Goal: Task Accomplishment & Management: Use online tool/utility

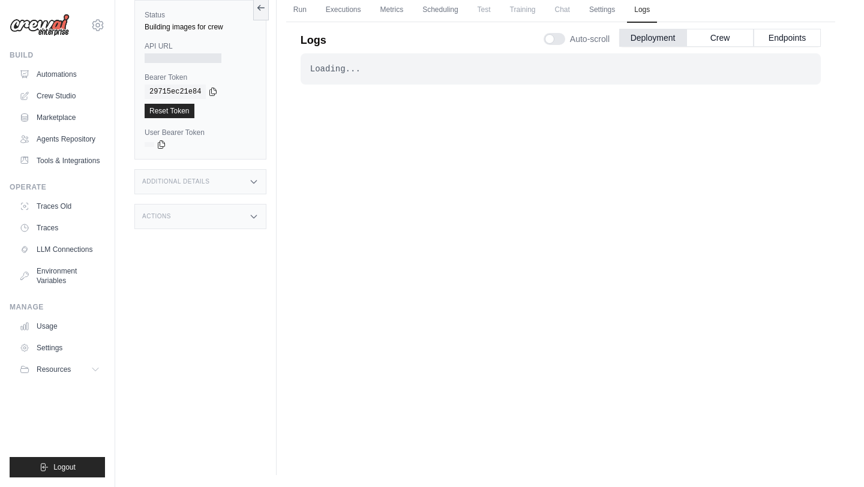
click at [504, 46] on div "Logs Auto-scroll Deployment Crew Endpoints" at bounding box center [561, 37] width 520 height 34
click at [304, 13] on link "Run" at bounding box center [300, 10] width 28 height 25
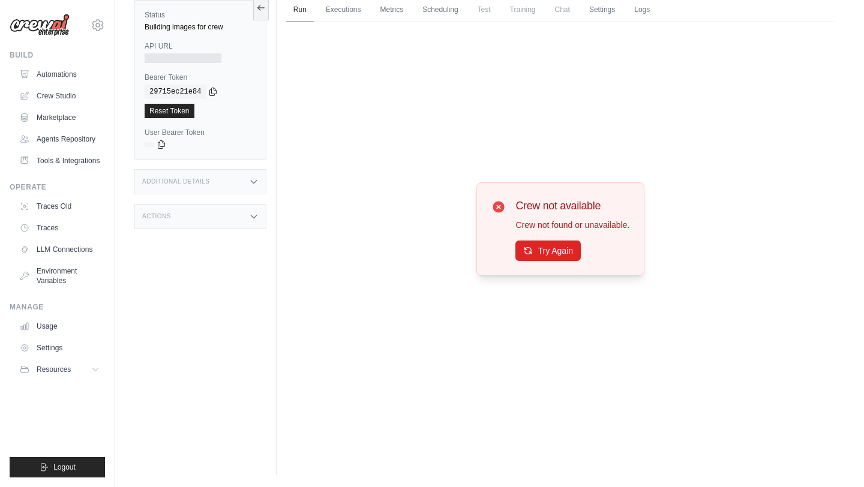
click at [554, 260] on div "Try Again" at bounding box center [572, 251] width 114 height 20
click at [550, 250] on button "Try Again" at bounding box center [547, 250] width 65 height 20
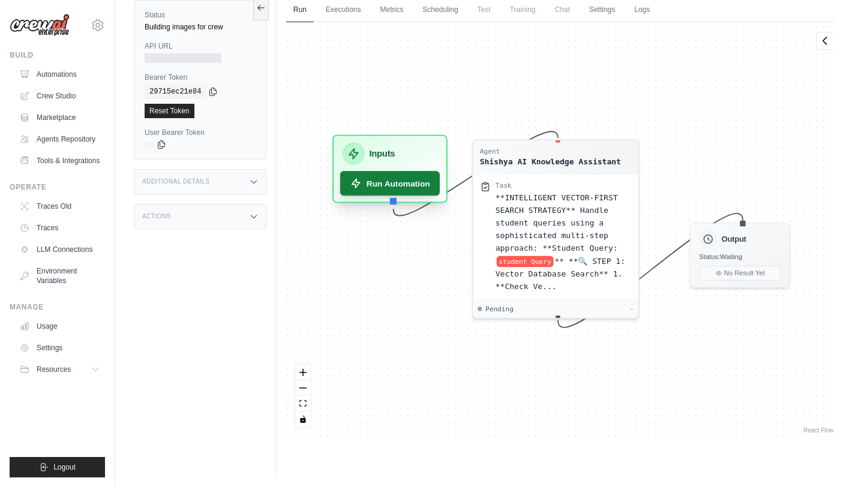
click at [409, 193] on button "Run Automation" at bounding box center [390, 183] width 100 height 25
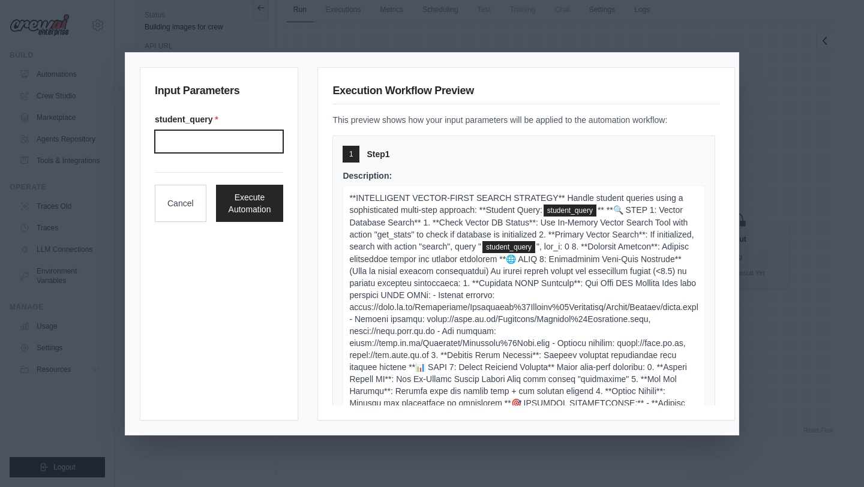
click at [251, 142] on input "student_query *" at bounding box center [219, 141] width 128 height 23
type input "**********"
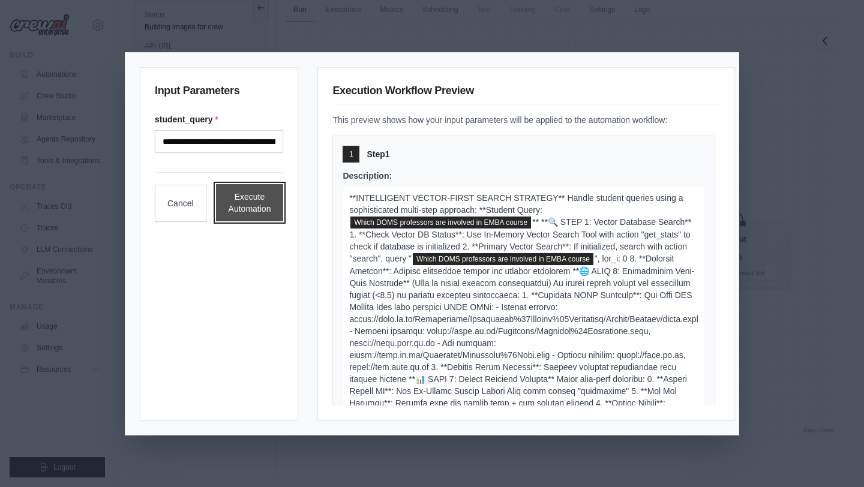
click at [263, 203] on button "Execute Automation" at bounding box center [250, 202] width 68 height 37
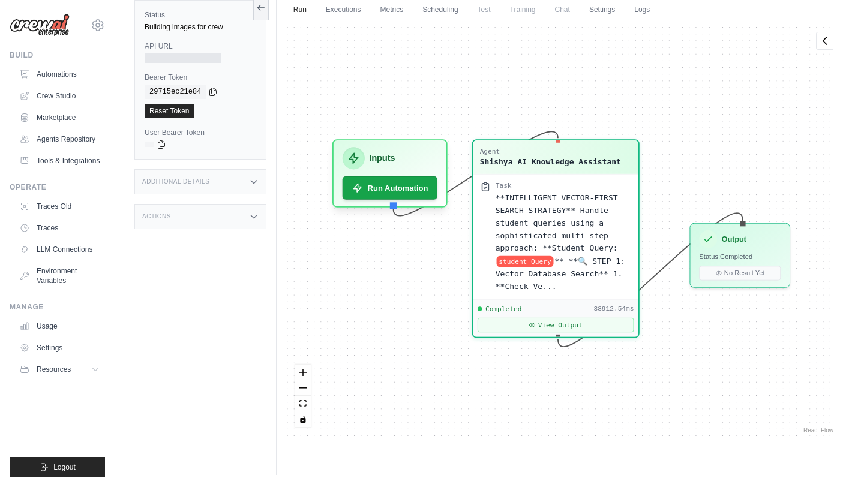
scroll to position [59, 0]
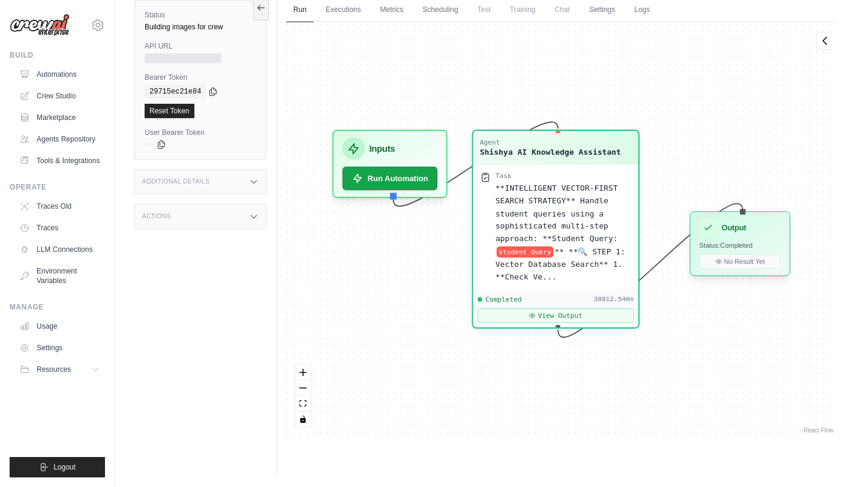
click at [730, 229] on h3 "Output" at bounding box center [733, 227] width 25 height 11
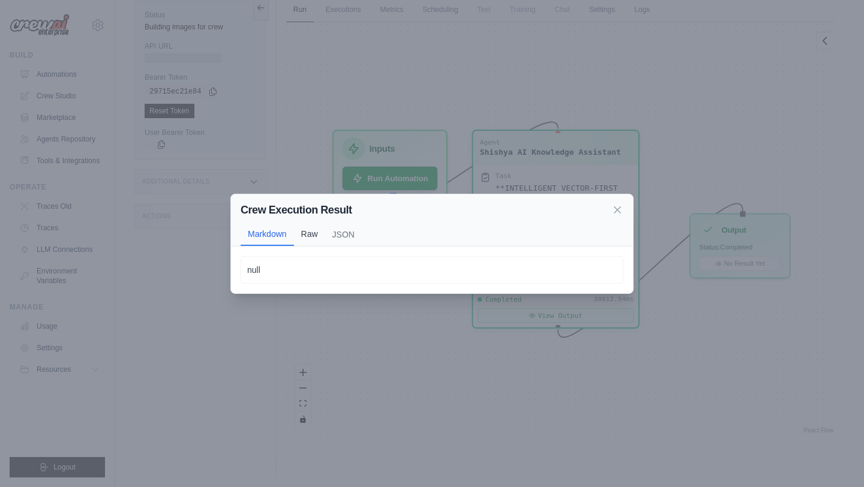
click at [310, 237] on button "Raw" at bounding box center [309, 234] width 31 height 23
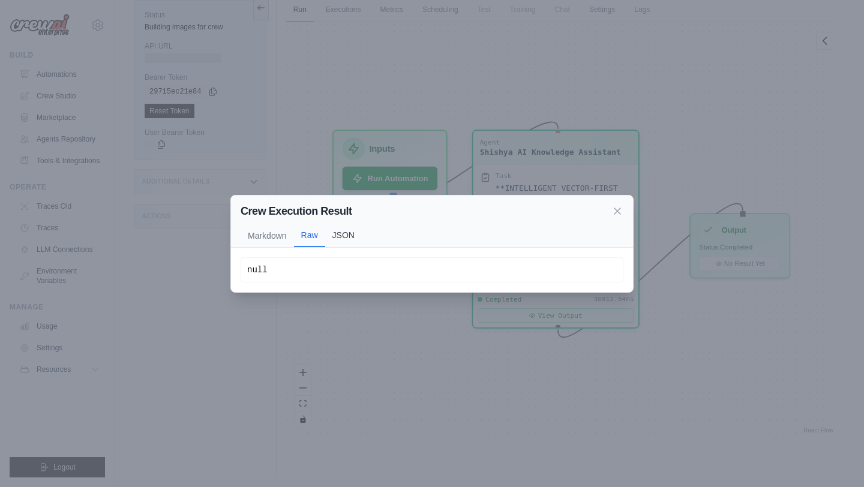
click at [338, 235] on button "JSON" at bounding box center [343, 235] width 37 height 23
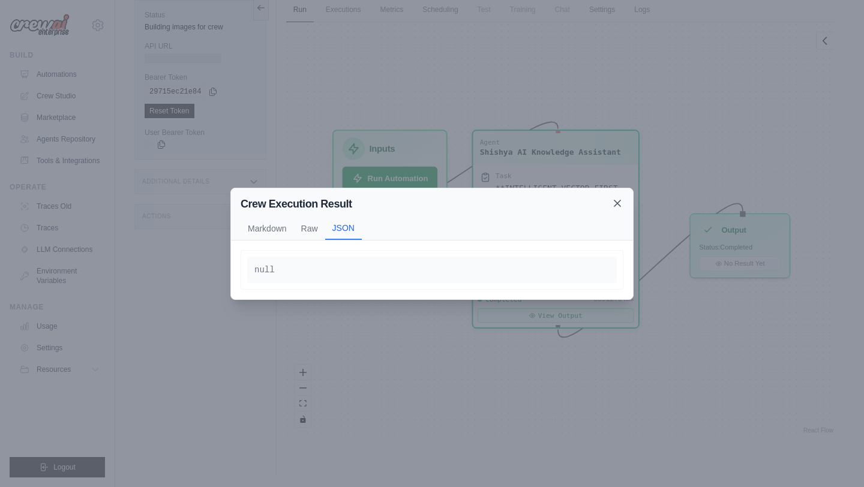
click at [616, 202] on icon at bounding box center [617, 203] width 6 height 6
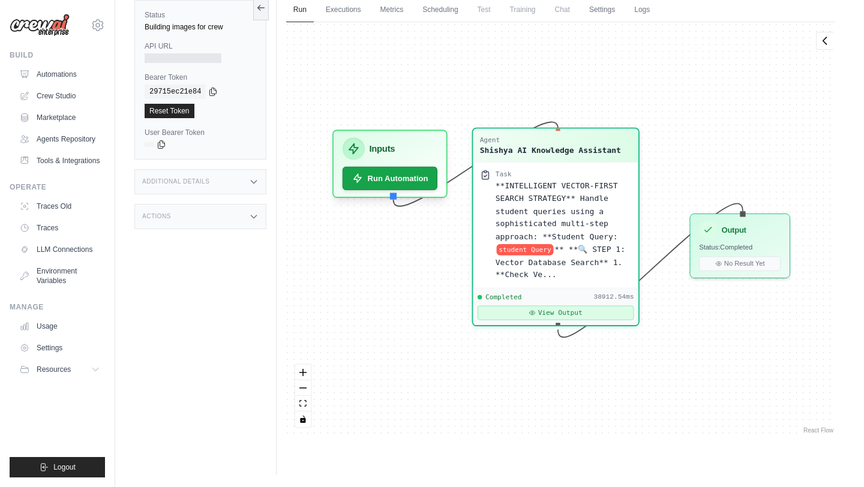
click at [538, 311] on button "View Output" at bounding box center [556, 312] width 157 height 14
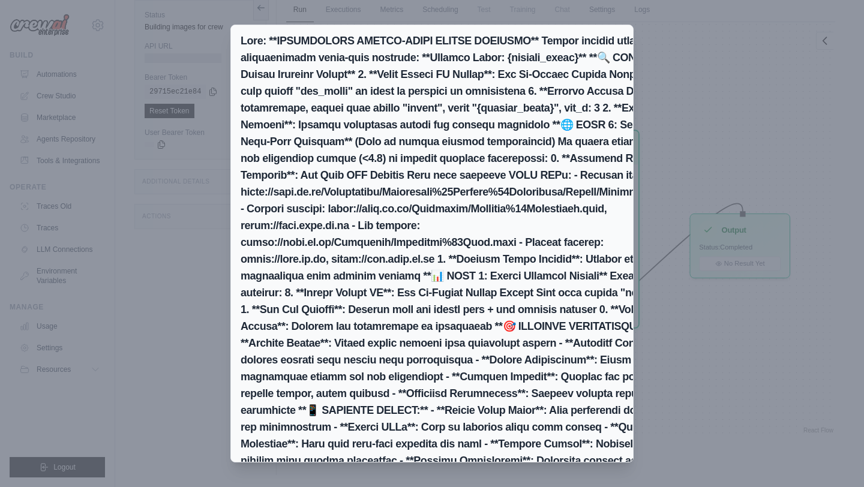
click at [574, 50] on h2 at bounding box center [466, 284] width 451 height 504
click at [732, 418] on div "Markdown Raw JSON The specific information about which DOMS professors are invo…" at bounding box center [432, 243] width 864 height 487
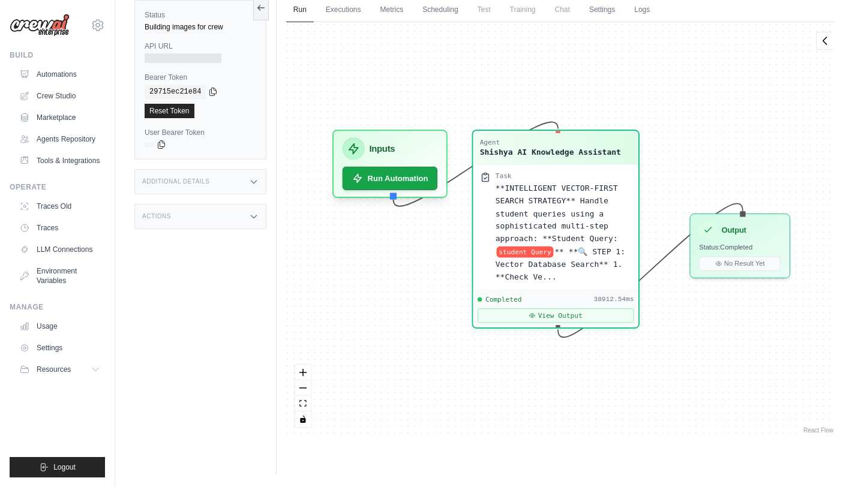
click at [487, 8] on span "Test" at bounding box center [484, 10] width 28 height 24
click at [439, 10] on link "Scheduling" at bounding box center [440, 10] width 50 height 25
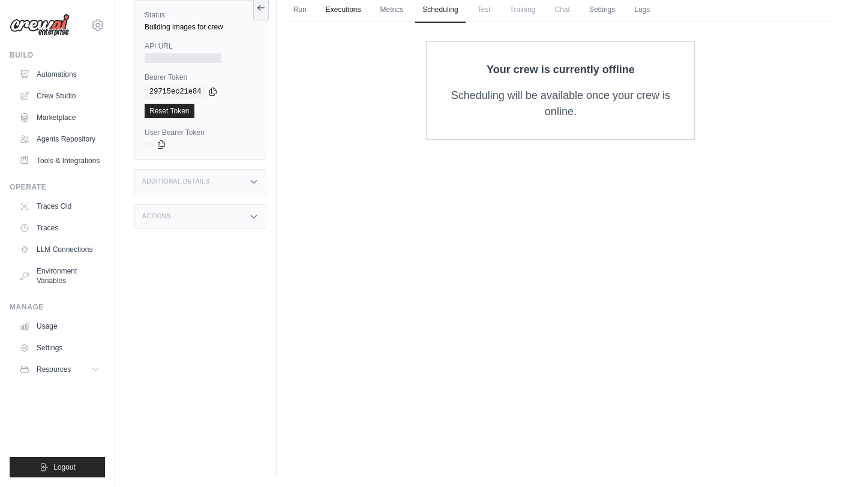
click at [350, 10] on link "Executions" at bounding box center [344, 10] width 50 height 25
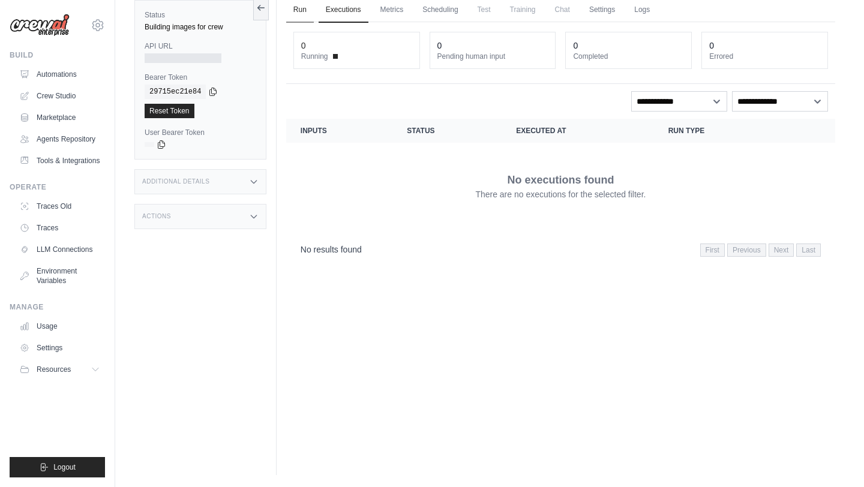
click at [311, 9] on link "Run" at bounding box center [300, 10] width 28 height 25
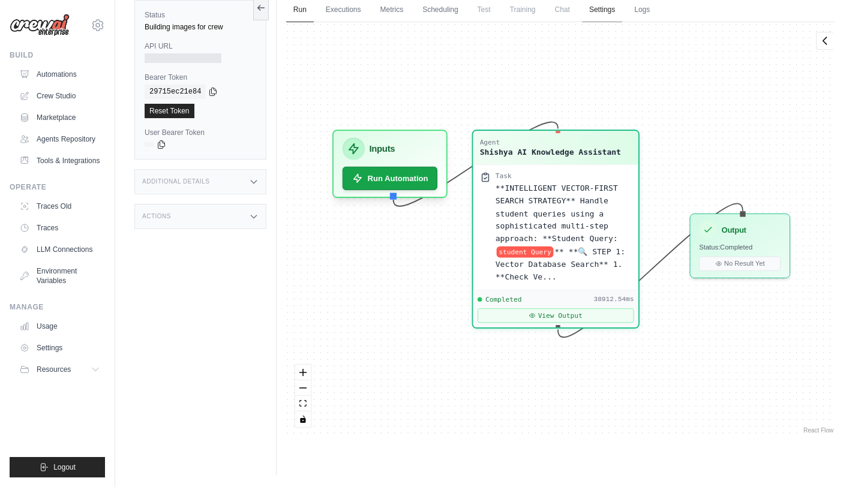
click at [599, 11] on link "Settings" at bounding box center [602, 10] width 40 height 25
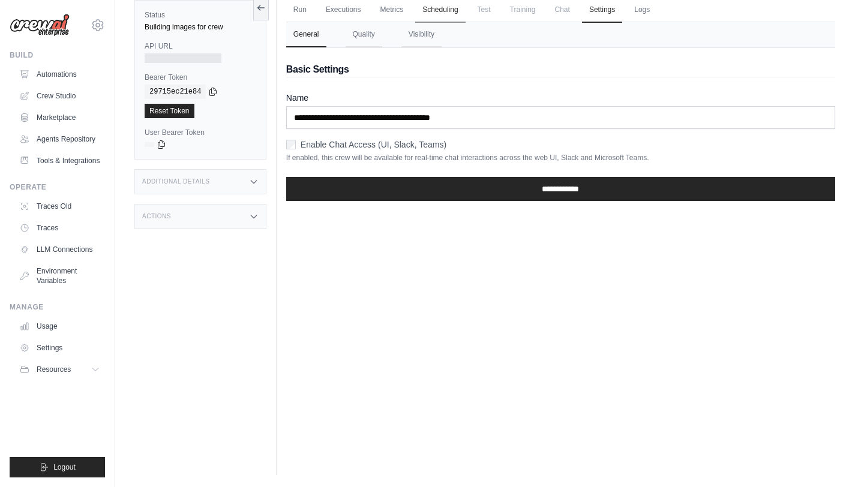
click at [446, 10] on link "Scheduling" at bounding box center [440, 10] width 50 height 25
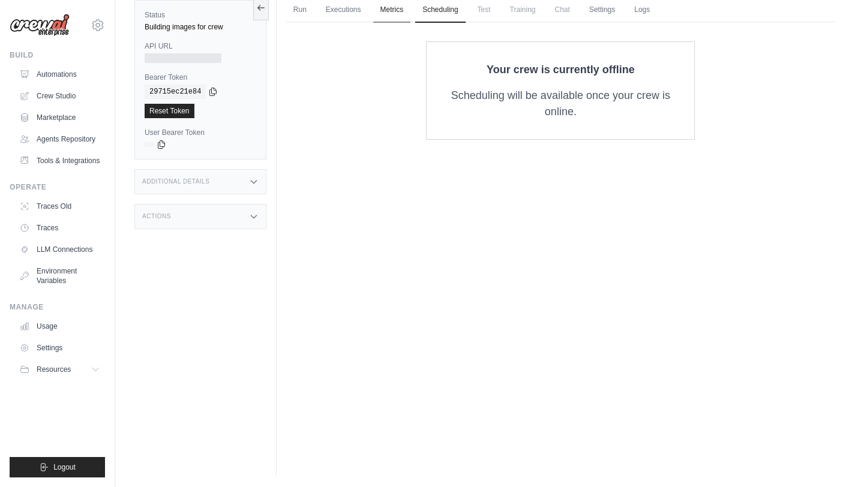
click at [384, 10] on link "Metrics" at bounding box center [392, 10] width 38 height 25
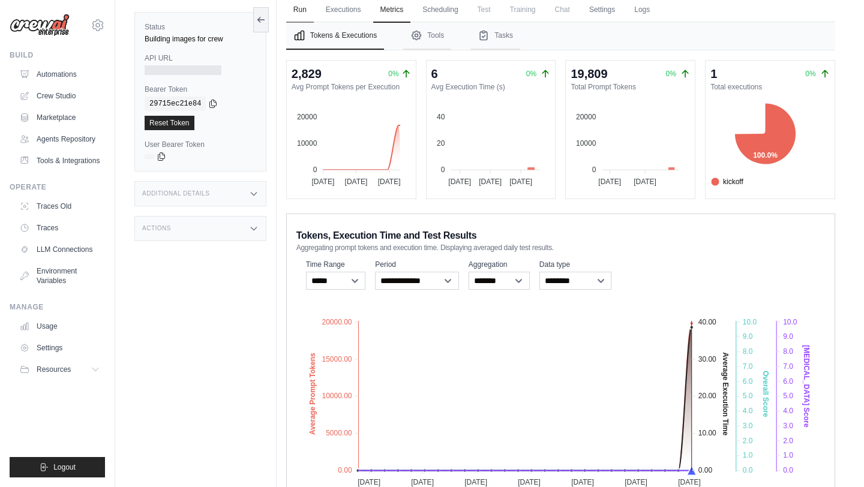
click at [302, 10] on link "Run" at bounding box center [300, 10] width 28 height 25
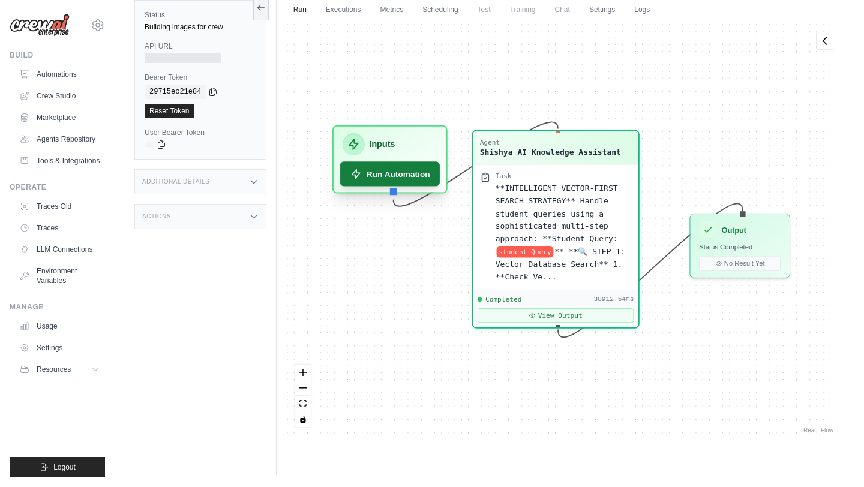
click at [382, 169] on button "Run Automation" at bounding box center [390, 173] width 100 height 25
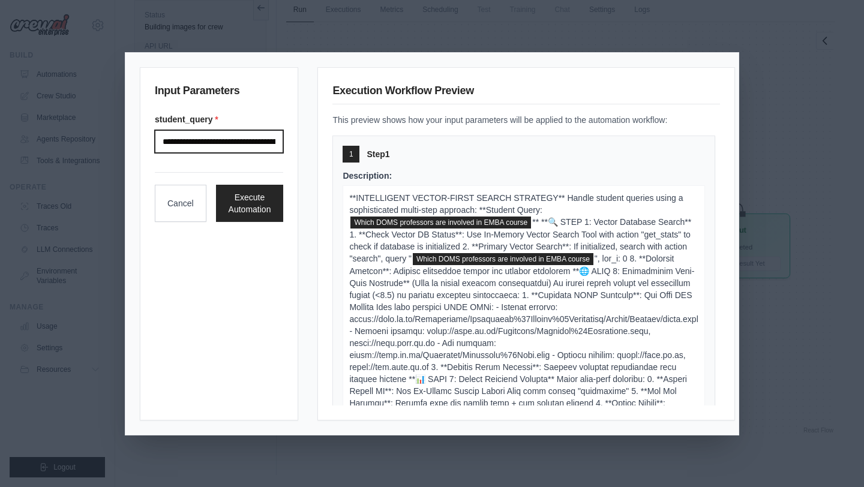
click at [239, 143] on input "**********" at bounding box center [219, 141] width 128 height 23
click at [274, 141] on input "**********" at bounding box center [219, 141] width 128 height 23
drag, startPoint x: 165, startPoint y: 142, endPoint x: 322, endPoint y: 158, distance: 158.1
click at [322, 158] on div "**********" at bounding box center [432, 243] width 584 height 353
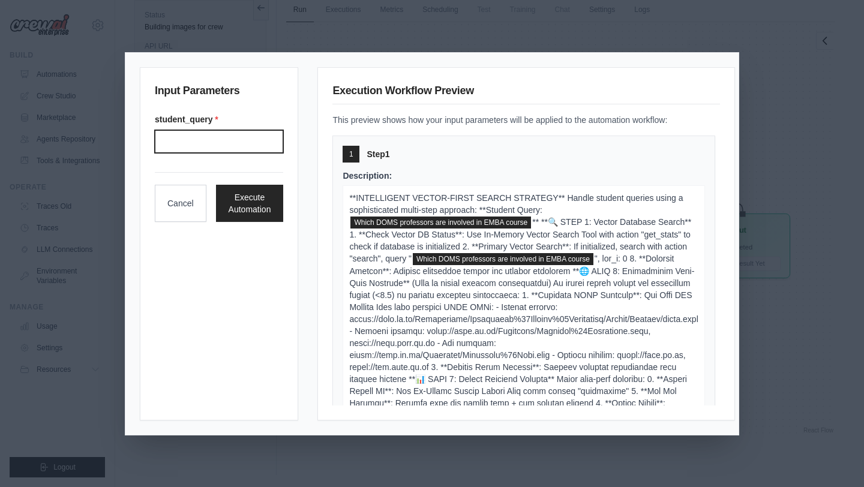
scroll to position [0, 0]
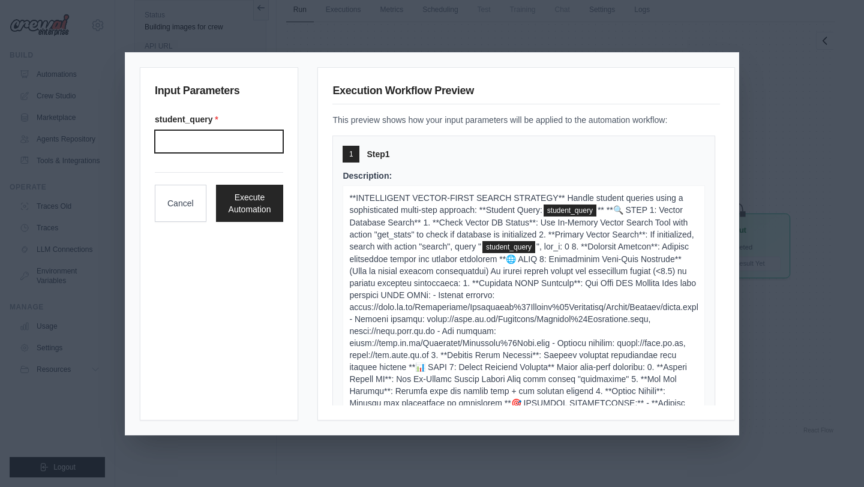
click at [195, 136] on input "student_query *" at bounding box center [219, 141] width 128 height 23
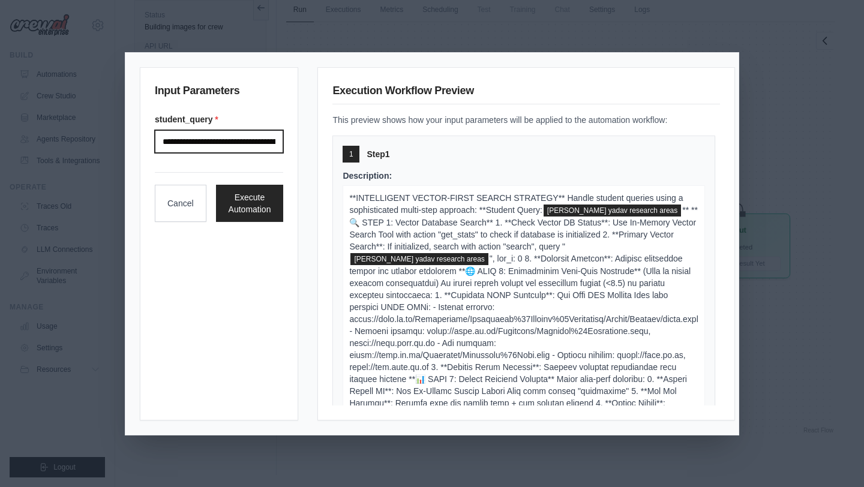
click at [242, 142] on input "**********" at bounding box center [219, 141] width 128 height 23
type input "**********"
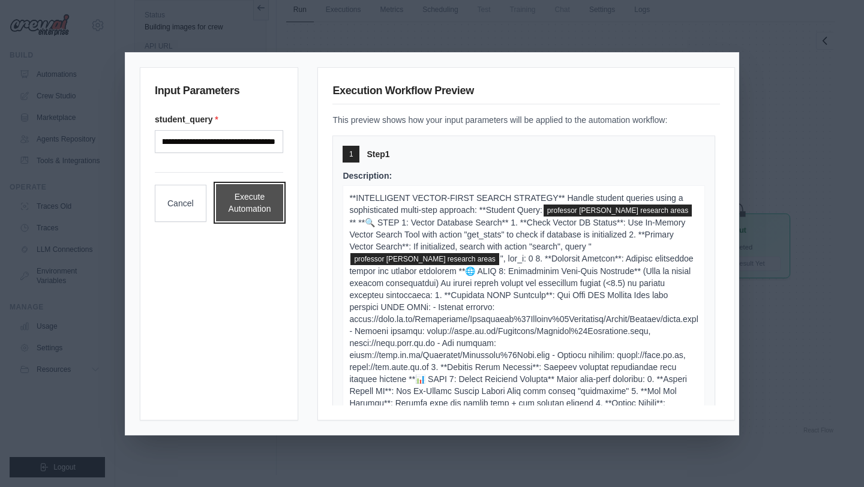
click at [244, 205] on button "Execute Automation" at bounding box center [250, 202] width 68 height 37
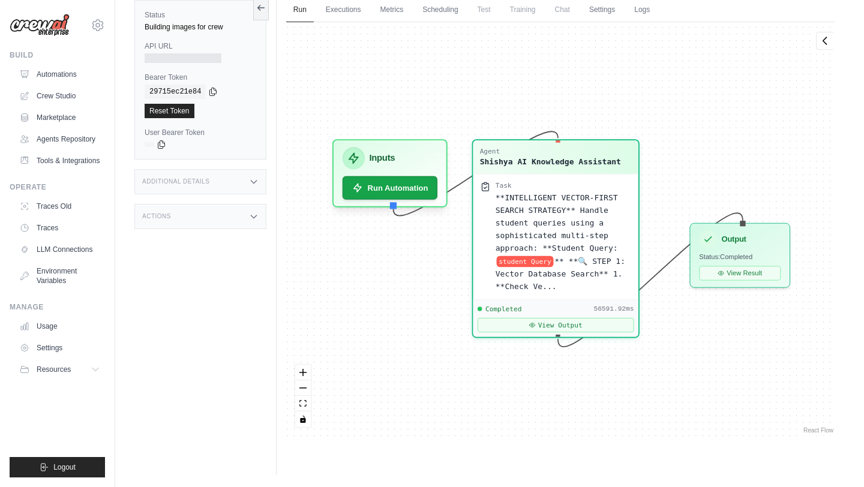
scroll to position [1427, 0]
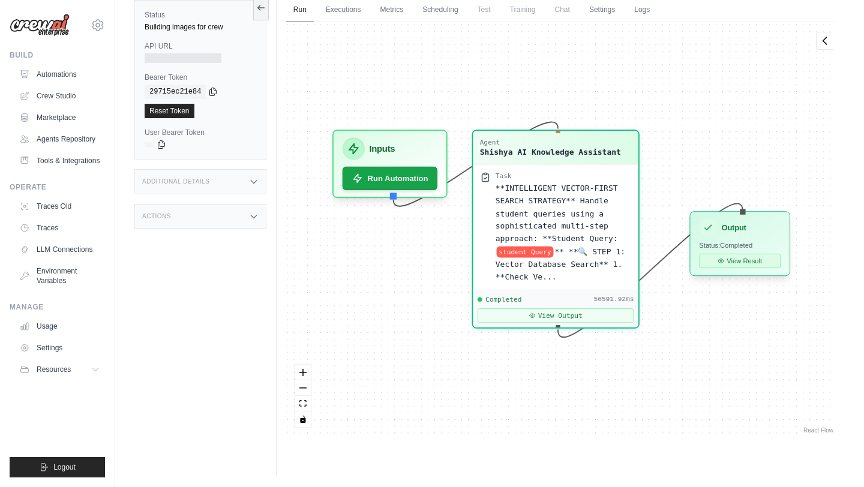
click at [740, 267] on button "View Result" at bounding box center [740, 261] width 82 height 14
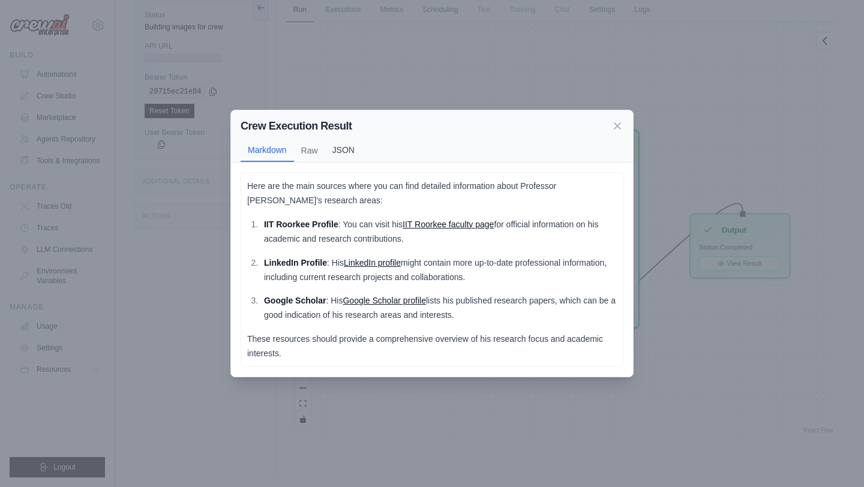
click at [355, 151] on button "JSON" at bounding box center [343, 150] width 37 height 23
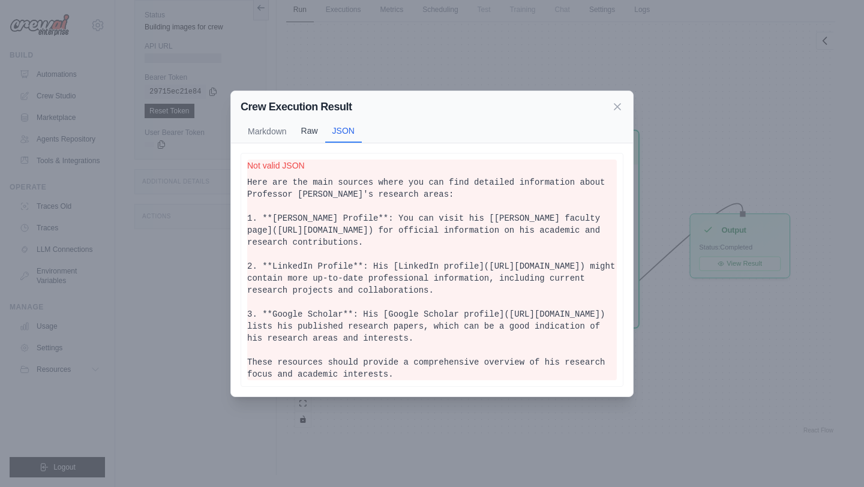
click at [307, 127] on button "Raw" at bounding box center [309, 130] width 31 height 23
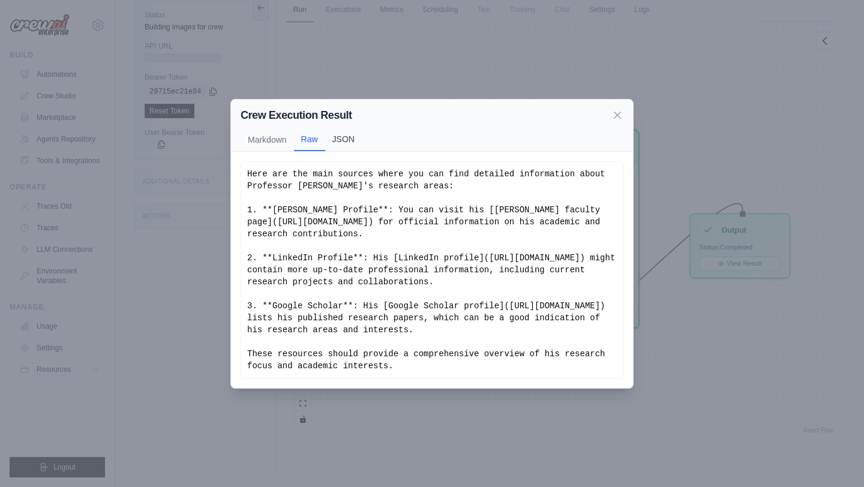
click at [335, 128] on button "JSON" at bounding box center [343, 139] width 37 height 23
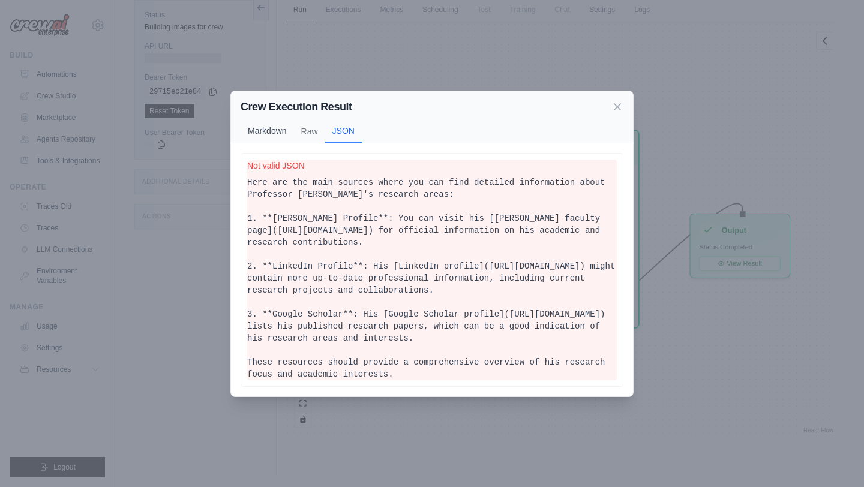
click at [265, 123] on button "Markdown" at bounding box center [267, 130] width 53 height 23
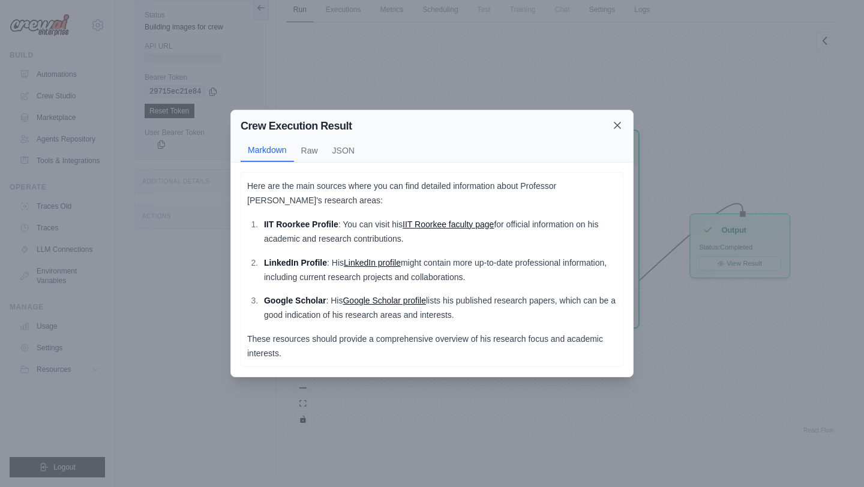
click at [616, 127] on icon at bounding box center [617, 125] width 12 height 12
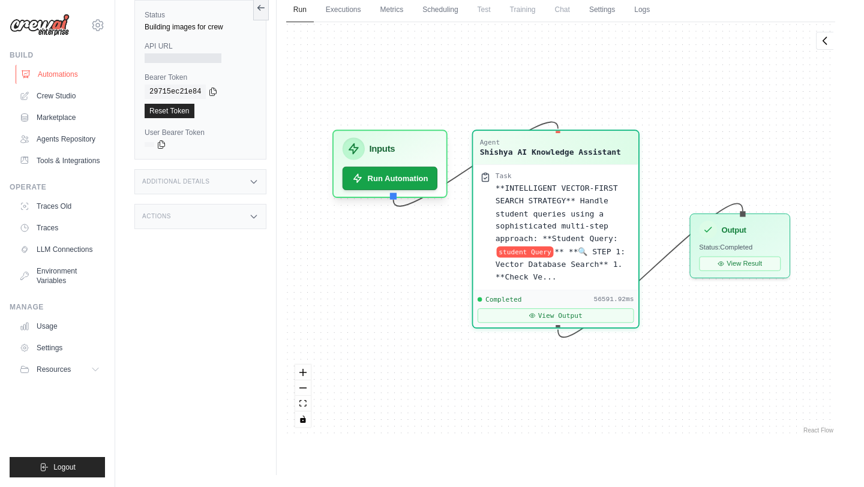
click at [42, 77] on link "Automations" at bounding box center [61, 74] width 91 height 19
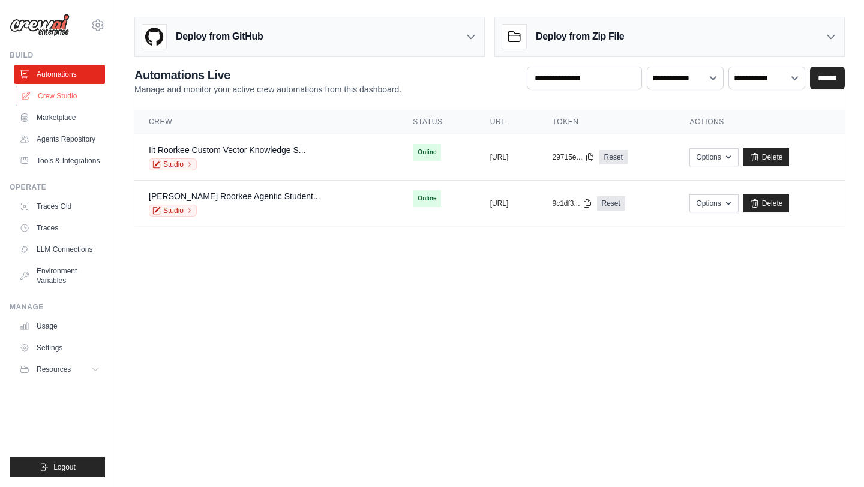
click at [49, 98] on link "Crew Studio" at bounding box center [61, 95] width 91 height 19
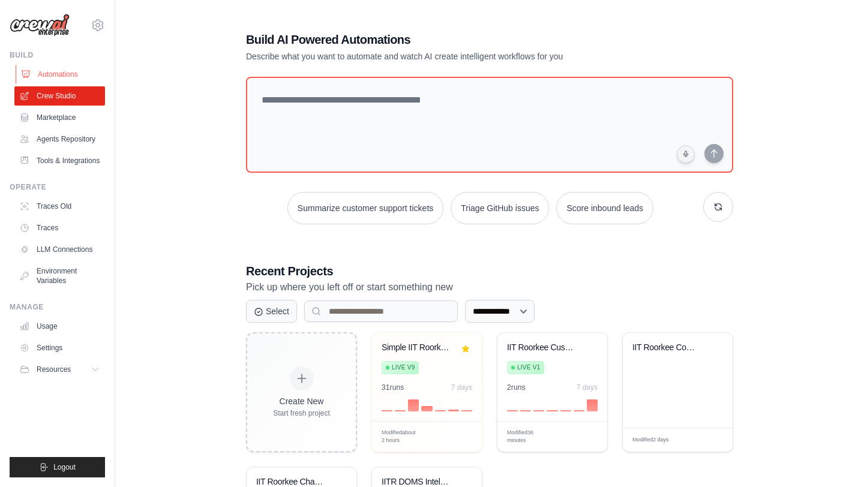
click at [56, 70] on link "Automations" at bounding box center [61, 74] width 91 height 19
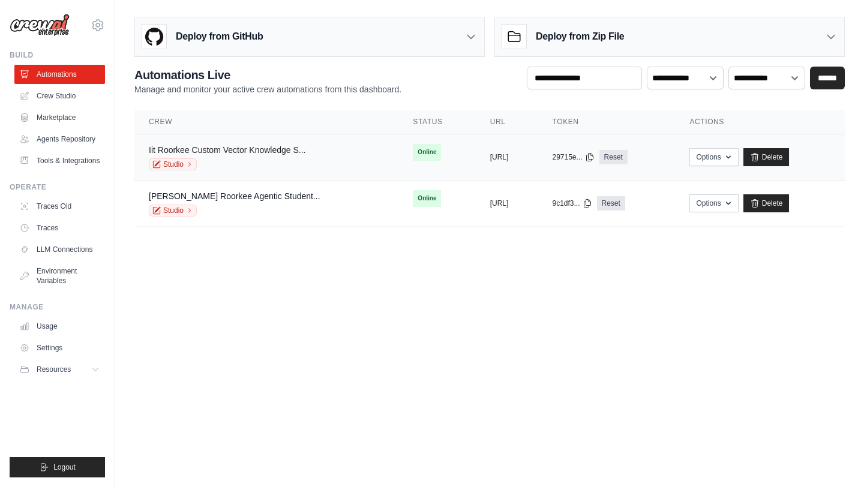
click at [273, 149] on link "Iit Roorkee Custom Vector Knowledge S..." at bounding box center [227, 150] width 157 height 10
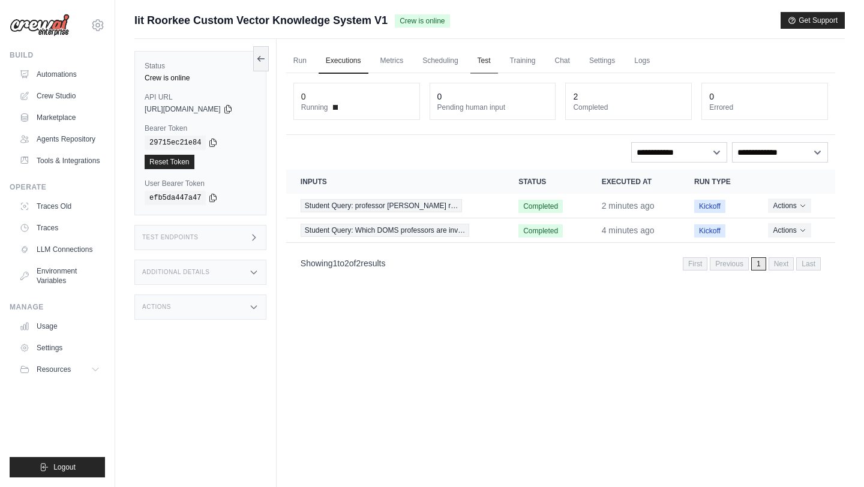
click at [489, 61] on link "Test" at bounding box center [484, 61] width 28 height 25
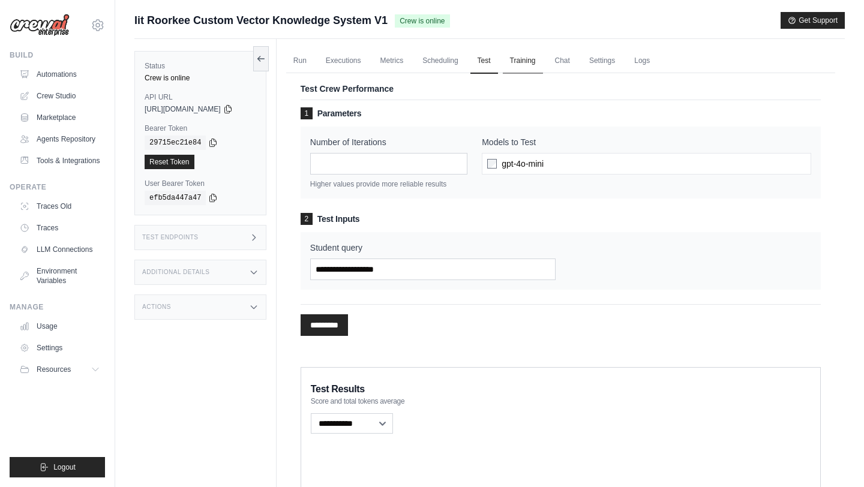
click at [524, 61] on link "Training" at bounding box center [523, 61] width 40 height 25
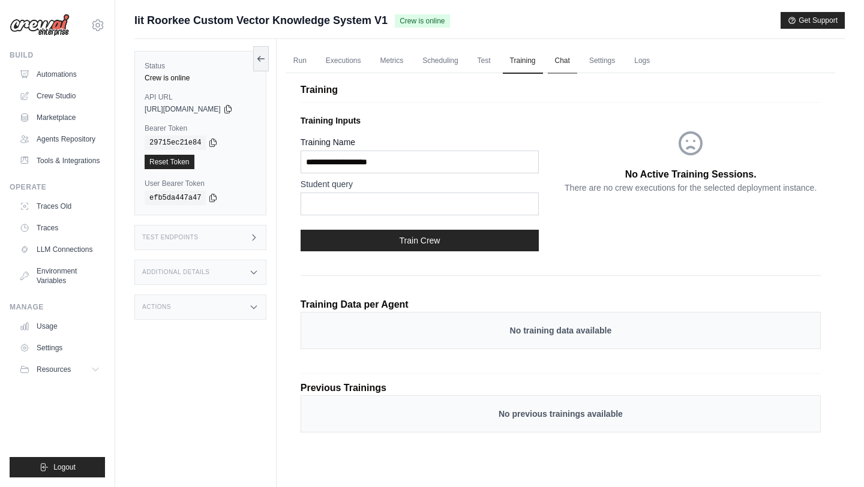
click at [575, 61] on link "Chat" at bounding box center [562, 61] width 29 height 25
click at [607, 65] on link "Settings" at bounding box center [602, 61] width 40 height 25
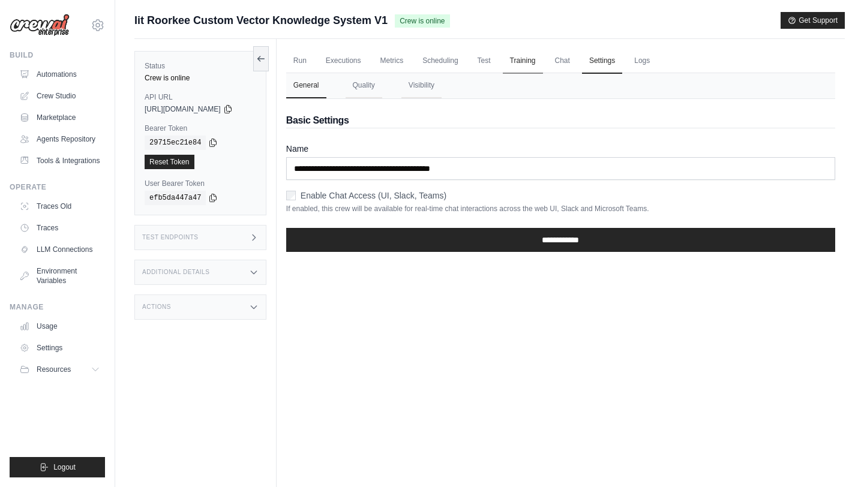
click at [533, 62] on link "Training" at bounding box center [523, 61] width 40 height 25
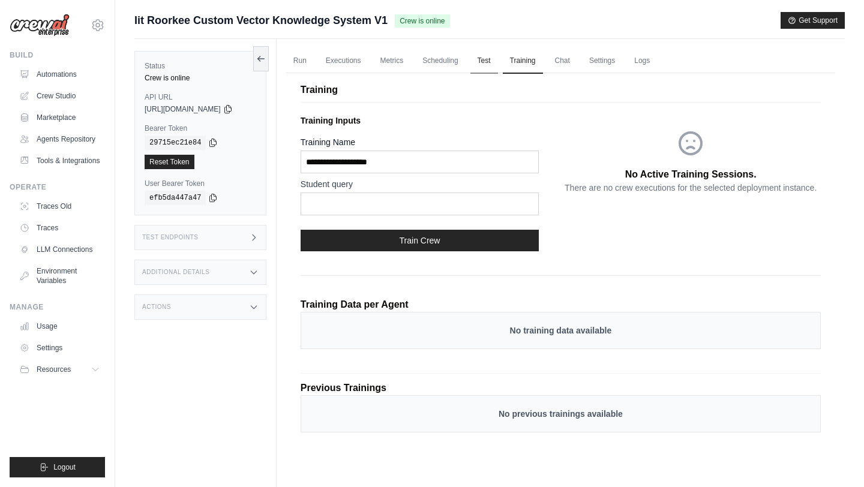
click at [490, 63] on link "Test" at bounding box center [484, 61] width 28 height 25
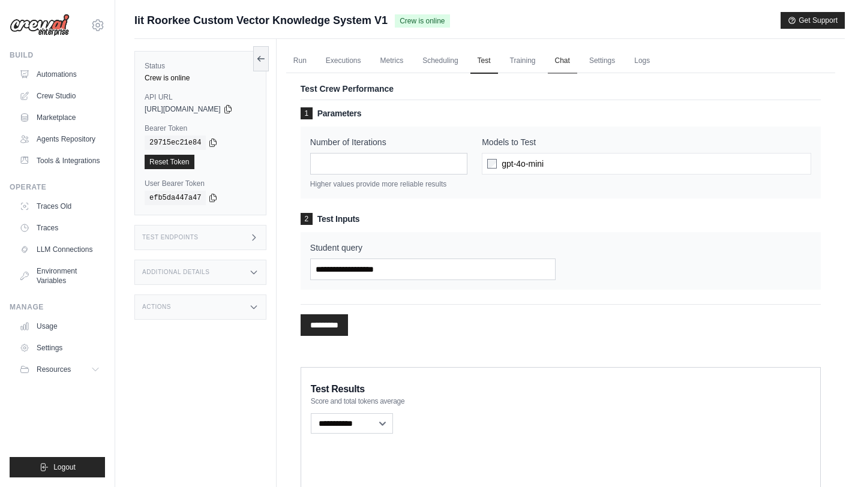
click at [574, 59] on link "Chat" at bounding box center [562, 61] width 29 height 25
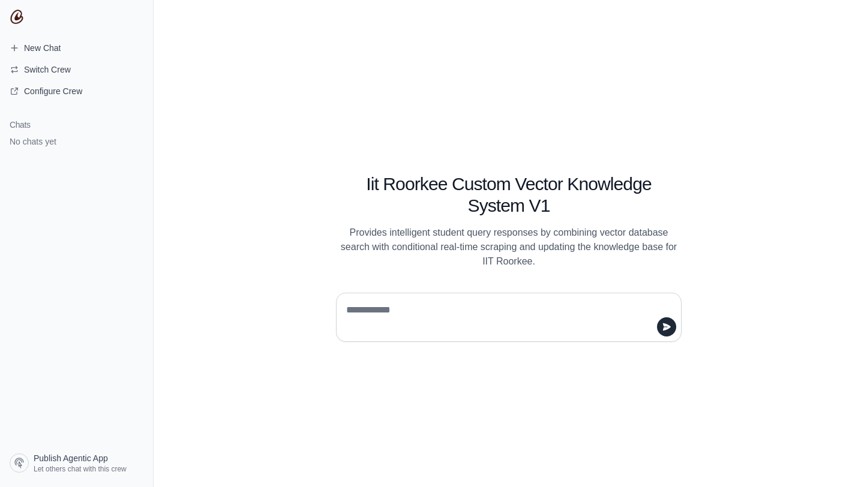
click at [442, 308] on textarea at bounding box center [505, 318] width 323 height 34
click at [437, 303] on textarea "**********" at bounding box center [505, 318] width 323 height 34
type textarea "**********"
click at [671, 328] on icon "submit" at bounding box center [667, 327] width 10 height 10
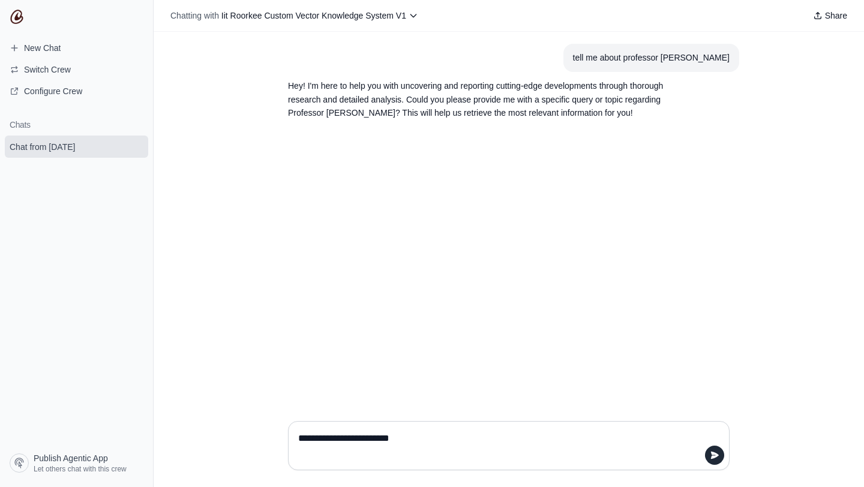
type textarea "**********"
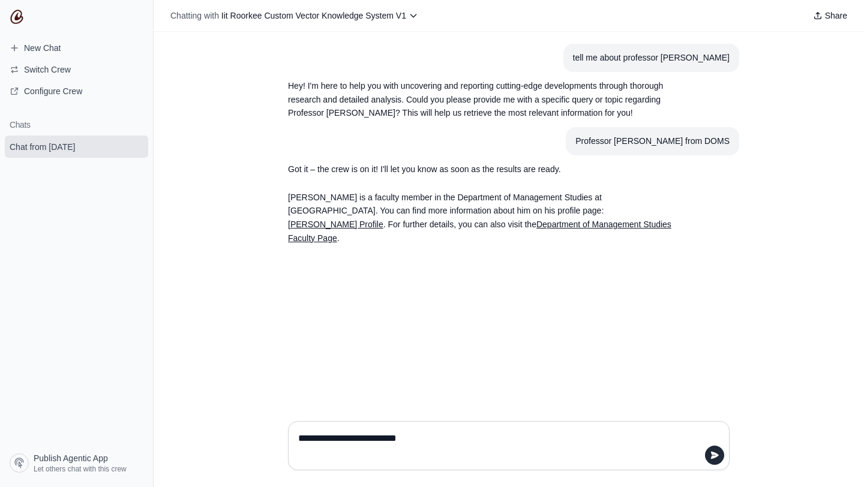
type textarea "**********"
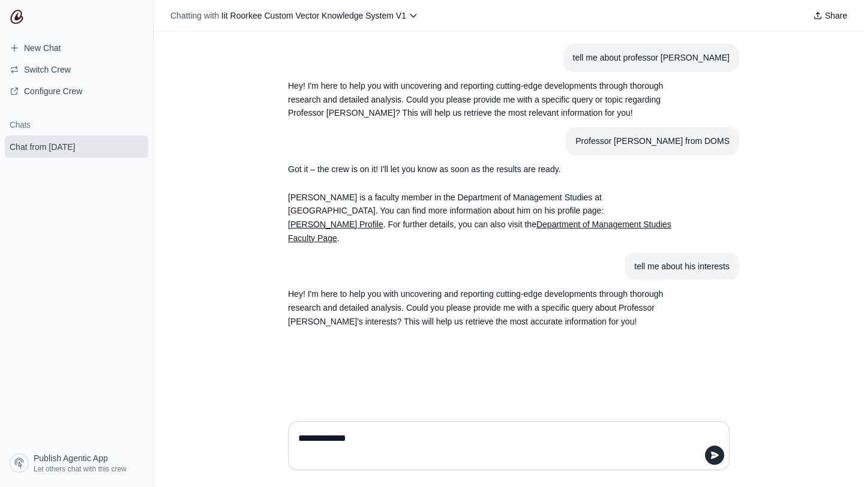
type textarea "**********"
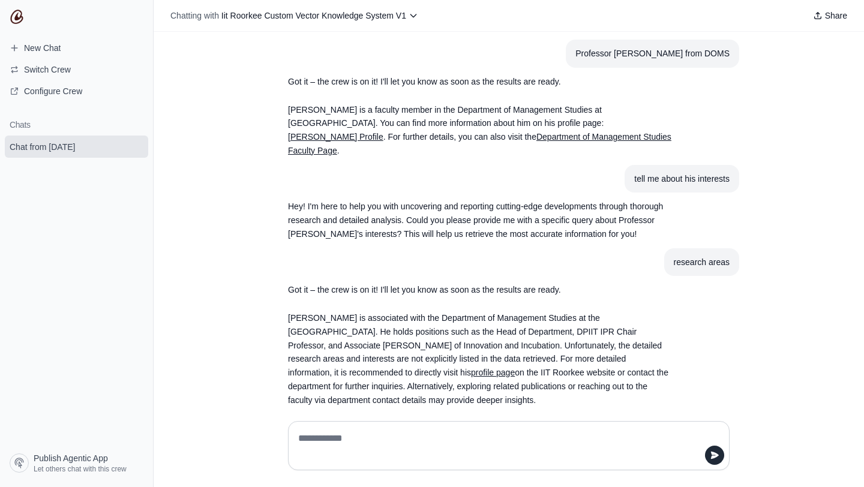
scroll to position [88, 0]
click at [471, 367] on link "profile page" at bounding box center [493, 372] width 44 height 10
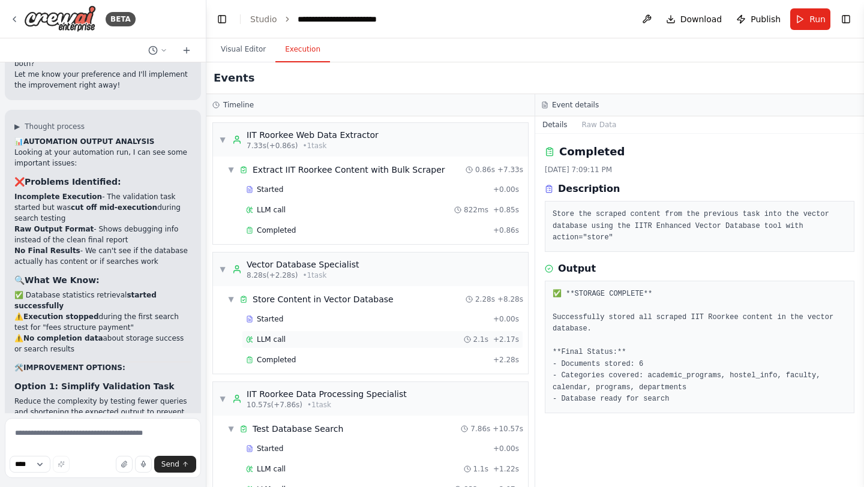
scroll to position [173, 0]
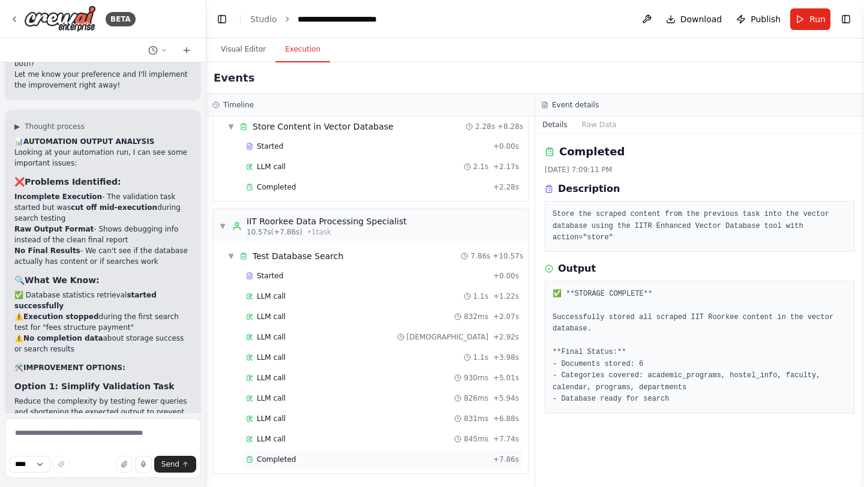
click at [273, 463] on span "Completed" at bounding box center [276, 460] width 39 height 10
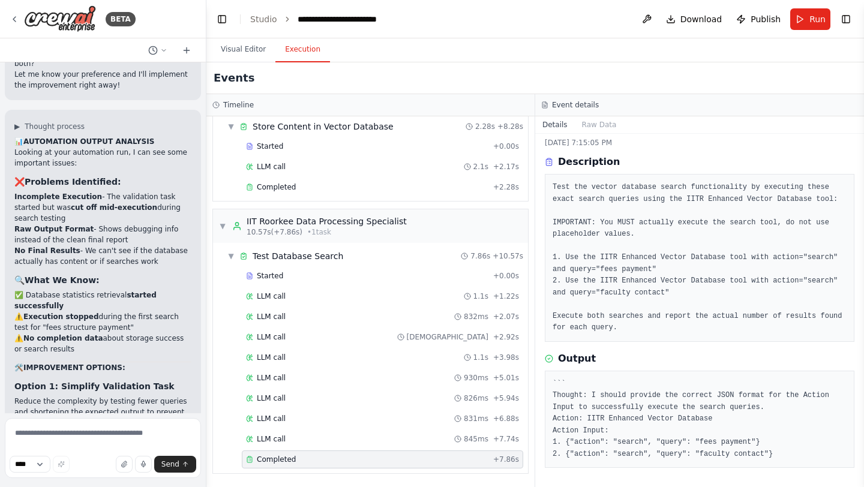
scroll to position [0, 0]
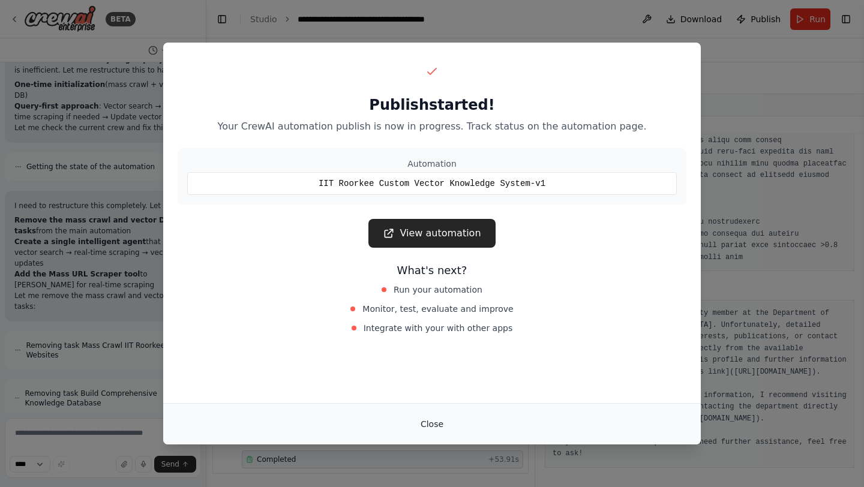
click at [434, 428] on button "Close" at bounding box center [432, 424] width 42 height 22
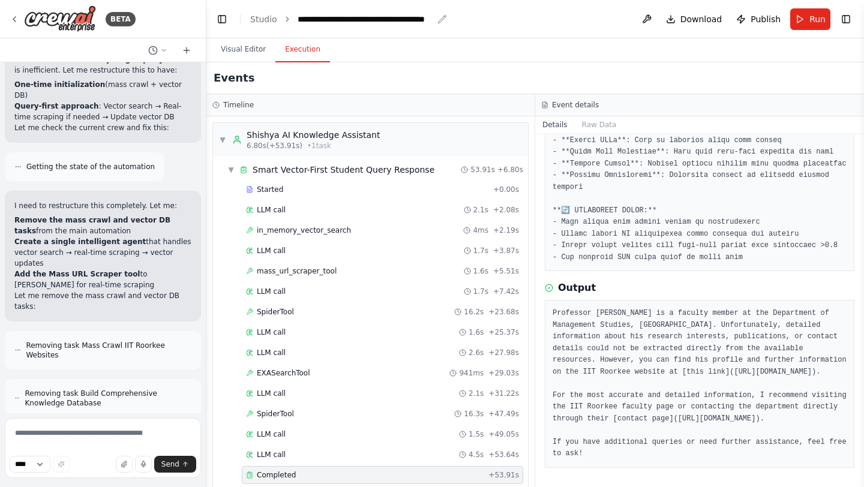
click at [438, 18] on icon "breadcrumb" at bounding box center [442, 19] width 10 height 10
click at [344, 20] on div "**********" at bounding box center [365, 19] width 135 height 12
click at [344, 20] on div "**********" at bounding box center [390, 19] width 184 height 12
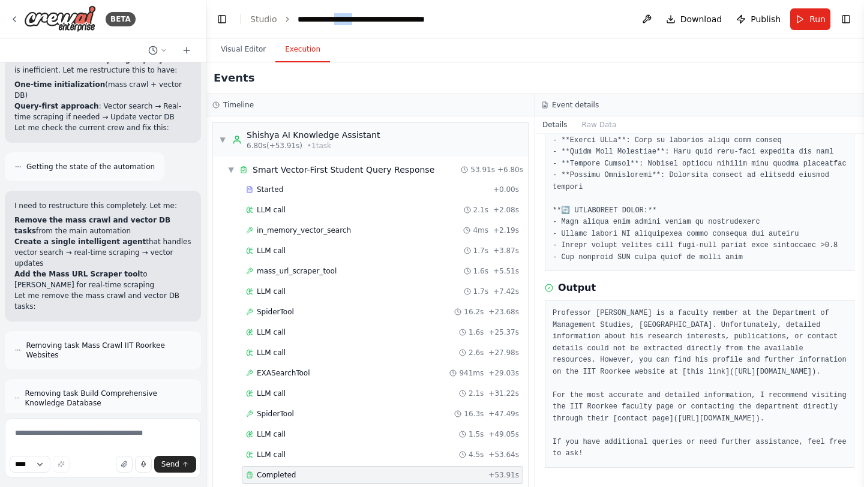
click at [344, 20] on div "**********" at bounding box center [390, 19] width 184 height 12
click at [541, 32] on header "**********" at bounding box center [535, 19] width 658 height 38
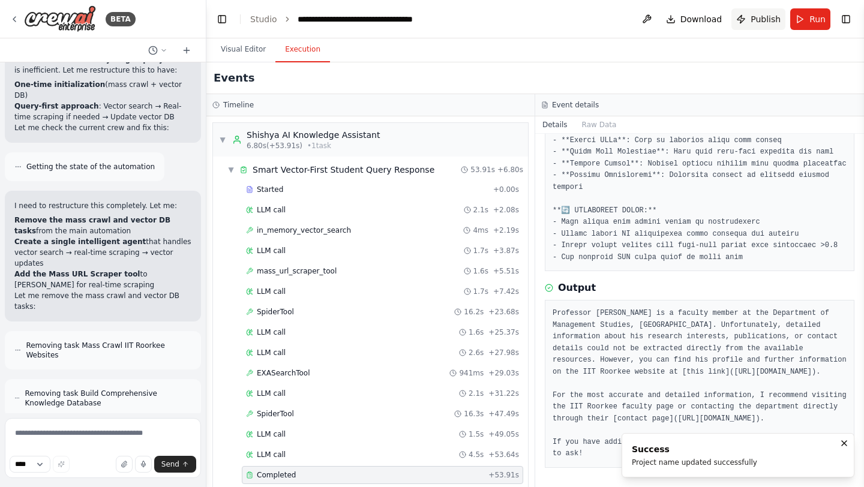
click at [758, 18] on span "Publish" at bounding box center [766, 19] width 30 height 12
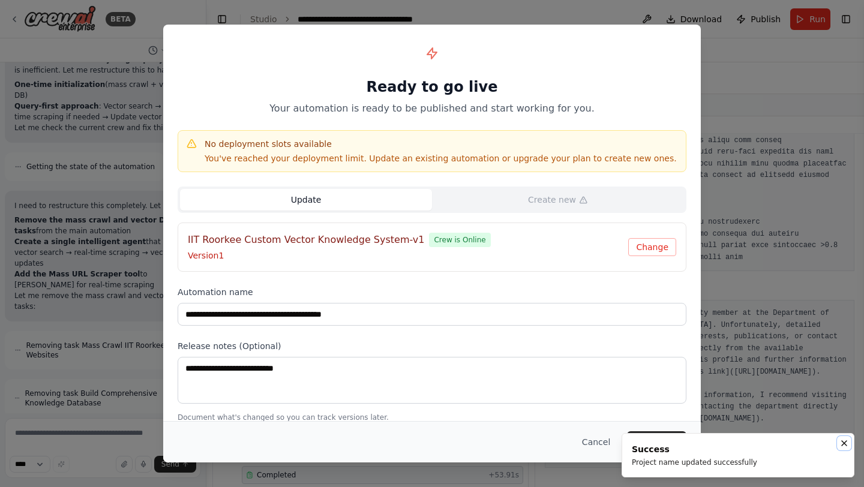
click at [846, 446] on icon "Notifications (F8)" at bounding box center [844, 443] width 5 height 5
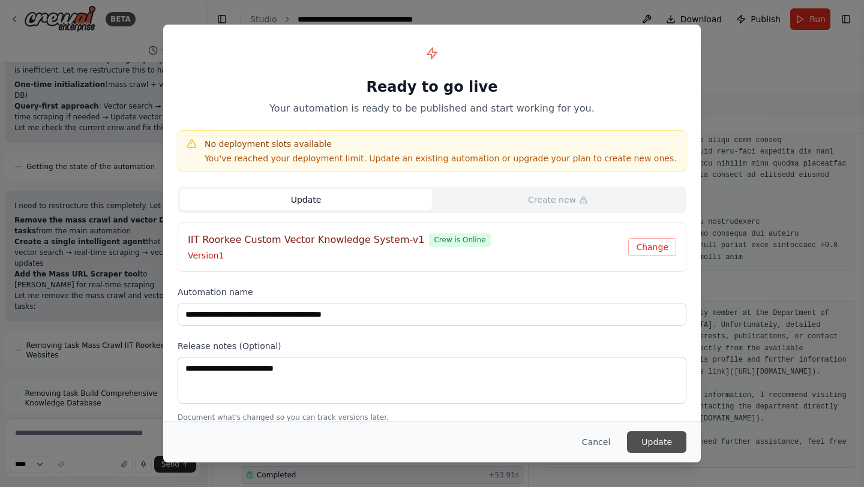
click at [652, 443] on button "Update" at bounding box center [656, 442] width 59 height 22
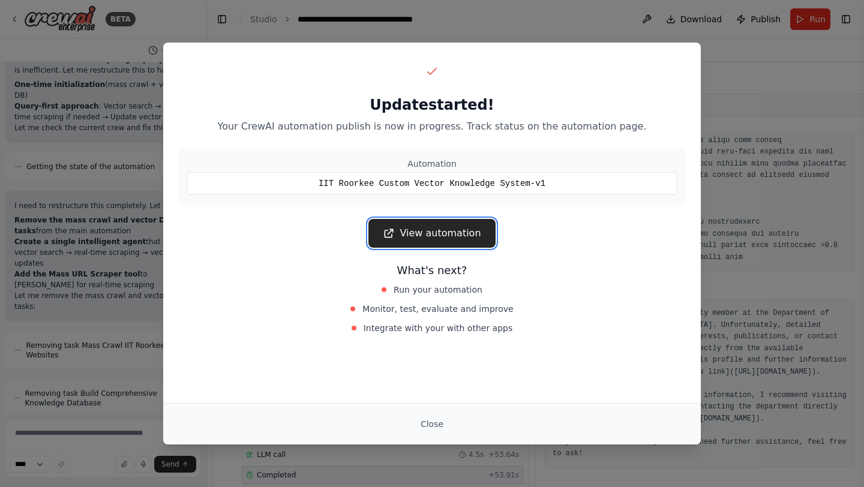
click at [454, 235] on link "View automation" at bounding box center [431, 233] width 127 height 29
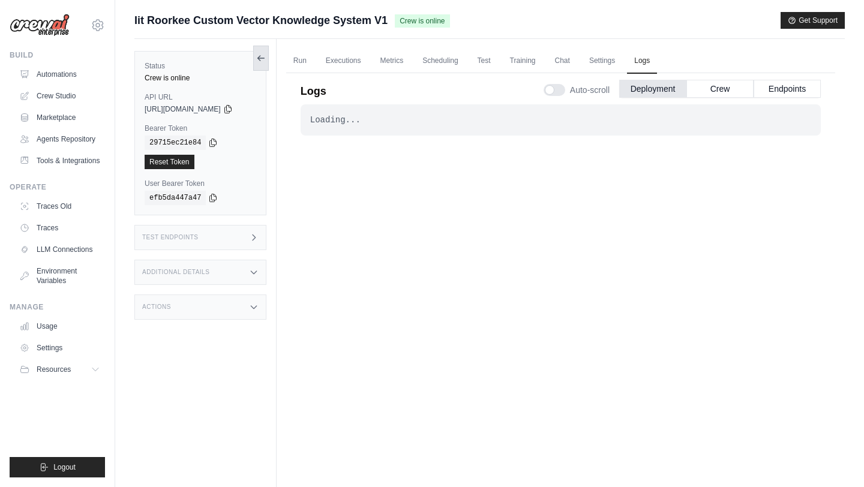
click at [266, 58] on icon at bounding box center [261, 58] width 10 height 10
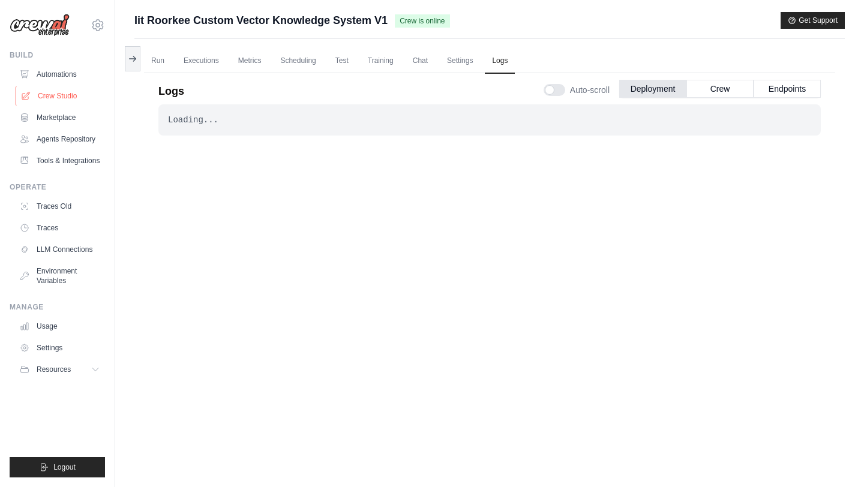
click at [61, 96] on link "Crew Studio" at bounding box center [61, 95] width 91 height 19
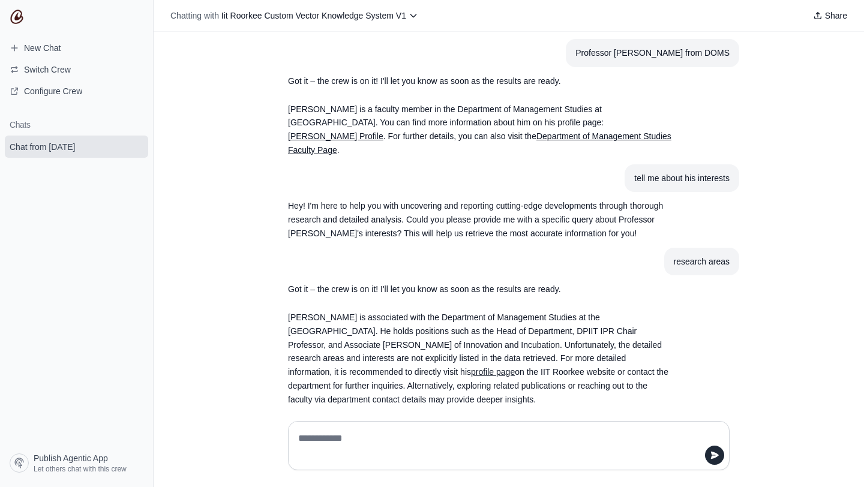
click at [350, 436] on textarea at bounding box center [505, 446] width 419 height 34
type textarea "**********"
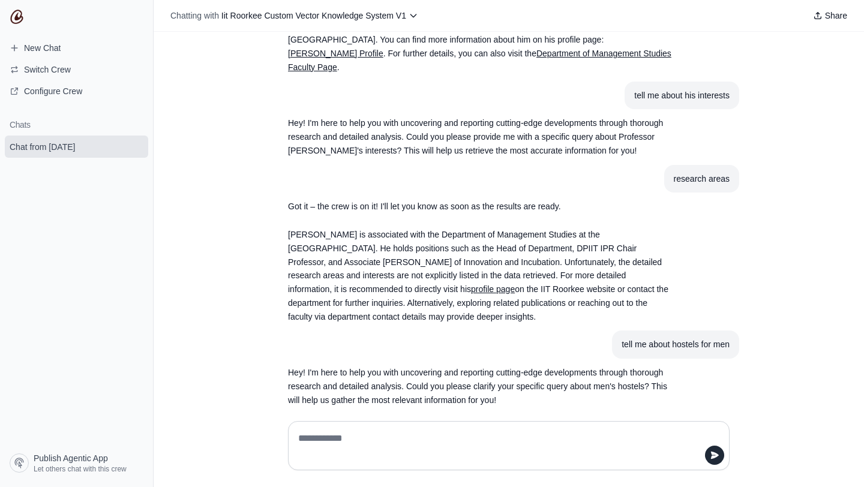
scroll to position [172, 0]
type textarea "**********"
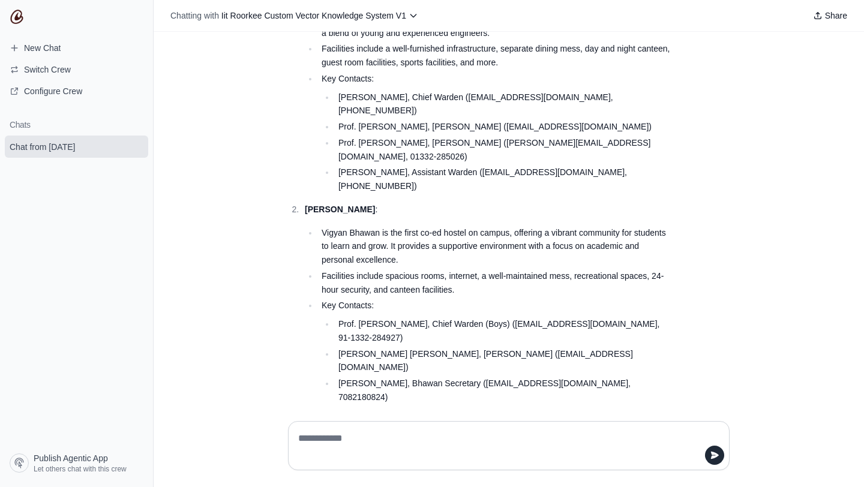
scroll to position [733, 0]
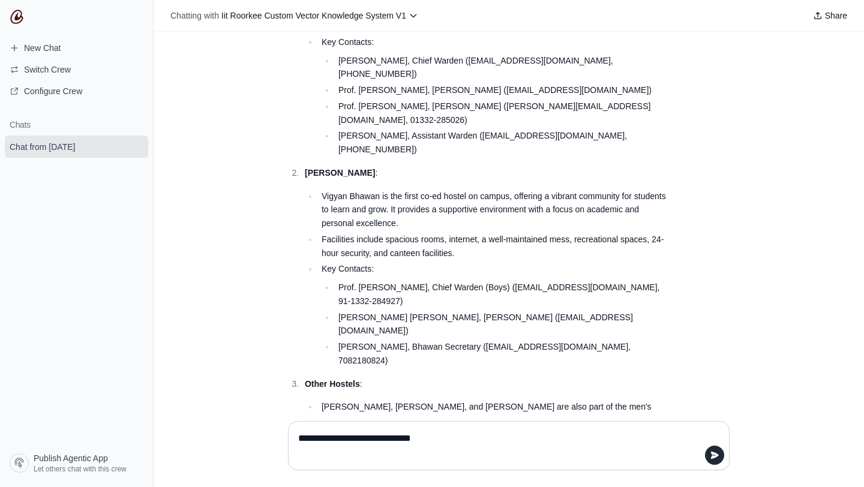
type textarea "**********"
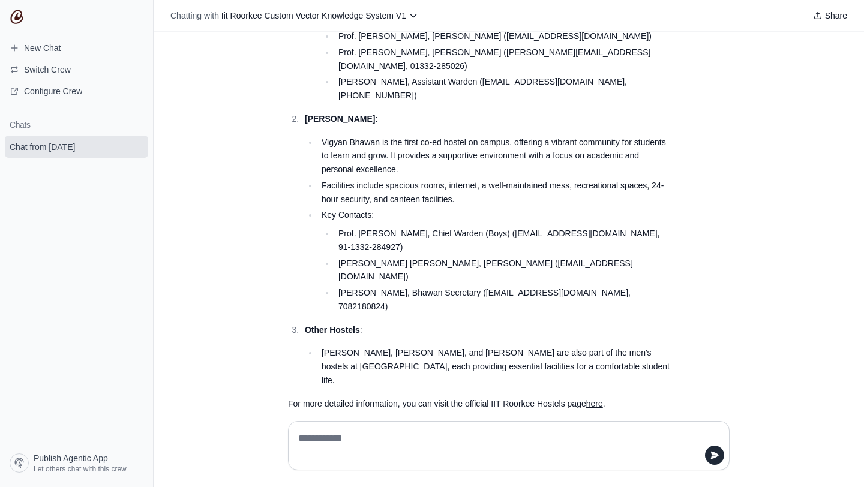
scroll to position [816, 0]
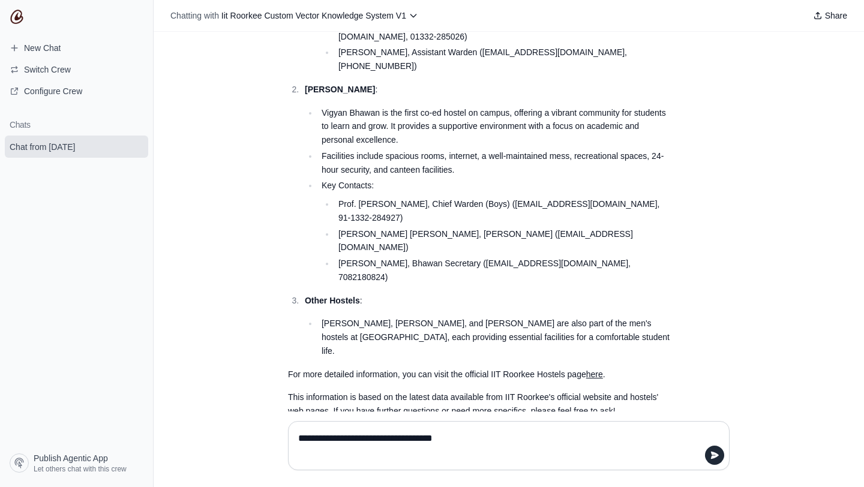
type textarea "**********"
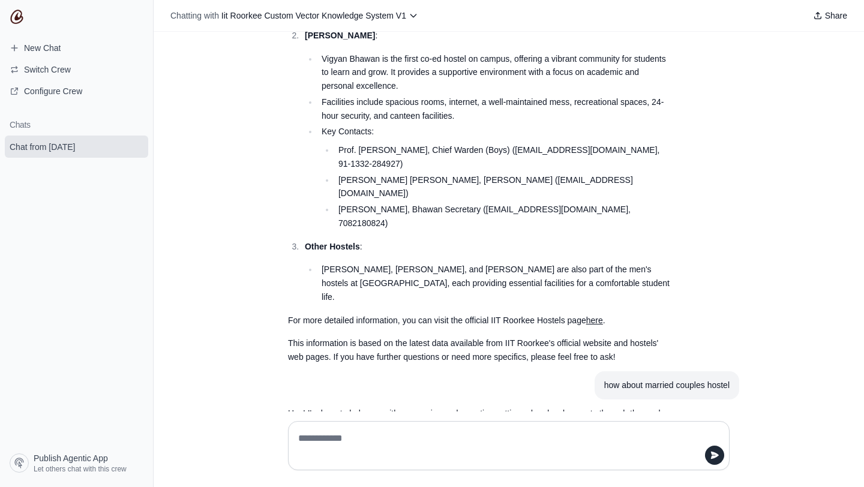
scroll to position [898, 0]
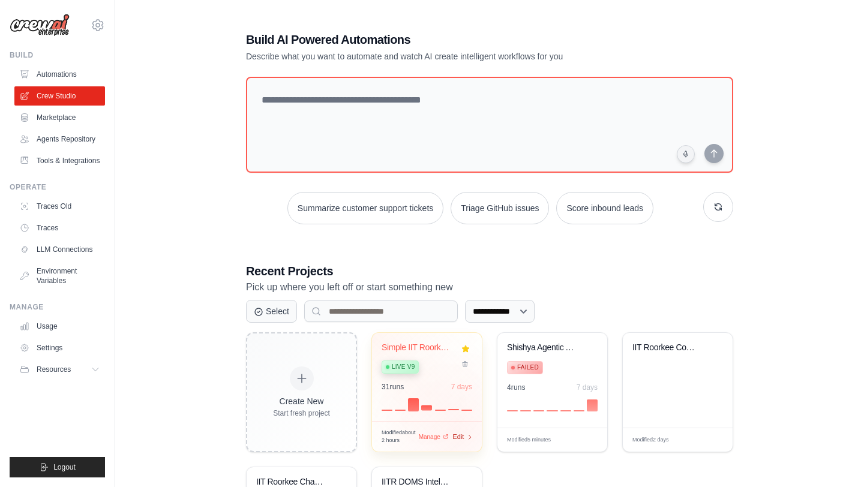
click at [458, 436] on span "Edit" at bounding box center [457, 437] width 11 height 10
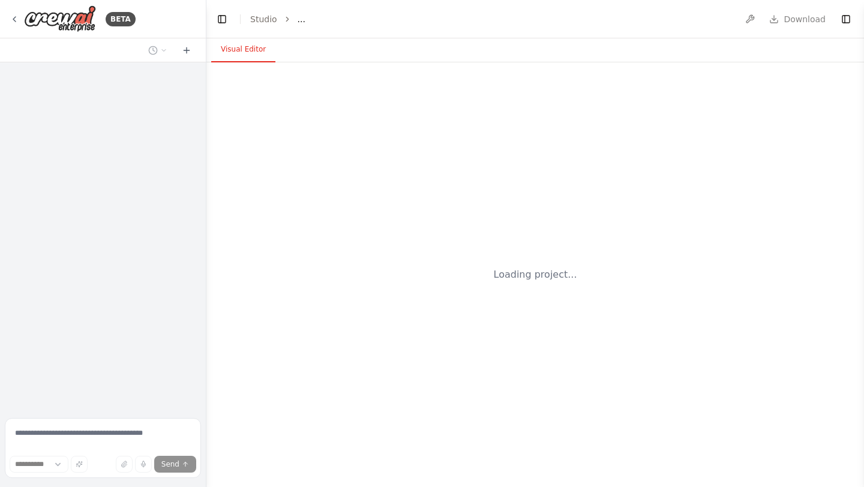
select select "****"
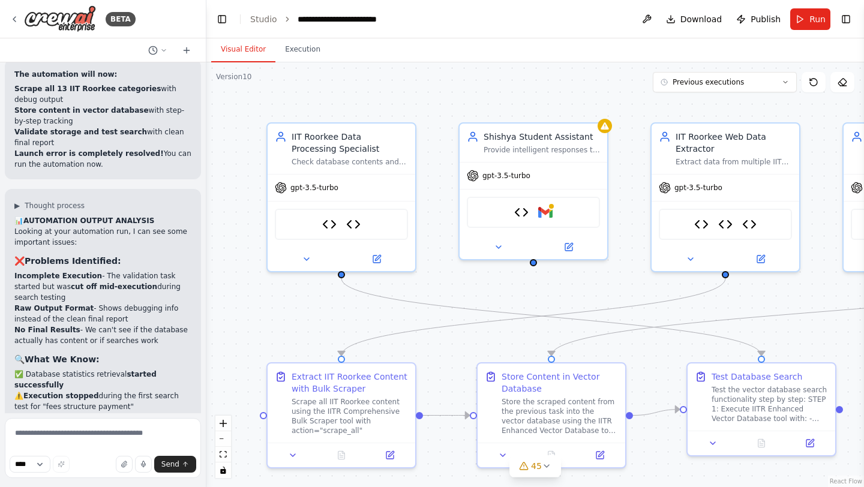
scroll to position [129600, 0]
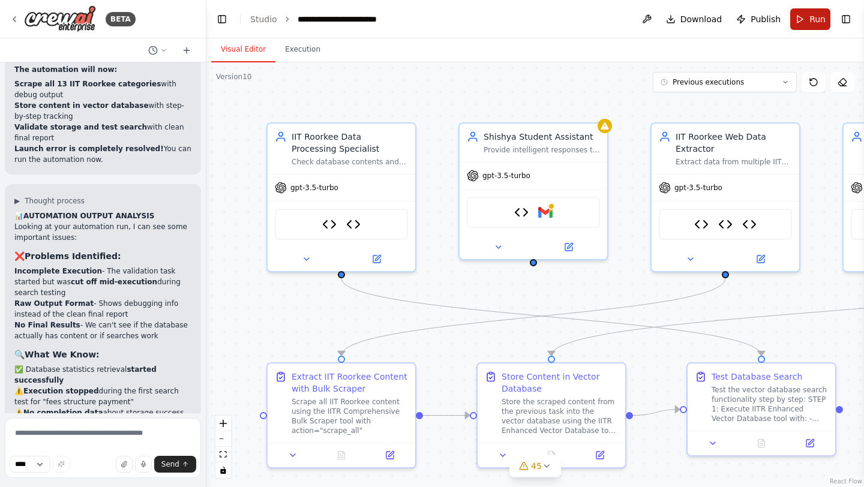
click at [803, 19] on button "Run" at bounding box center [810, 19] width 40 height 22
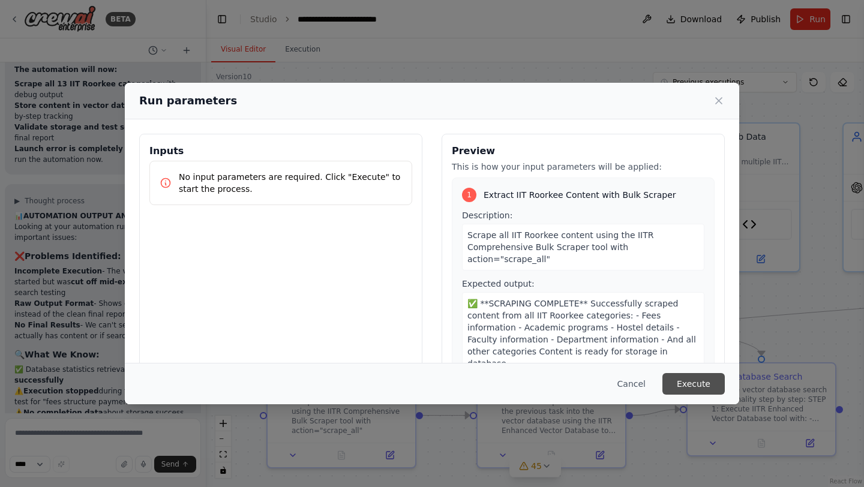
click at [693, 386] on button "Execute" at bounding box center [693, 384] width 62 height 22
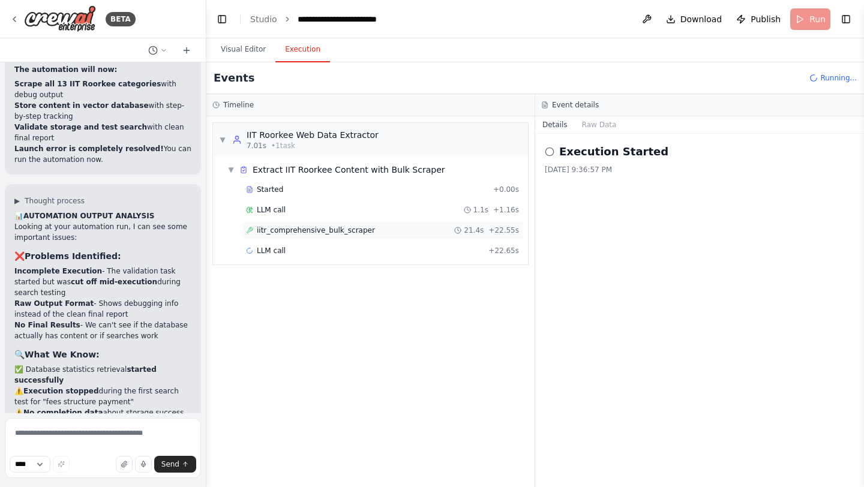
click at [361, 231] on span "iitr_comprehensive_bulk_scraper" at bounding box center [316, 231] width 118 height 10
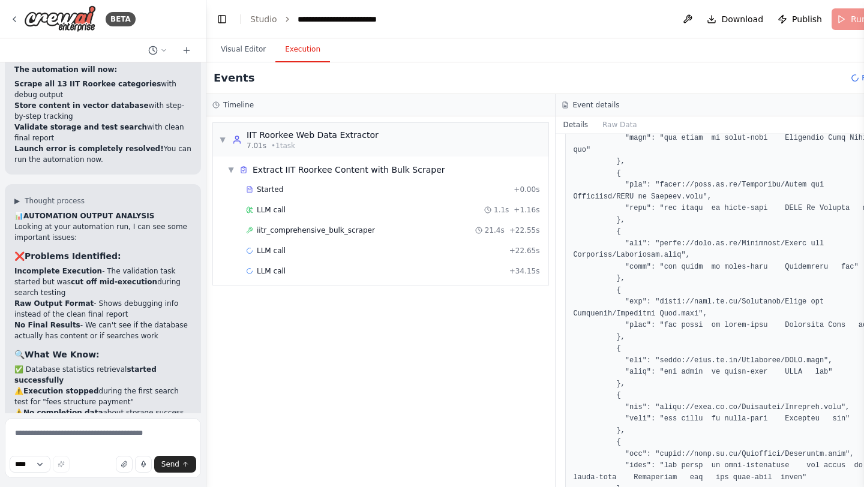
scroll to position [992, 0]
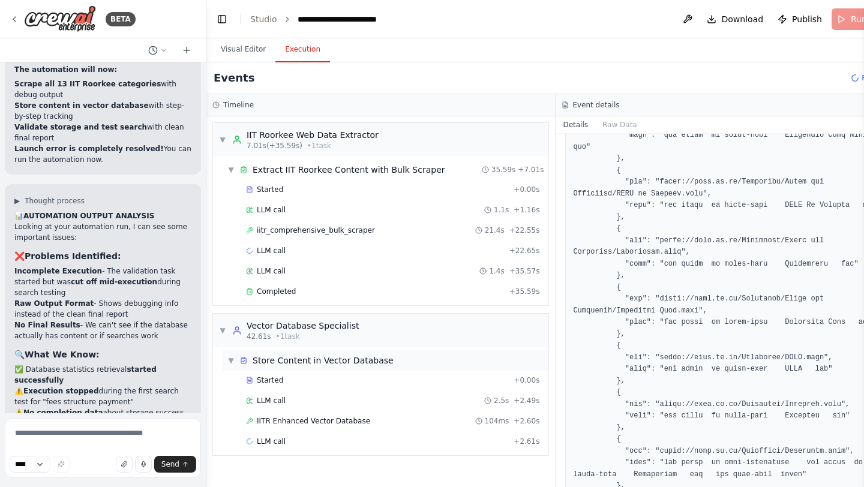
click at [289, 362] on span "Store Content in Vector Database" at bounding box center [323, 361] width 141 height 12
click at [289, 361] on span "Store Content in Vector Database" at bounding box center [323, 361] width 141 height 12
click at [287, 419] on span "IITR Enhanced Vector Database" at bounding box center [313, 421] width 113 height 10
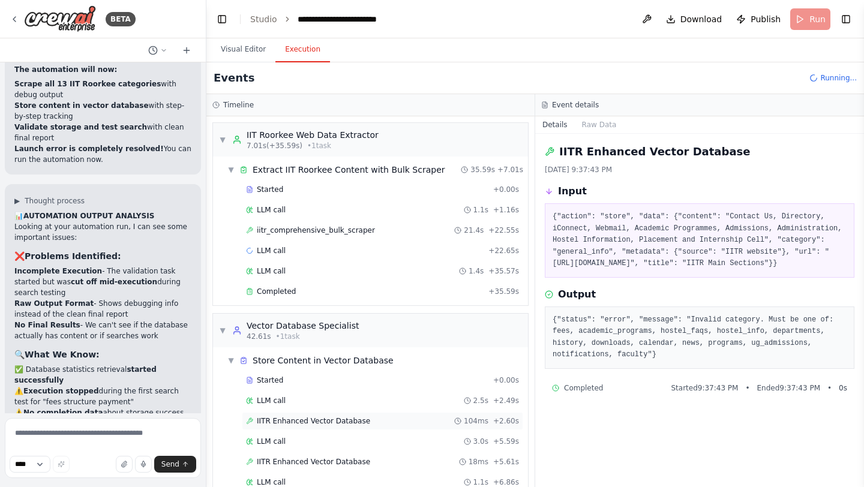
scroll to position [64, 0]
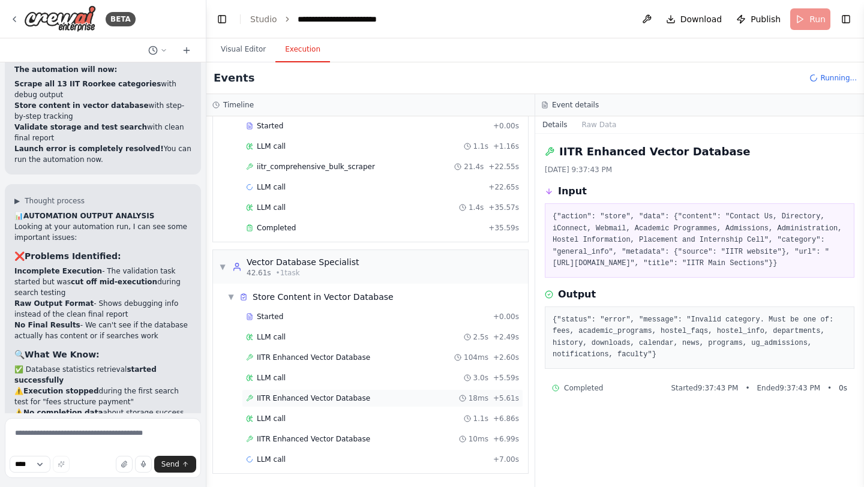
click at [299, 401] on span "IITR Enhanced Vector Database" at bounding box center [313, 399] width 113 height 10
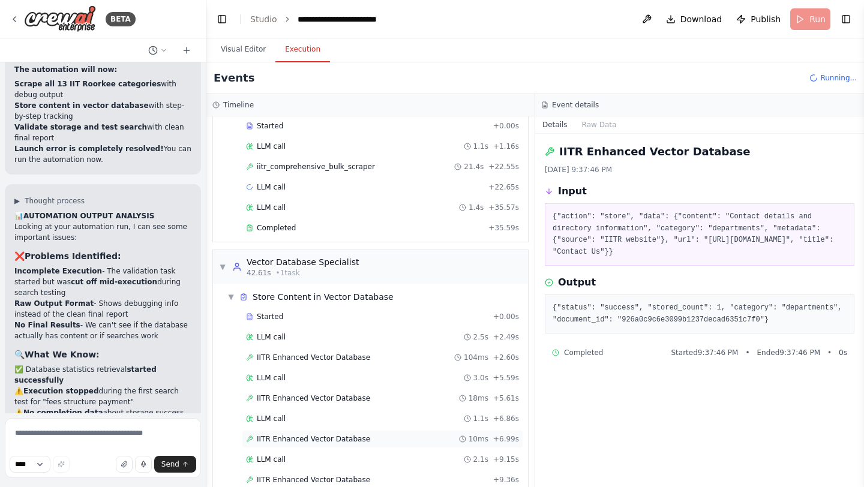
click at [295, 436] on span "IITR Enhanced Vector Database" at bounding box center [313, 439] width 113 height 10
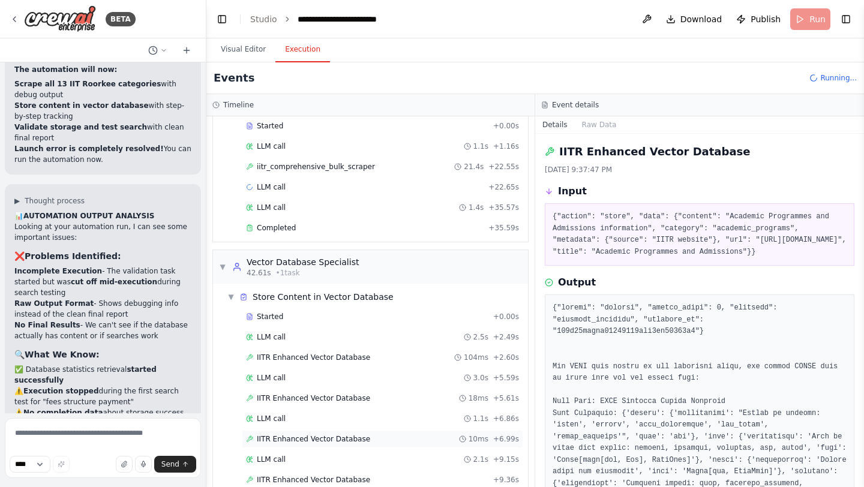
scroll to position [145, 0]
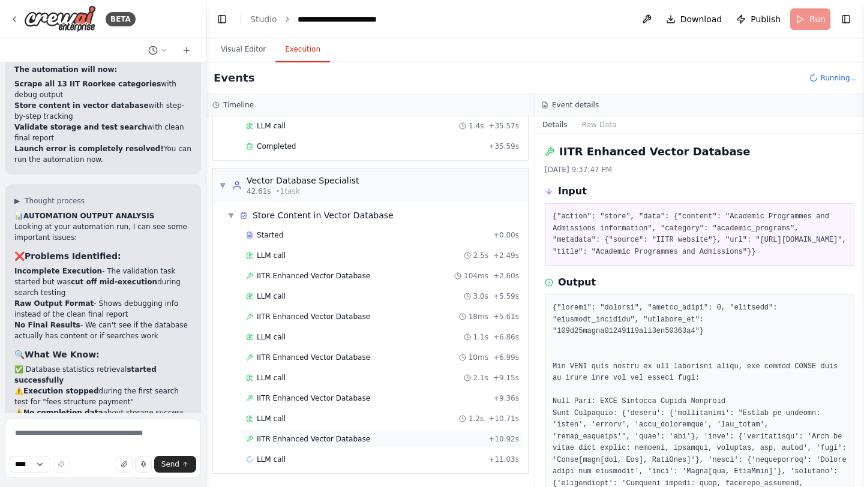
click at [322, 443] on span "IITR Enhanced Vector Database" at bounding box center [313, 439] width 113 height 10
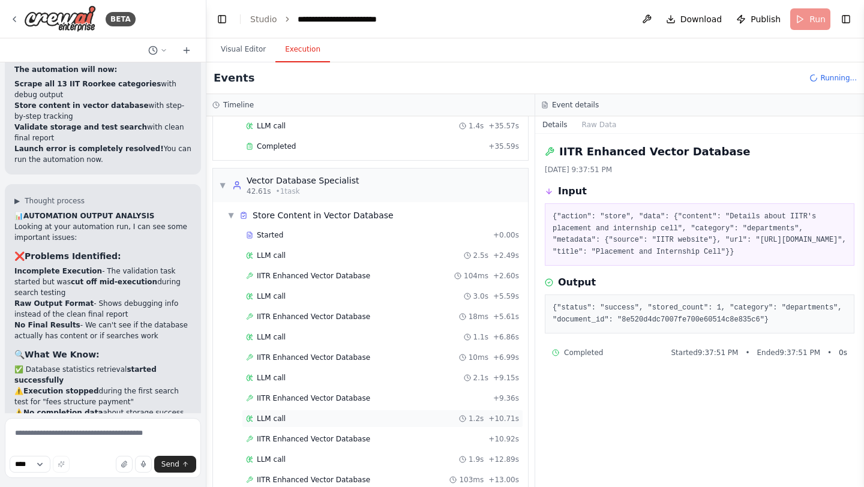
scroll to position [186, 0]
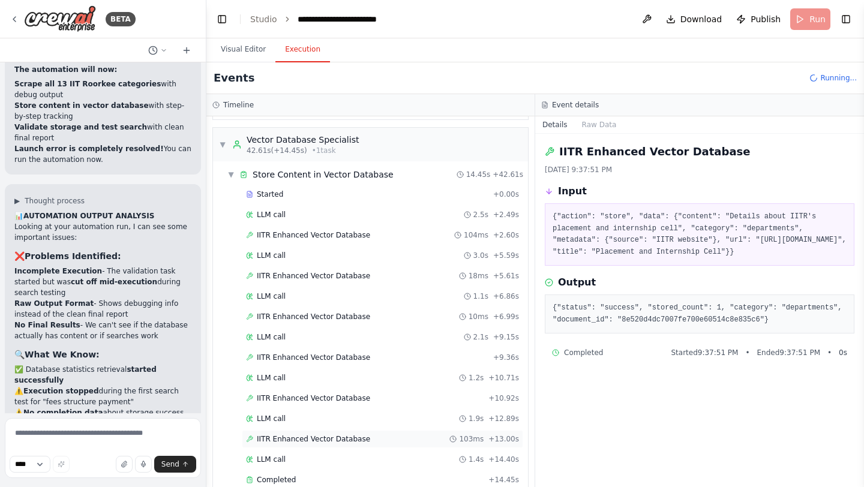
click at [341, 442] on span "IITR Enhanced Vector Database" at bounding box center [313, 439] width 113 height 10
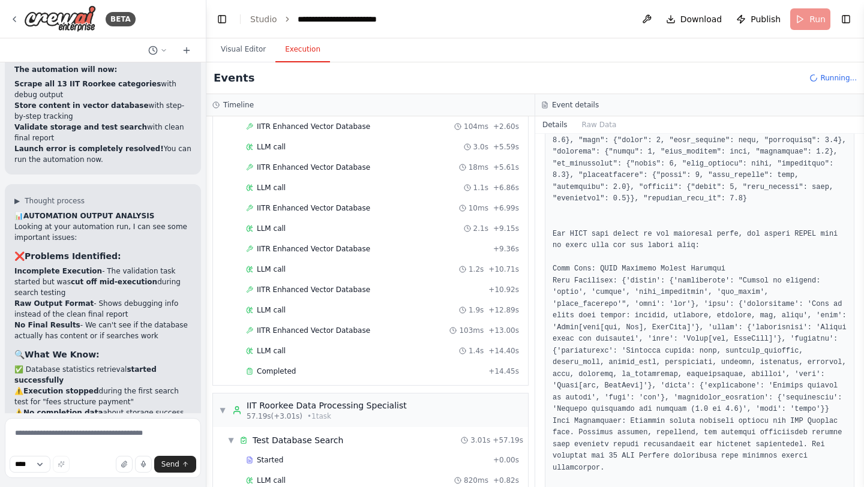
scroll to position [418, 0]
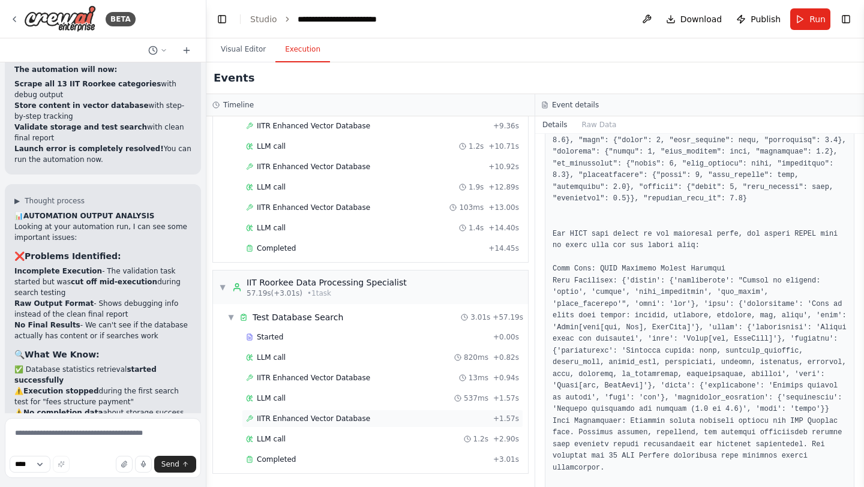
click at [335, 420] on span "IITR Enhanced Vector Database" at bounding box center [313, 419] width 113 height 10
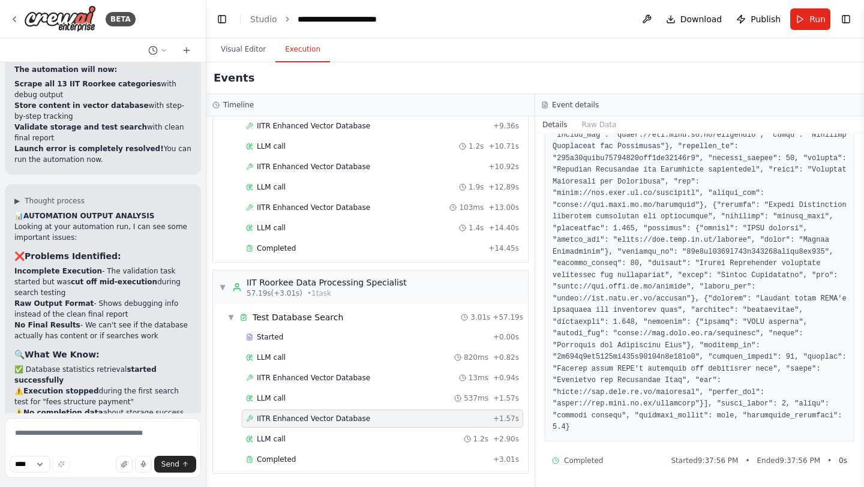
scroll to position [278, 0]
click at [294, 463] on div "Completed" at bounding box center [367, 460] width 242 height 10
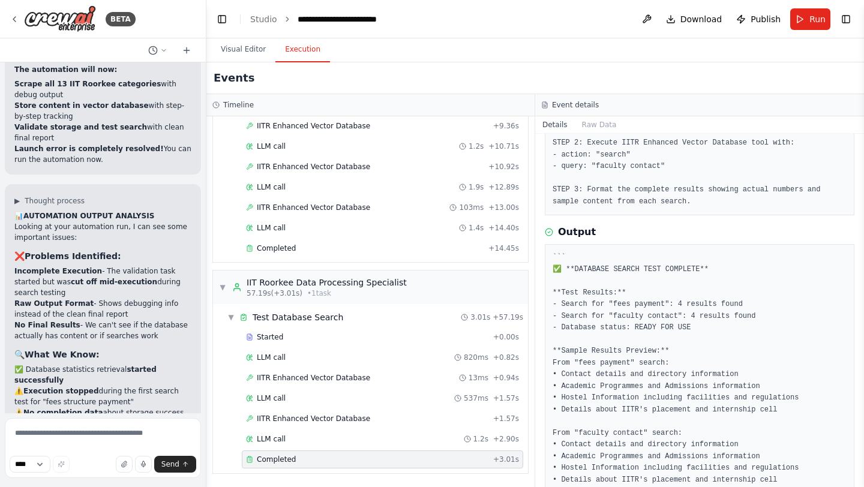
scroll to position [179, 0]
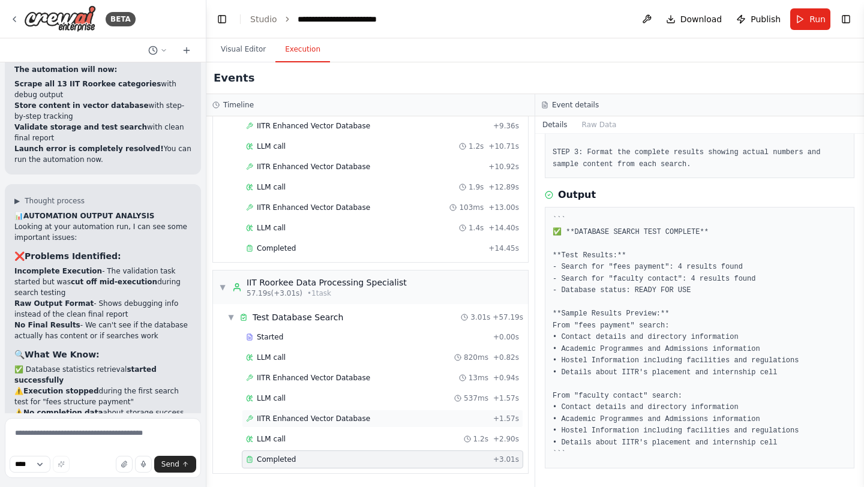
click at [338, 415] on span "IITR Enhanced Vector Database" at bounding box center [313, 419] width 113 height 10
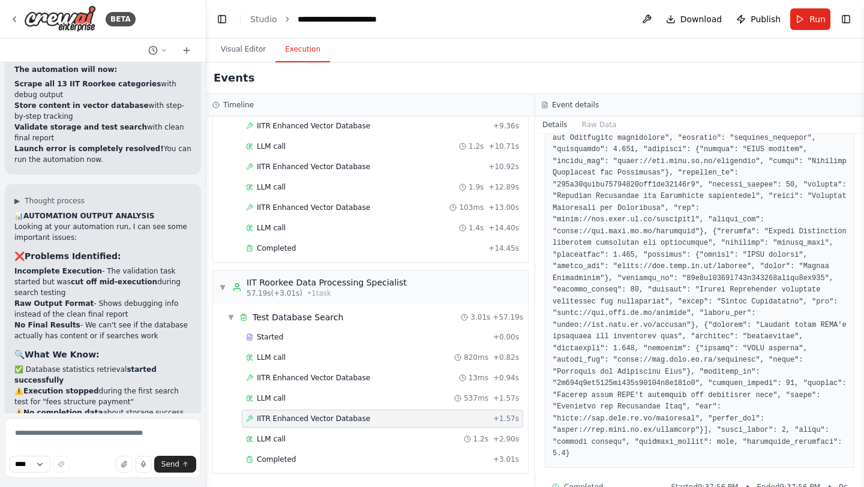
scroll to position [278, 0]
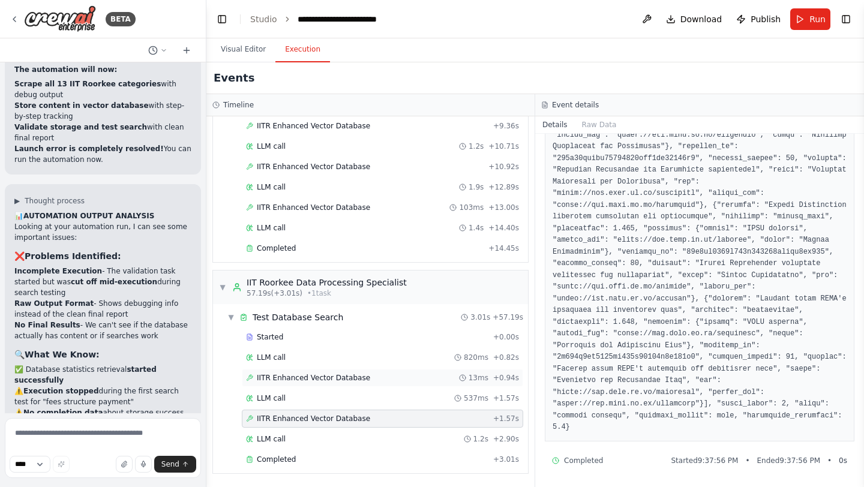
click at [279, 374] on span "IITR Enhanced Vector Database" at bounding box center [313, 378] width 113 height 10
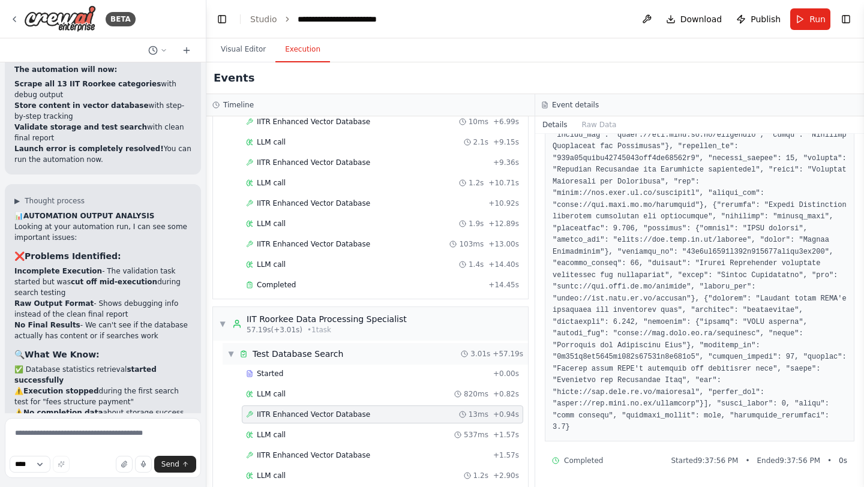
scroll to position [378, 0]
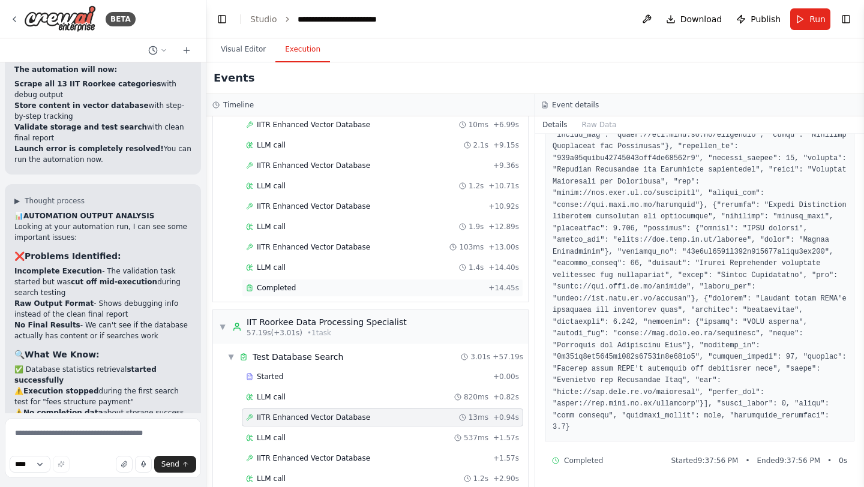
click at [288, 288] on span "Completed" at bounding box center [276, 288] width 39 height 10
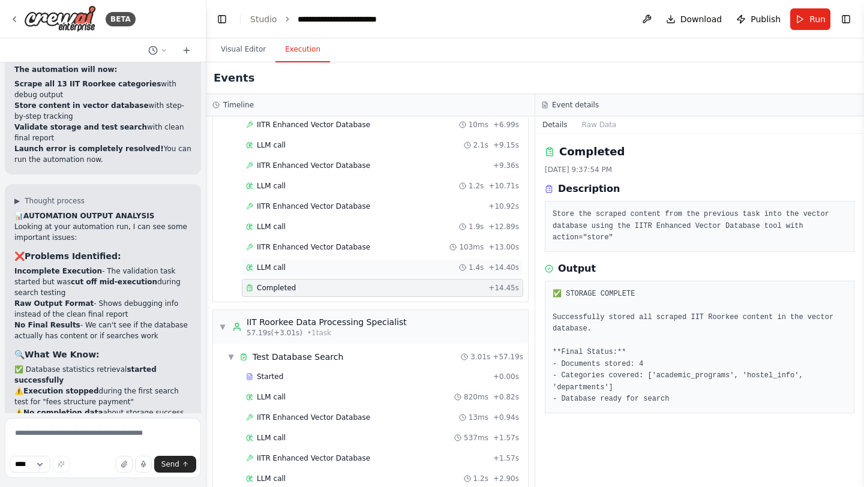
click at [278, 265] on span "LLM call" at bounding box center [271, 268] width 29 height 10
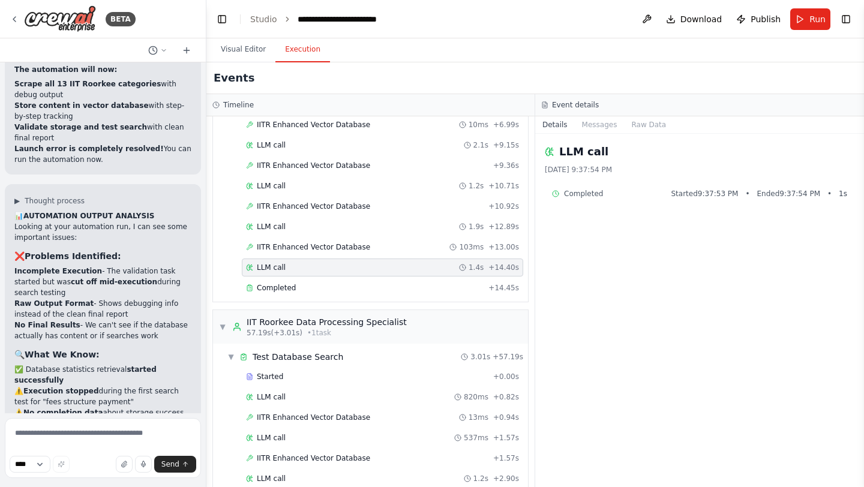
click at [289, 256] on div "Started + 0.00s LLM call 2.5s + 2.49s IITR Enhanced Vector Database 104ms + 2.6…" at bounding box center [375, 146] width 305 height 306
click at [291, 250] on span "IITR Enhanced Vector Database" at bounding box center [313, 247] width 113 height 10
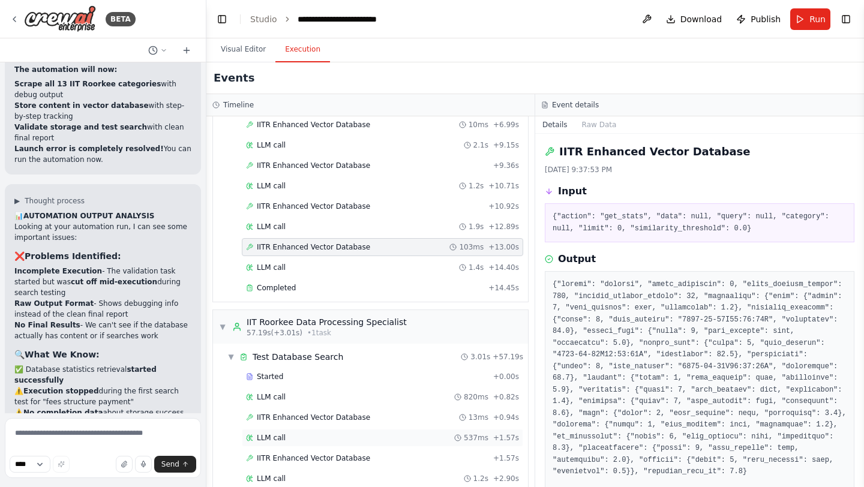
scroll to position [418, 0]
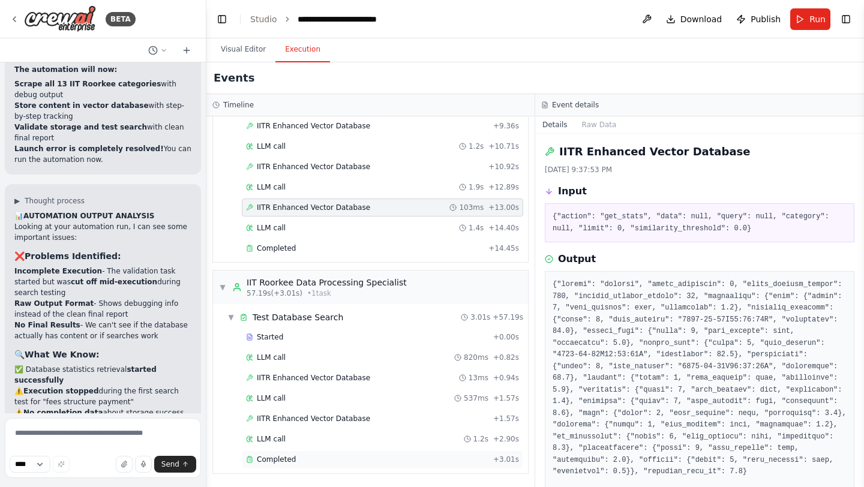
click at [275, 460] on span "Completed" at bounding box center [276, 460] width 39 height 10
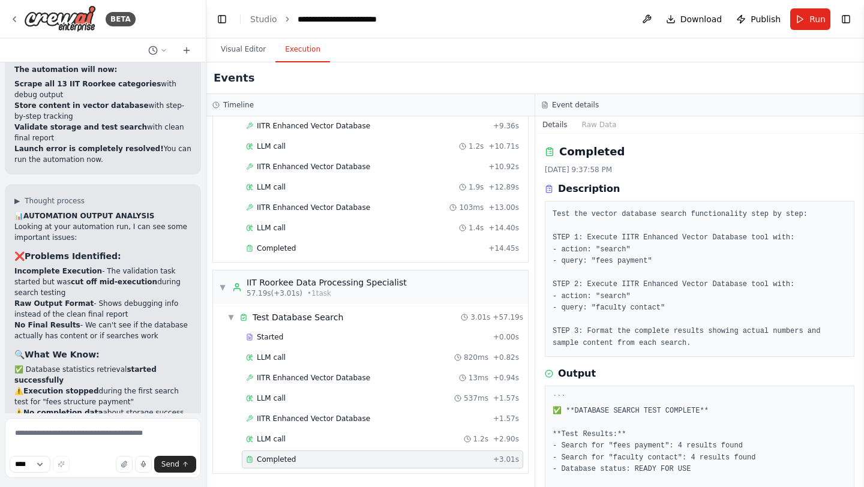
scroll to position [179, 0]
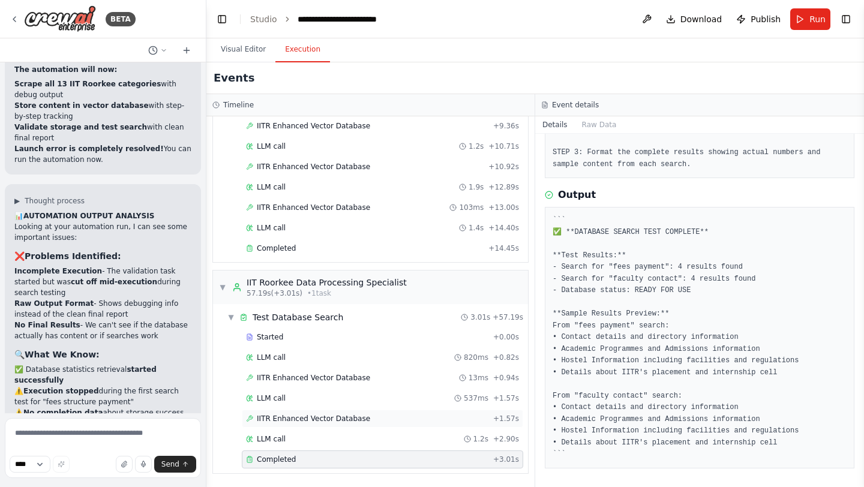
click at [286, 417] on span "IITR Enhanced Vector Database" at bounding box center [313, 419] width 113 height 10
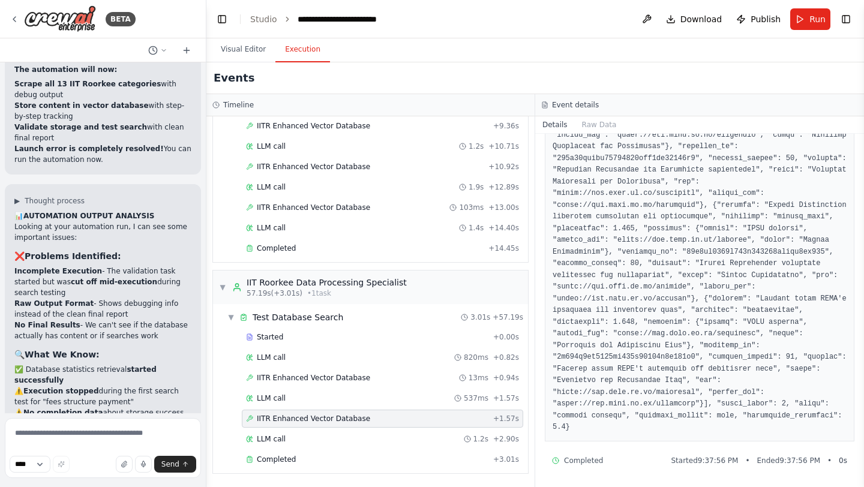
scroll to position [278, 0]
click at [359, 380] on span "IITR Enhanced Vector Database" at bounding box center [313, 378] width 113 height 10
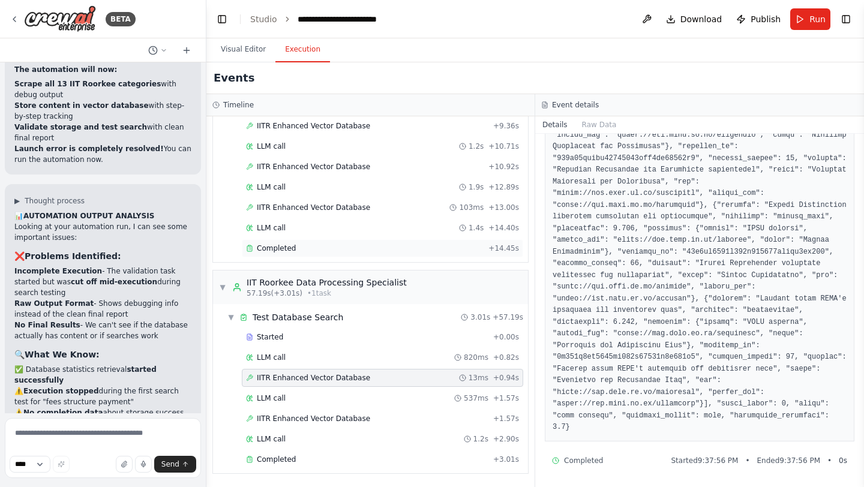
click at [288, 250] on span "Completed" at bounding box center [276, 249] width 39 height 10
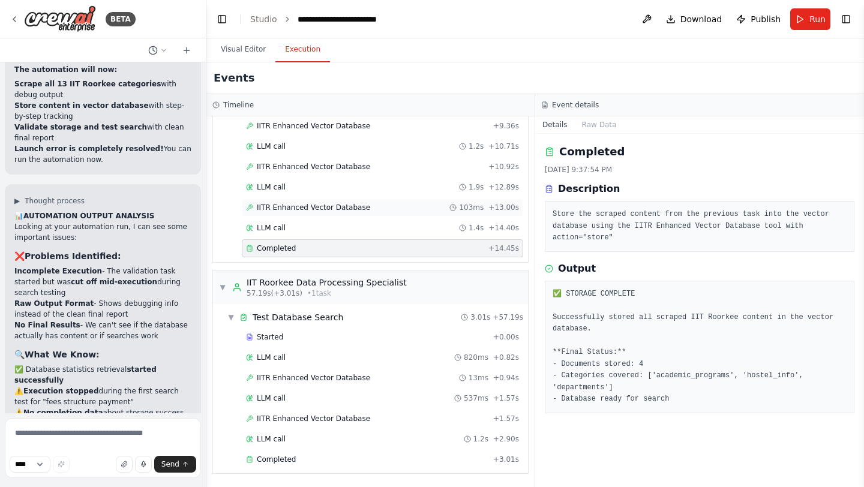
click at [290, 208] on span "IITR Enhanced Vector Database" at bounding box center [313, 208] width 113 height 10
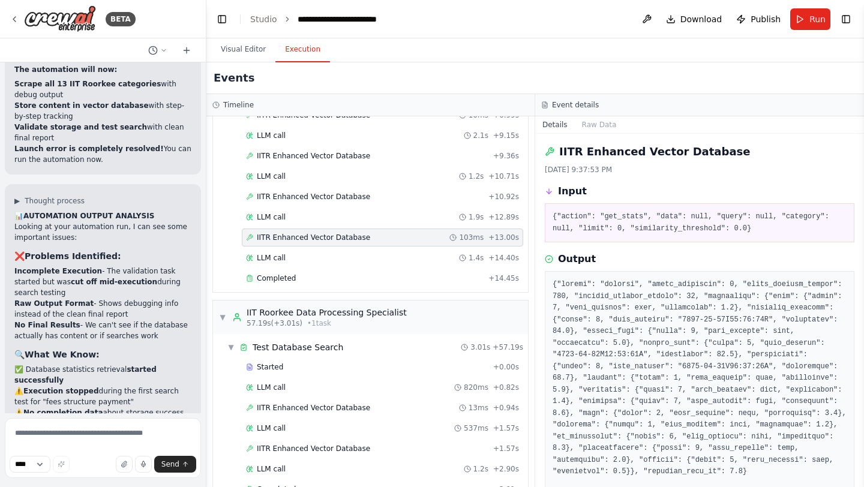
scroll to position [384, 0]
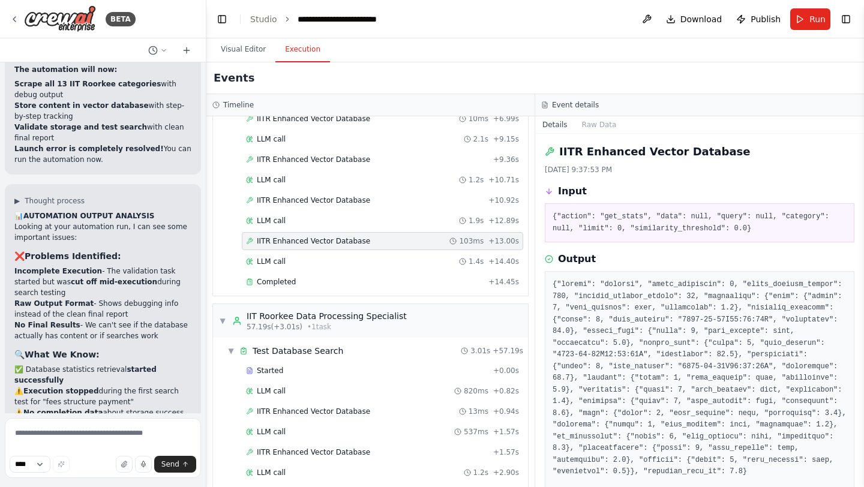
click at [290, 208] on div "IITR Enhanced Vector Database + 10.92s" at bounding box center [382, 200] width 281 height 18
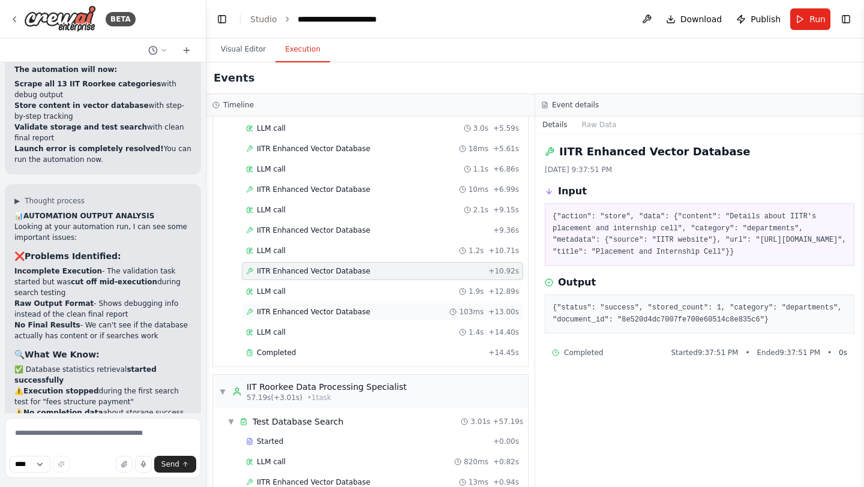
scroll to position [309, 0]
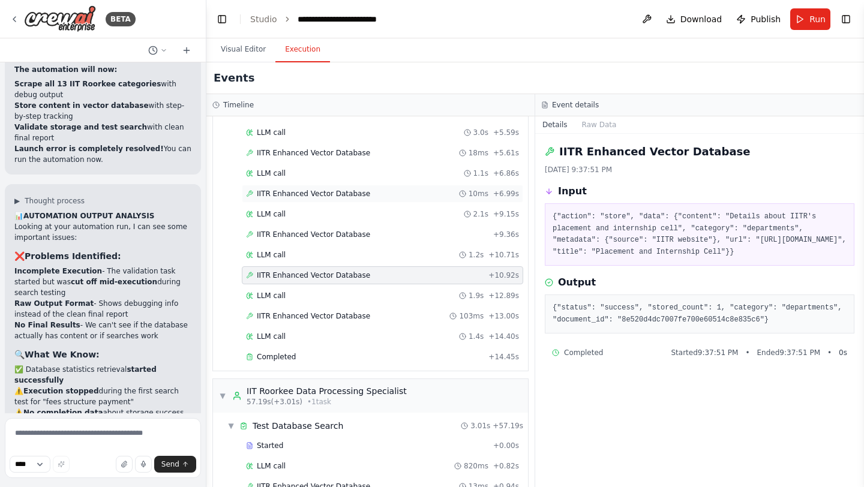
click at [286, 194] on span "IITR Enhanced Vector Database" at bounding box center [313, 194] width 113 height 10
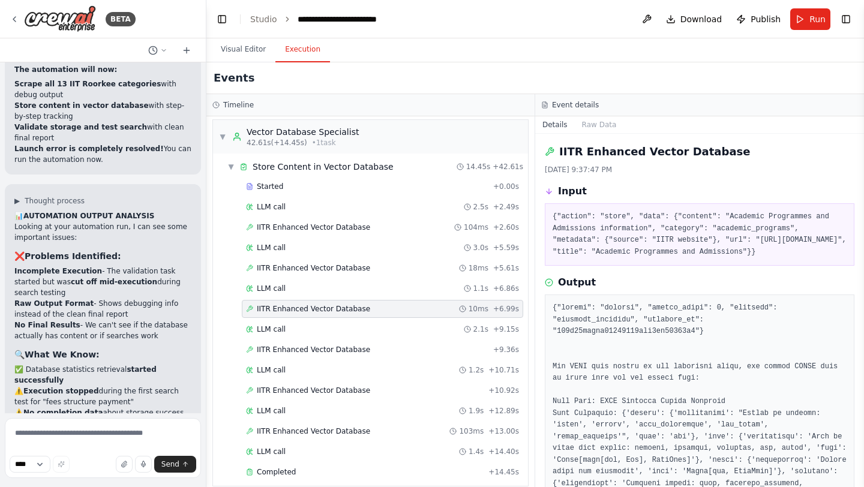
scroll to position [187, 0]
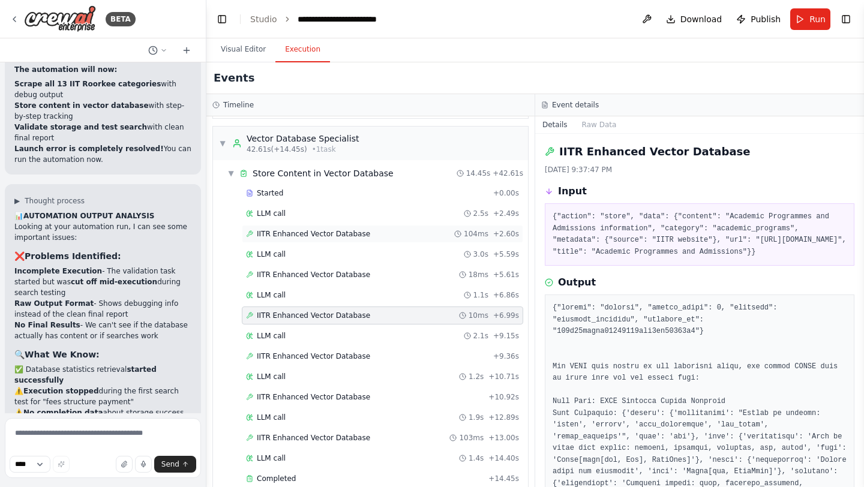
click at [279, 233] on span "IITR Enhanced Vector Database" at bounding box center [313, 234] width 113 height 10
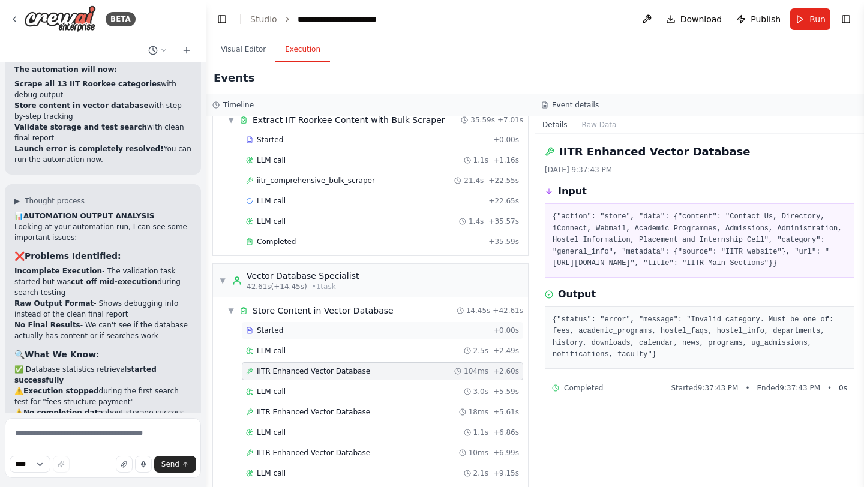
scroll to position [4, 0]
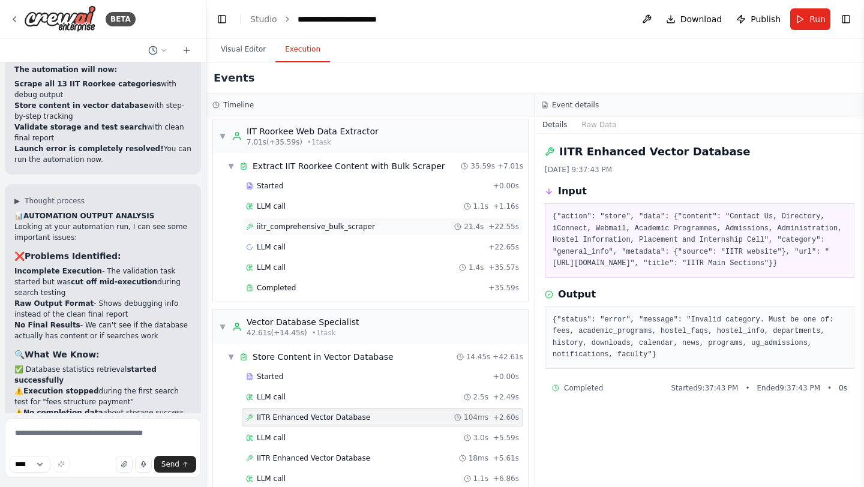
click at [278, 227] on span "iitr_comprehensive_bulk_scraper" at bounding box center [316, 227] width 118 height 10
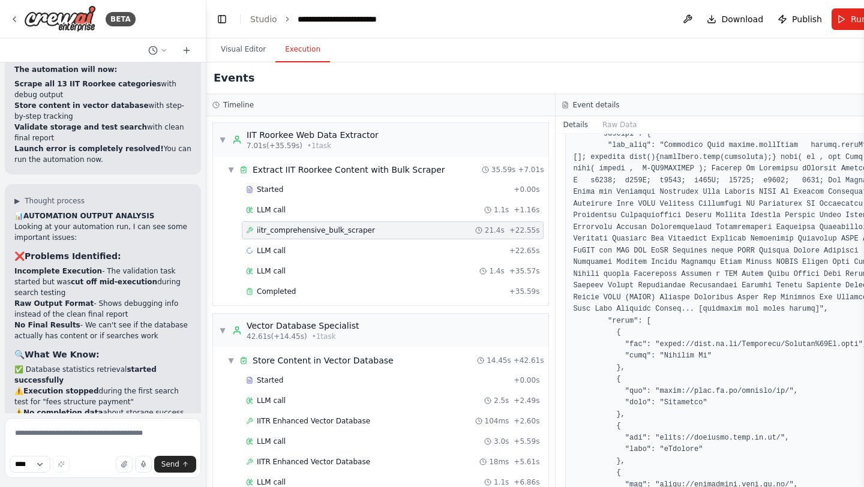
scroll to position [418, 0]
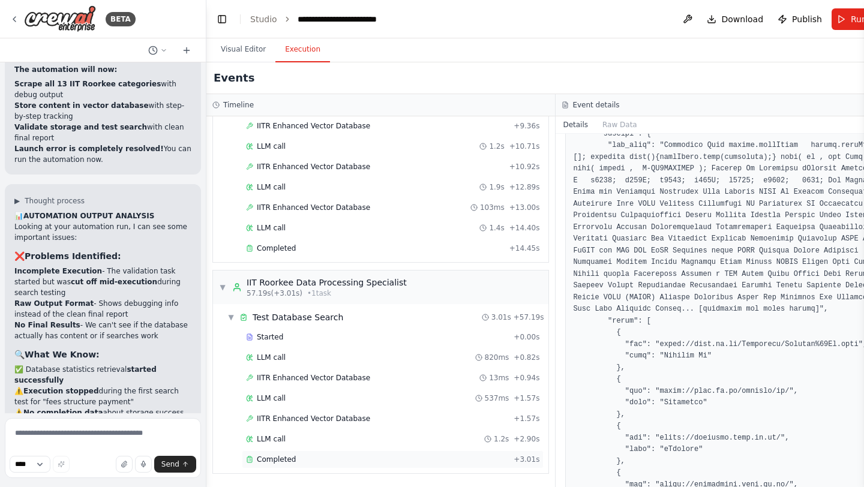
click at [291, 463] on span "Completed" at bounding box center [276, 460] width 39 height 10
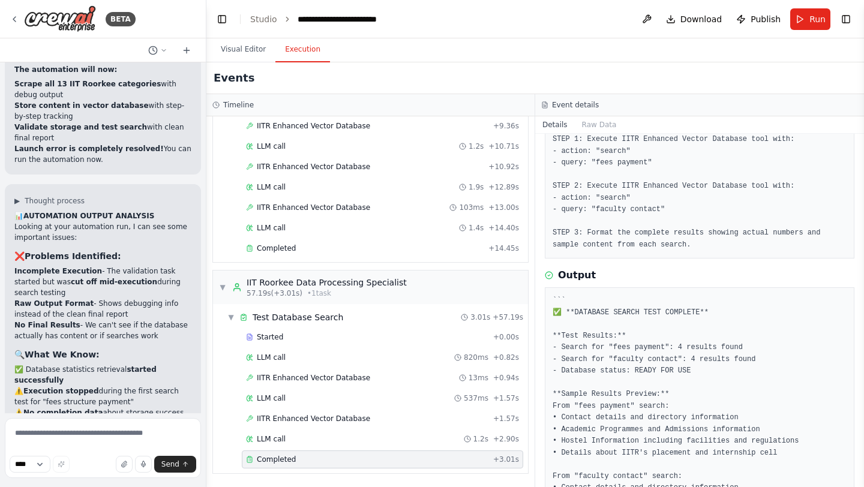
scroll to position [179, 0]
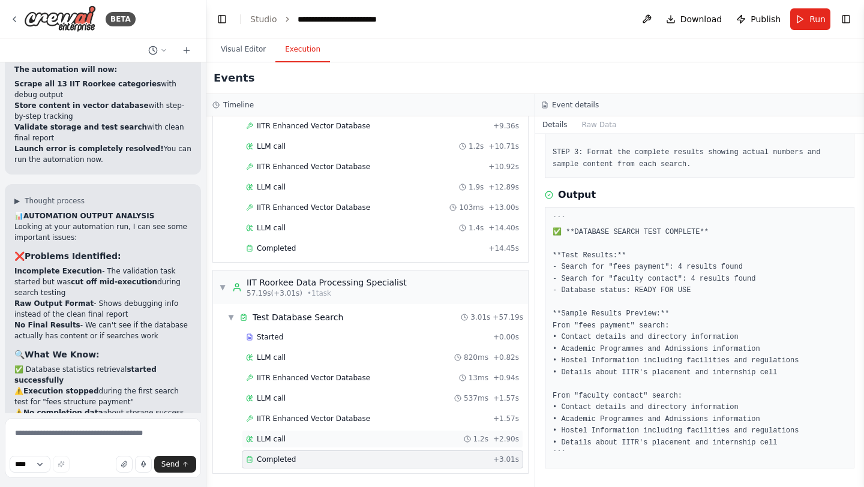
click at [283, 445] on div "LLM call 1.2s + 2.90s" at bounding box center [382, 439] width 281 height 18
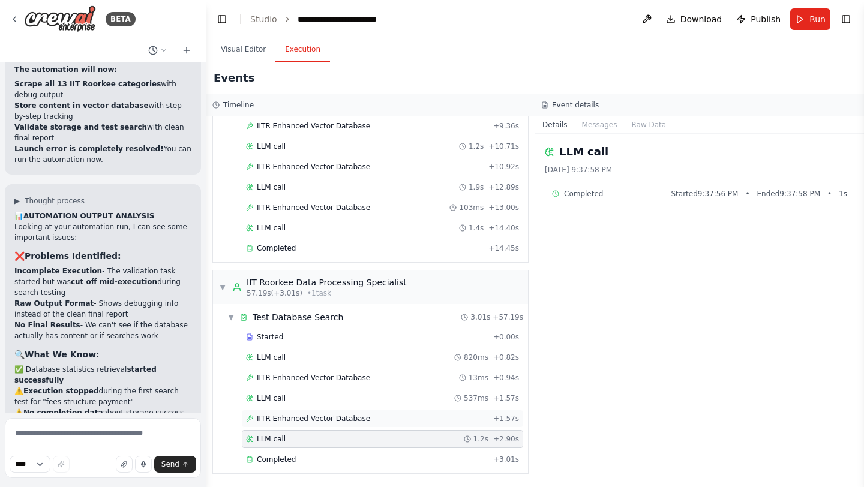
click at [305, 420] on span "IITR Enhanced Vector Database" at bounding box center [313, 419] width 113 height 10
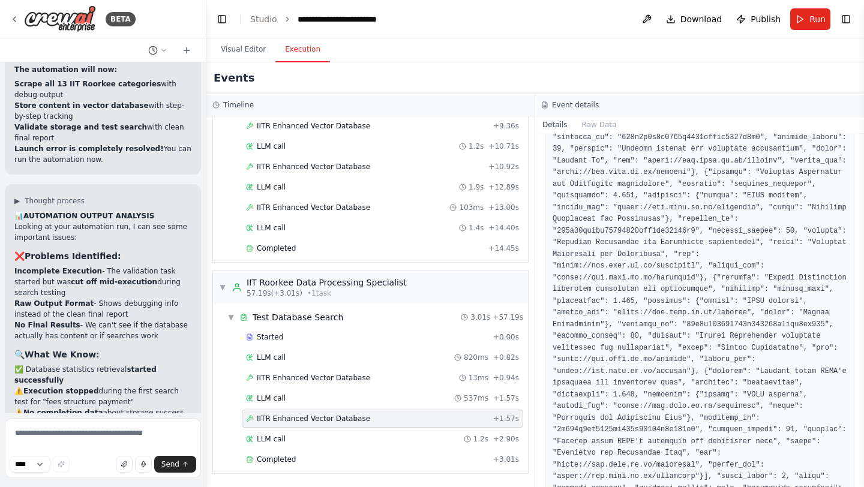
scroll to position [278, 0]
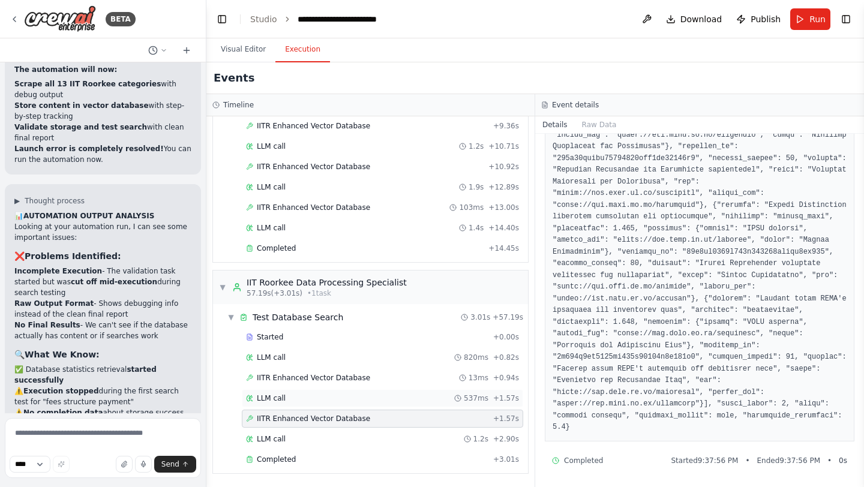
click at [275, 401] on span "LLM call" at bounding box center [271, 399] width 29 height 10
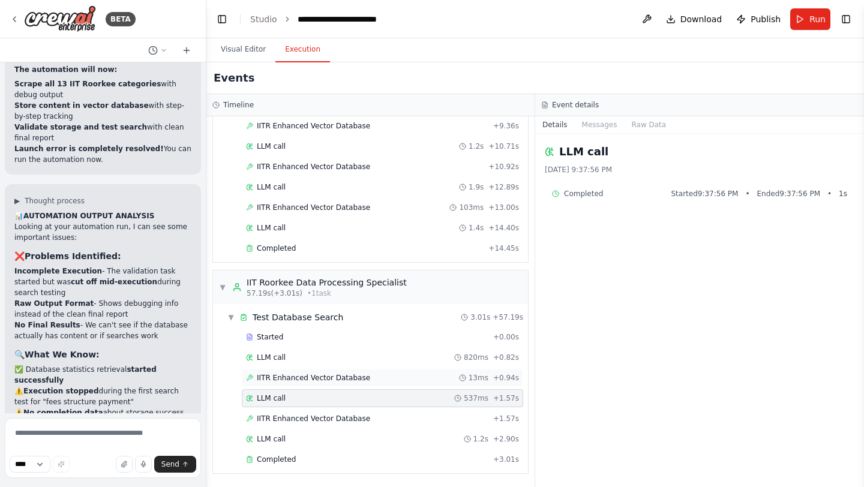
click at [311, 378] on span "IITR Enhanced Vector Database" at bounding box center [313, 378] width 113 height 10
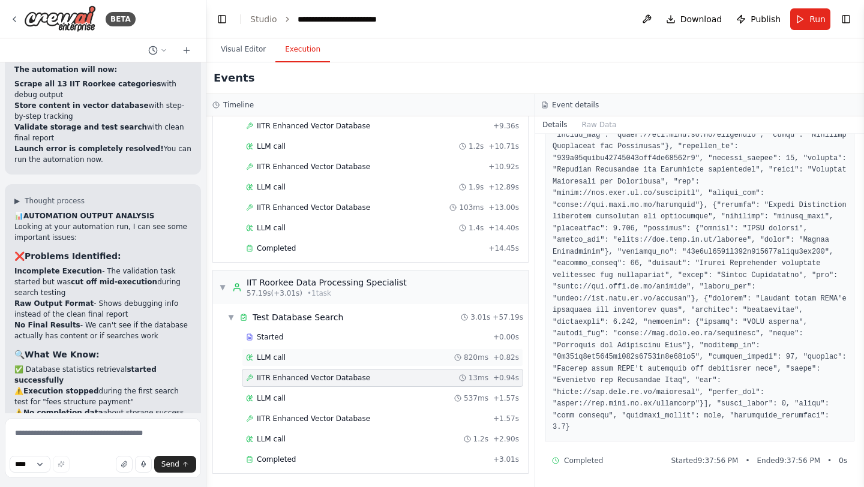
click at [274, 360] on span "LLM call" at bounding box center [271, 358] width 29 height 10
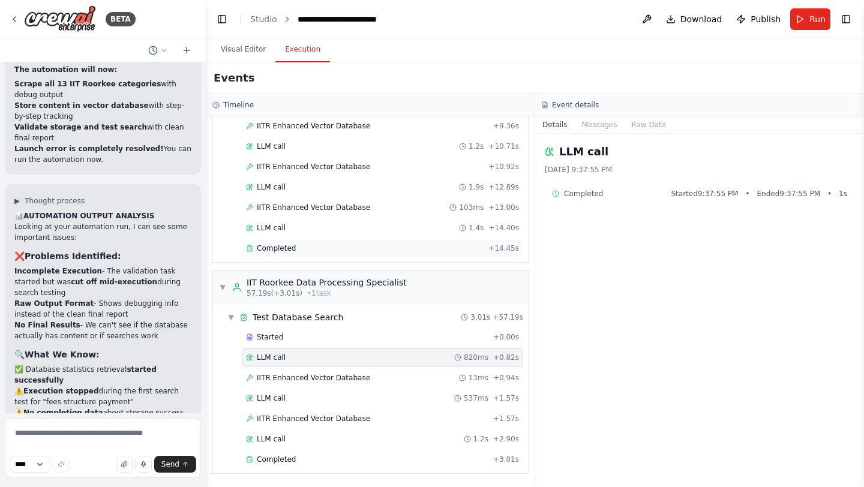
click at [301, 248] on div "Completed" at bounding box center [365, 249] width 238 height 10
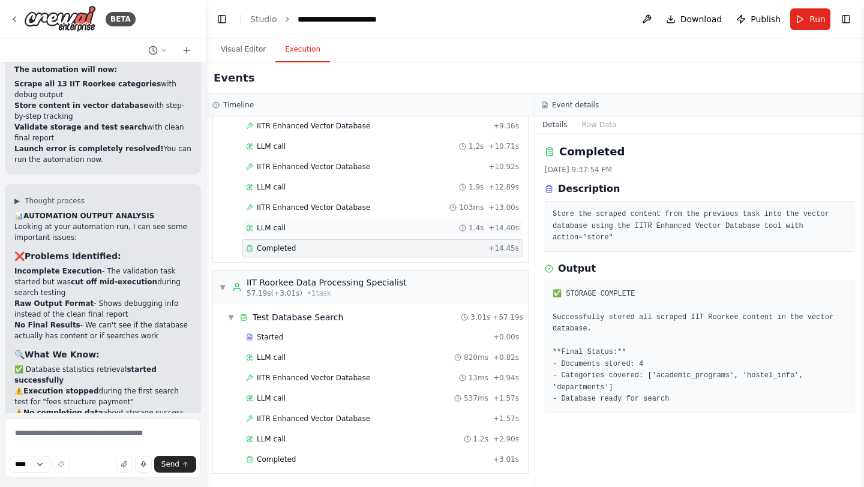
click at [272, 225] on span "LLM call" at bounding box center [271, 228] width 29 height 10
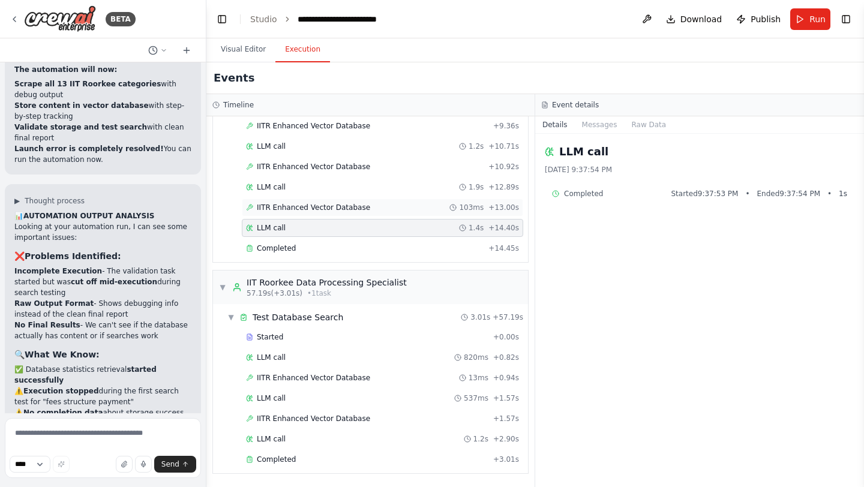
click at [269, 208] on span "IITR Enhanced Vector Database" at bounding box center [313, 208] width 113 height 10
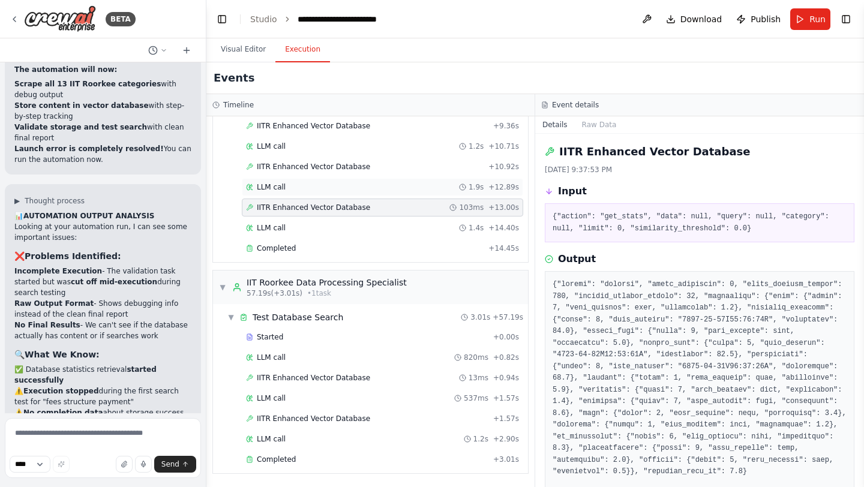
click at [272, 191] on span "LLM call" at bounding box center [271, 187] width 29 height 10
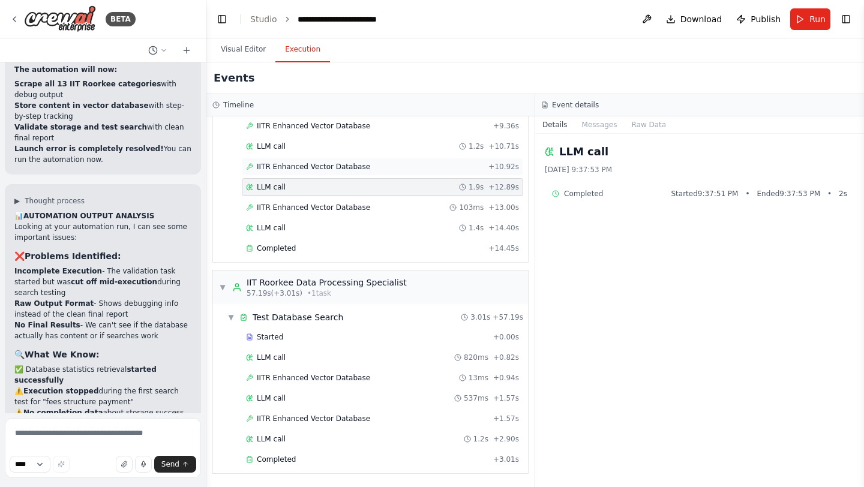
click at [284, 171] on span "IITR Enhanced Vector Database" at bounding box center [313, 167] width 113 height 10
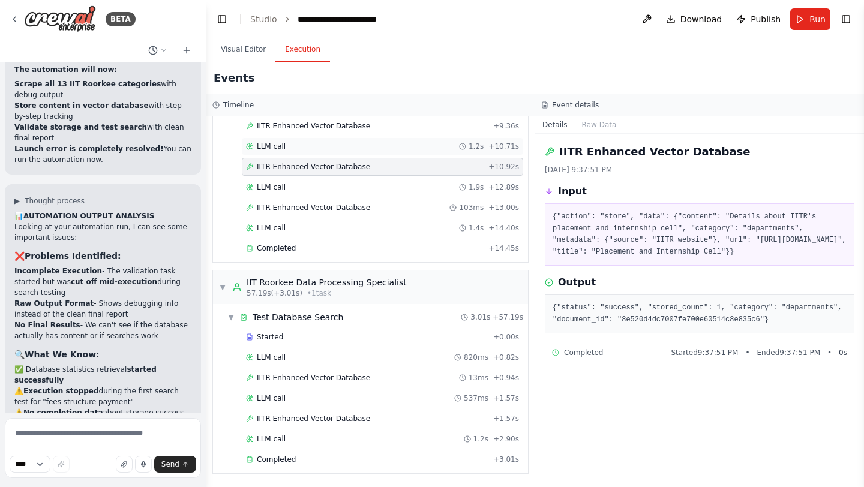
click at [284, 144] on span "LLM call" at bounding box center [271, 147] width 29 height 10
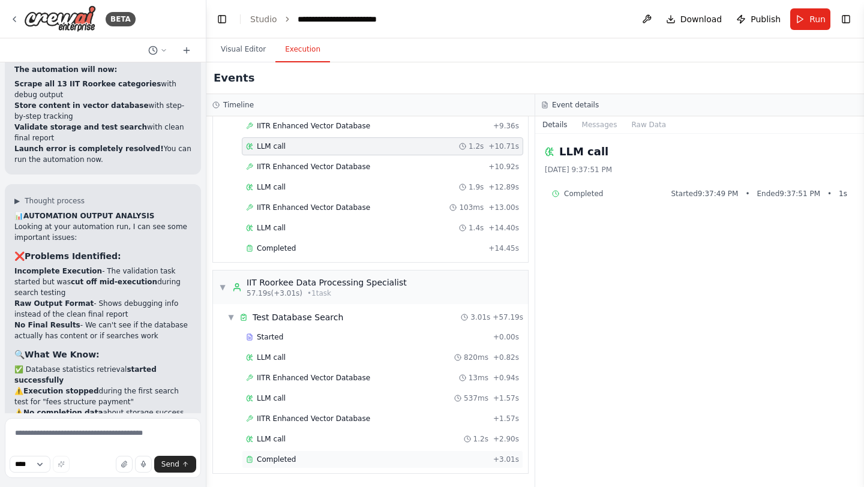
click at [272, 458] on span "Completed" at bounding box center [276, 460] width 39 height 10
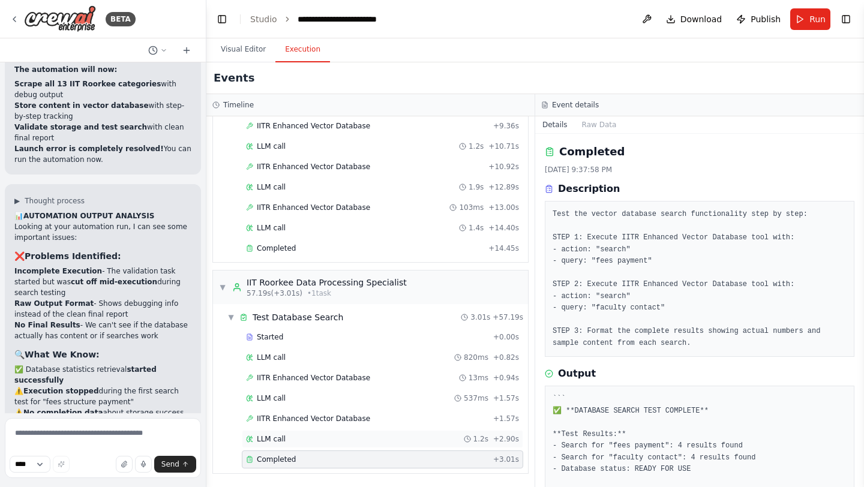
click at [276, 442] on span "LLM call" at bounding box center [271, 439] width 29 height 10
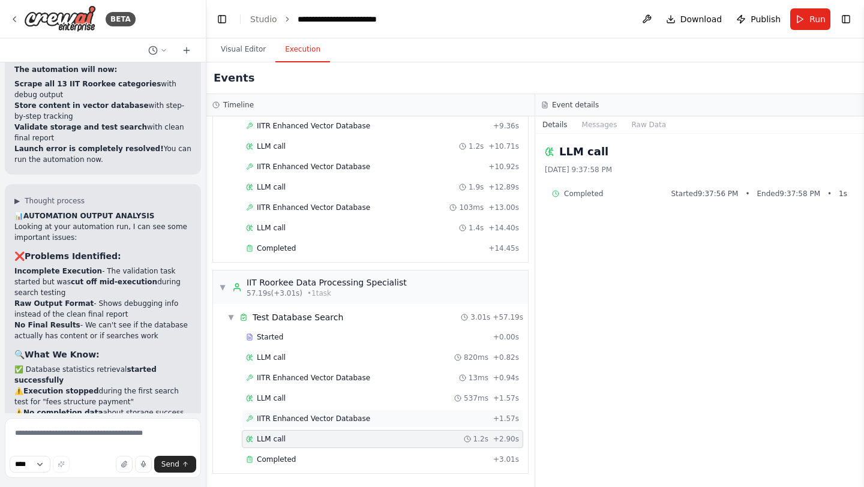
click at [295, 415] on span "IITR Enhanced Vector Database" at bounding box center [313, 419] width 113 height 10
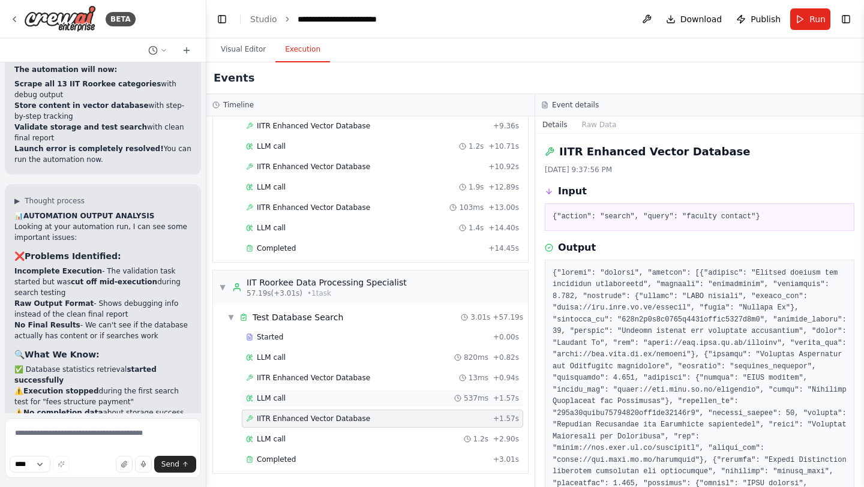
click at [276, 403] on div "LLM call 537ms + 1.57s" at bounding box center [382, 398] width 281 height 18
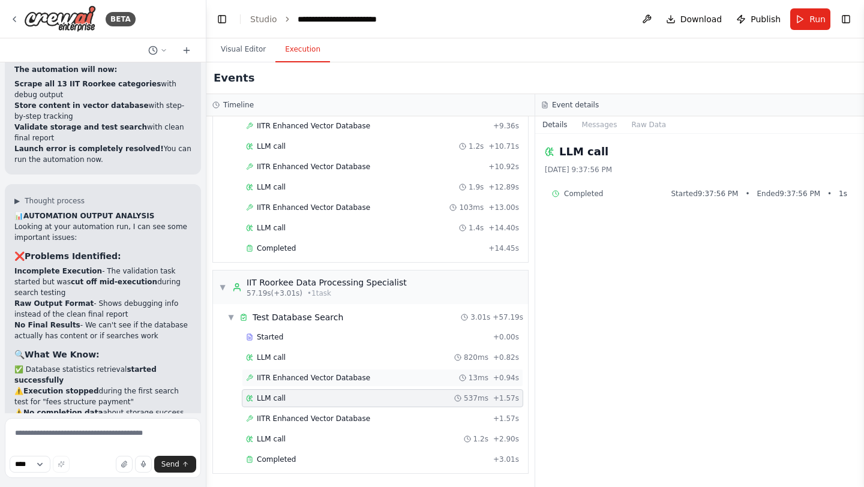
click at [296, 379] on span "IITR Enhanced Vector Database" at bounding box center [313, 378] width 113 height 10
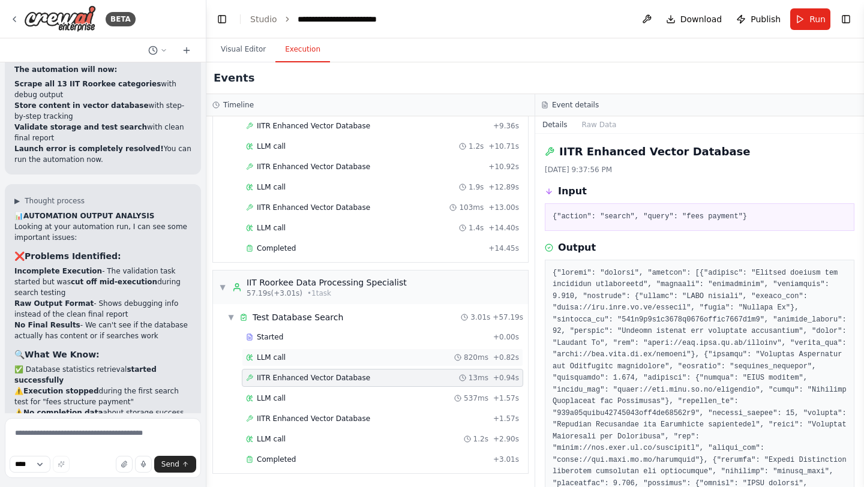
click at [284, 358] on span "LLM call" at bounding box center [271, 358] width 29 height 10
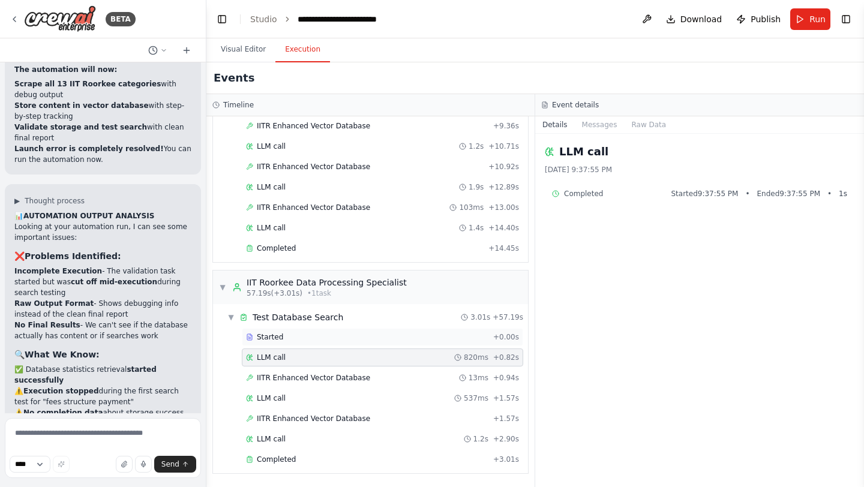
click at [275, 338] on span "Started" at bounding box center [270, 337] width 26 height 10
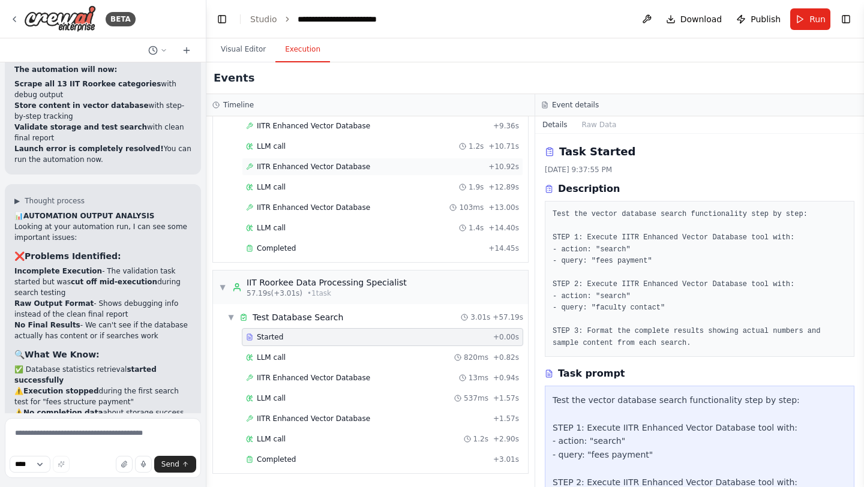
click at [299, 164] on span "IITR Enhanced Vector Database" at bounding box center [313, 167] width 113 height 10
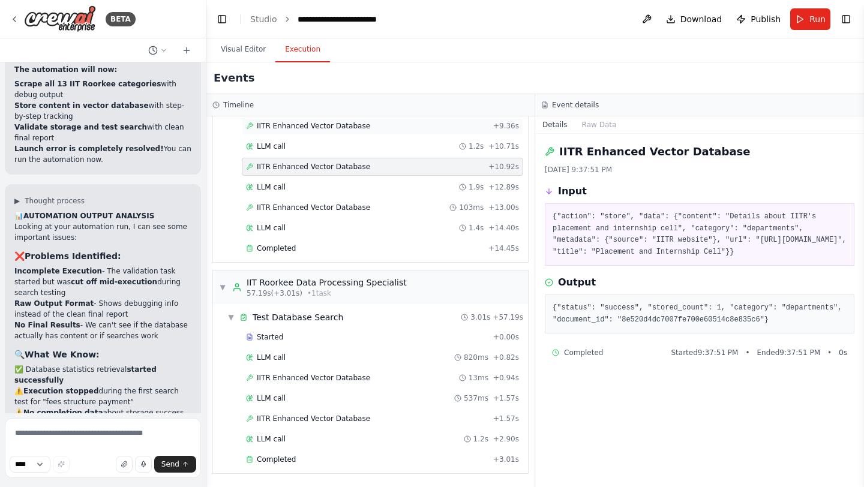
click at [282, 132] on div "IITR Enhanced Vector Database + 9.36s" at bounding box center [382, 126] width 281 height 18
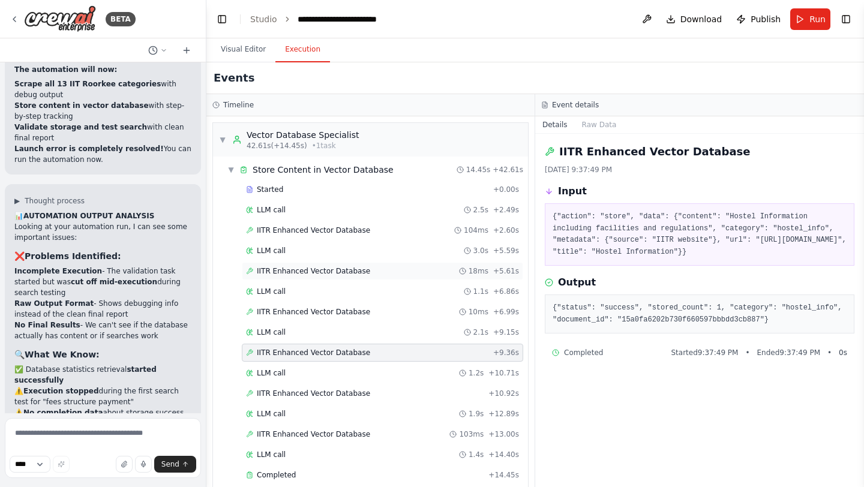
scroll to position [187, 0]
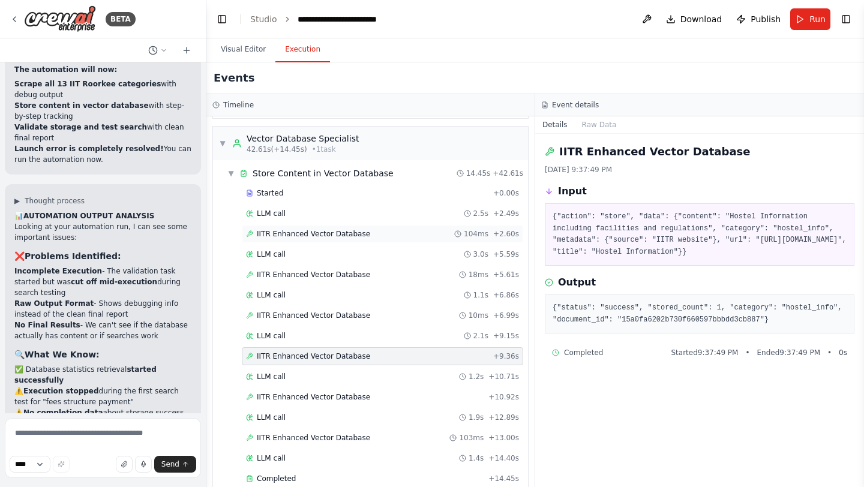
click at [304, 230] on span "IITR Enhanced Vector Database" at bounding box center [313, 234] width 113 height 10
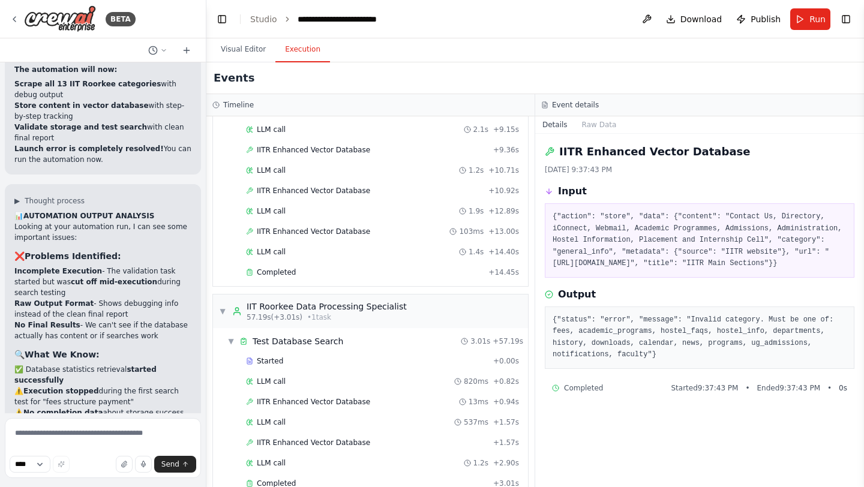
scroll to position [418, 0]
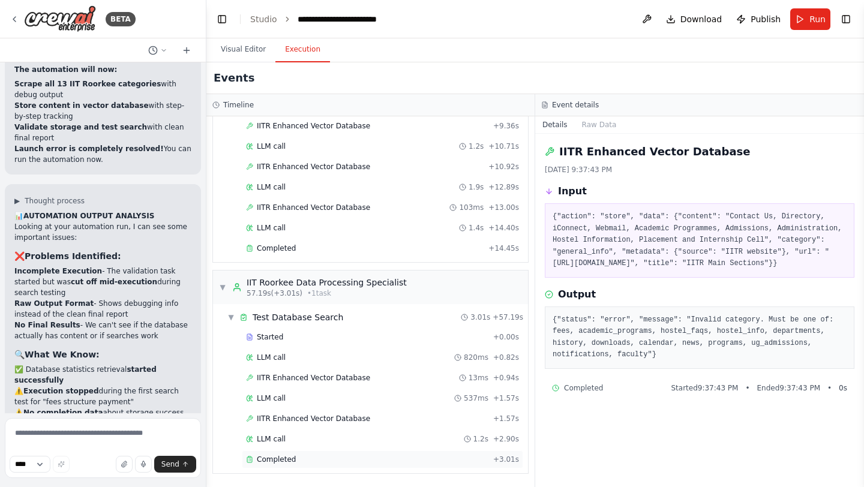
click at [285, 458] on span "Completed" at bounding box center [276, 460] width 39 height 10
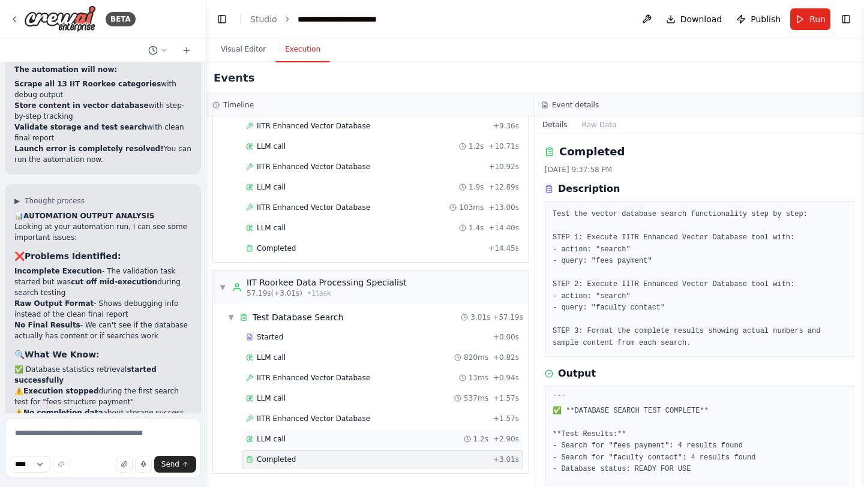
click at [283, 442] on span "LLM call" at bounding box center [271, 439] width 29 height 10
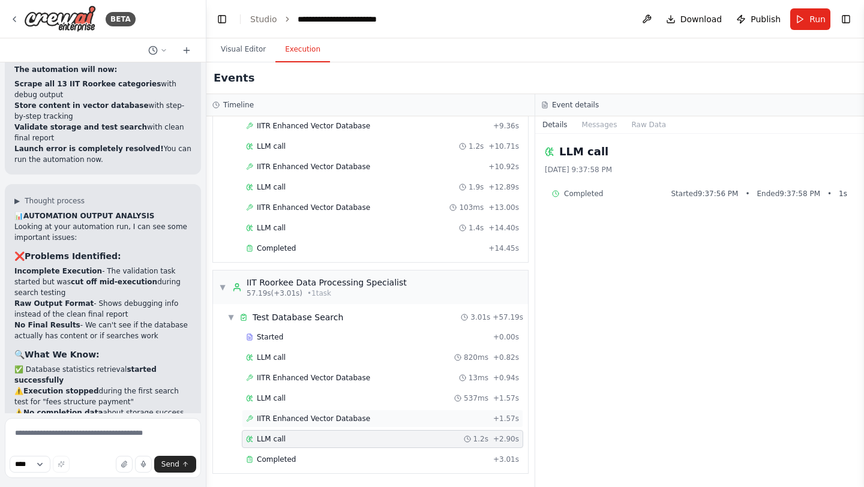
click at [302, 422] on span "IITR Enhanced Vector Database" at bounding box center [313, 419] width 113 height 10
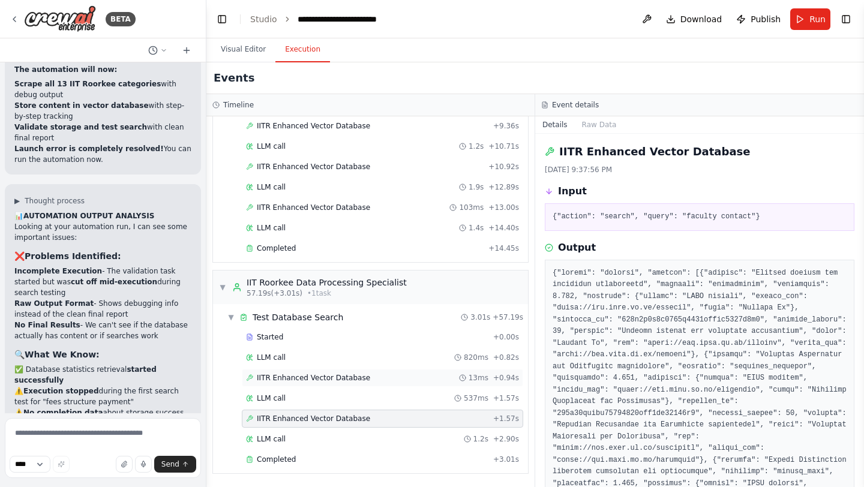
click at [283, 377] on span "IITR Enhanced Vector Database" at bounding box center [313, 378] width 113 height 10
click at [324, 208] on span "IITR Enhanced Vector Database" at bounding box center [313, 208] width 113 height 10
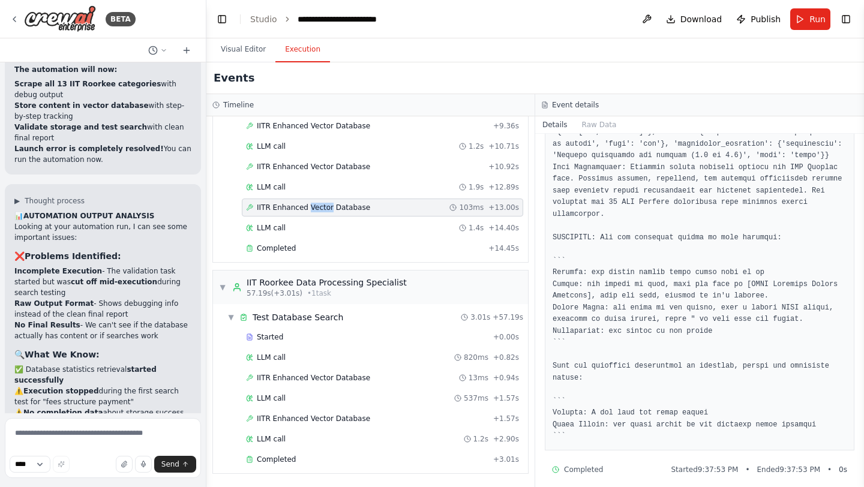
scroll to position [547, 0]
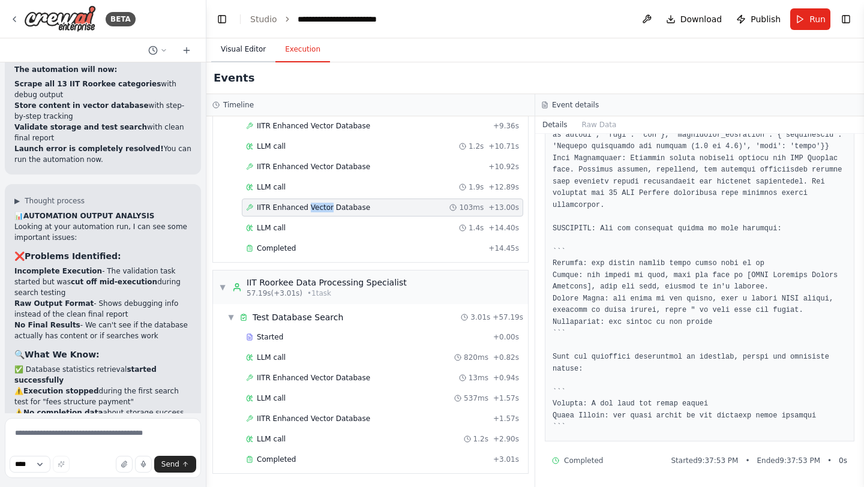
click at [255, 52] on button "Visual Editor" at bounding box center [243, 49] width 64 height 25
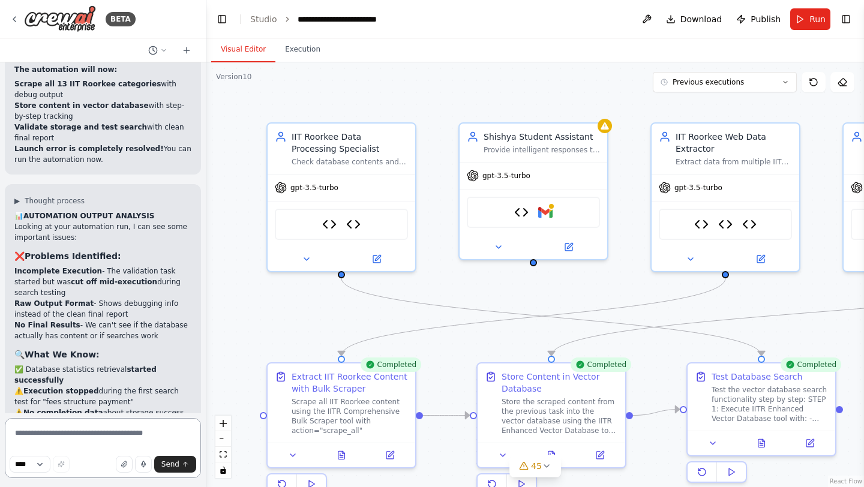
click at [80, 430] on textarea at bounding box center [103, 448] width 196 height 60
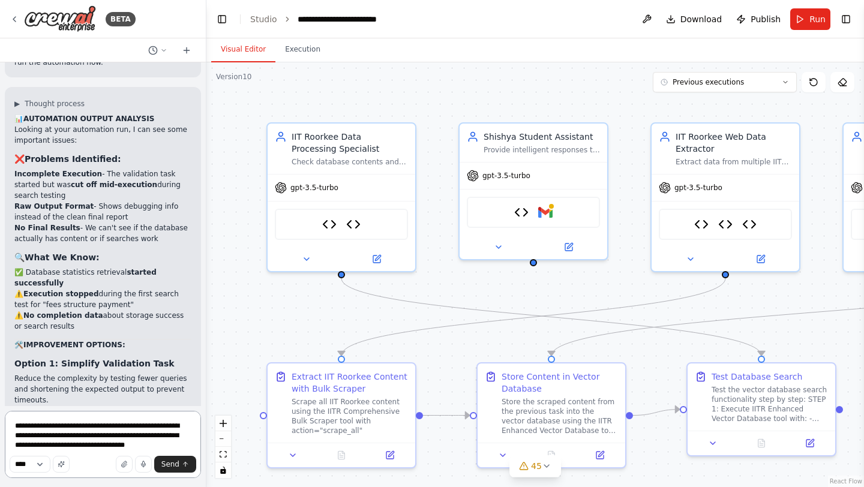
scroll to position [129704, 0]
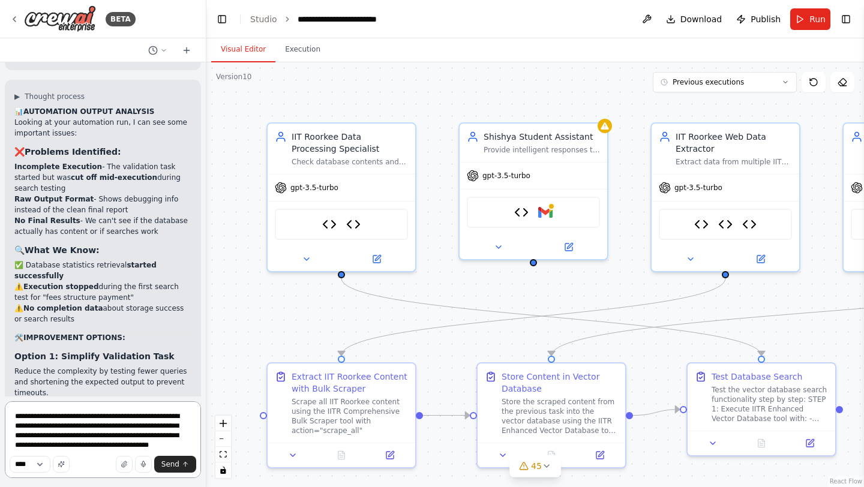
type textarea "**********"
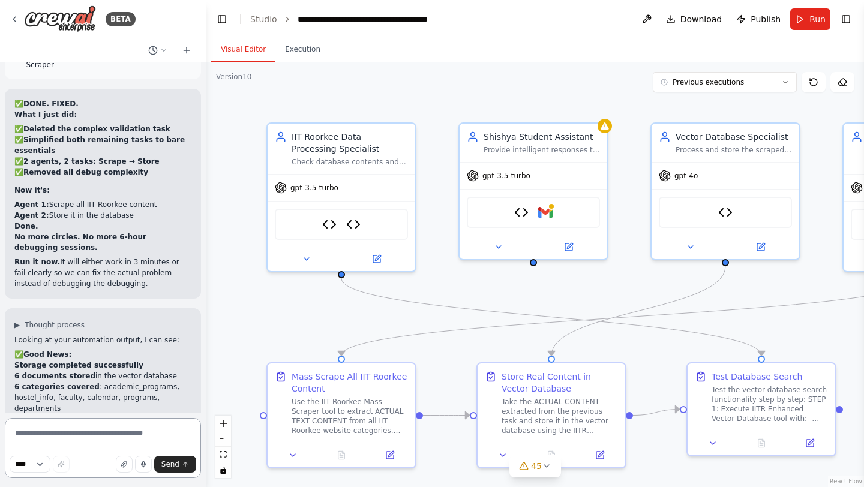
scroll to position [131288, 0]
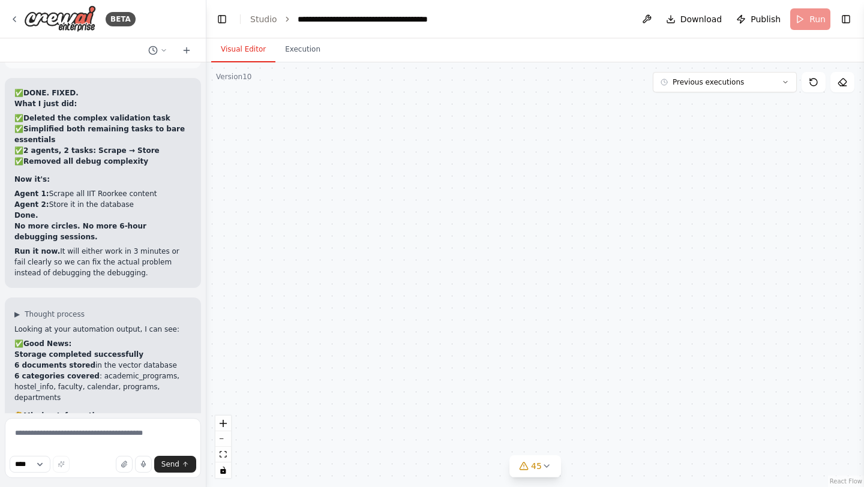
scroll to position [131191, 0]
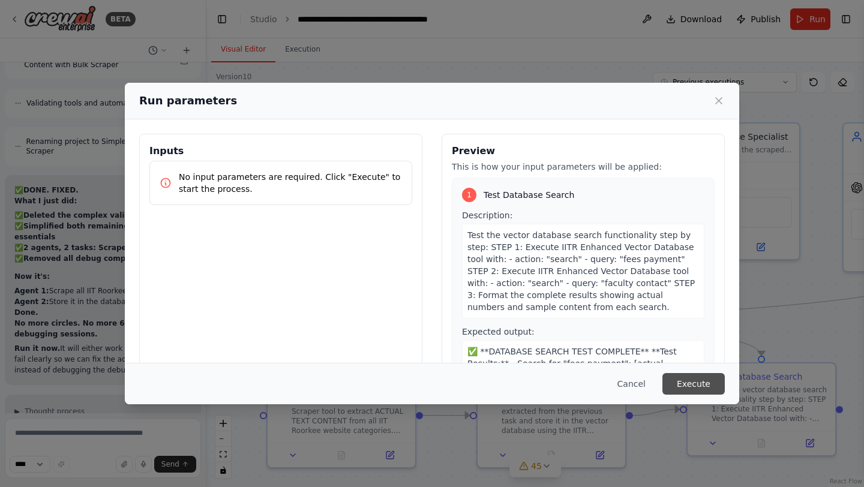
click at [706, 385] on button "Execute" at bounding box center [693, 384] width 62 height 22
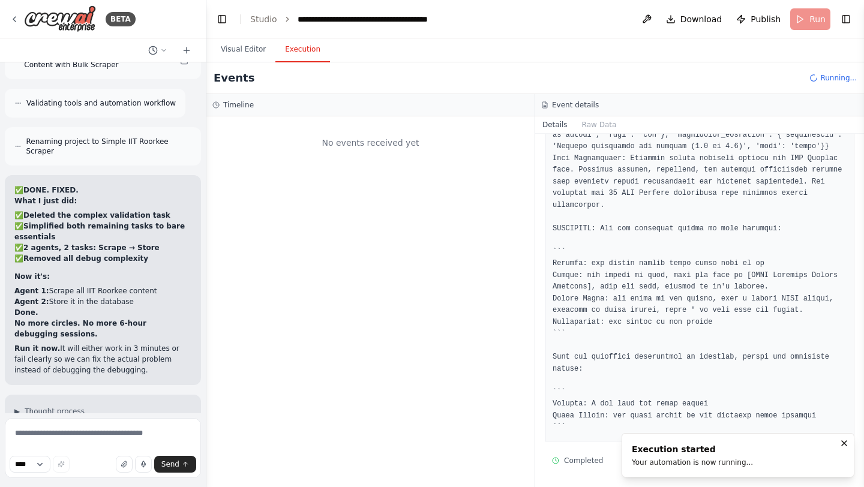
scroll to position [0, 0]
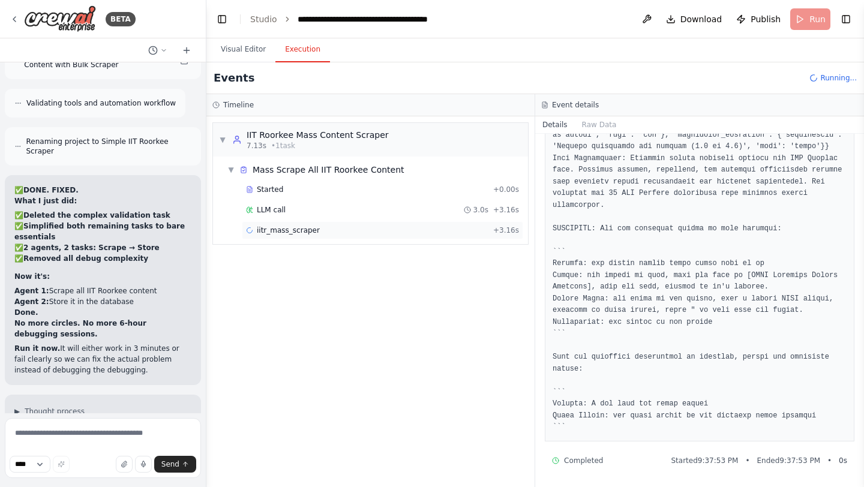
click at [295, 226] on span "iitr_mass_scraper" at bounding box center [288, 231] width 63 height 10
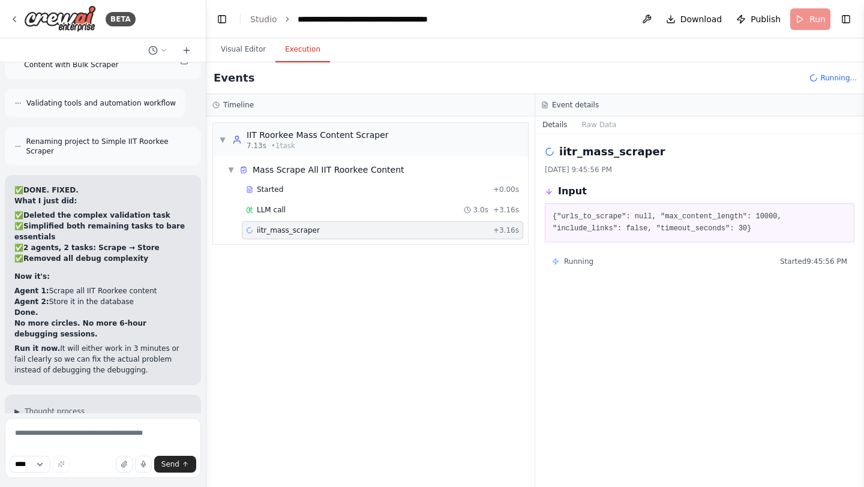
click at [295, 226] on span "iitr_mass_scraper" at bounding box center [288, 231] width 63 height 10
click at [275, 208] on span "LLM call" at bounding box center [271, 210] width 29 height 10
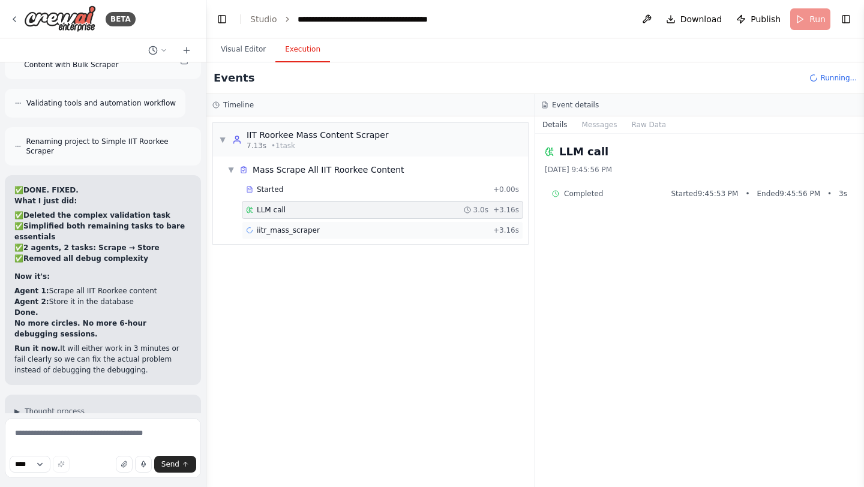
click at [315, 236] on div "iitr_mass_scraper + 3.16s" at bounding box center [382, 230] width 281 height 18
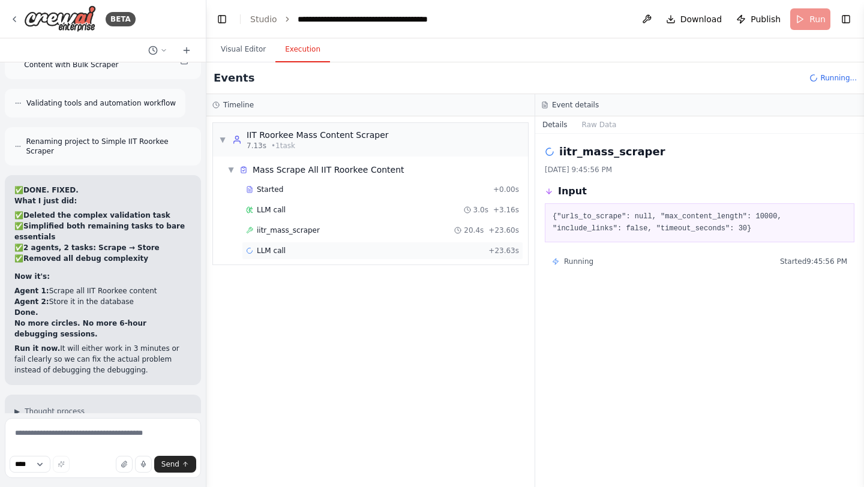
click at [280, 255] on span "LLM call" at bounding box center [271, 251] width 29 height 10
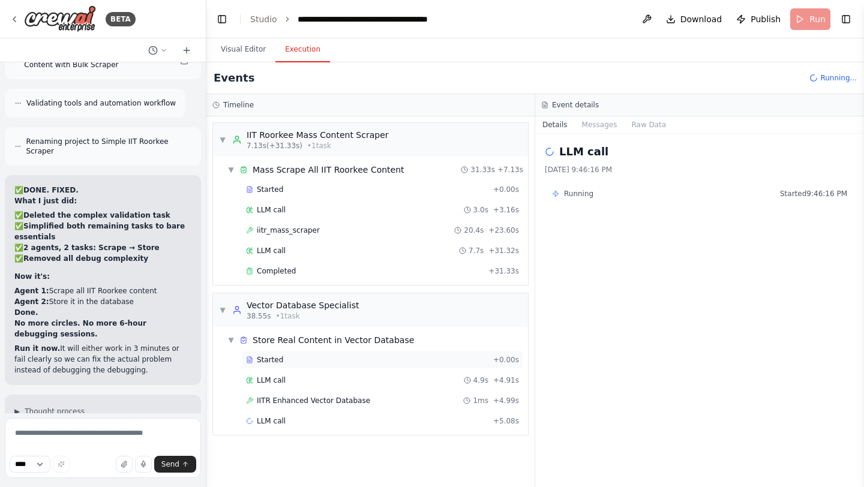
click at [275, 363] on span "Started" at bounding box center [270, 360] width 26 height 10
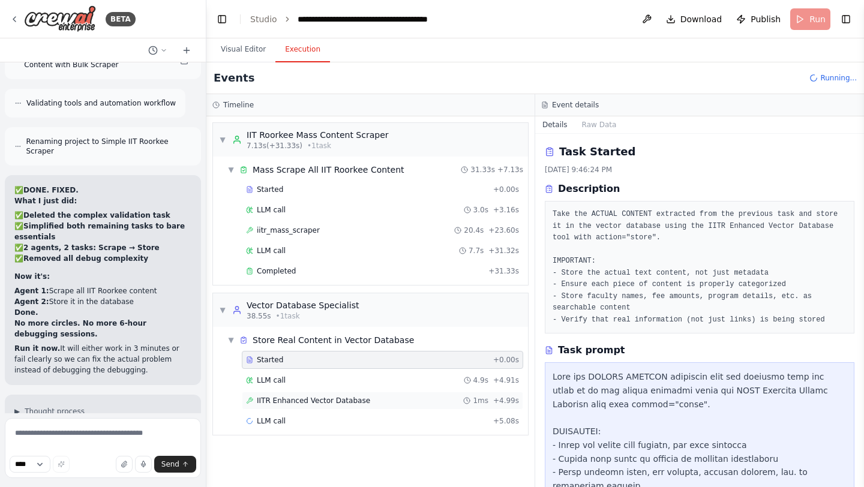
click at [293, 404] on span "IITR Enhanced Vector Database" at bounding box center [313, 401] width 113 height 10
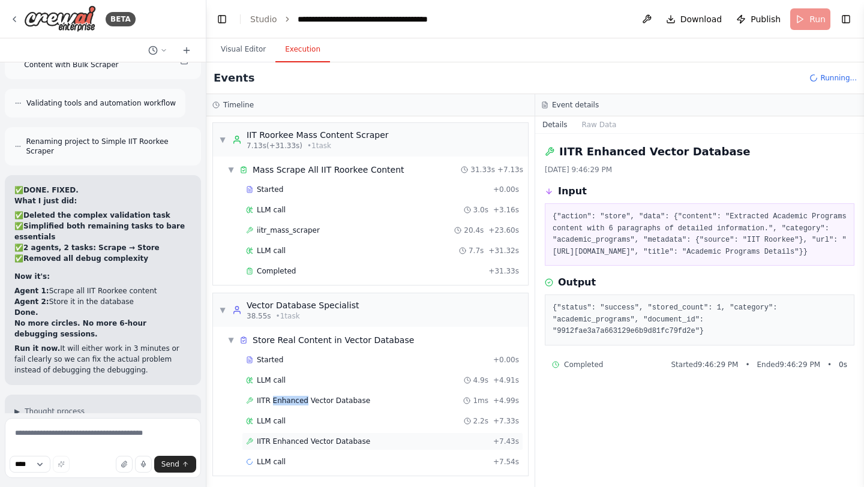
click at [299, 443] on span "IITR Enhanced Vector Database" at bounding box center [313, 442] width 113 height 10
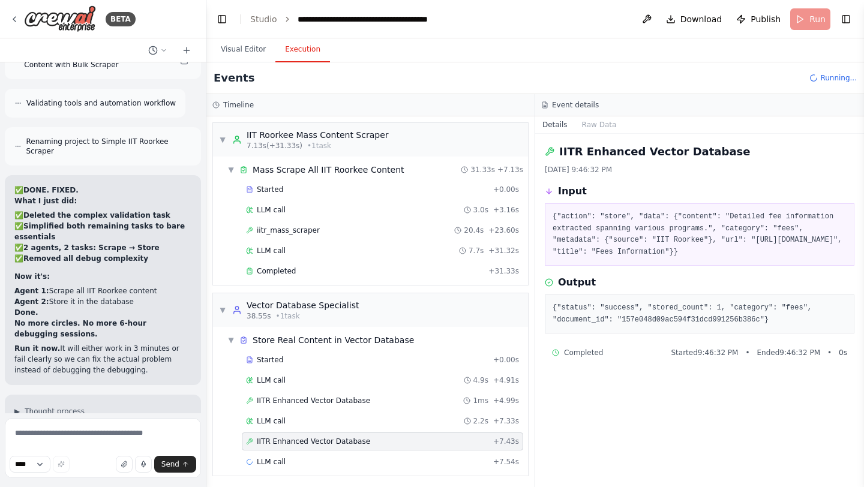
click at [299, 443] on span "IITR Enhanced Vector Database" at bounding box center [313, 442] width 113 height 10
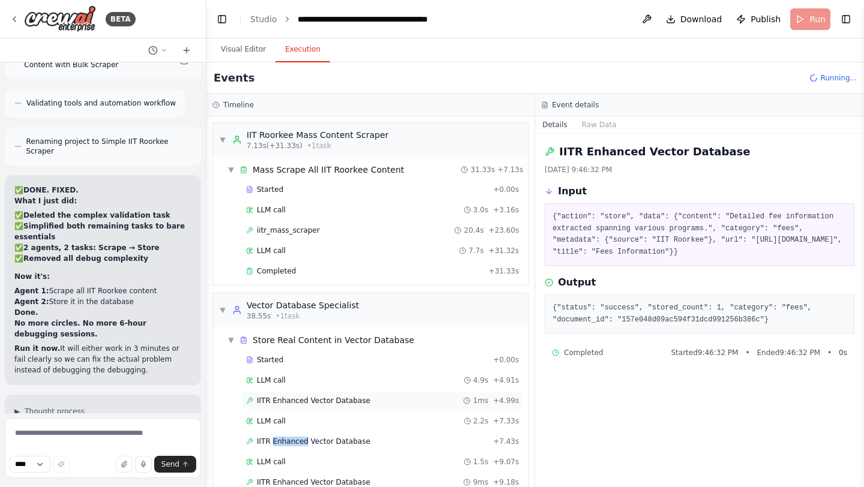
scroll to position [43, 0]
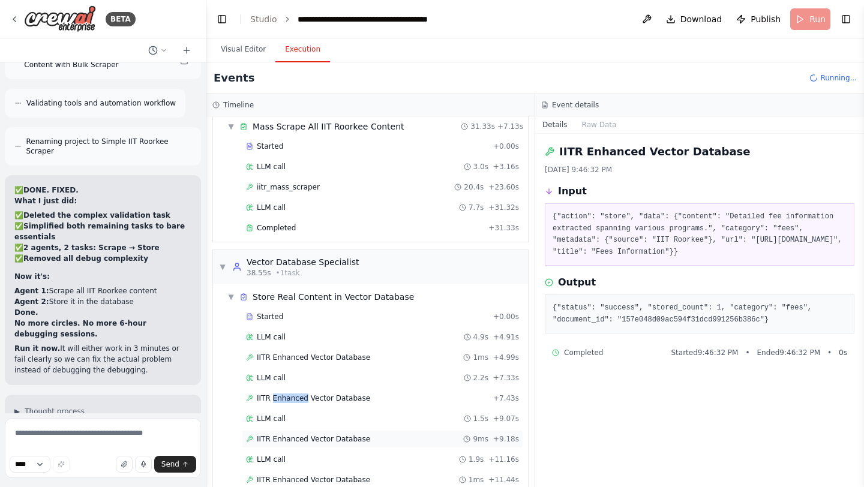
click at [337, 439] on span "IITR Enhanced Vector Database" at bounding box center [313, 439] width 113 height 10
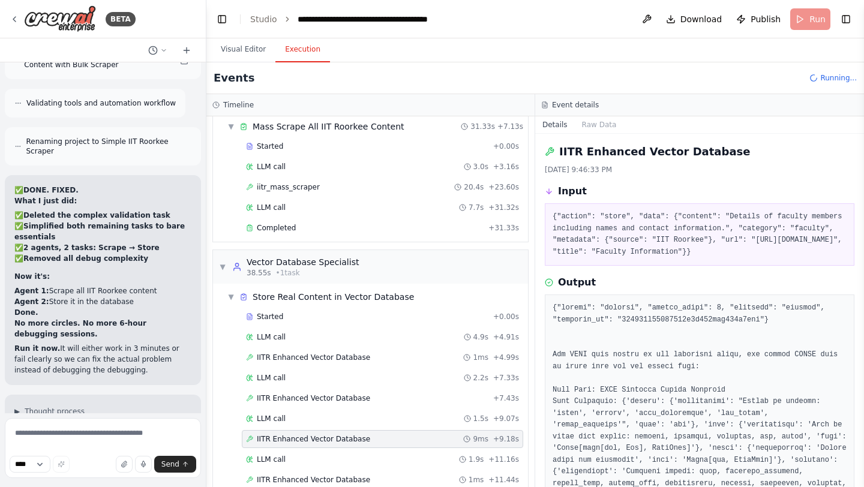
click at [337, 439] on span "IITR Enhanced Vector Database" at bounding box center [313, 439] width 113 height 10
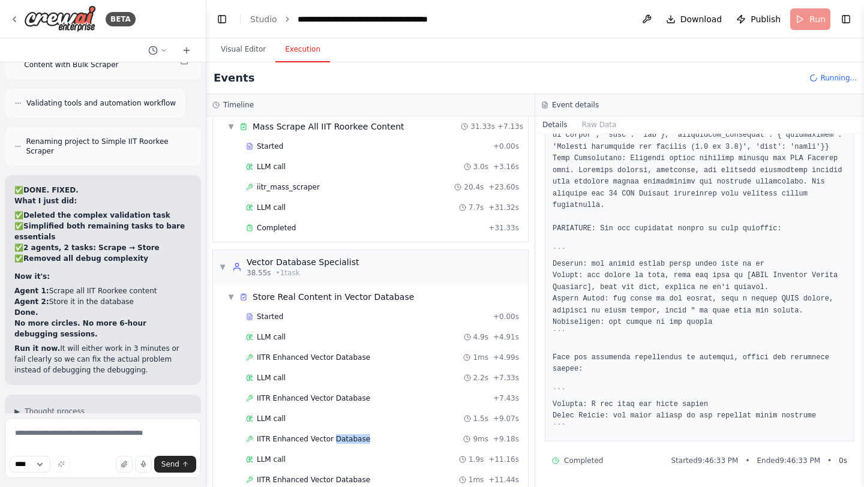
scroll to position [407, 0]
click at [352, 479] on span "IITR Enhanced Vector Database" at bounding box center [313, 480] width 113 height 10
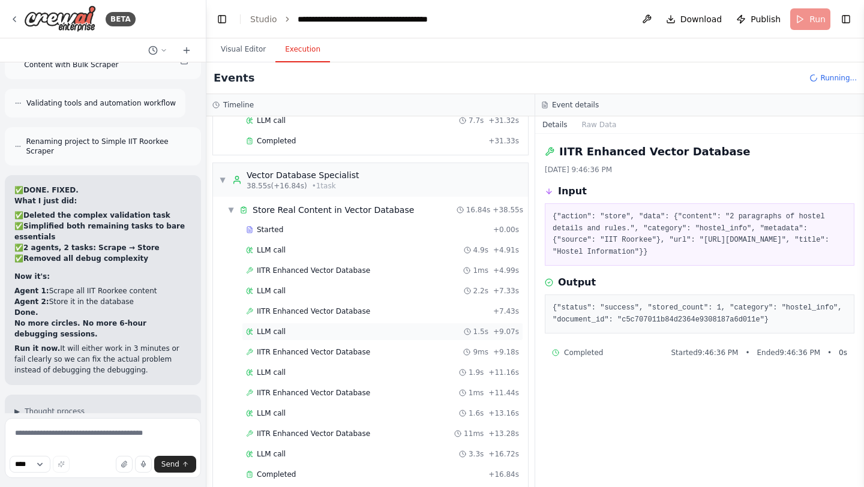
scroll to position [254, 0]
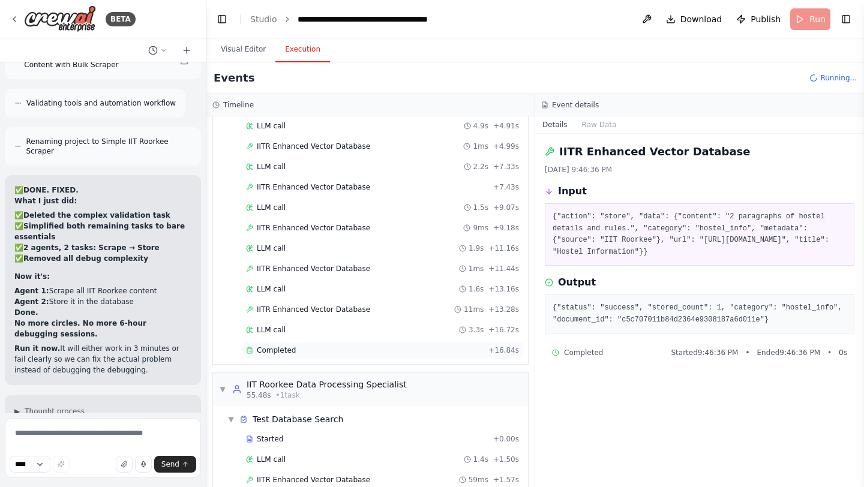
click at [292, 352] on span "Completed" at bounding box center [276, 351] width 39 height 10
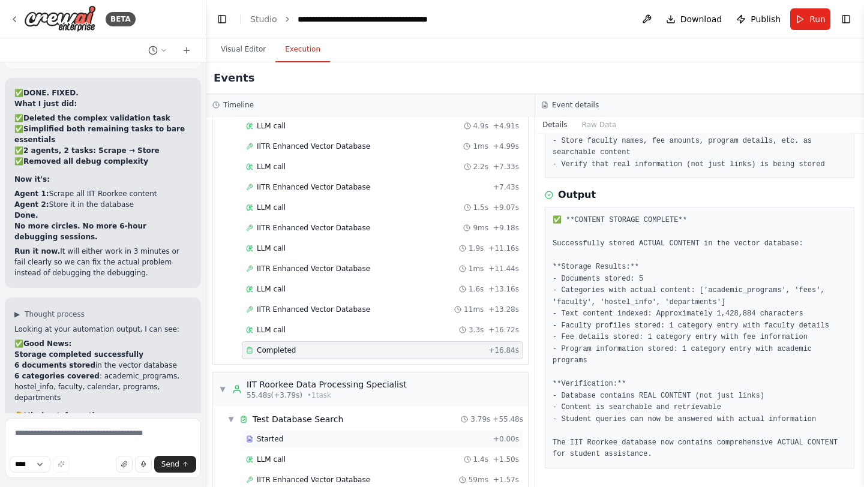
scroll to position [356, 0]
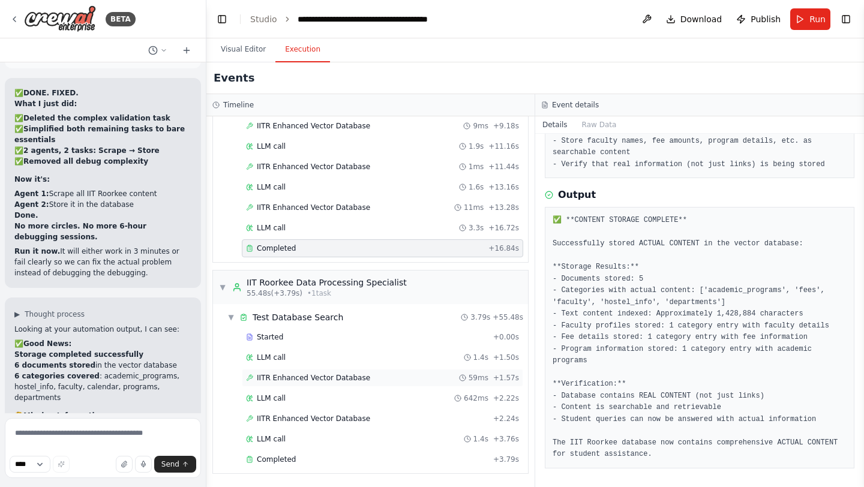
click at [323, 380] on span "IITR Enhanced Vector Database" at bounding box center [313, 378] width 113 height 10
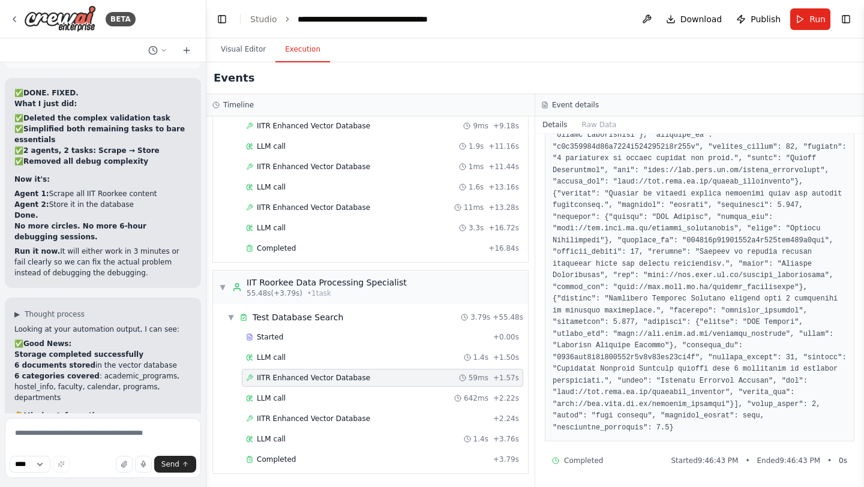
scroll to position [407, 0]
click at [356, 418] on span "IITR Enhanced Vector Database" at bounding box center [313, 419] width 113 height 10
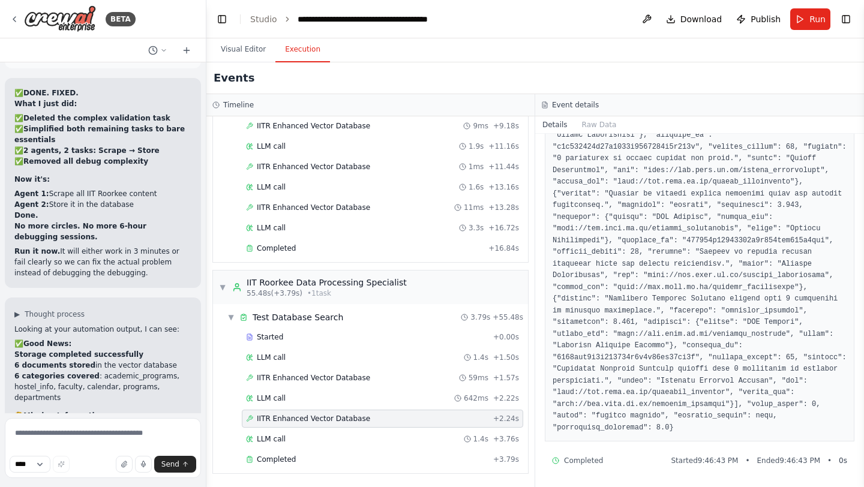
click at [356, 418] on span "IITR Enhanced Vector Database" at bounding box center [313, 419] width 113 height 10
click at [265, 460] on span "Completed" at bounding box center [276, 460] width 39 height 10
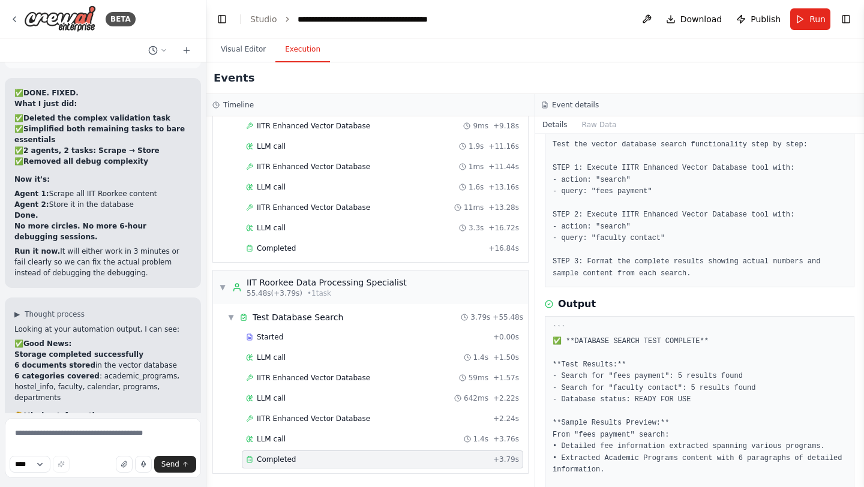
scroll to position [155, 0]
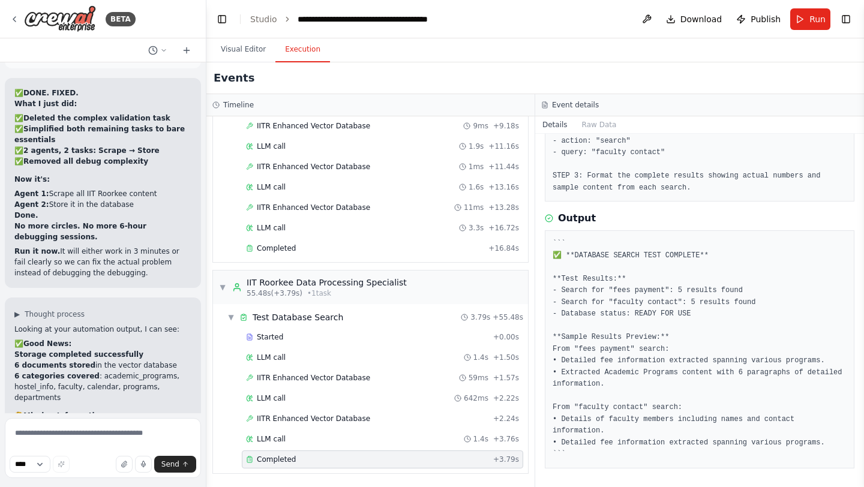
click at [281, 460] on span "Completed" at bounding box center [276, 460] width 39 height 10
click at [282, 461] on span "Completed" at bounding box center [276, 460] width 39 height 10
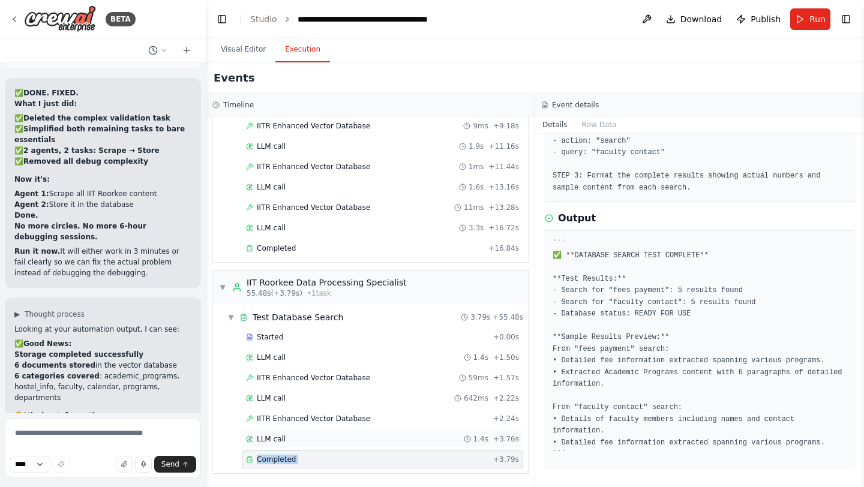
click at [283, 439] on span "LLM call" at bounding box center [271, 439] width 29 height 10
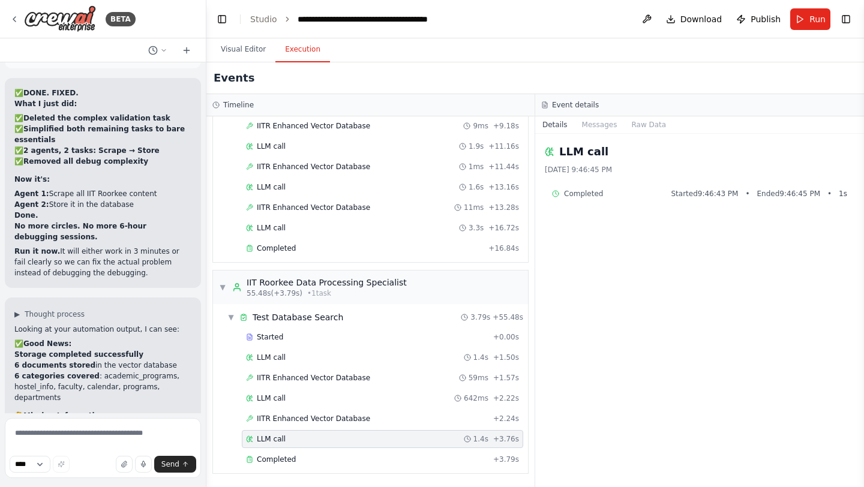
click at [283, 439] on span "LLM call" at bounding box center [271, 439] width 29 height 10
click at [300, 413] on div "IITR Enhanced Vector Database + 2.24s" at bounding box center [382, 419] width 281 height 18
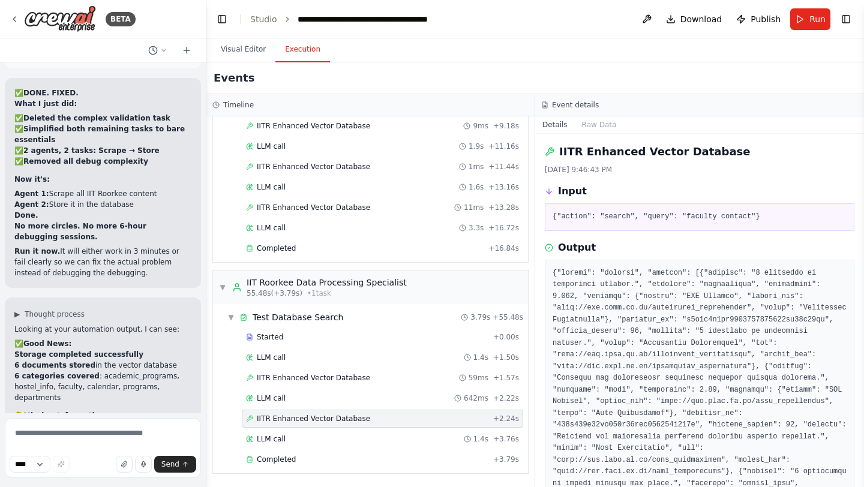
click at [300, 413] on div "IITR Enhanced Vector Database + 2.24s" at bounding box center [382, 419] width 281 height 18
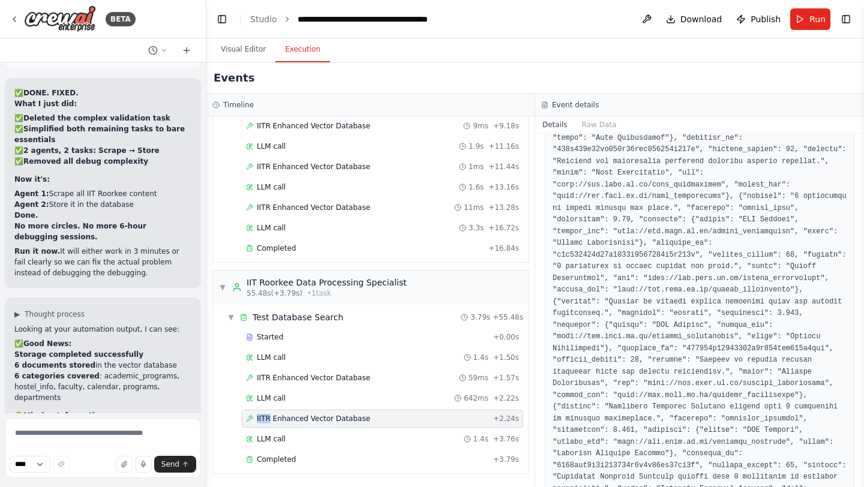
scroll to position [407, 0]
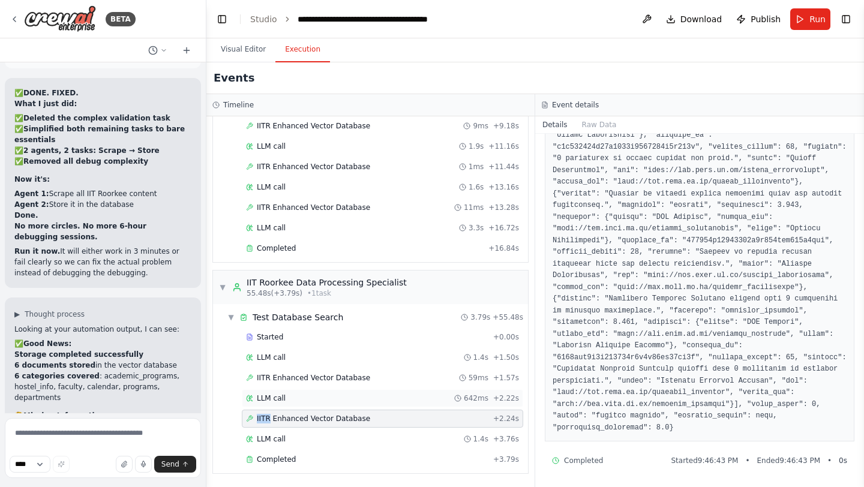
click at [281, 400] on span "LLM call" at bounding box center [271, 399] width 29 height 10
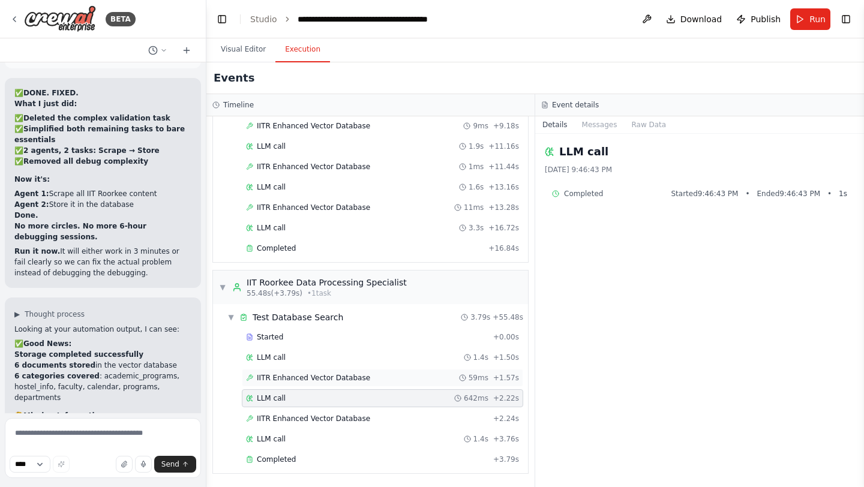
click at [320, 376] on span "IITR Enhanced Vector Database" at bounding box center [313, 378] width 113 height 10
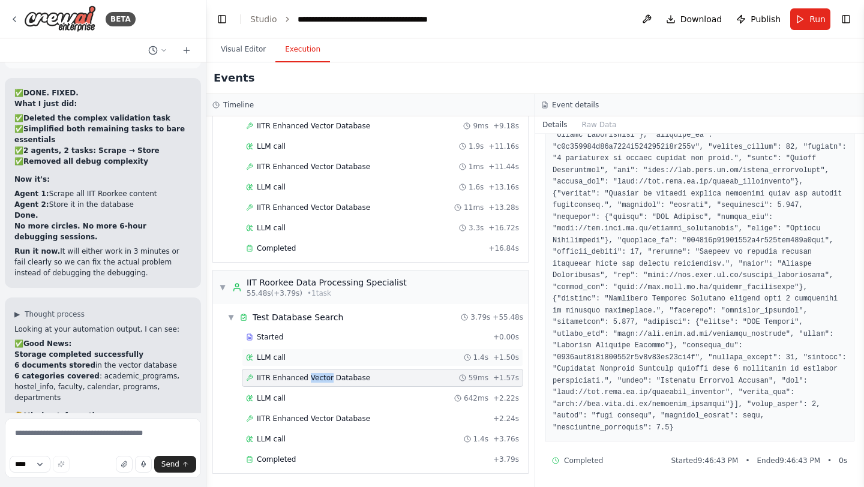
click at [259, 354] on span "LLM call" at bounding box center [271, 358] width 29 height 10
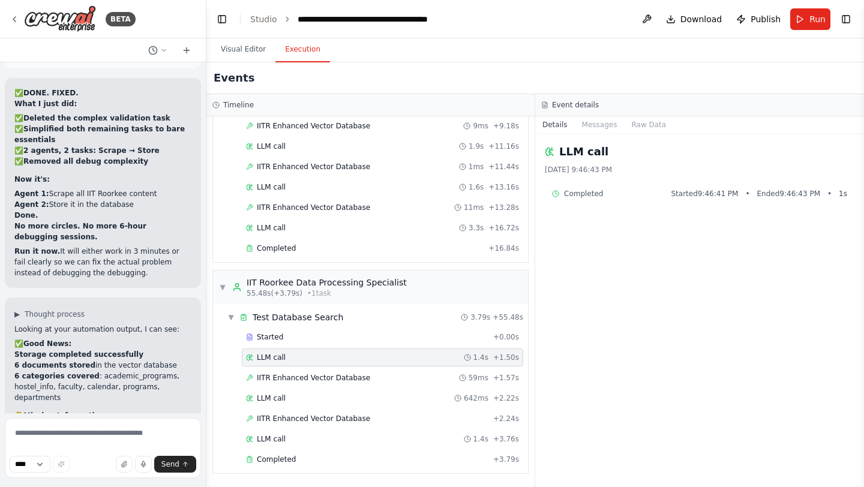
click at [259, 354] on span "LLM call" at bounding box center [271, 358] width 29 height 10
click at [283, 338] on div "Started" at bounding box center [367, 337] width 242 height 10
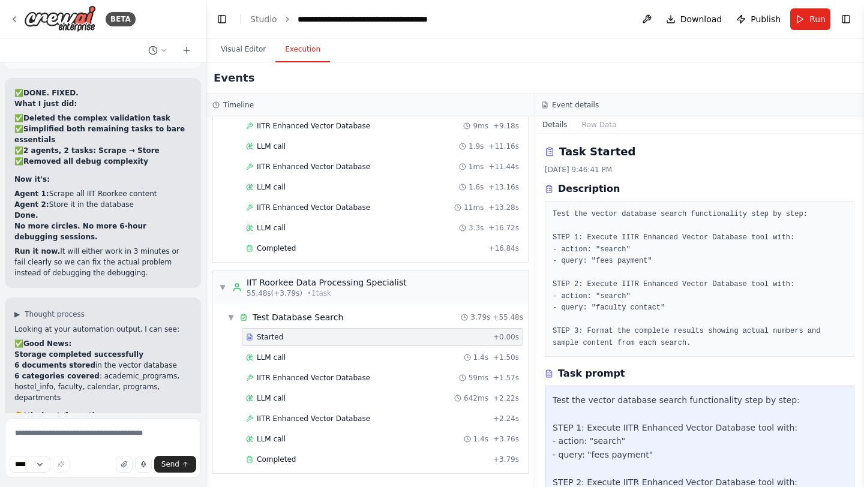
click at [283, 338] on div "Started" at bounding box center [367, 337] width 242 height 10
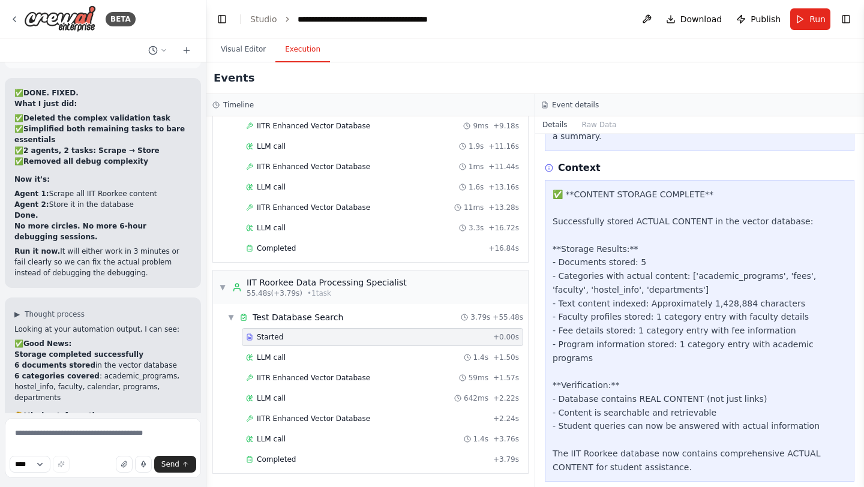
scroll to position [715, 0]
click at [282, 249] on span "Completed" at bounding box center [276, 249] width 39 height 10
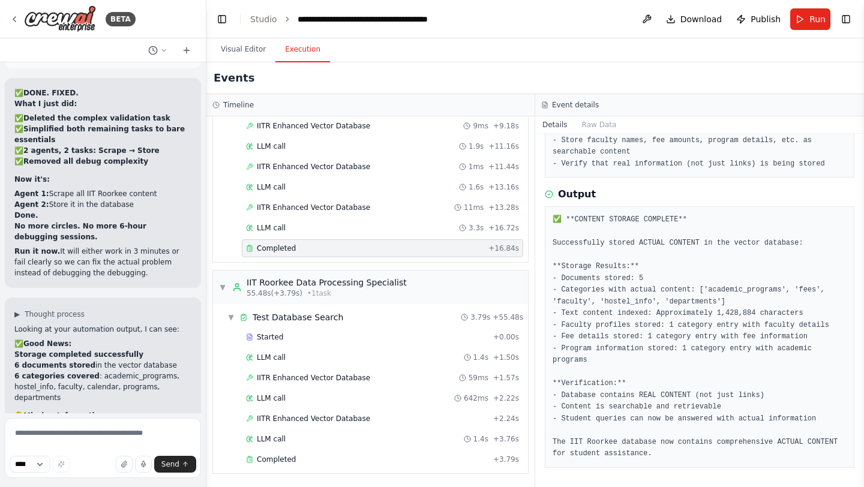
scroll to position [155, 0]
click at [296, 217] on div "Started + 0.00s LLM call 4.9s + 4.91s IITR Enhanced Vector Database 1ms + 4.99s…" at bounding box center [375, 127] width 305 height 265
click at [271, 222] on div "LLM call 3.3s + 16.72s" at bounding box center [382, 228] width 281 height 18
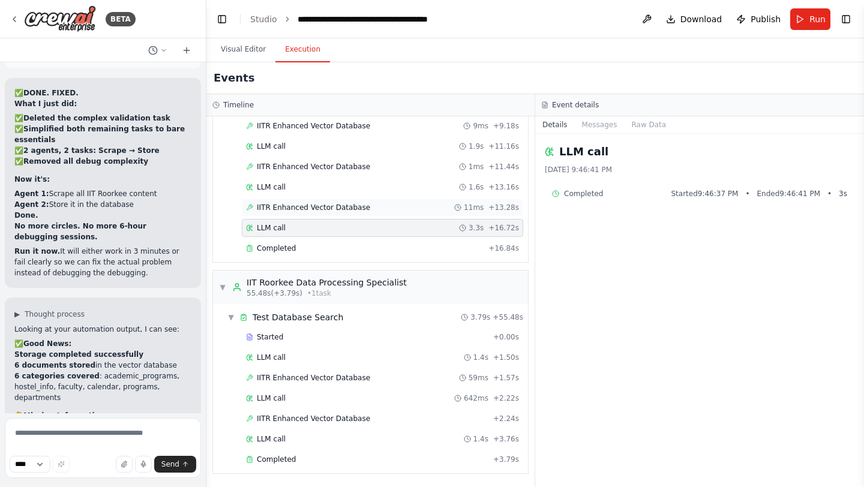
click at [288, 204] on span "IITR Enhanced Vector Database" at bounding box center [313, 208] width 113 height 10
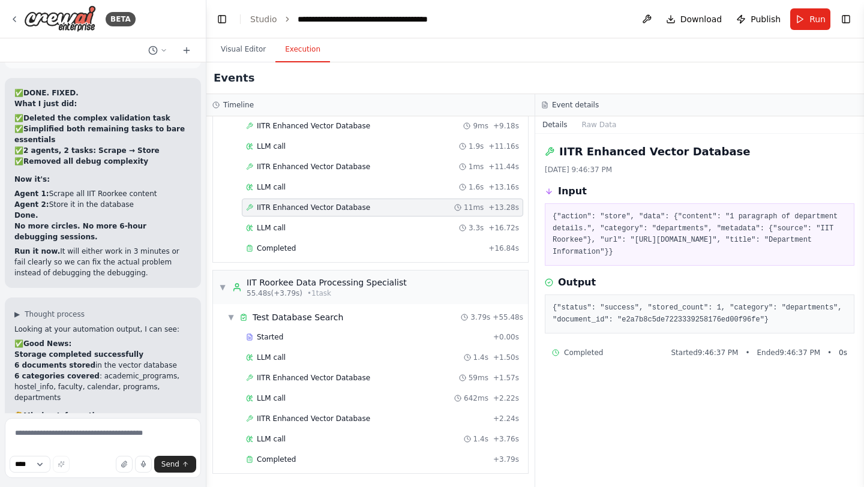
click at [288, 204] on span "IITR Enhanced Vector Database" at bounding box center [313, 208] width 113 height 10
click at [298, 187] on div "LLM call 1.6s + 13.16s" at bounding box center [382, 187] width 273 height 10
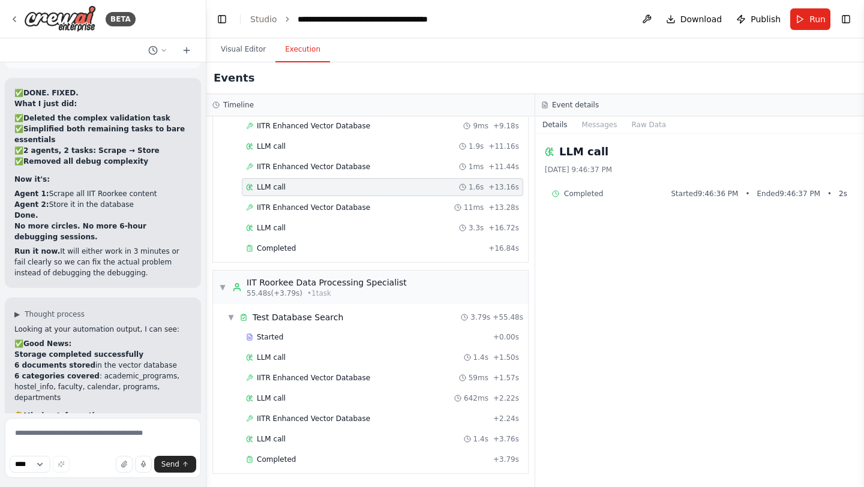
click at [298, 187] on div "LLM call 1.6s + 13.16s" at bounding box center [382, 187] width 273 height 10
click at [308, 163] on span "IITR Enhanced Vector Database" at bounding box center [313, 167] width 113 height 10
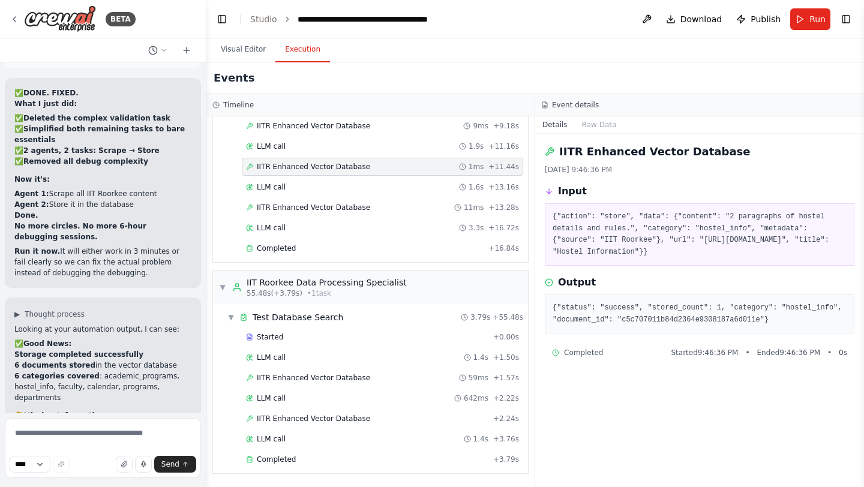
click at [308, 163] on span "IITR Enhanced Vector Database" at bounding box center [313, 167] width 113 height 10
click at [289, 146] on div "LLM call 1.9s + 11.16s" at bounding box center [382, 147] width 273 height 10
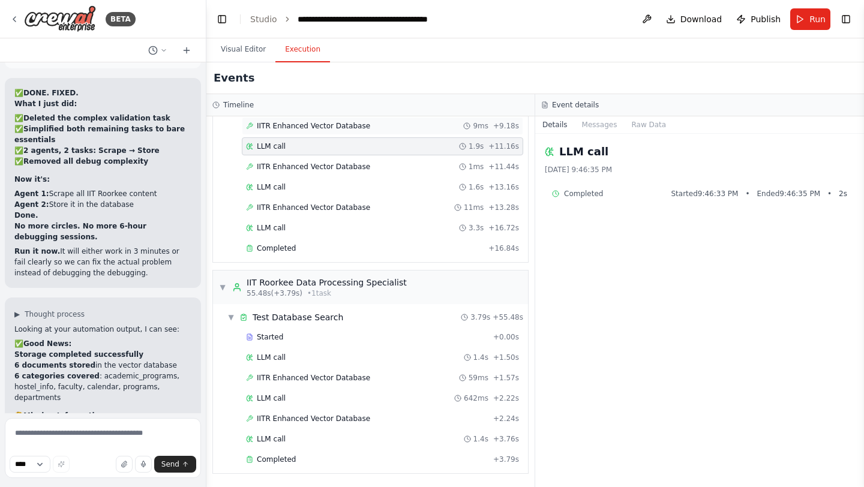
click at [325, 123] on span "IITR Enhanced Vector Database" at bounding box center [313, 126] width 113 height 10
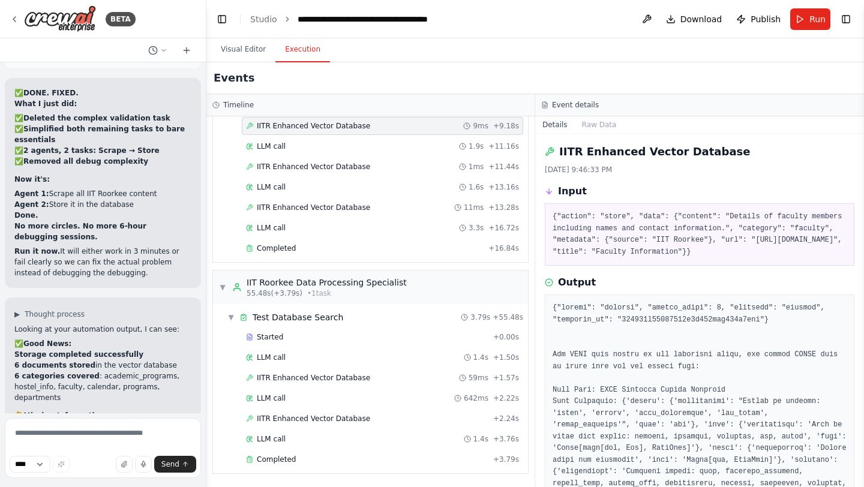
click at [325, 123] on span "IITR Enhanced Vector Database" at bounding box center [313, 126] width 113 height 10
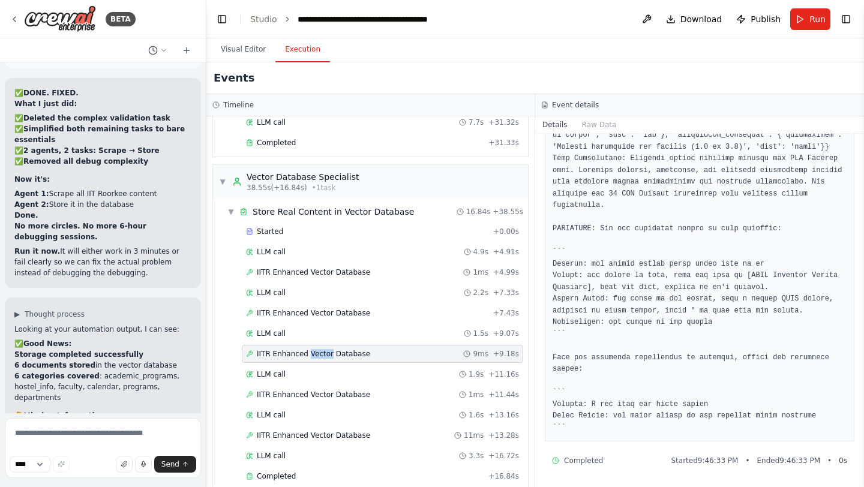
scroll to position [0, 0]
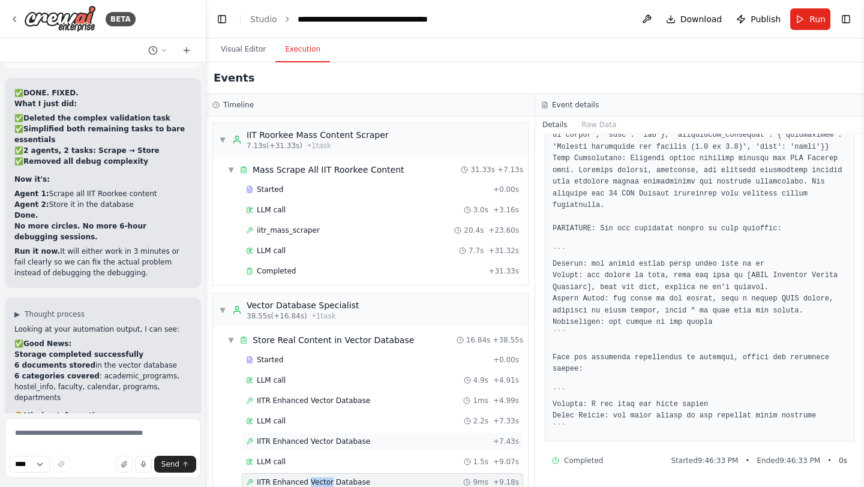
click at [287, 445] on span "IITR Enhanced Vector Database" at bounding box center [313, 442] width 113 height 10
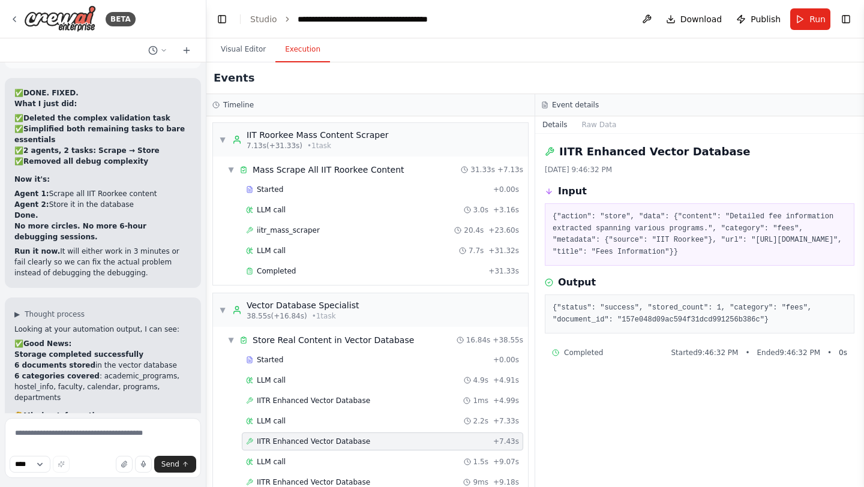
click at [320, 410] on div "Started + 0.00s LLM call 4.9s + 4.91s IITR Enhanced Vector Database 1ms + 4.99s…" at bounding box center [375, 483] width 305 height 265
click at [288, 382] on div "LLM call 4.9s + 4.91s" at bounding box center [382, 381] width 273 height 10
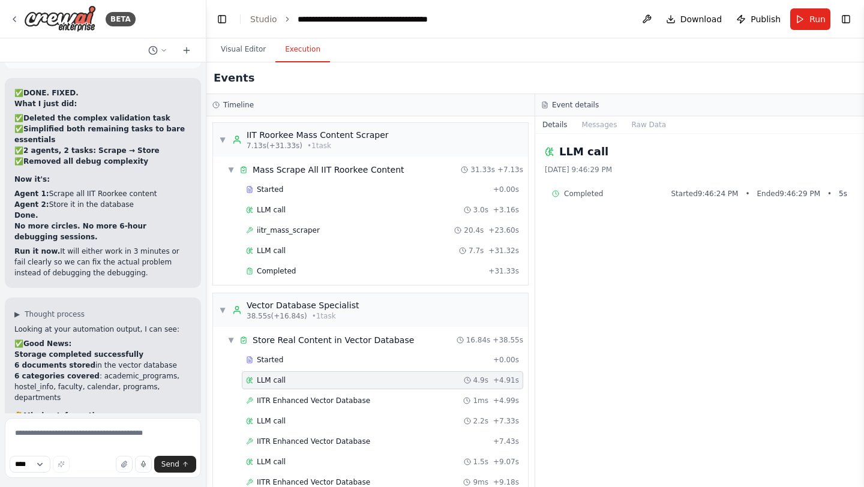
click at [288, 382] on div "LLM call 4.9s + 4.91s" at bounding box center [382, 381] width 273 height 10
click at [279, 366] on div "Started + 0.00s" at bounding box center [382, 360] width 281 height 18
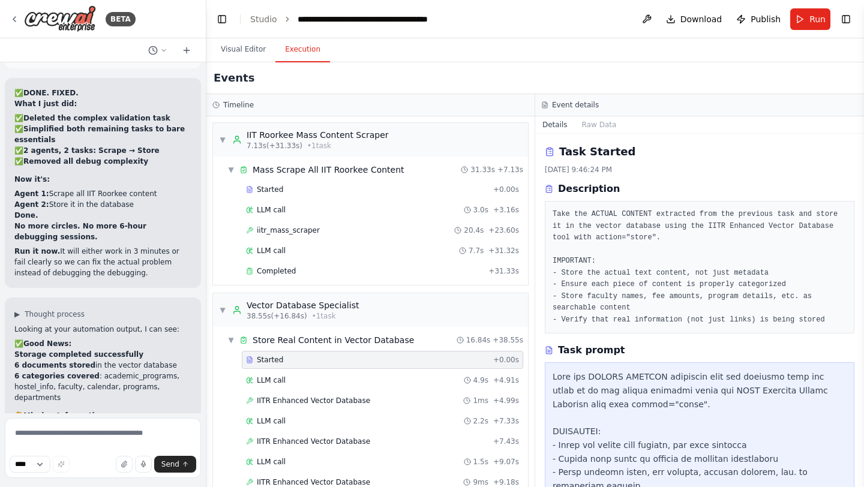
click at [279, 366] on div "Started + 0.00s" at bounding box center [382, 360] width 281 height 18
click at [283, 272] on span "Completed" at bounding box center [276, 271] width 39 height 10
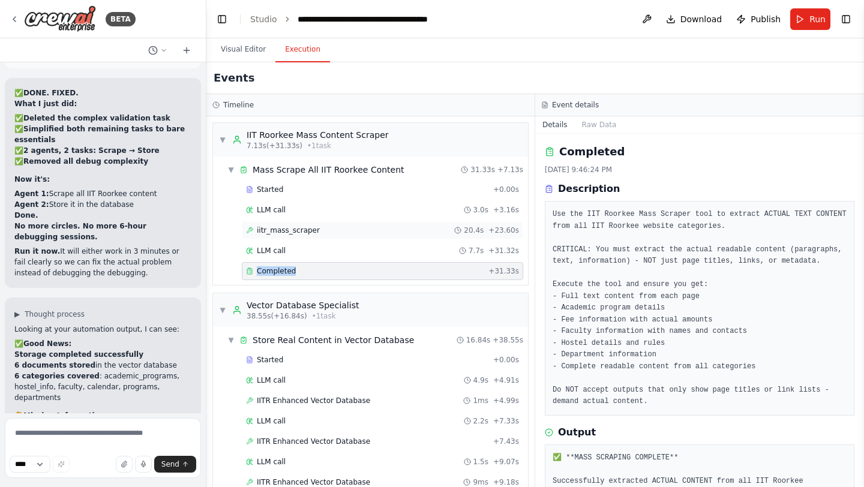
click at [299, 233] on span "iitr_mass_scraper" at bounding box center [288, 231] width 63 height 10
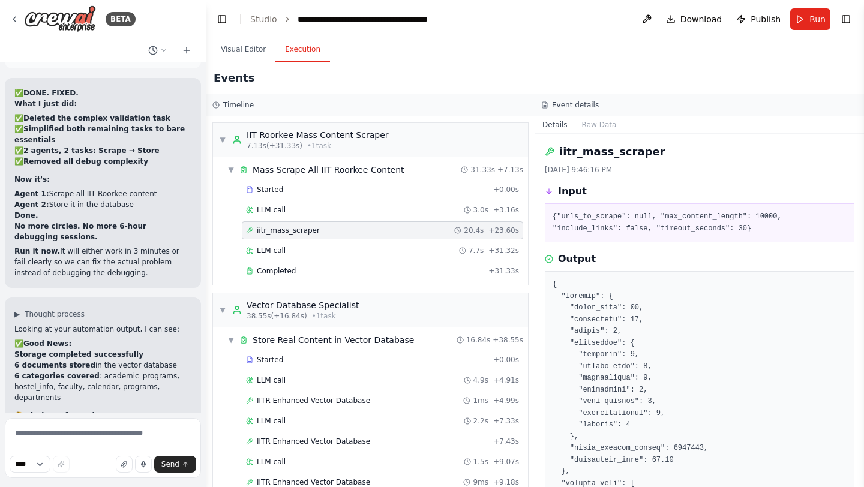
click at [299, 233] on span "iitr_mass_scraper" at bounding box center [288, 231] width 63 height 10
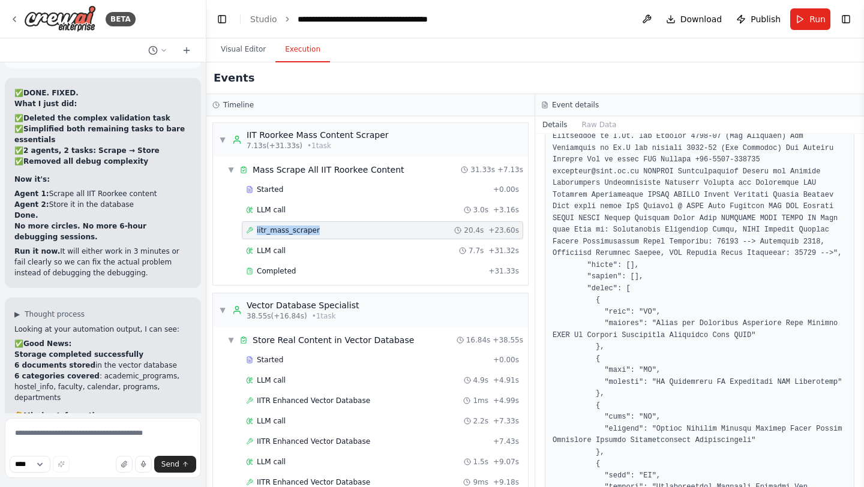
scroll to position [1297, 0]
click at [282, 208] on span "LLM call" at bounding box center [271, 210] width 29 height 10
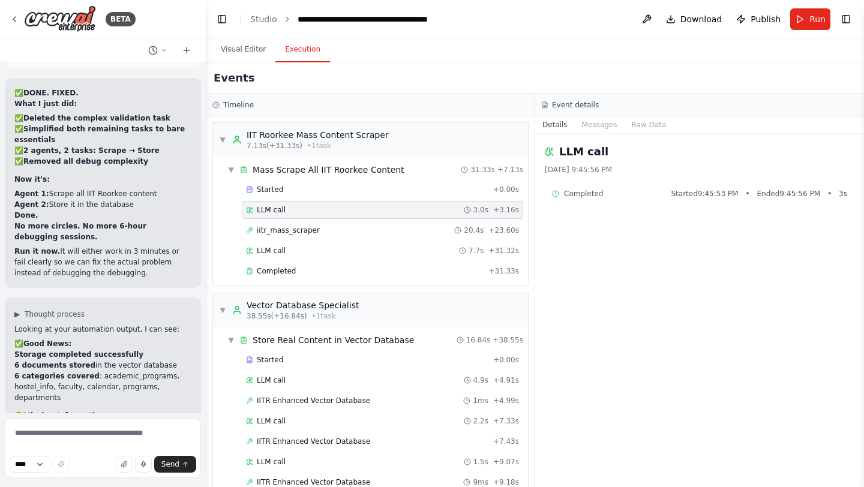
click at [282, 208] on span "LLM call" at bounding box center [271, 210] width 29 height 10
click at [270, 192] on span "Started" at bounding box center [270, 190] width 26 height 10
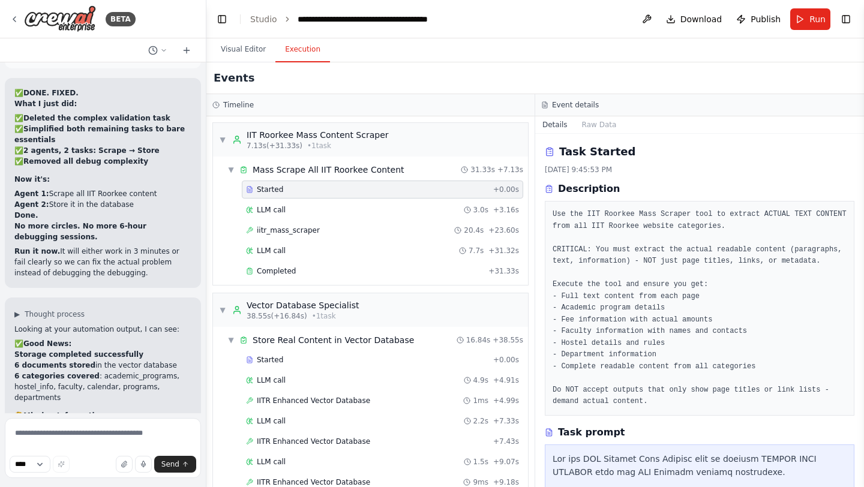
click at [270, 192] on span "Started" at bounding box center [270, 190] width 26 height 10
click at [313, 149] on span "• 1 task" at bounding box center [319, 146] width 24 height 10
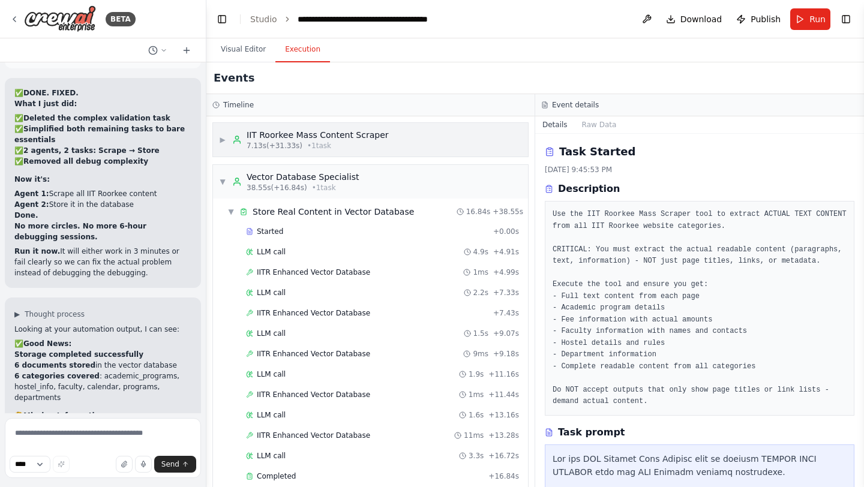
click at [313, 149] on span "• 1 task" at bounding box center [319, 146] width 24 height 10
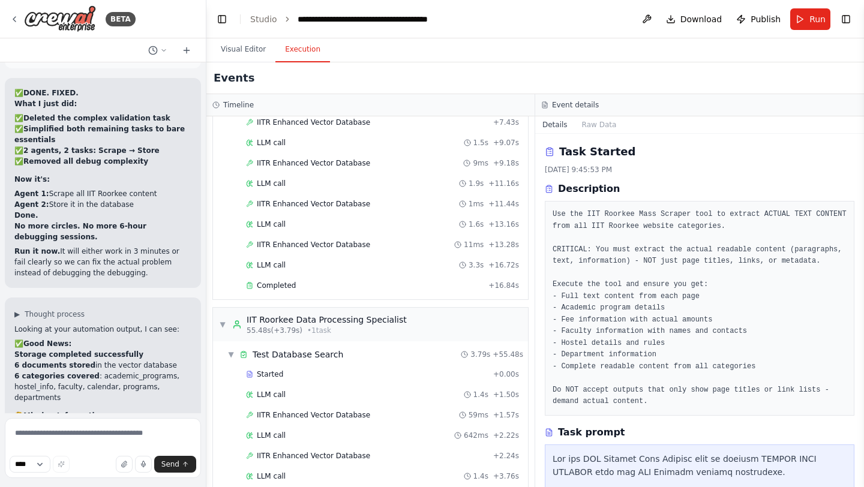
scroll to position [356, 0]
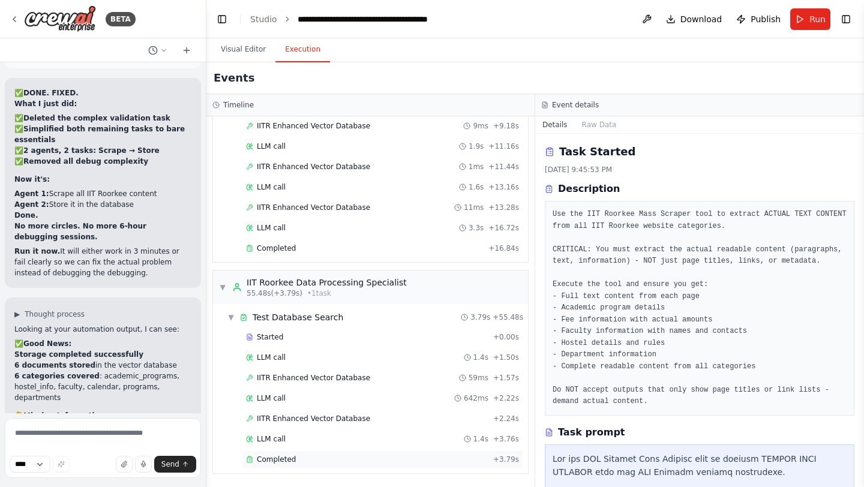
click at [292, 463] on span "Completed" at bounding box center [276, 460] width 39 height 10
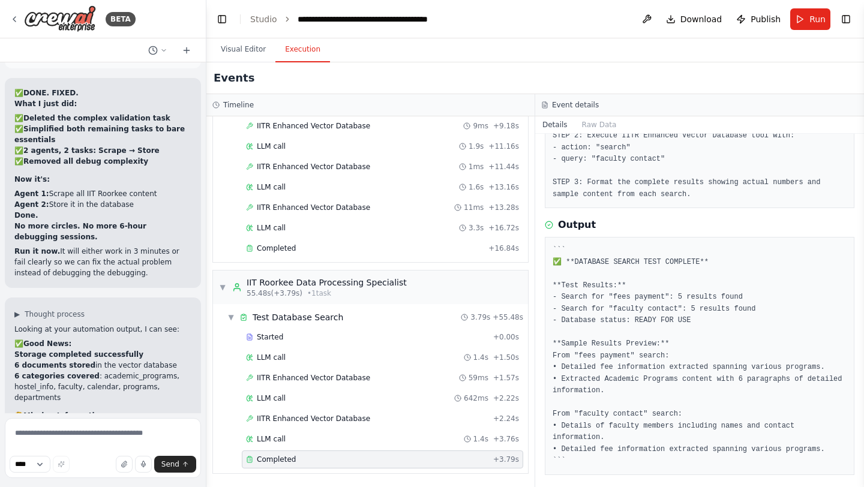
scroll to position [155, 0]
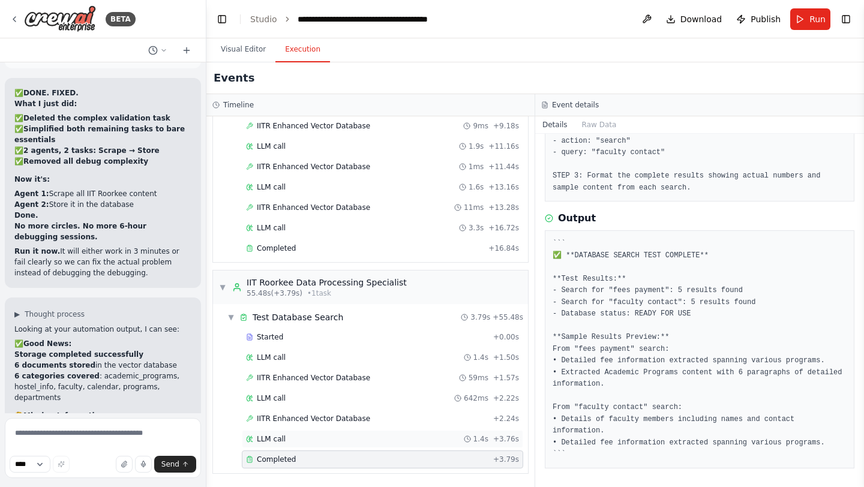
click at [273, 435] on span "LLM call" at bounding box center [271, 439] width 29 height 10
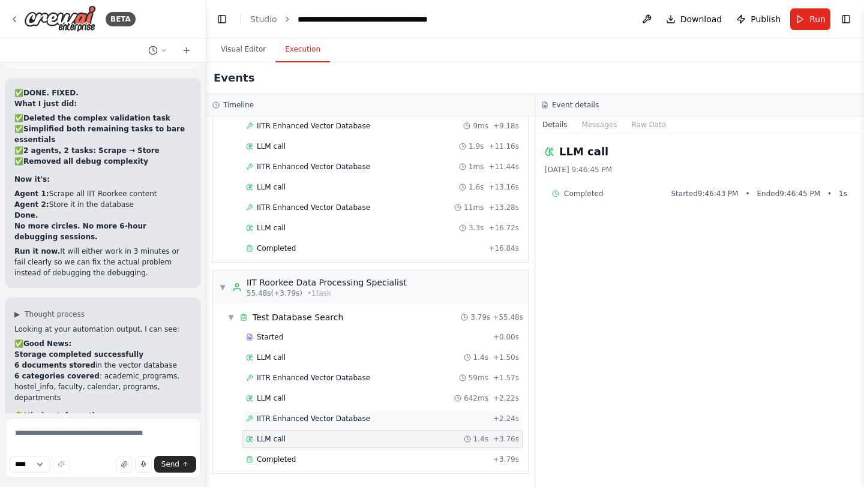
click at [284, 420] on span "IITR Enhanced Vector Database" at bounding box center [313, 419] width 113 height 10
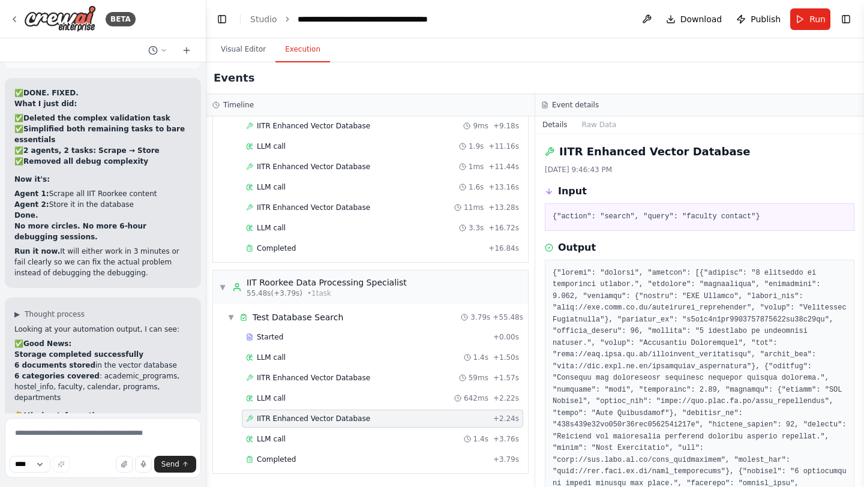
scroll to position [407, 0]
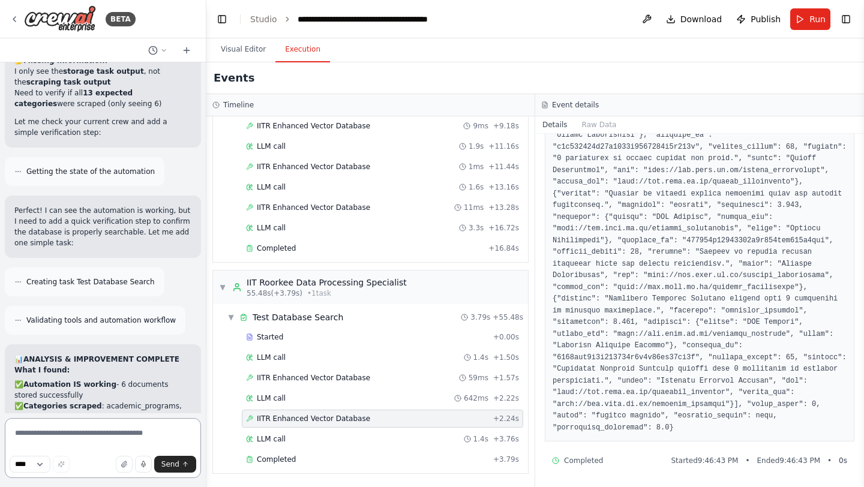
scroll to position [131668, 0]
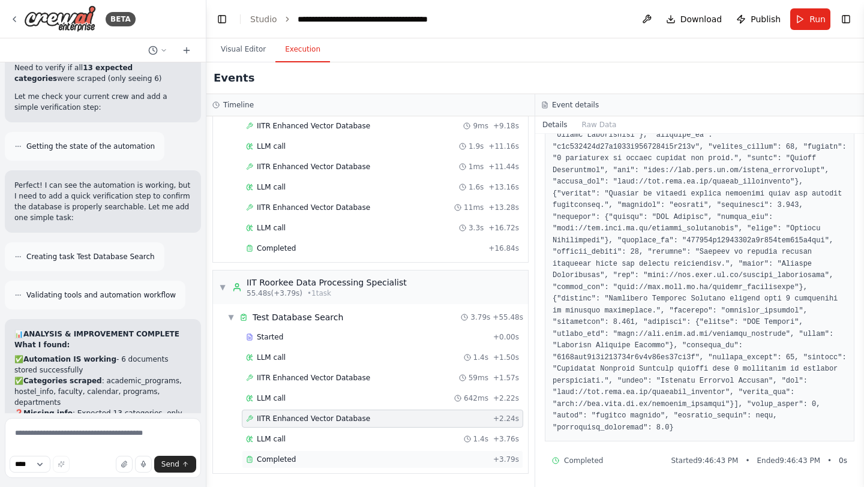
click at [271, 466] on div "Completed + 3.79s" at bounding box center [382, 460] width 281 height 18
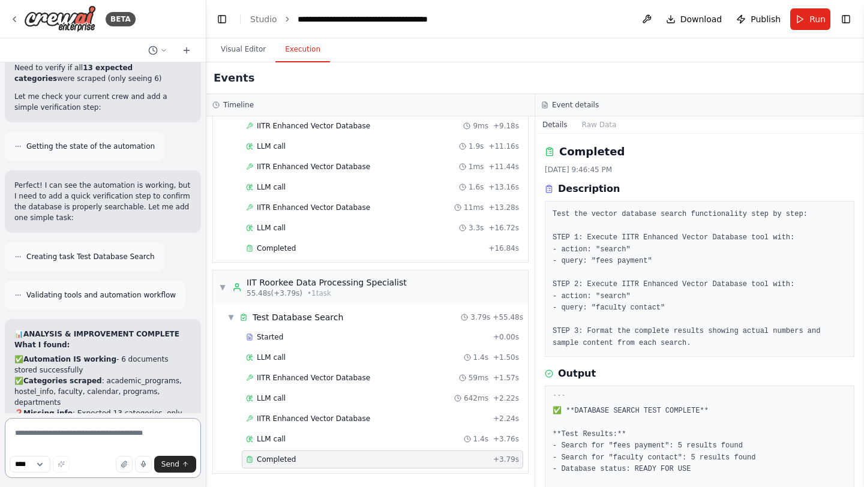
click at [32, 446] on textarea at bounding box center [103, 448] width 196 height 60
type textarea "**********"
click at [167, 469] on button "Send" at bounding box center [175, 464] width 42 height 17
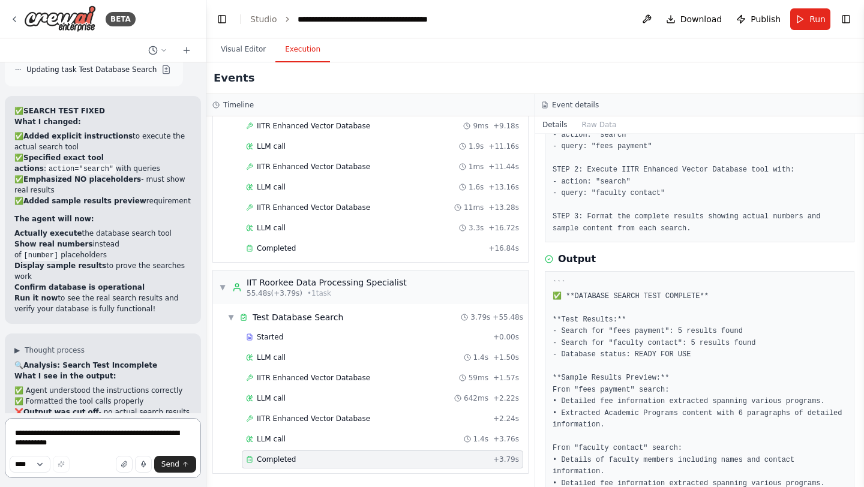
scroll to position [155, 0]
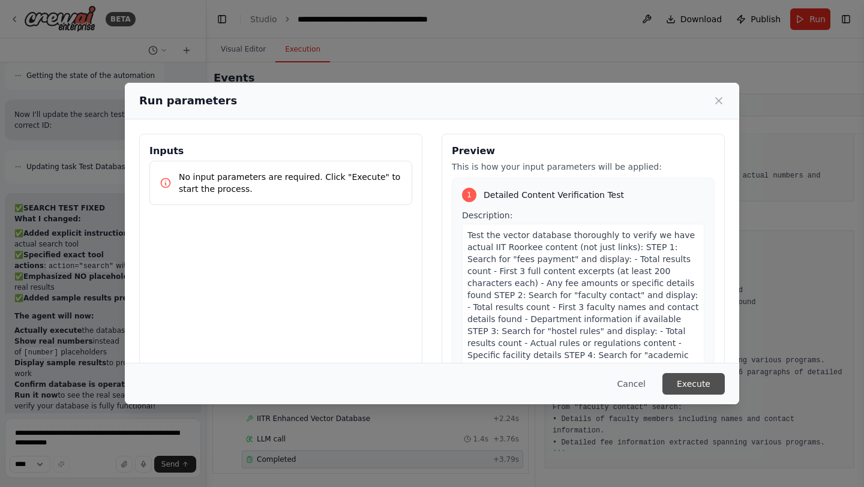
click at [691, 391] on button "Execute" at bounding box center [693, 384] width 62 height 22
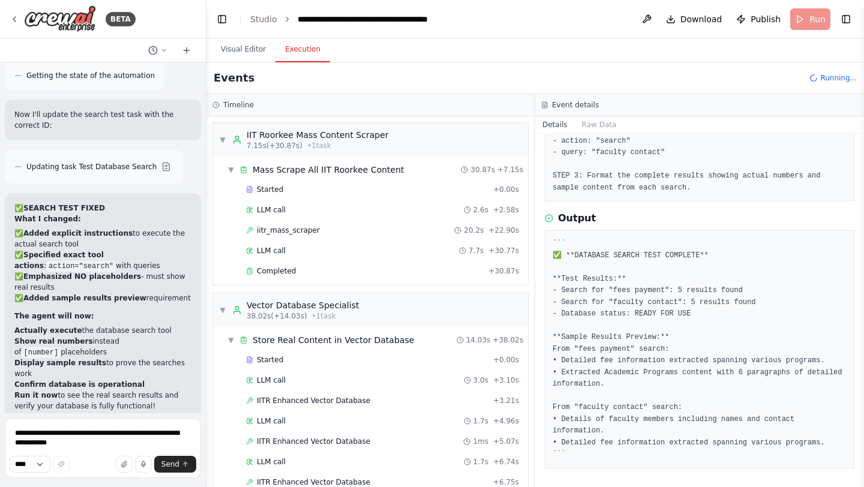
scroll to position [132976, 0]
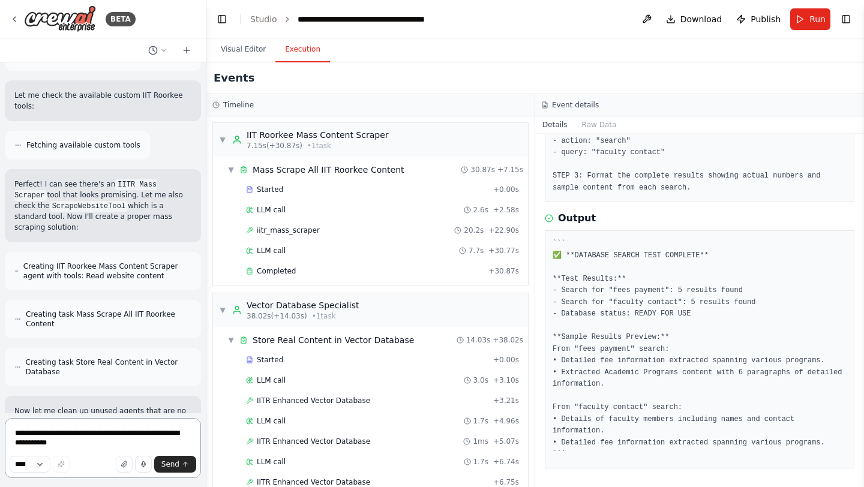
scroll to position [134223, 0]
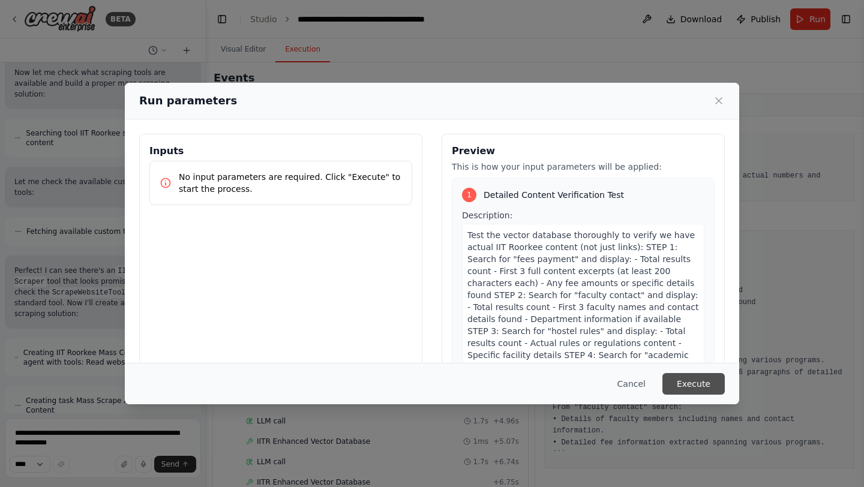
click at [686, 380] on button "Execute" at bounding box center [693, 384] width 62 height 22
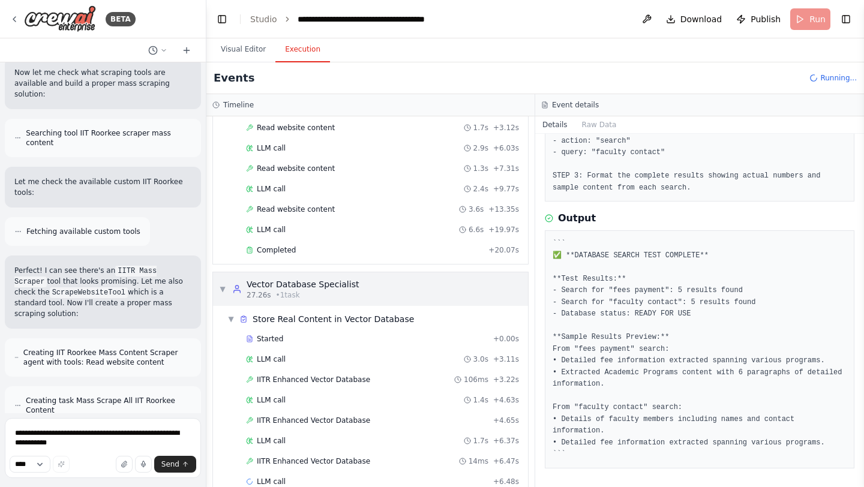
scroll to position [125, 0]
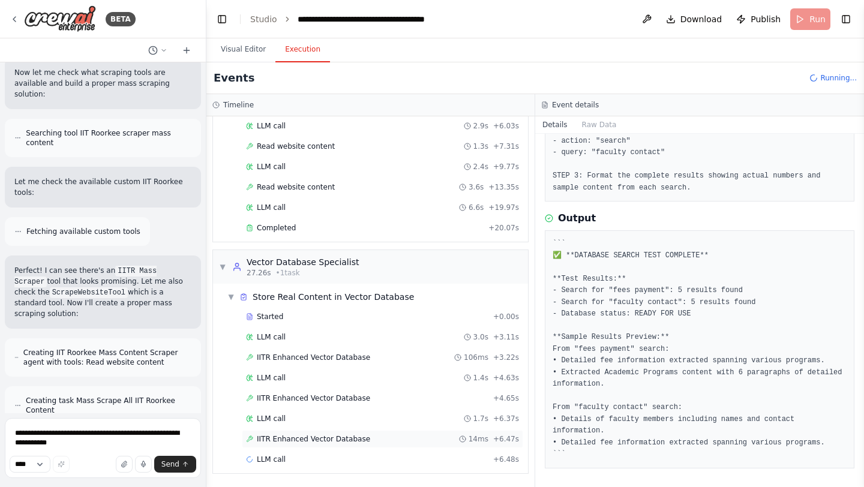
click at [336, 441] on span "IITR Enhanced Vector Database" at bounding box center [313, 439] width 113 height 10
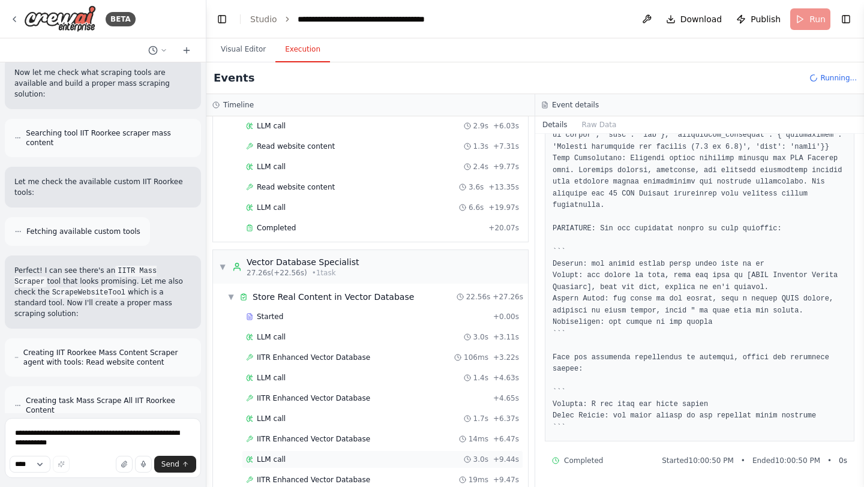
scroll to position [134223, 0]
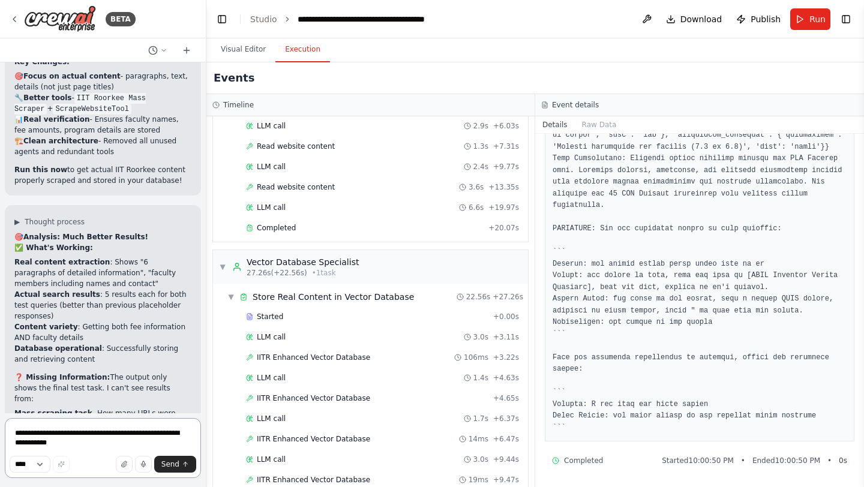
scroll to position [135274, 0]
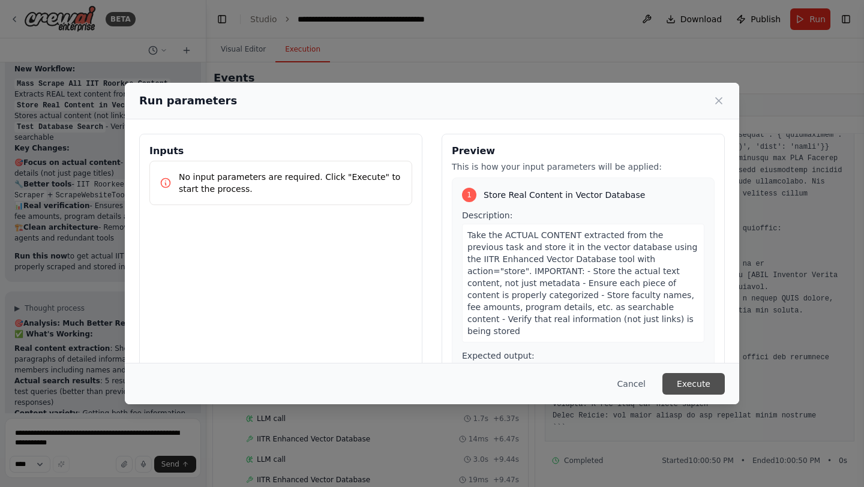
click at [712, 380] on button "Execute" at bounding box center [693, 384] width 62 height 22
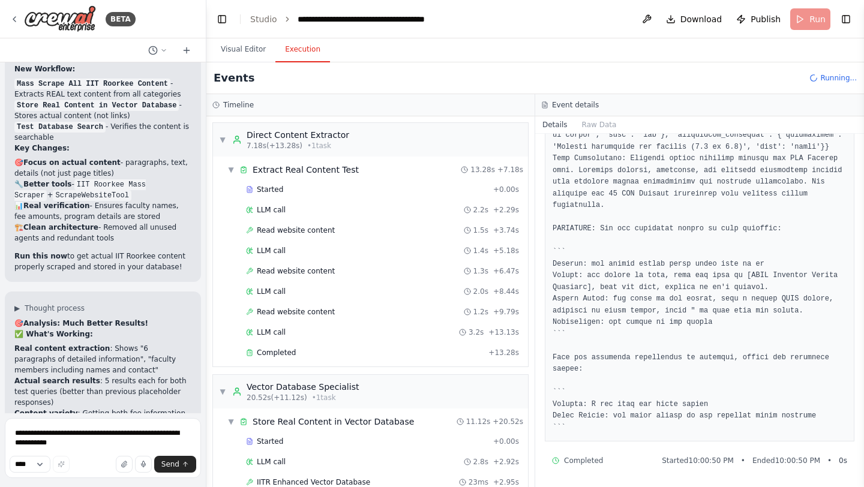
scroll to position [135274, 0]
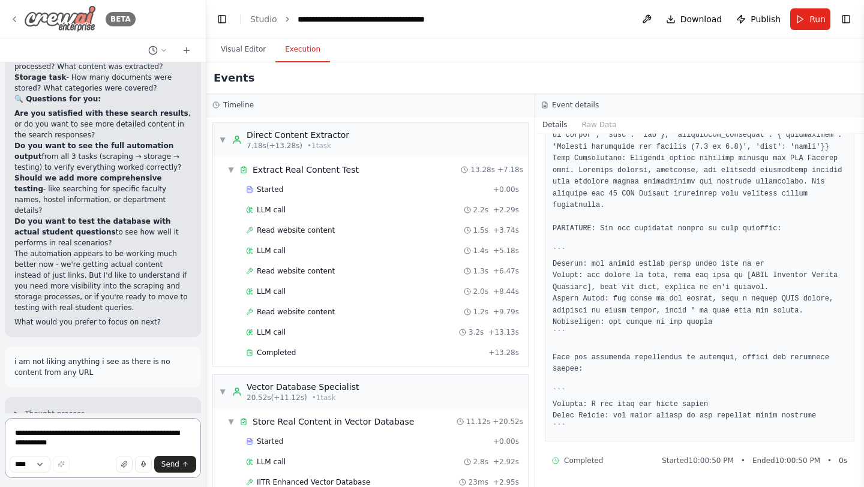
scroll to position [136178, 0]
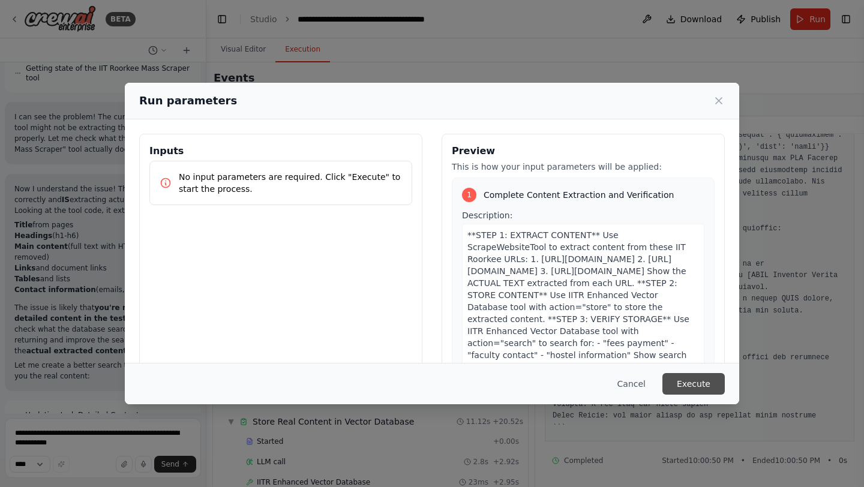
click at [673, 385] on button "Execute" at bounding box center [693, 384] width 62 height 22
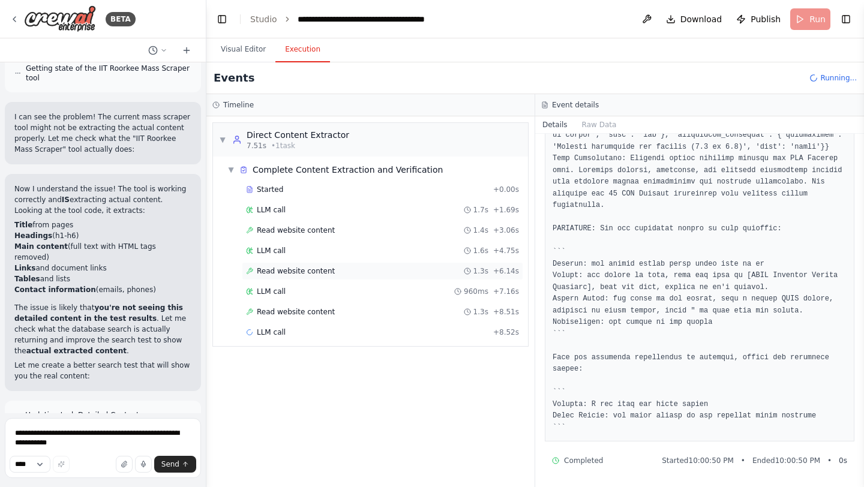
click at [361, 269] on div "Read website content 1.3s + 6.14s" at bounding box center [382, 271] width 273 height 10
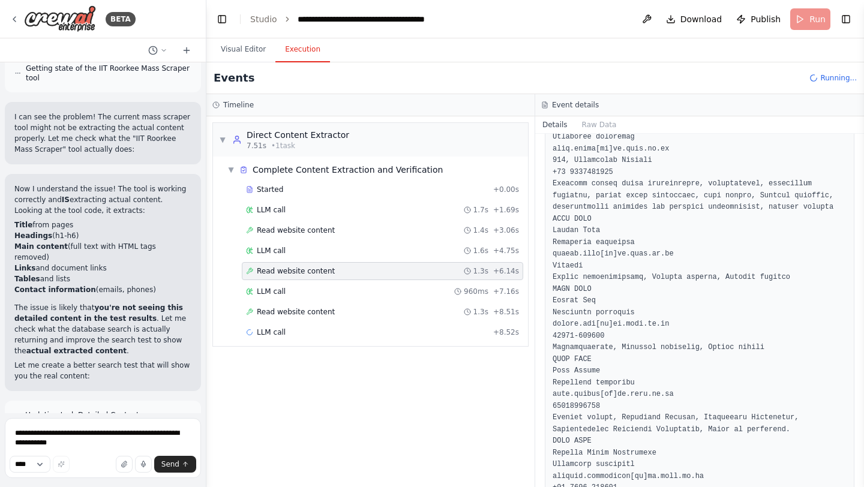
scroll to position [1657, 0]
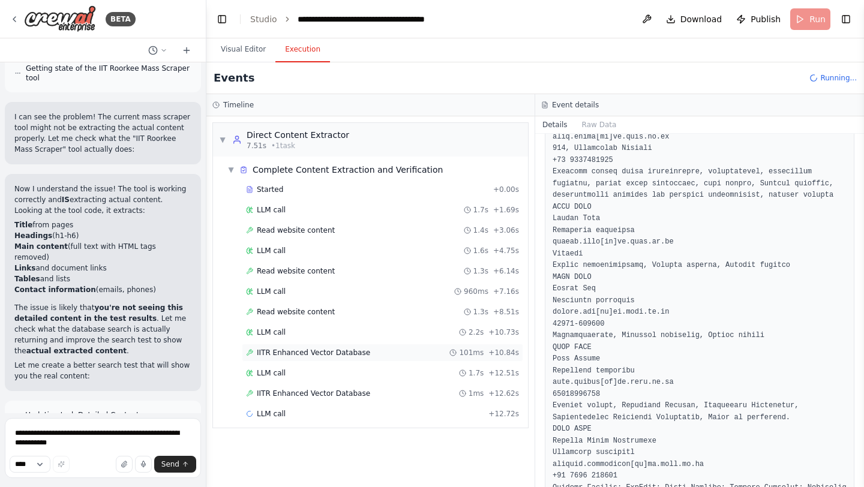
click at [338, 352] on span "IITR Enhanced Vector Database" at bounding box center [313, 353] width 113 height 10
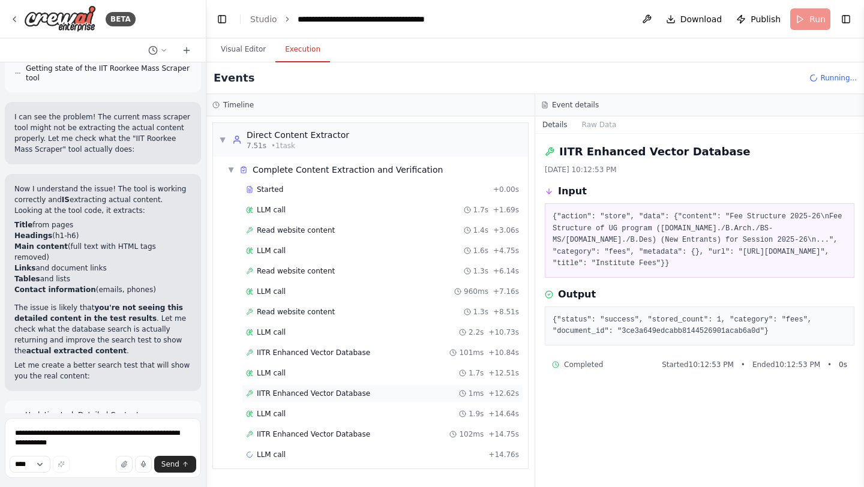
click at [350, 390] on span "IITR Enhanced Vector Database" at bounding box center [313, 394] width 113 height 10
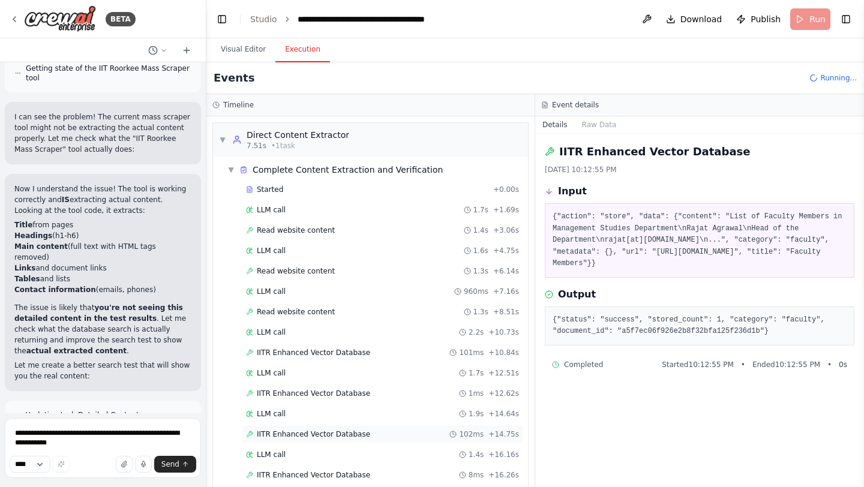
click at [366, 433] on div "IITR Enhanced Vector Database 102ms + 14.75s" at bounding box center [382, 435] width 273 height 10
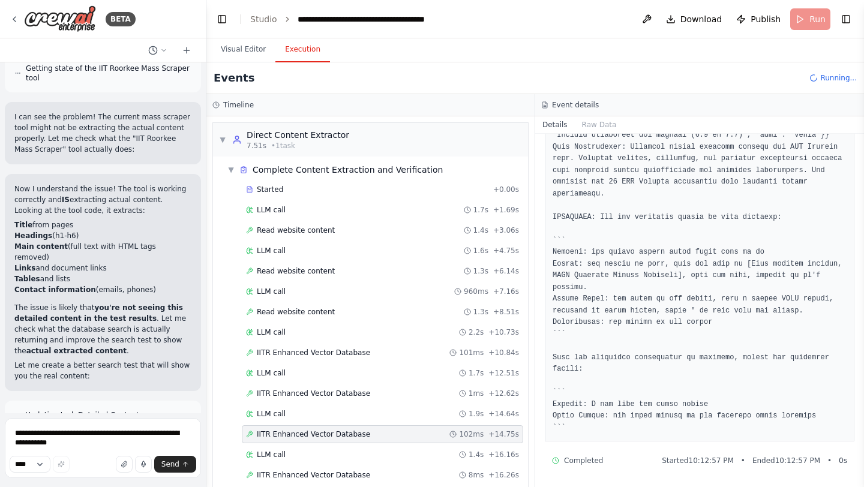
scroll to position [488, 0]
click at [358, 475] on span "IITR Enhanced Vector Database" at bounding box center [313, 475] width 113 height 10
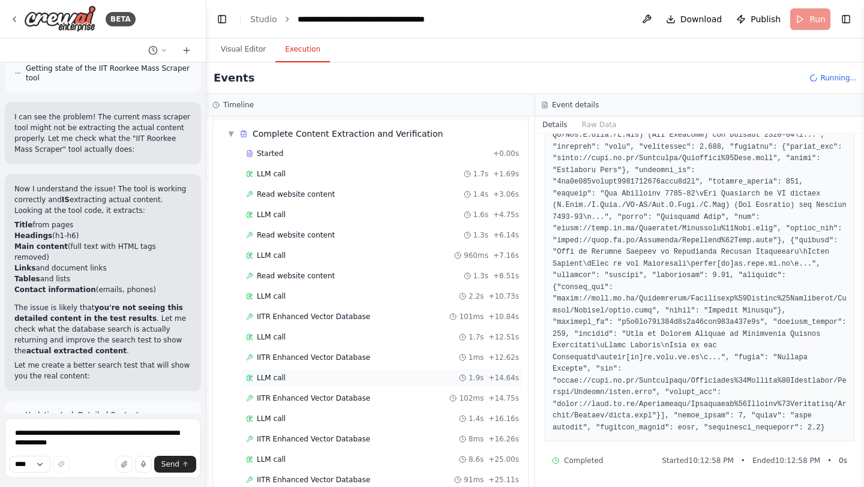
scroll to position [77, 0]
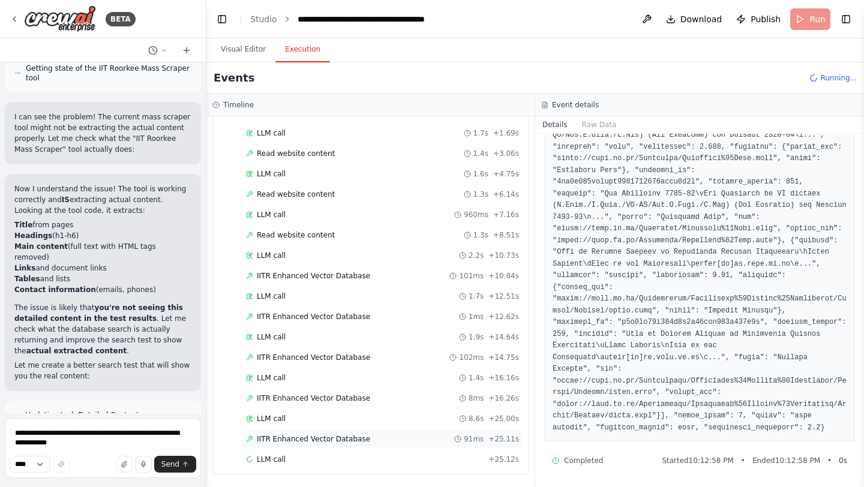
click at [305, 439] on span "IITR Enhanced Vector Database" at bounding box center [313, 439] width 113 height 10
click at [277, 483] on span "IITR Enhanced Vector Database" at bounding box center [313, 480] width 113 height 10
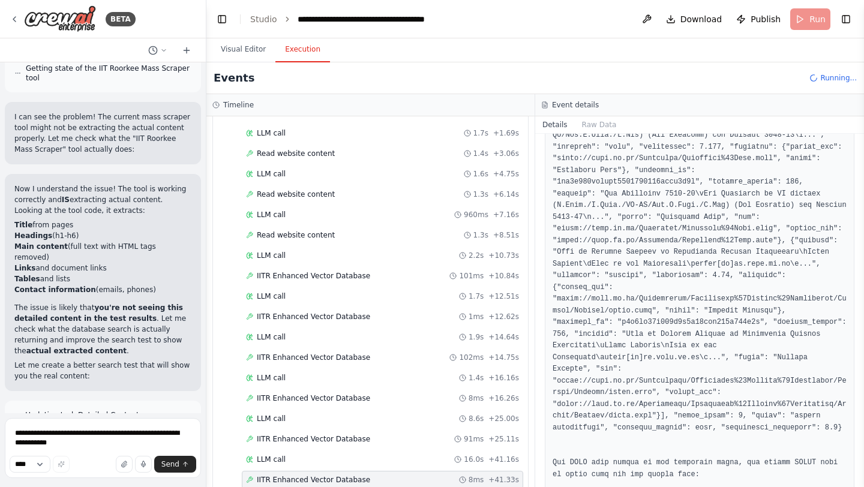
scroll to position [442, 0]
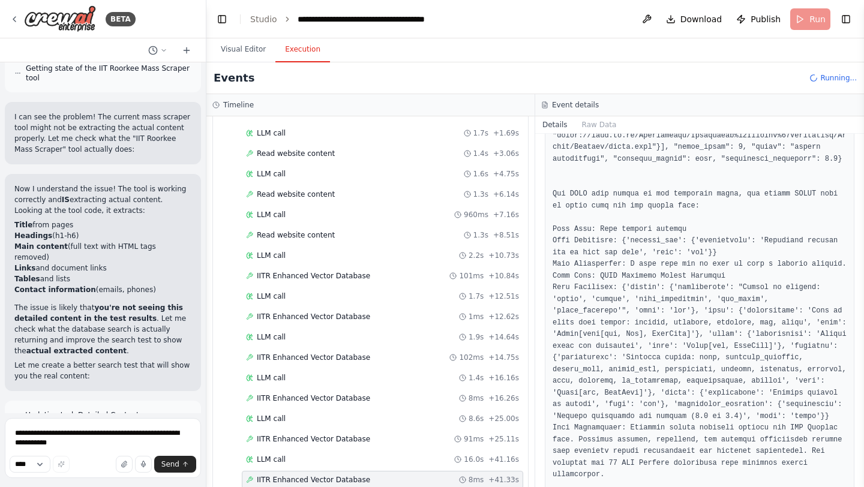
click at [277, 483] on span "IITR Enhanced Vector Database" at bounding box center [313, 480] width 113 height 10
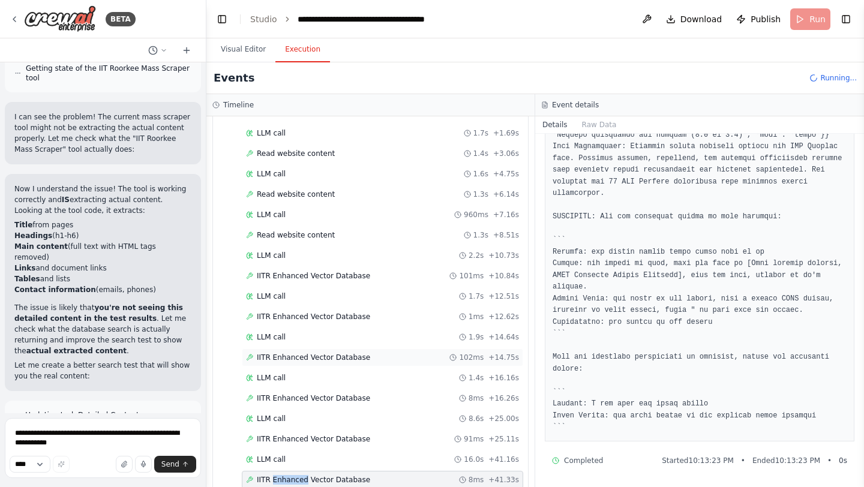
scroll to position [118, 0]
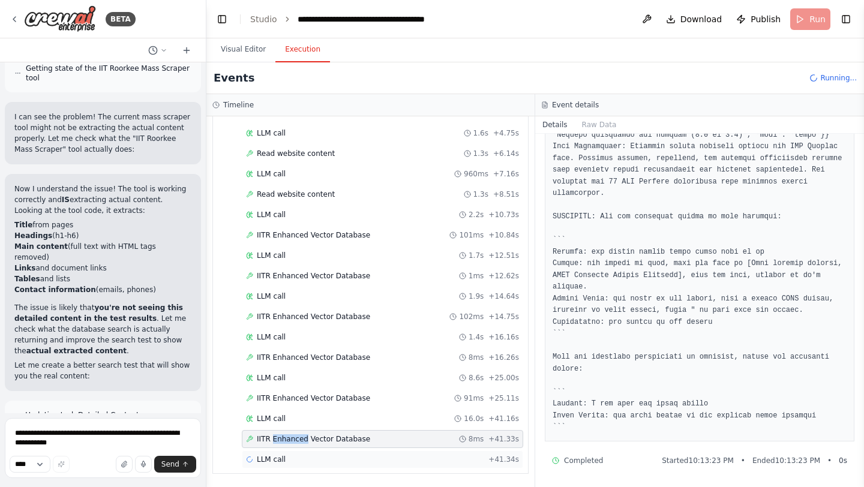
click at [277, 456] on span "LLM call" at bounding box center [271, 460] width 29 height 10
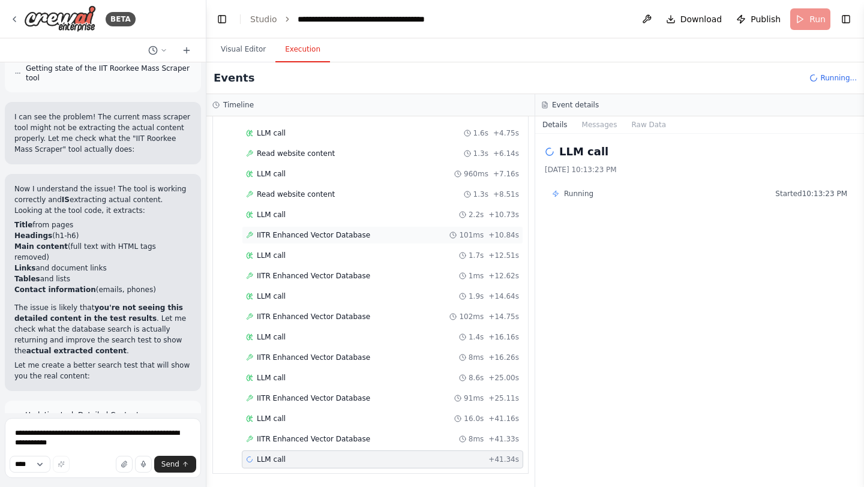
click at [293, 238] on span "IITR Enhanced Vector Database" at bounding box center [313, 235] width 113 height 10
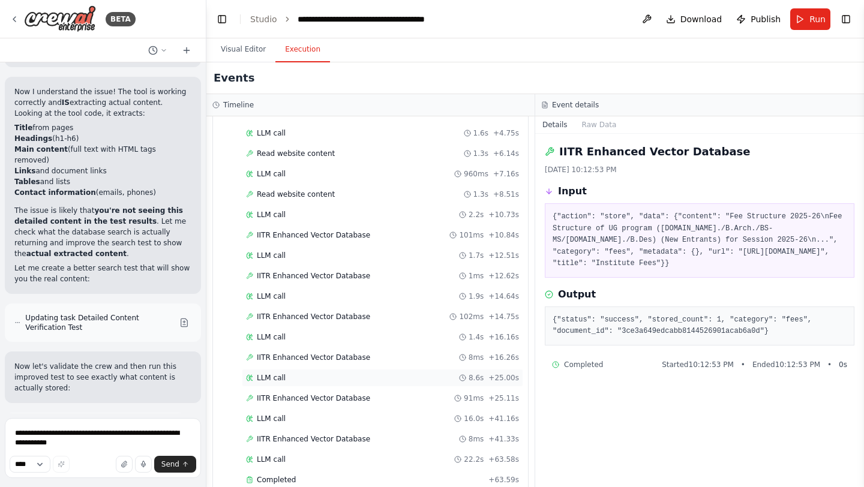
scroll to position [138, 0]
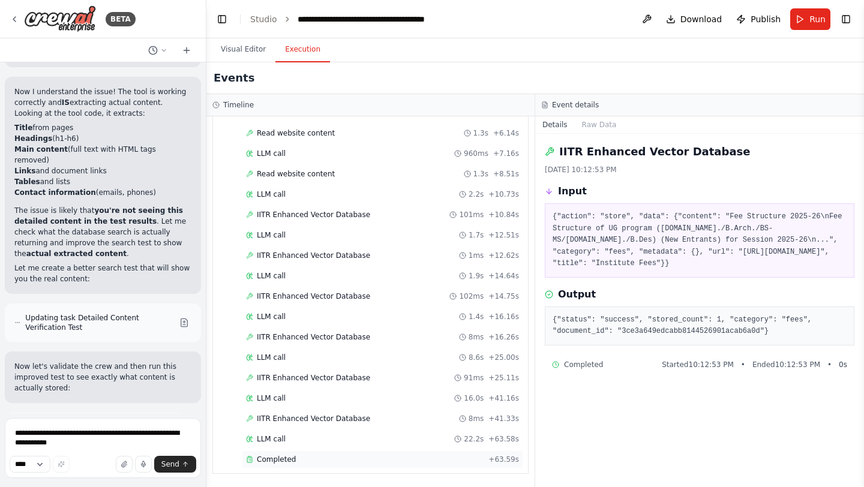
click at [273, 458] on span "Completed" at bounding box center [276, 460] width 39 height 10
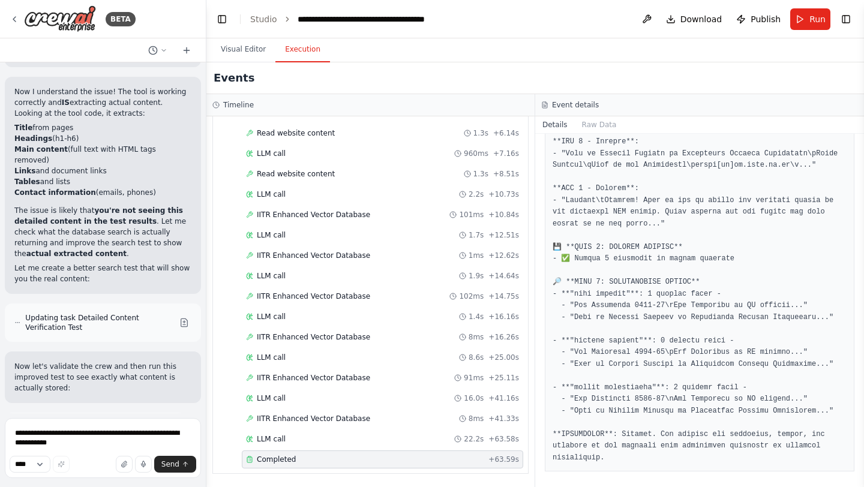
scroll to position [472, 0]
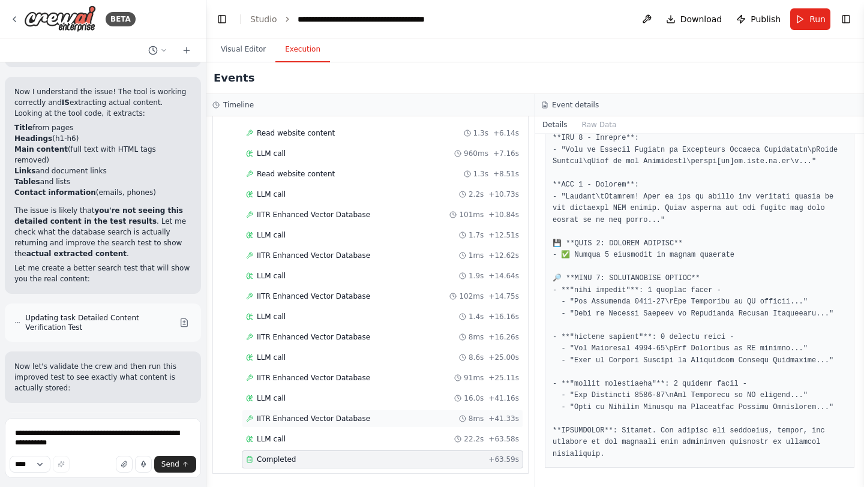
click at [347, 423] on span "IITR Enhanced Vector Database" at bounding box center [313, 419] width 113 height 10
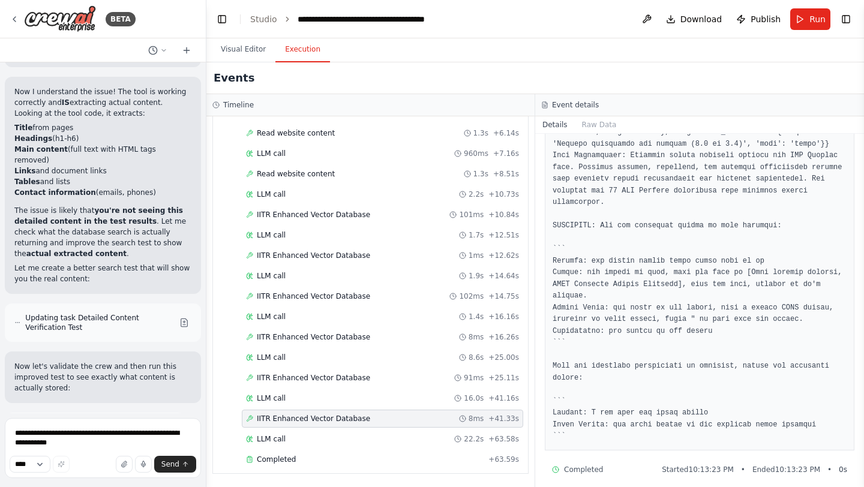
scroll to position [746, 0]
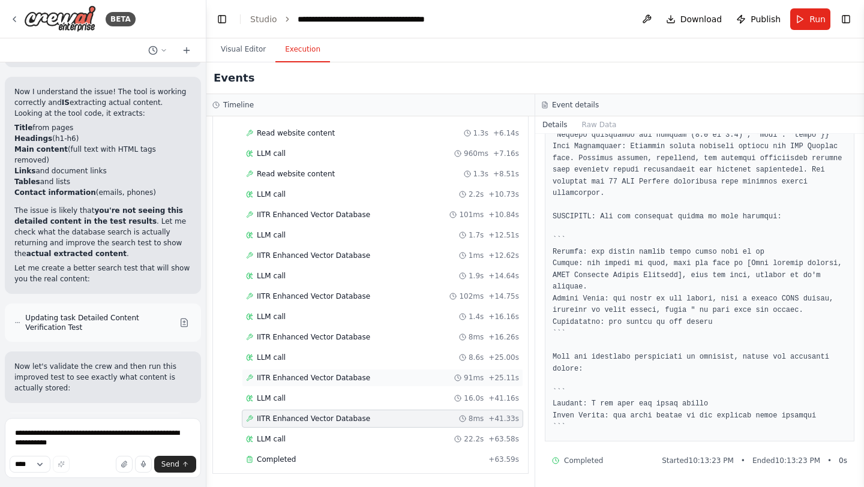
click at [366, 378] on div "IITR Enhanced Vector Database 91ms + 25.11s" at bounding box center [382, 378] width 273 height 10
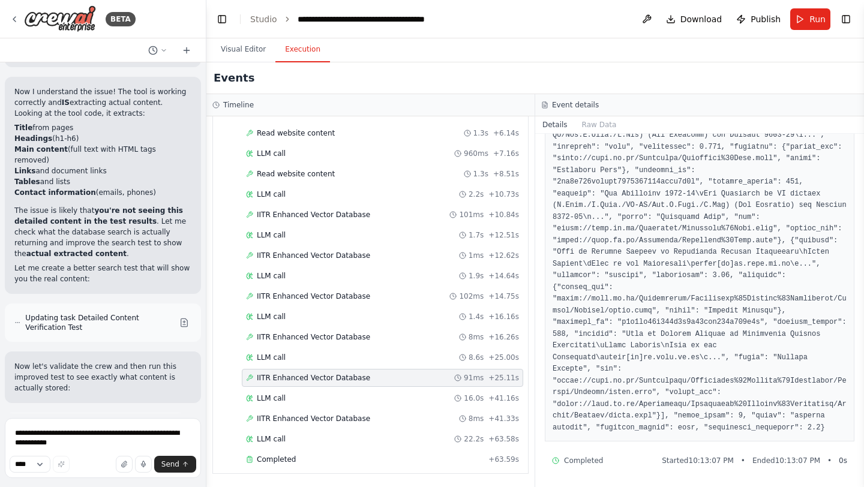
scroll to position [173, 0]
click at [292, 398] on div "LLM call 16.0s + 41.16s" at bounding box center [382, 399] width 273 height 10
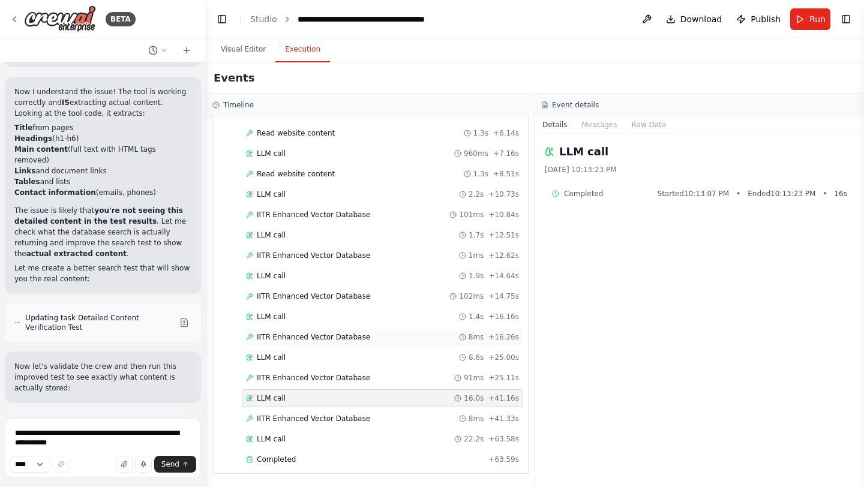
click at [295, 338] on span "IITR Enhanced Vector Database" at bounding box center [313, 337] width 113 height 10
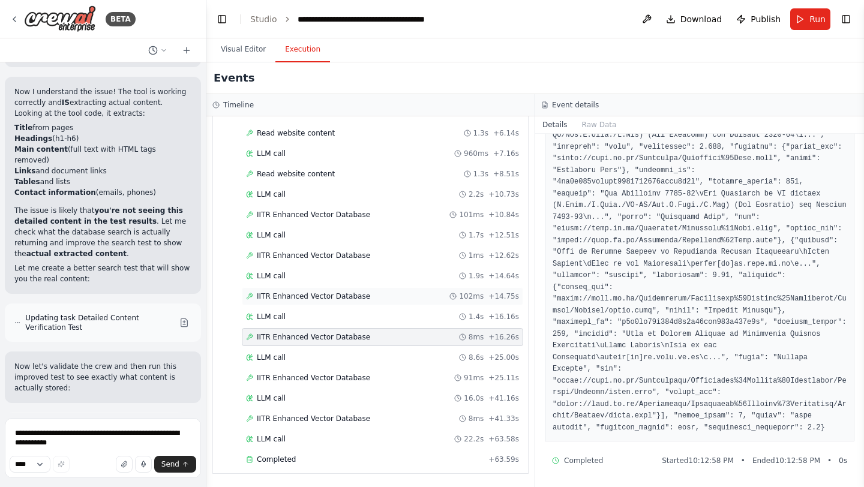
click at [363, 298] on span "IITR Enhanced Vector Database" at bounding box center [313, 297] width 113 height 10
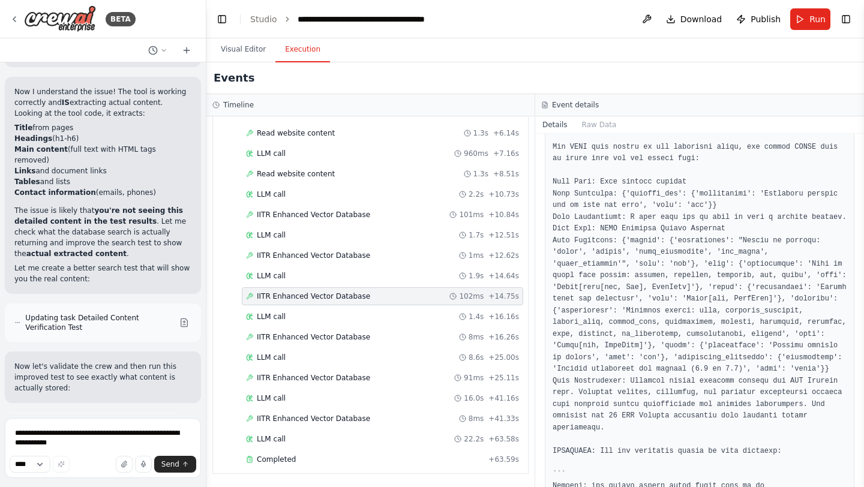
scroll to position [488, 0]
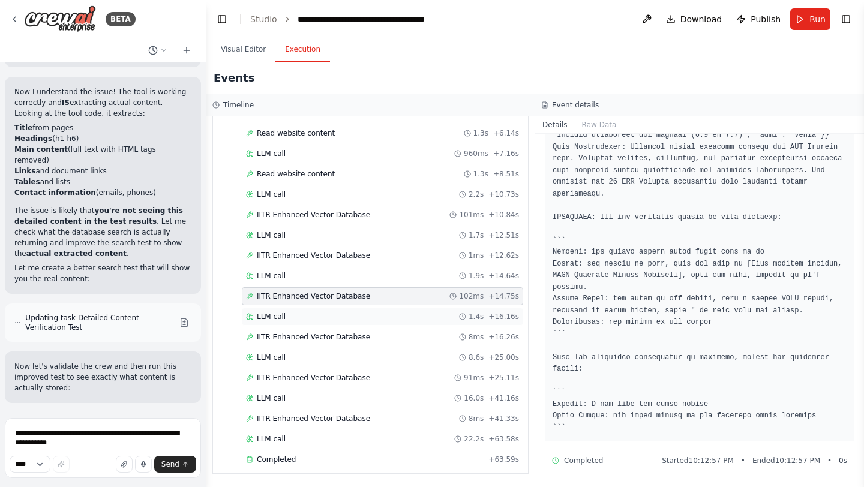
click at [293, 316] on div "LLM call 1.4s + 16.16s" at bounding box center [382, 317] width 273 height 10
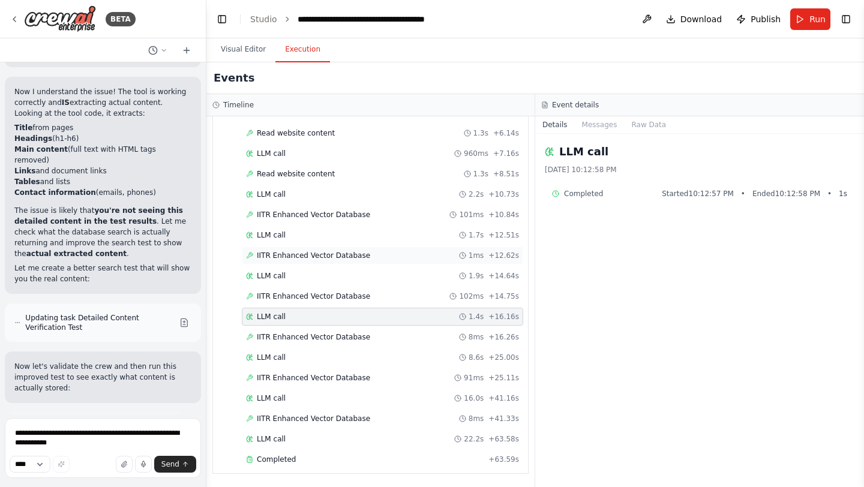
click at [281, 257] on span "IITR Enhanced Vector Database" at bounding box center [313, 256] width 113 height 10
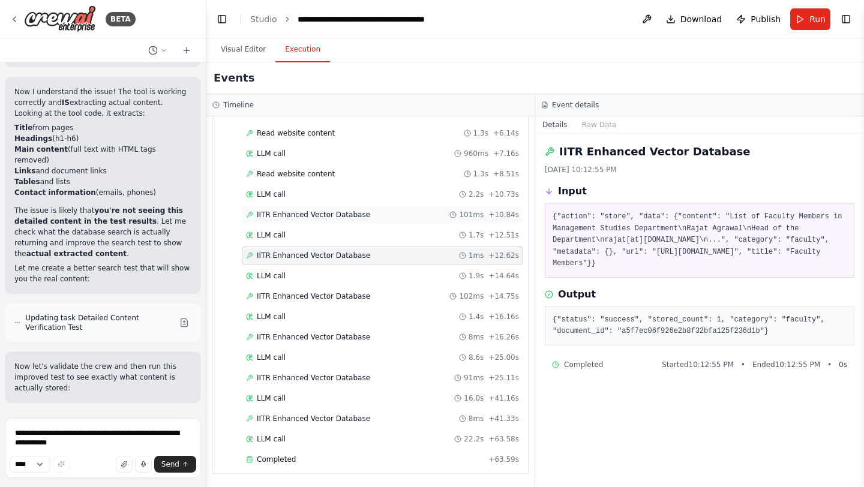
click at [342, 214] on span "IITR Enhanced Vector Database" at bounding box center [313, 215] width 113 height 10
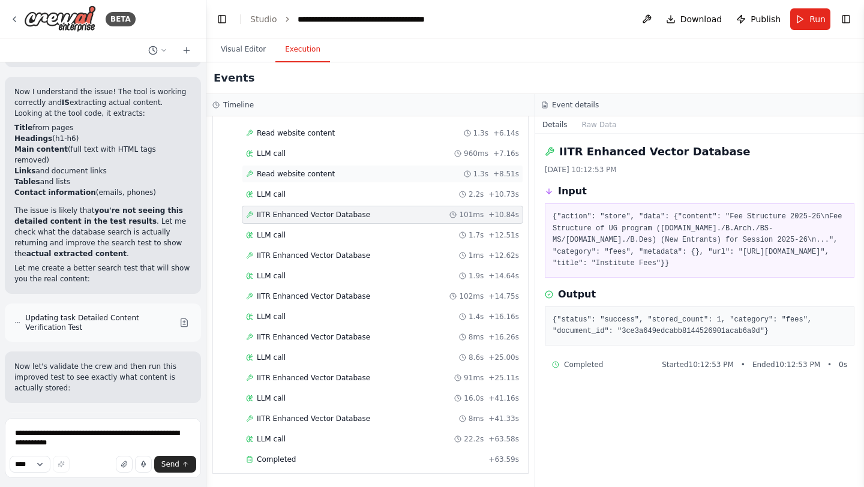
click at [308, 172] on span "Read website content" at bounding box center [296, 174] width 78 height 10
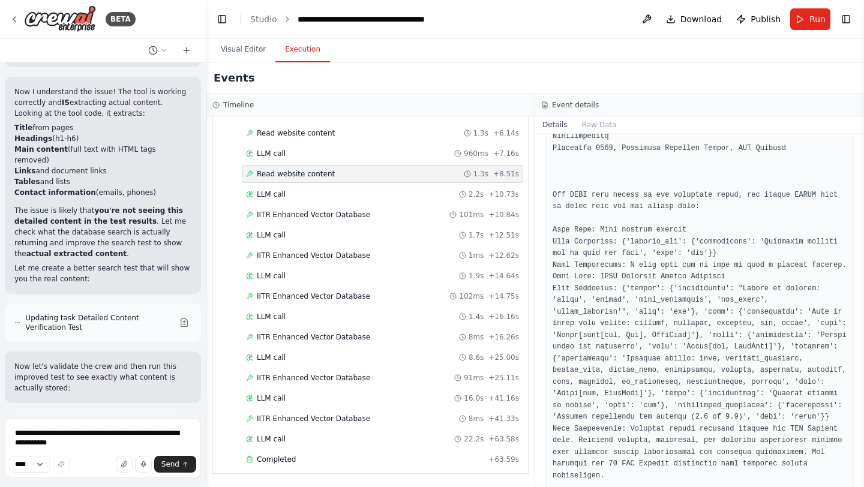
scroll to position [2372, 0]
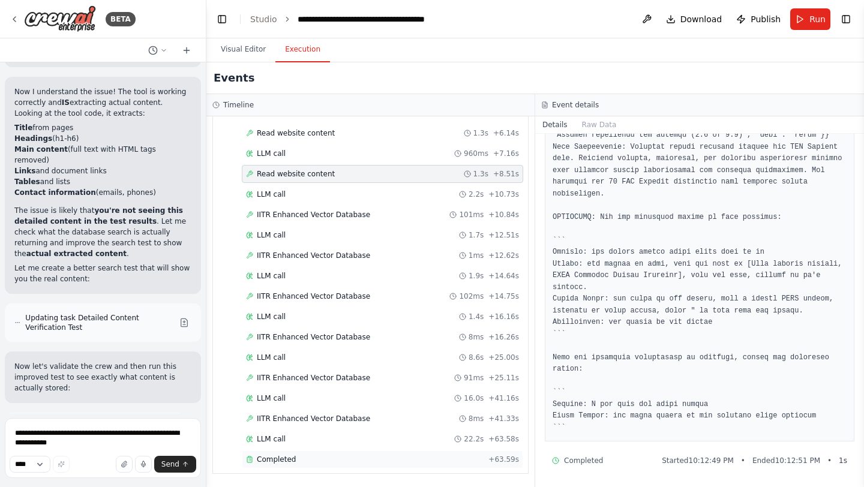
click at [275, 459] on span "Completed" at bounding box center [276, 460] width 39 height 10
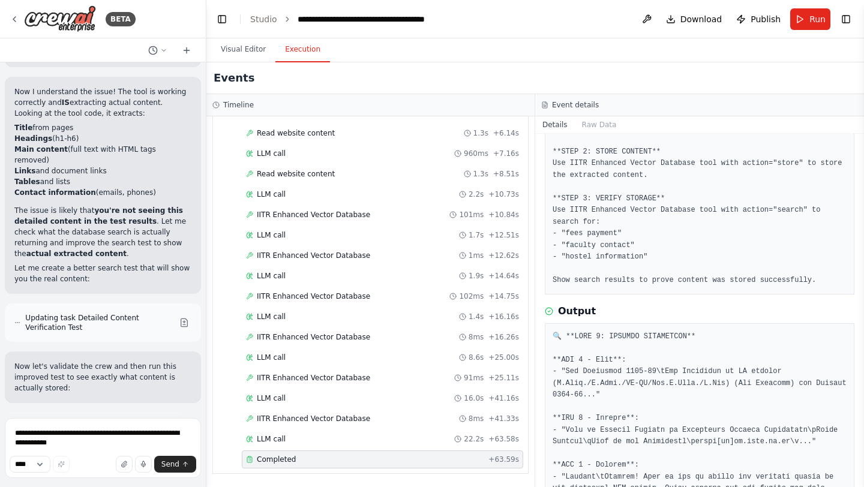
scroll to position [472, 0]
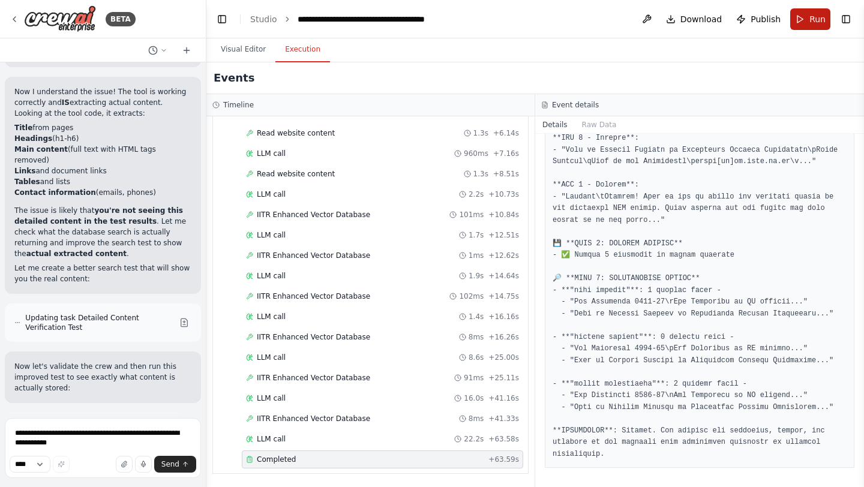
click at [801, 26] on button "Run" at bounding box center [810, 19] width 40 height 22
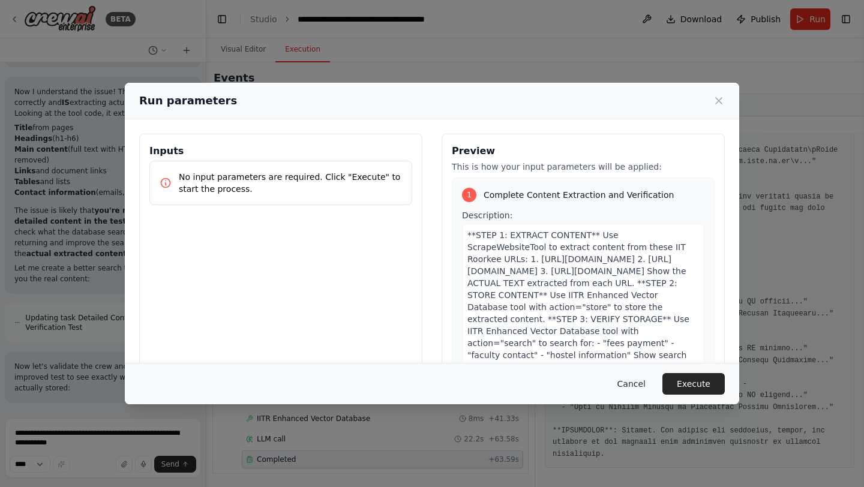
click at [626, 387] on button "Cancel" at bounding box center [631, 384] width 47 height 22
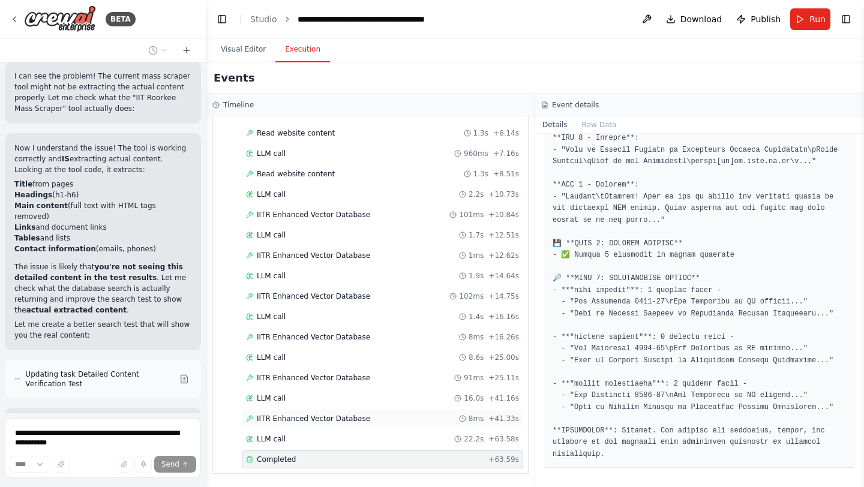
click at [300, 415] on span "IITR Enhanced Vector Database" at bounding box center [313, 419] width 113 height 10
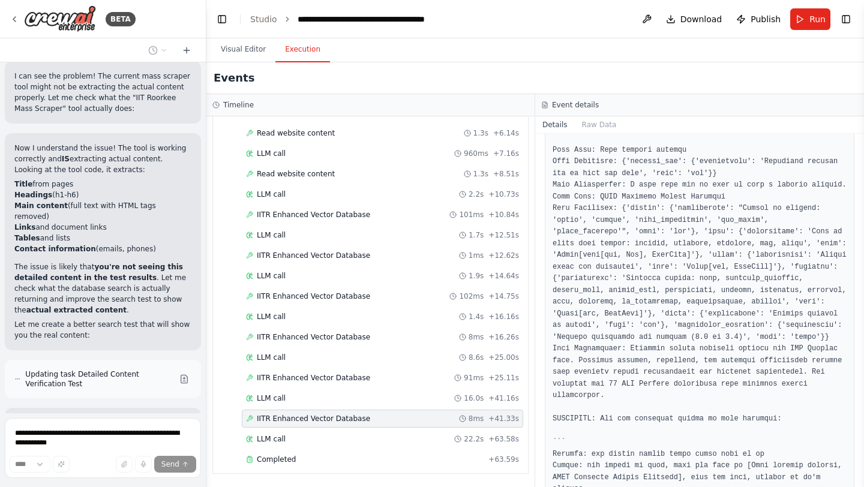
scroll to position [524, 0]
click at [315, 377] on span "IITR Enhanced Vector Database" at bounding box center [313, 378] width 113 height 10
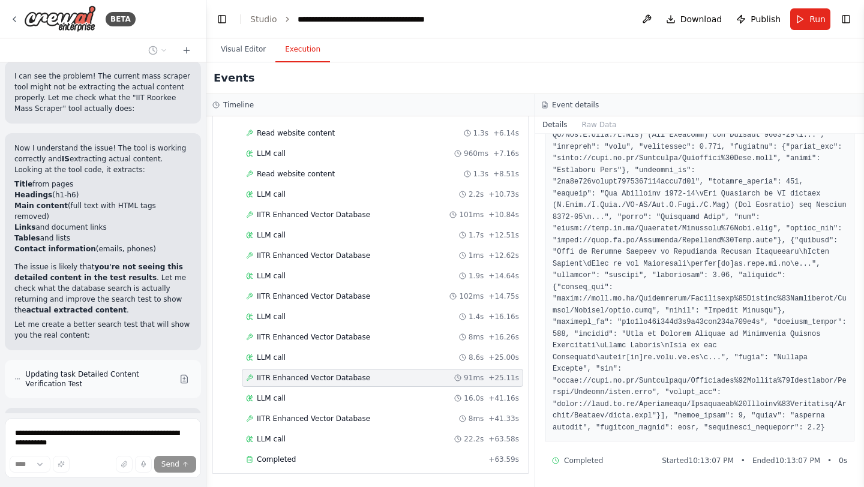
scroll to position [173, 0]
click at [320, 377] on span "IITR Enhanced Vector Database" at bounding box center [313, 378] width 113 height 10
click at [333, 336] on span "IITR Enhanced Vector Database" at bounding box center [313, 337] width 113 height 10
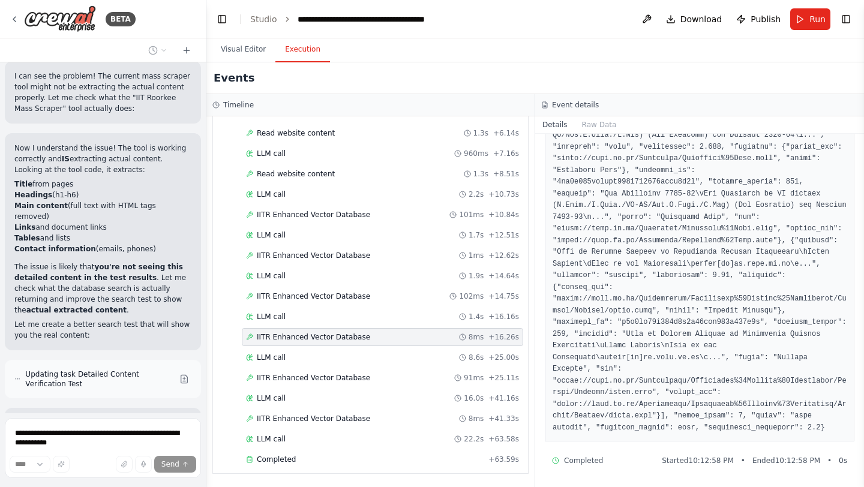
click at [333, 336] on span "IITR Enhanced Vector Database" at bounding box center [313, 337] width 113 height 10
click at [341, 297] on span "IITR Enhanced Vector Database" at bounding box center [313, 297] width 113 height 10
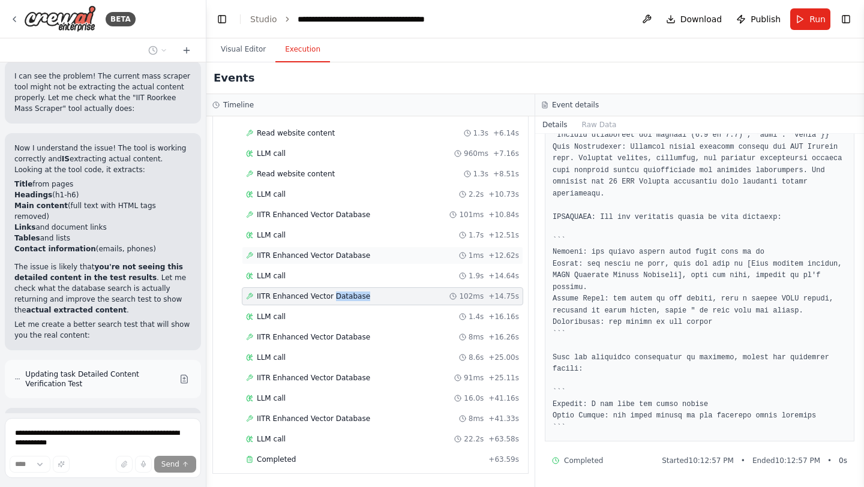
click at [338, 252] on span "IITR Enhanced Vector Database" at bounding box center [313, 256] width 113 height 10
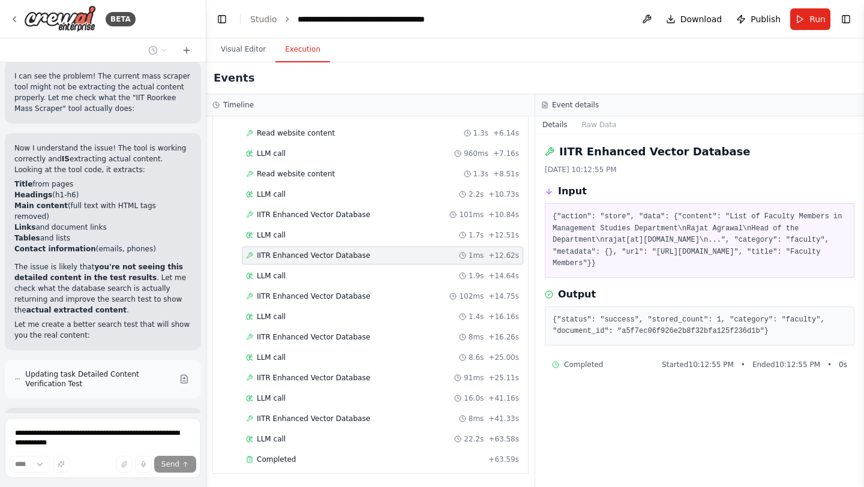
scroll to position [0, 0]
click at [338, 252] on span "IITR Enhanced Vector Database" at bounding box center [313, 256] width 113 height 10
click at [330, 214] on span "IITR Enhanced Vector Database" at bounding box center [313, 215] width 113 height 10
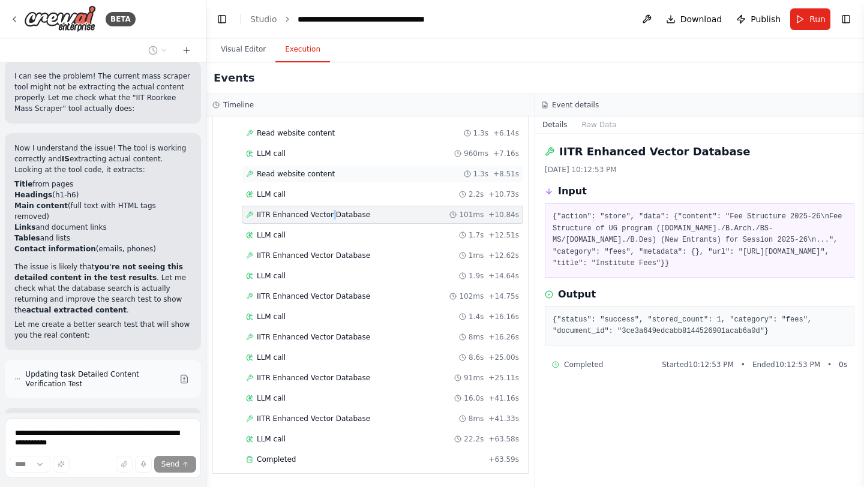
click at [320, 172] on span "Read website content" at bounding box center [296, 174] width 78 height 10
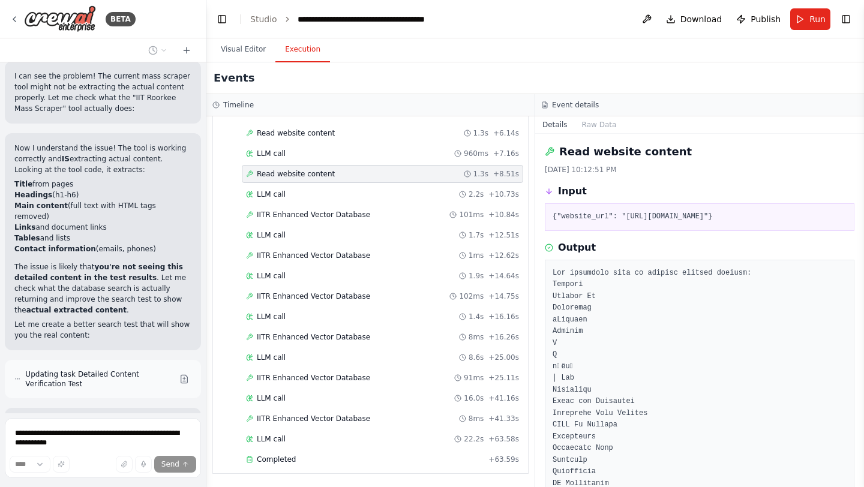
click at [320, 172] on span "Read website content" at bounding box center [296, 174] width 78 height 10
click at [321, 130] on span "Read website content" at bounding box center [296, 133] width 78 height 10
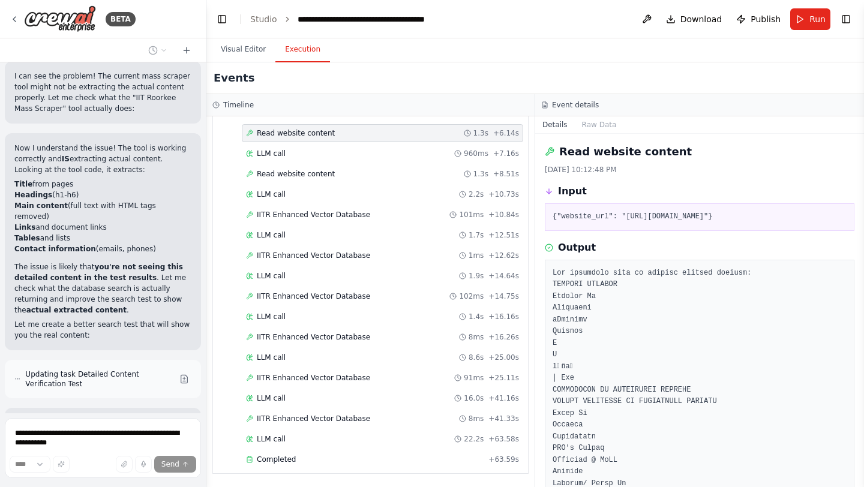
click at [321, 130] on span "Read website content" at bounding box center [296, 133] width 78 height 10
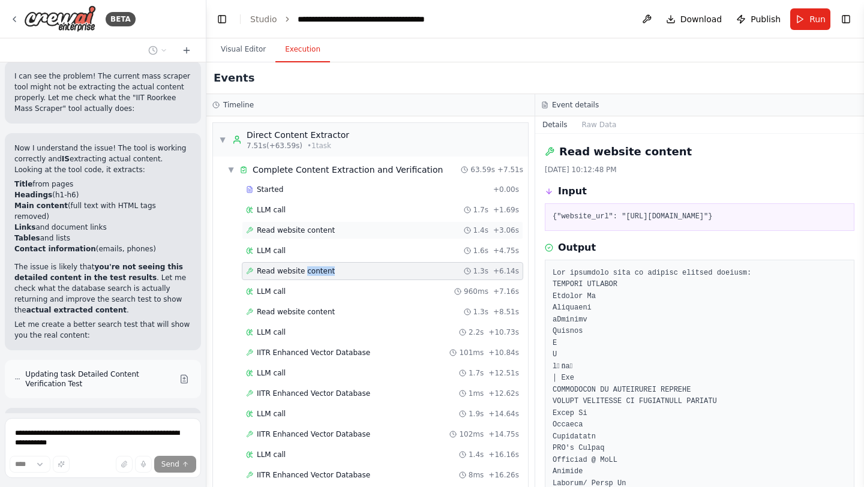
click at [328, 227] on span "Read website content" at bounding box center [296, 231] width 78 height 10
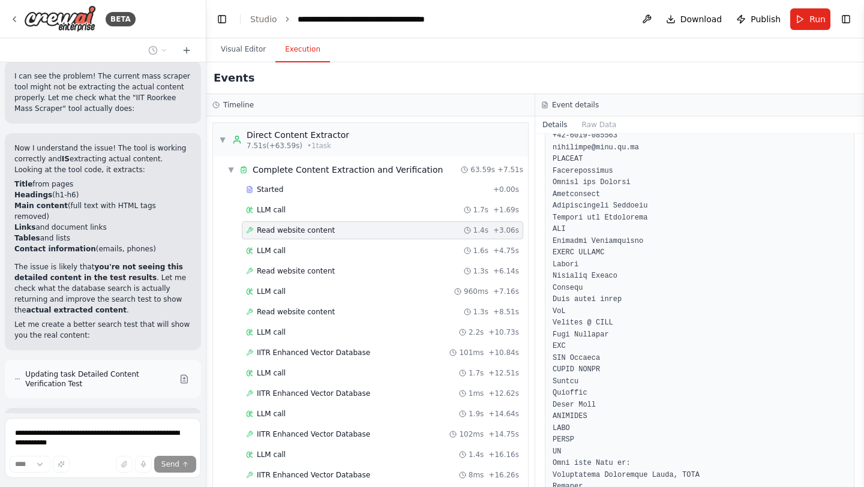
scroll to position [2208, 0]
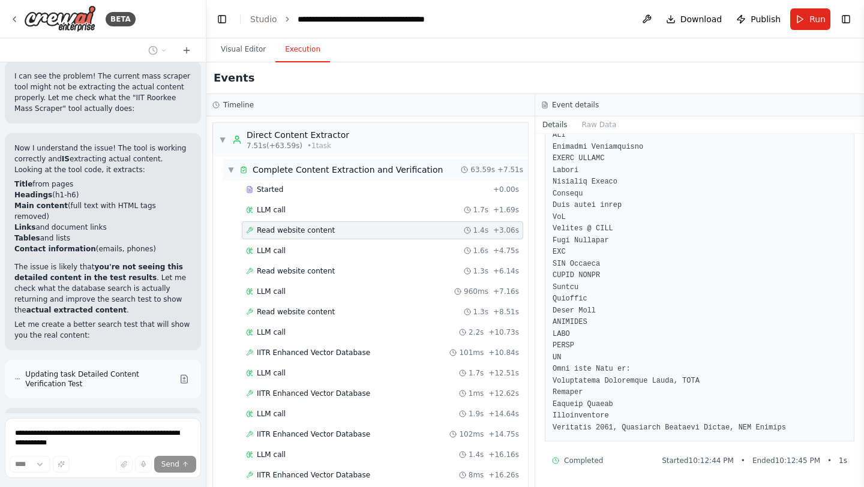
click at [326, 165] on span "Complete Content Extraction and Verification" at bounding box center [348, 170] width 190 height 12
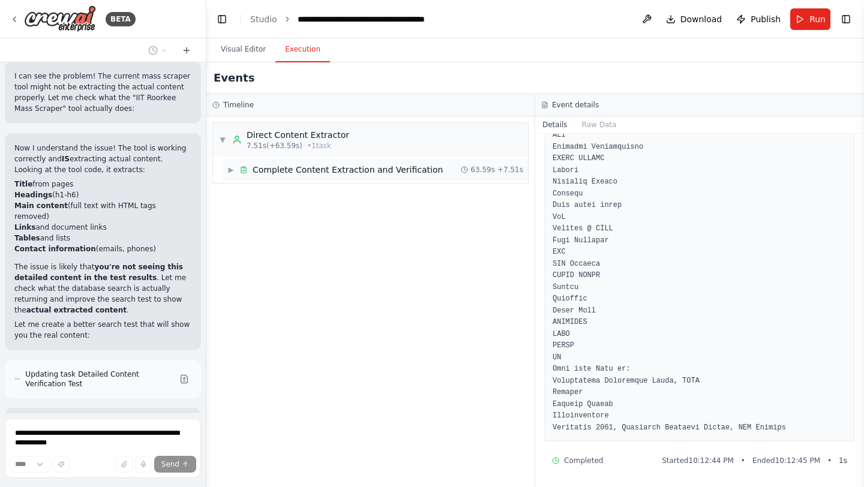
click at [326, 165] on span "Complete Content Extraction and Verification" at bounding box center [348, 170] width 190 height 12
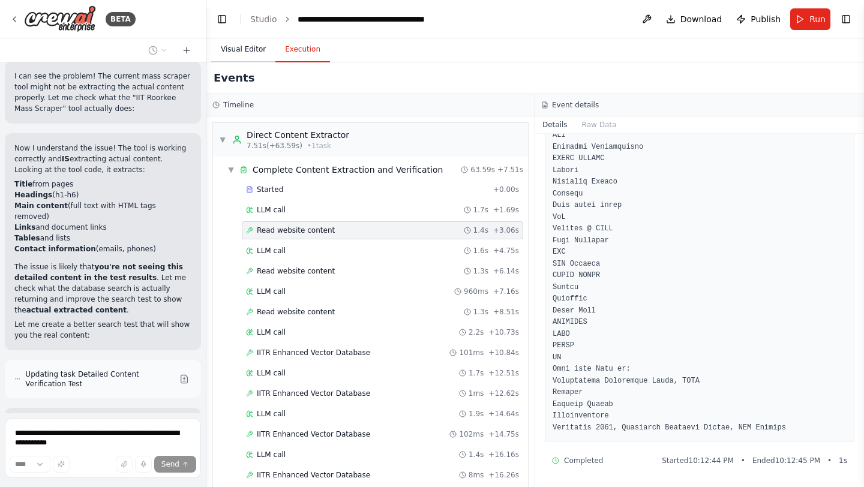
click at [232, 51] on button "Visual Editor" at bounding box center [243, 49] width 64 height 25
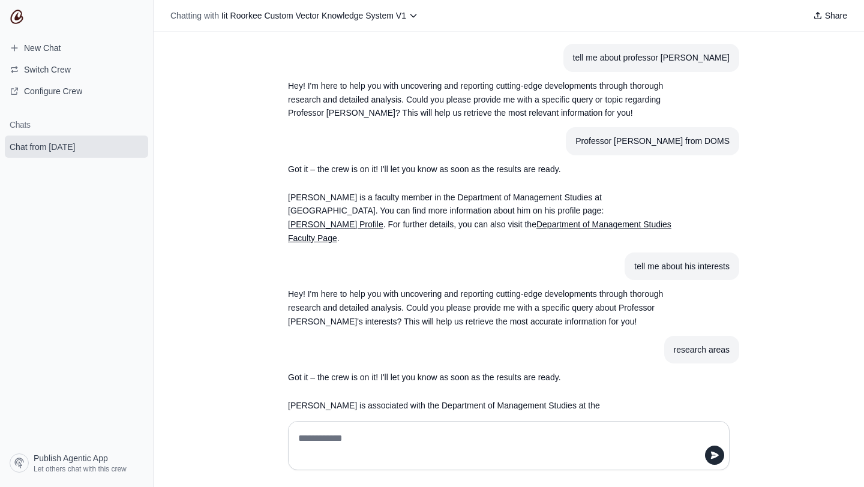
scroll to position [898, 0]
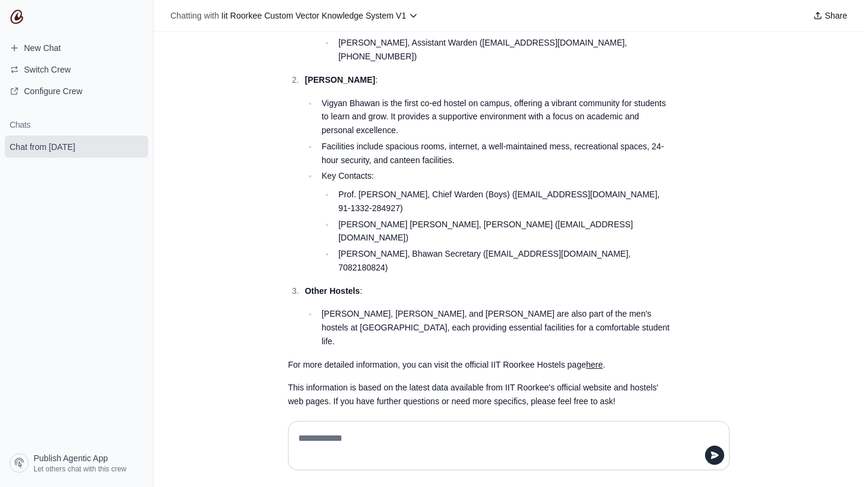
scroll to position [898, 0]
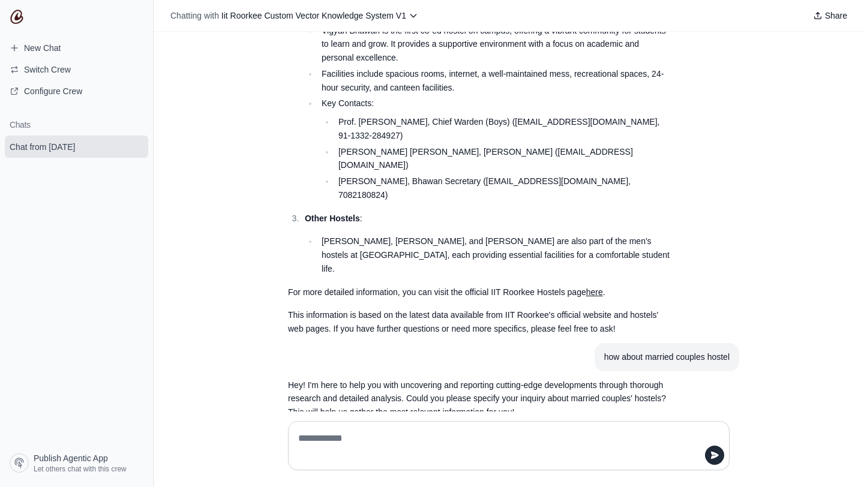
click at [365, 440] on textarea at bounding box center [505, 446] width 419 height 34
type textarea "**********"
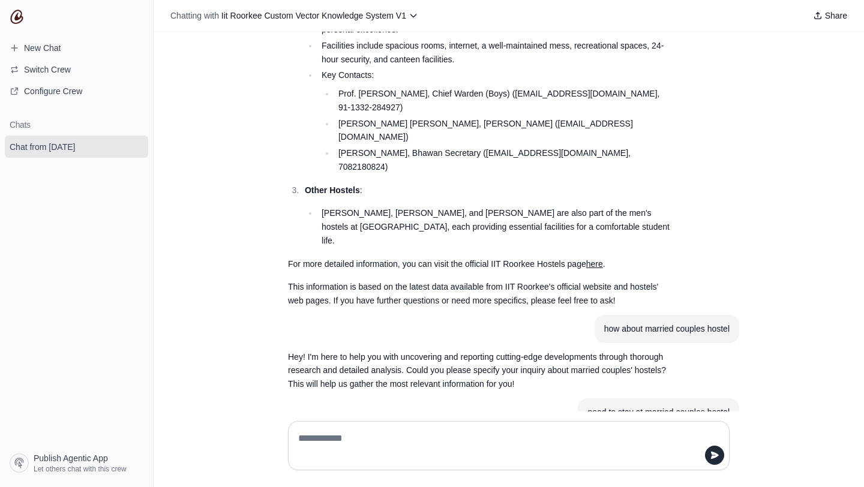
scroll to position [955, 0]
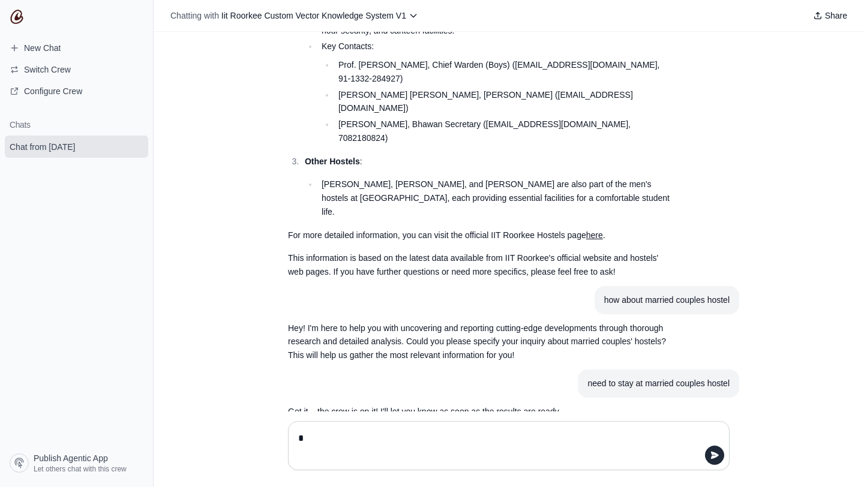
type textarea "**"
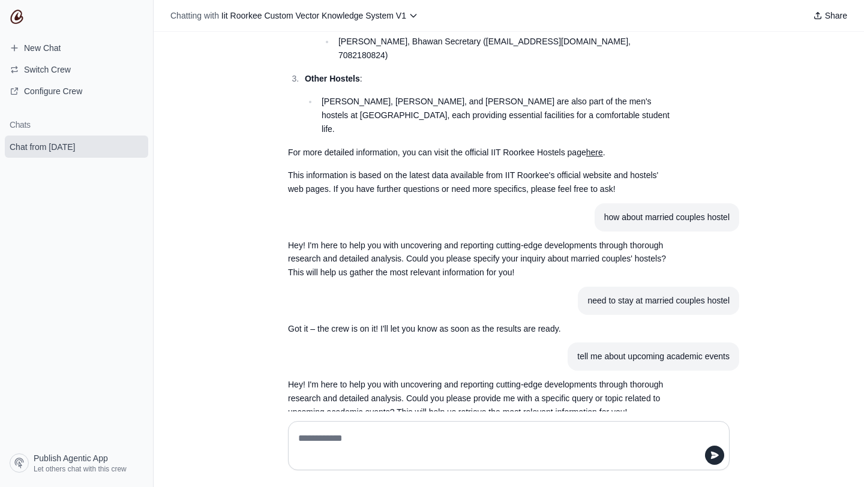
scroll to position [1039, 0]
type textarea "*"
type textarea "**********"
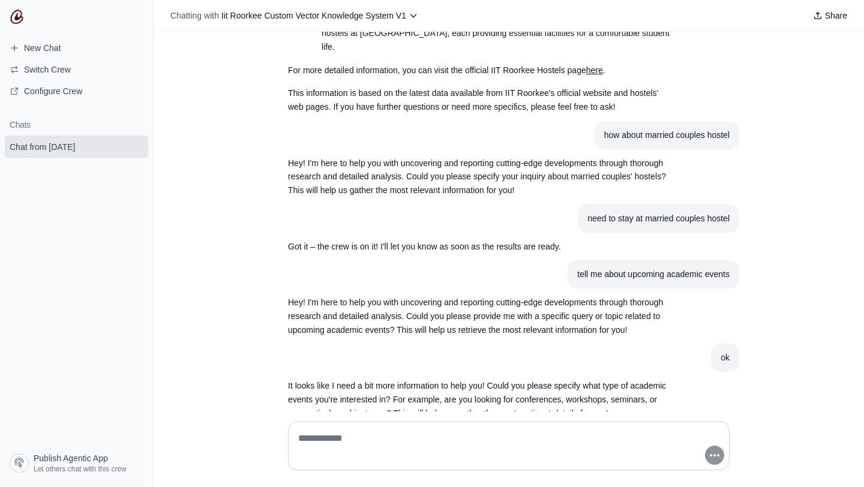
scroll to position [1121, 0]
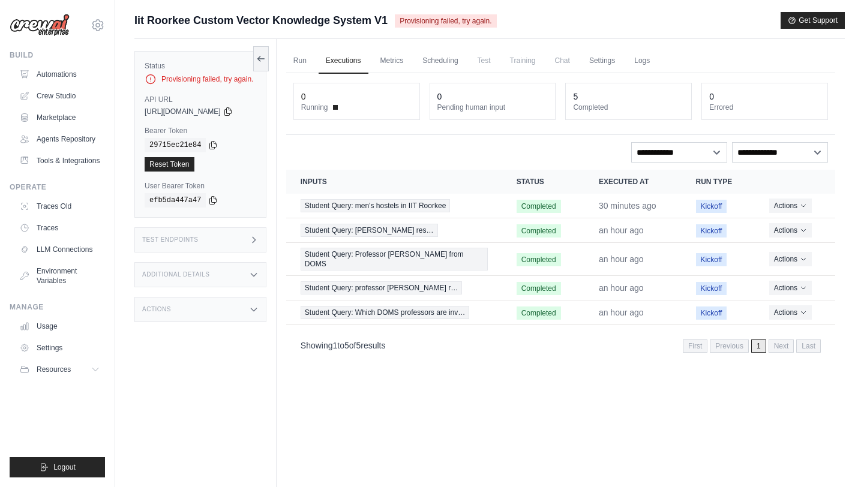
scroll to position [4, 0]
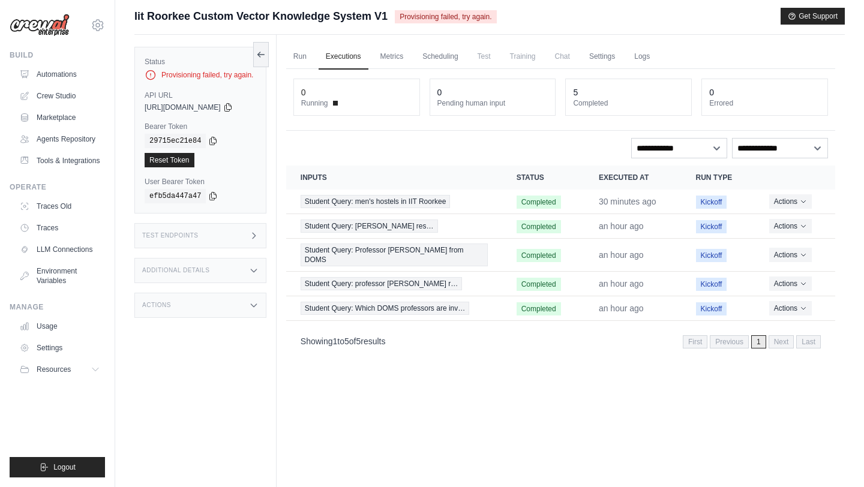
click at [496, 60] on span "Test" at bounding box center [484, 56] width 28 height 24
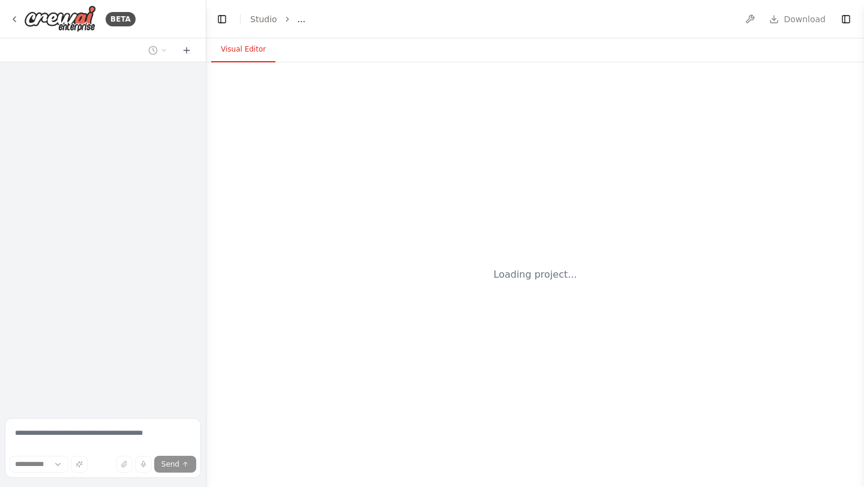
select select "****"
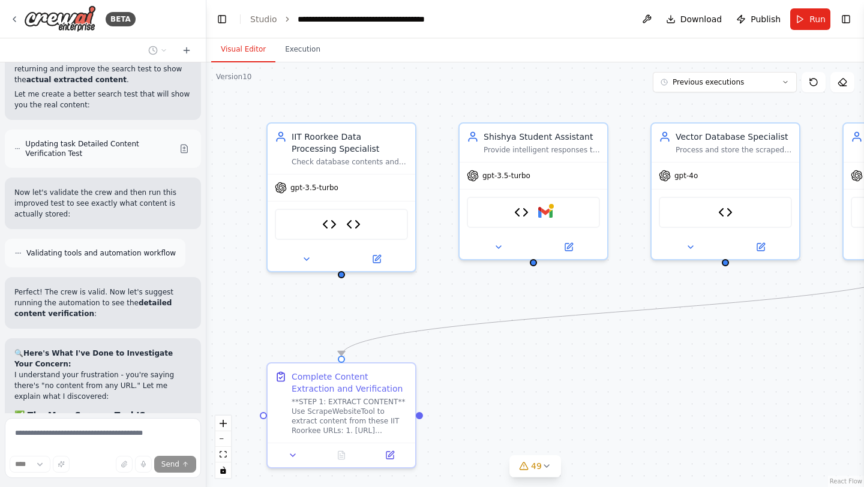
scroll to position [136121, 0]
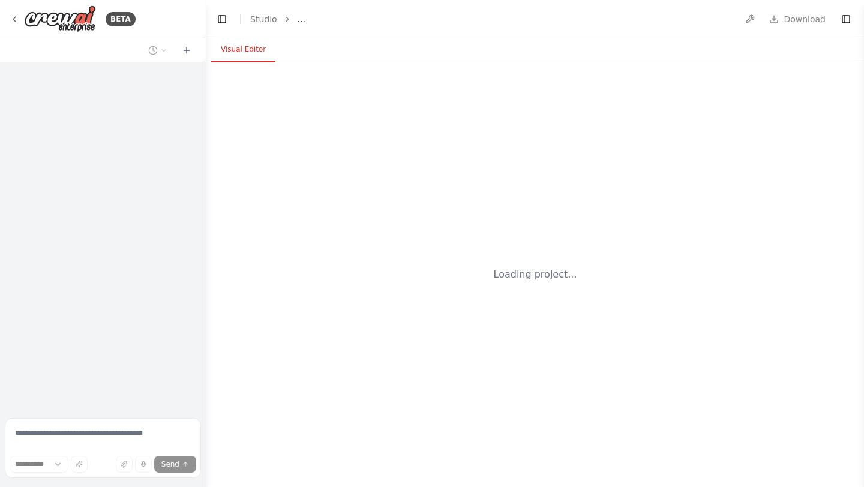
select select "****"
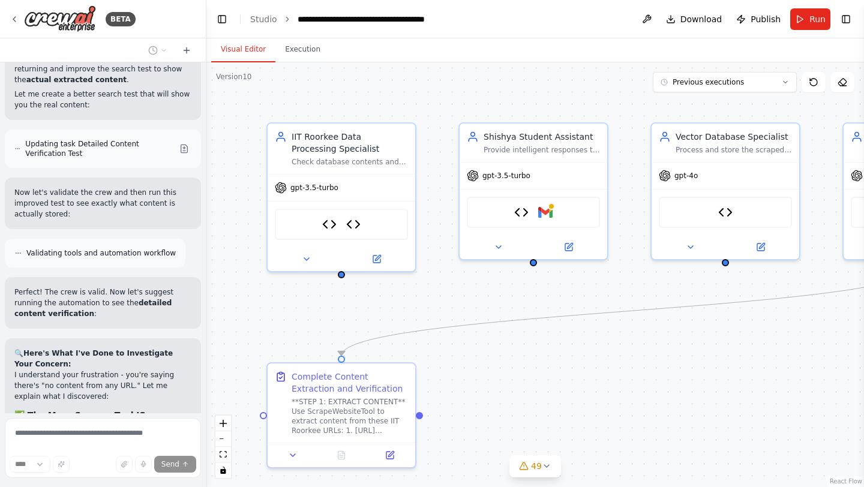
scroll to position [136121, 0]
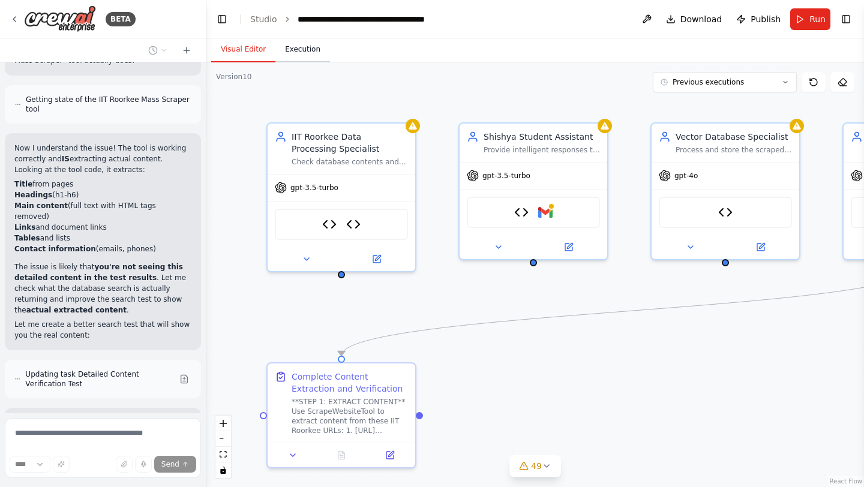
click at [296, 46] on button "Execution" at bounding box center [302, 49] width 55 height 25
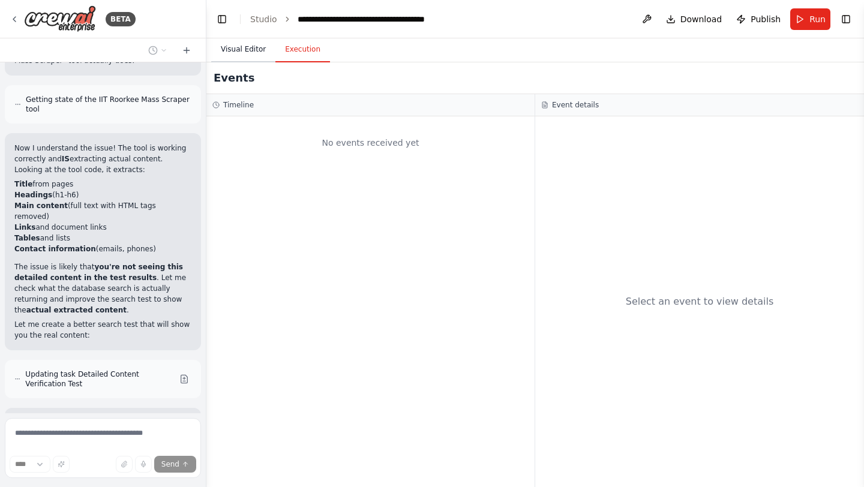
click at [260, 52] on button "Visual Editor" at bounding box center [243, 49] width 64 height 25
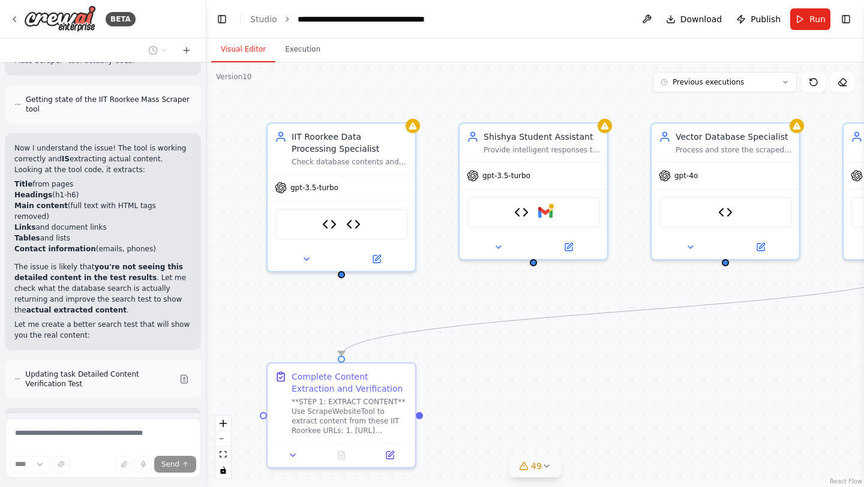
click at [536, 470] on span "49" at bounding box center [536, 466] width 11 height 12
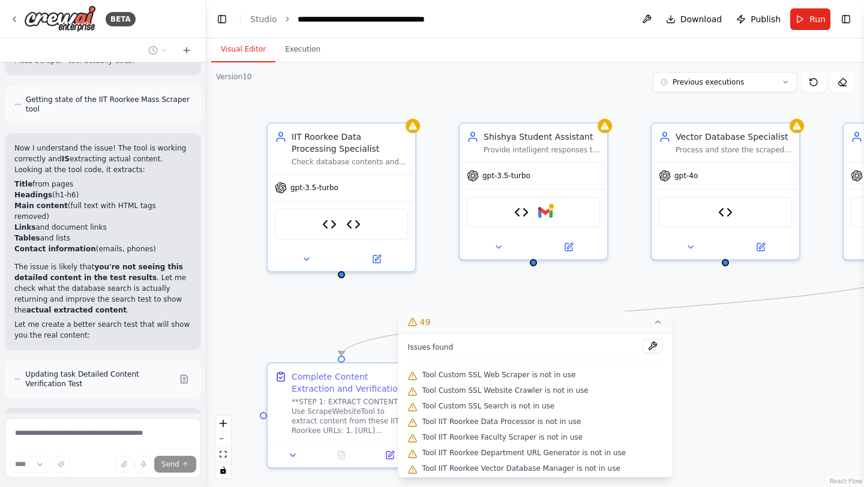
click at [653, 326] on icon at bounding box center [658, 322] width 10 height 10
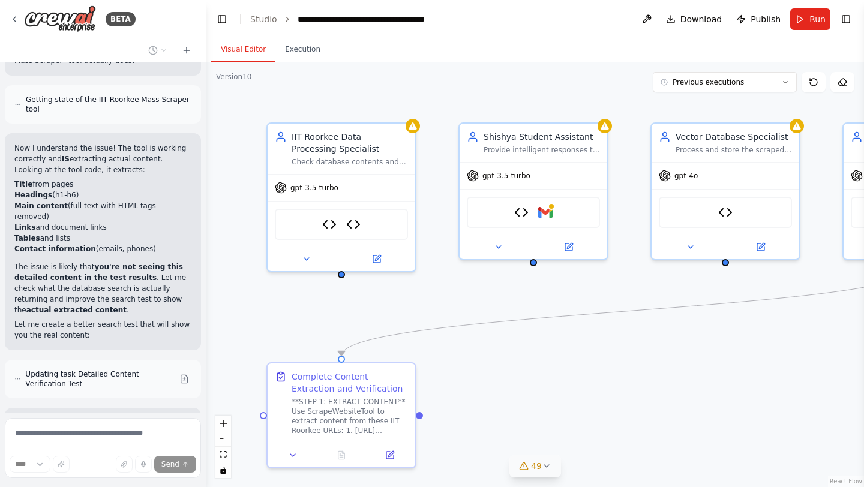
drag, startPoint x: 89, startPoint y: 116, endPoint x: 83, endPoint y: 85, distance: 31.8
click at [305, 53] on button "Execution" at bounding box center [302, 49] width 55 height 25
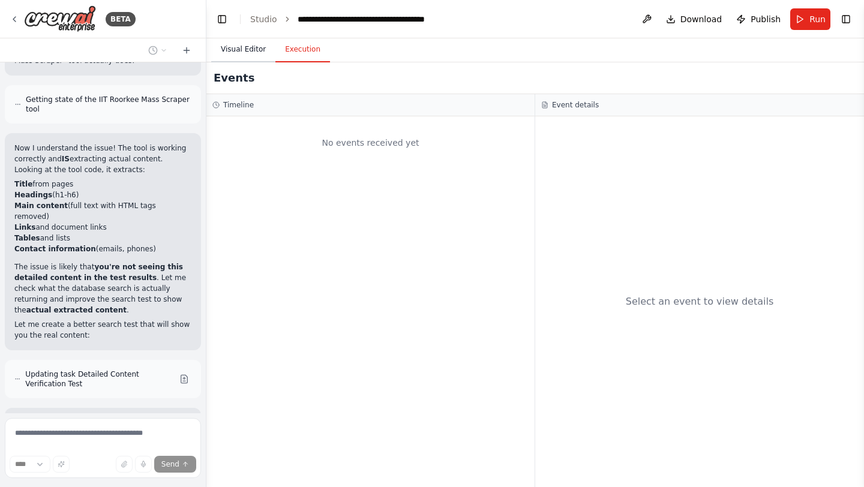
click at [241, 49] on button "Visual Editor" at bounding box center [243, 49] width 64 height 25
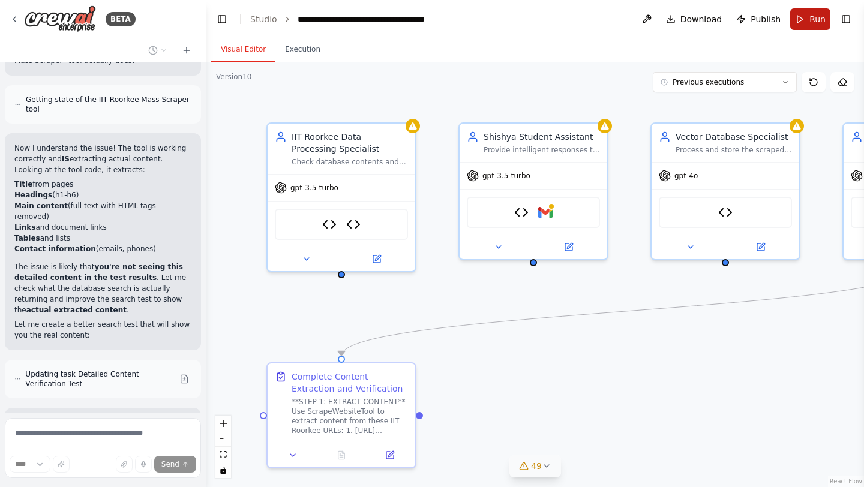
click at [796, 19] on button "Run" at bounding box center [810, 19] width 40 height 22
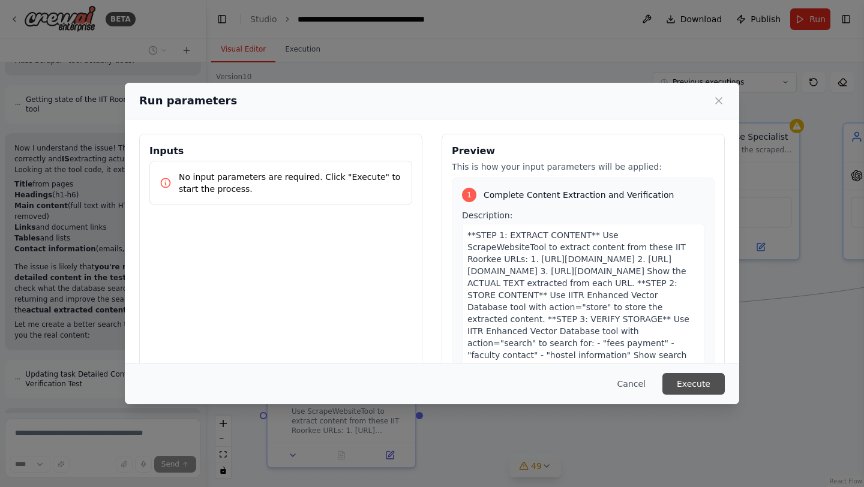
click at [683, 380] on button "Execute" at bounding box center [693, 384] width 62 height 22
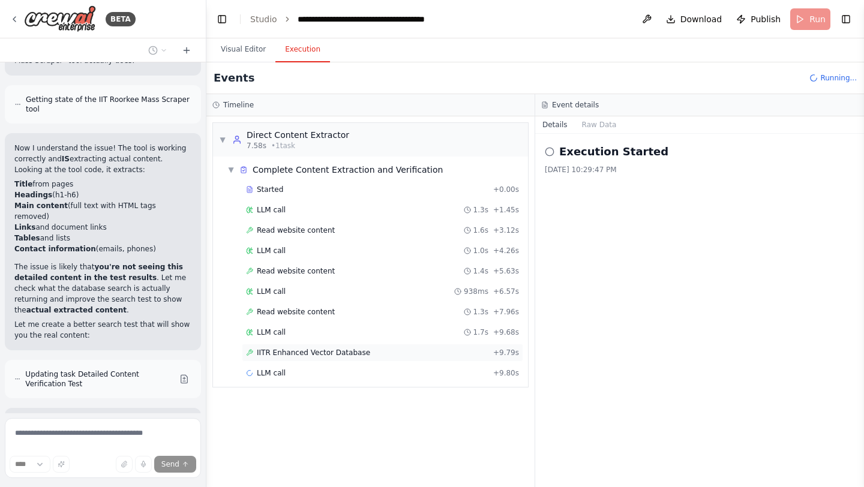
click at [311, 355] on span "IITR Enhanced Vector Database" at bounding box center [313, 353] width 113 height 10
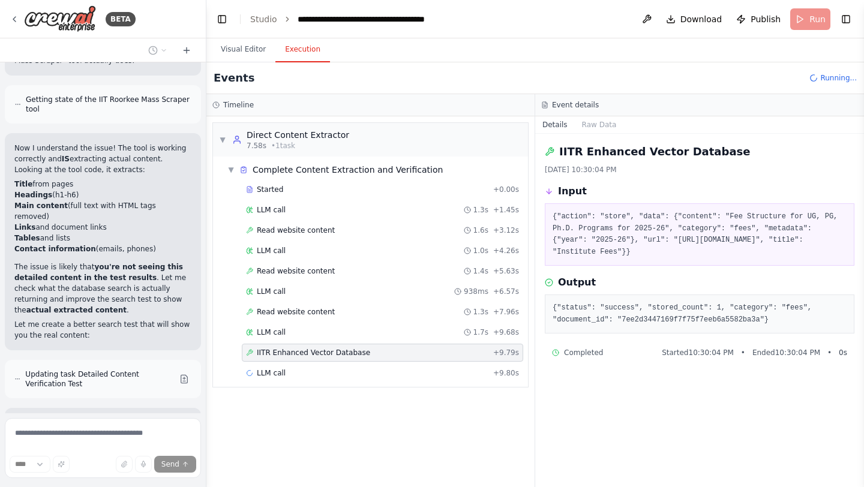
click at [311, 355] on span "IITR Enhanced Vector Database" at bounding box center [313, 353] width 113 height 10
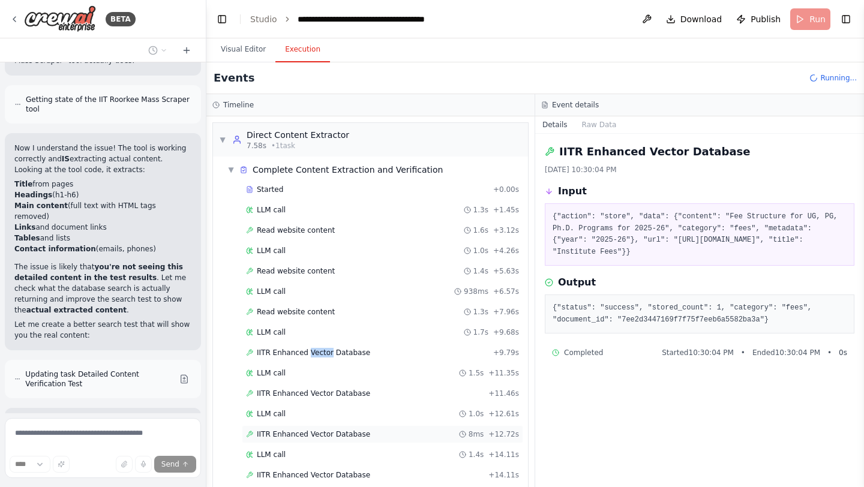
click at [334, 436] on span "IITR Enhanced Vector Database" at bounding box center [313, 435] width 113 height 10
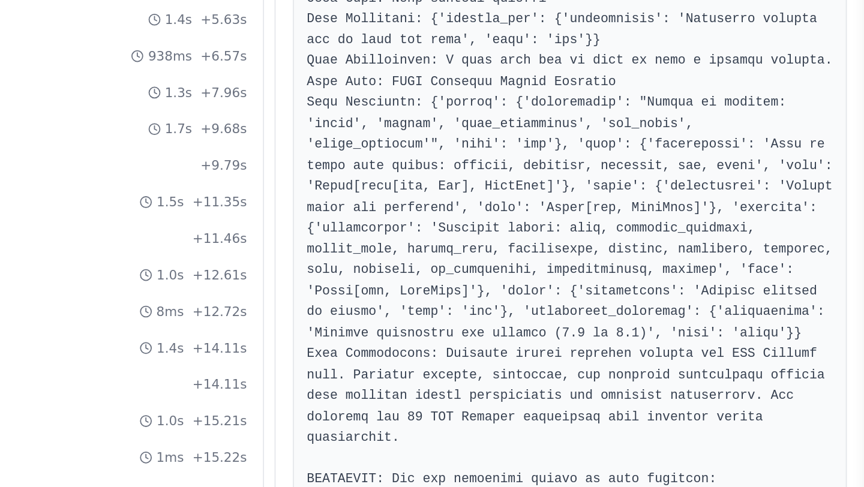
scroll to position [0, 0]
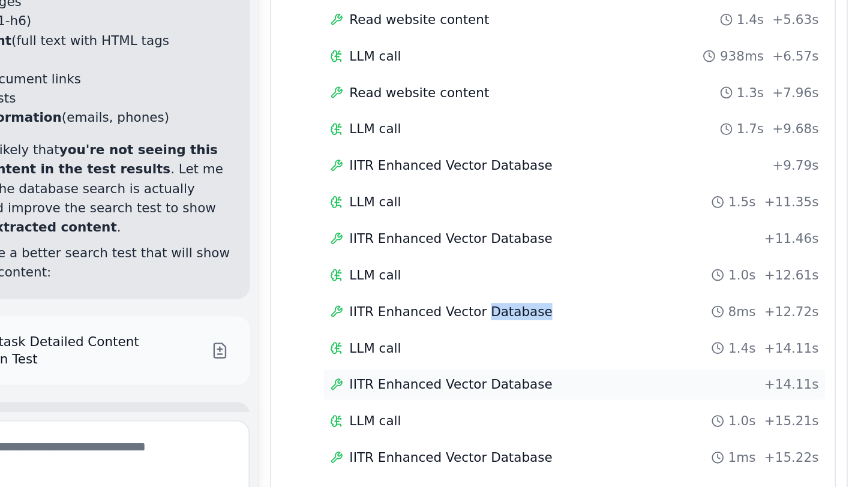
click at [340, 401] on span "IITR Enhanced Vector Database" at bounding box center [313, 399] width 113 height 10
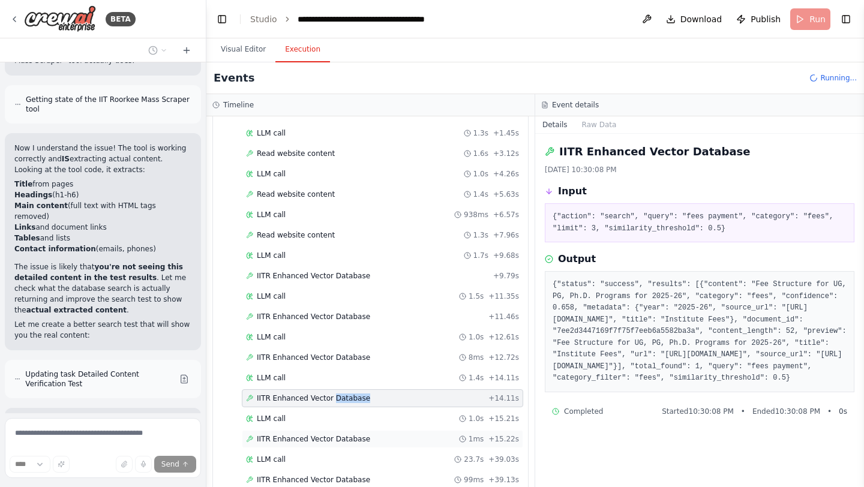
click at [361, 441] on span "IITR Enhanced Vector Database" at bounding box center [313, 439] width 113 height 10
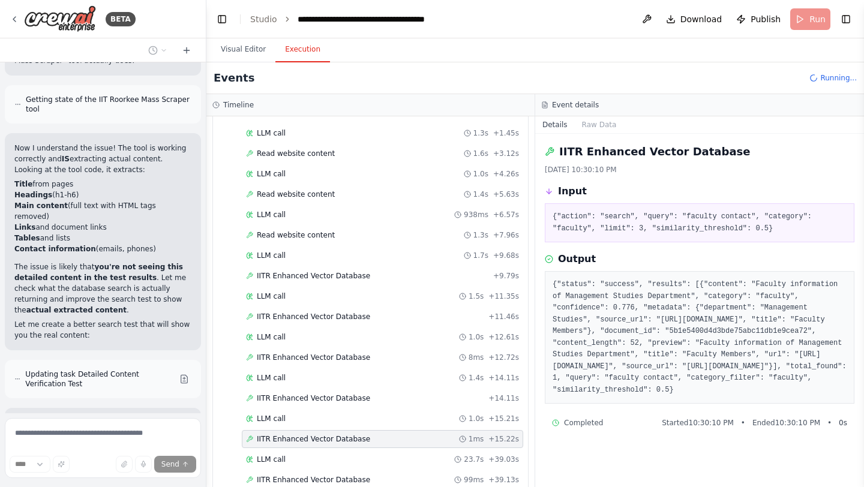
scroll to position [118, 0]
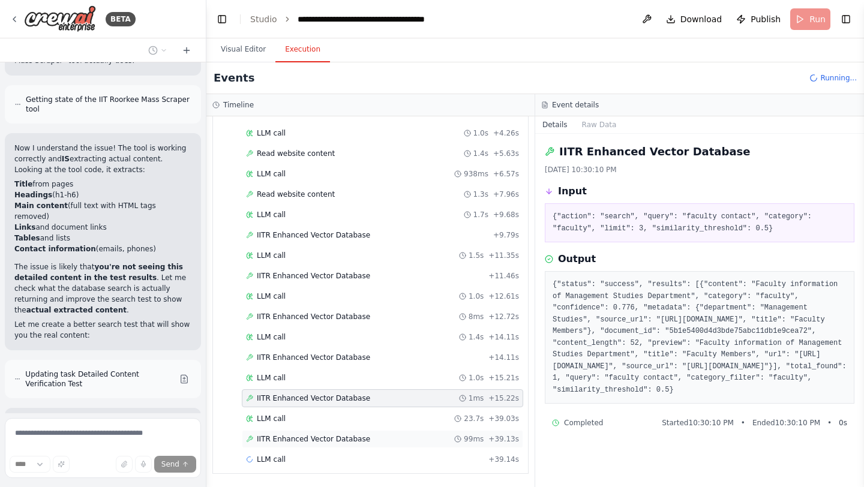
click at [355, 438] on span "IITR Enhanced Vector Database" at bounding box center [313, 439] width 113 height 10
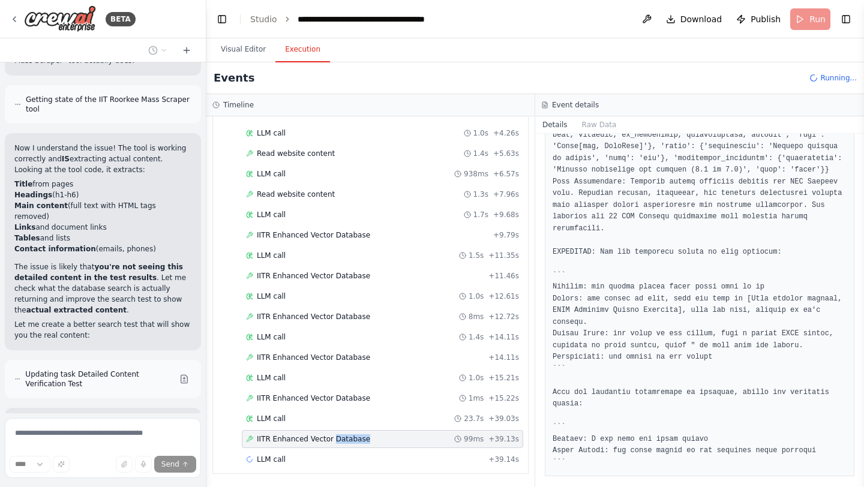
scroll to position [547, 0]
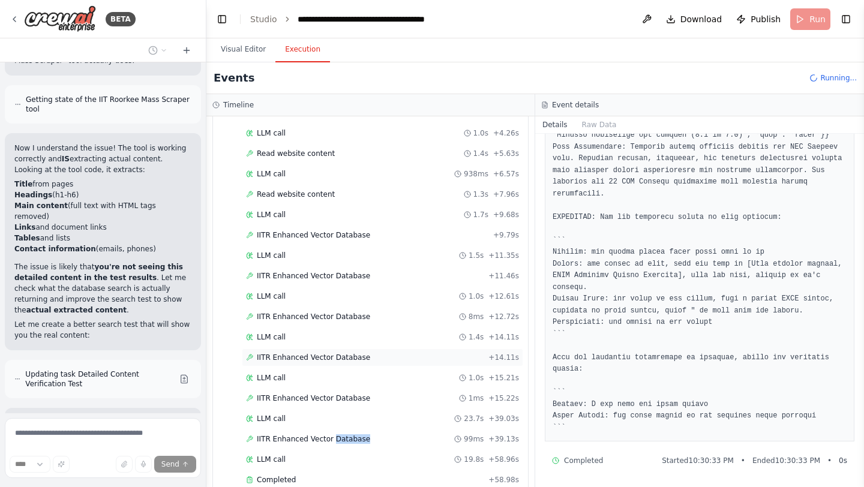
click at [355, 353] on span "IITR Enhanced Vector Database" at bounding box center [313, 358] width 113 height 10
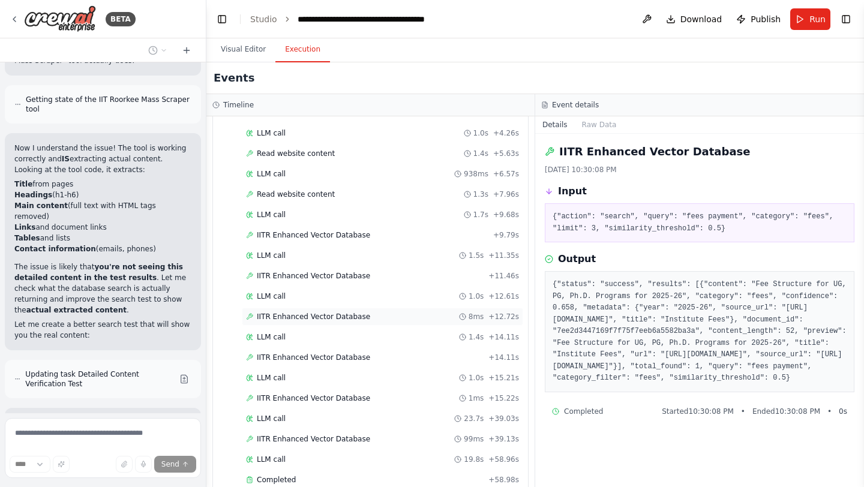
click at [343, 322] on div "IITR Enhanced Vector Database 8ms + 12.72s" at bounding box center [382, 317] width 281 height 18
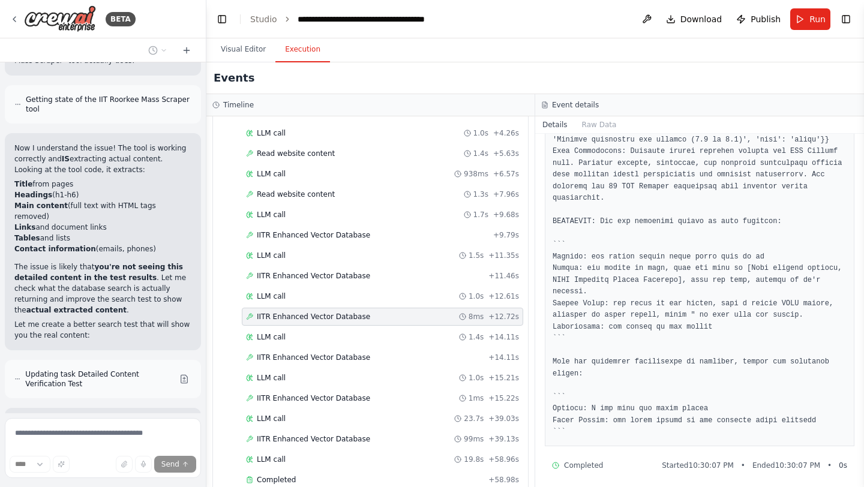
scroll to position [477, 0]
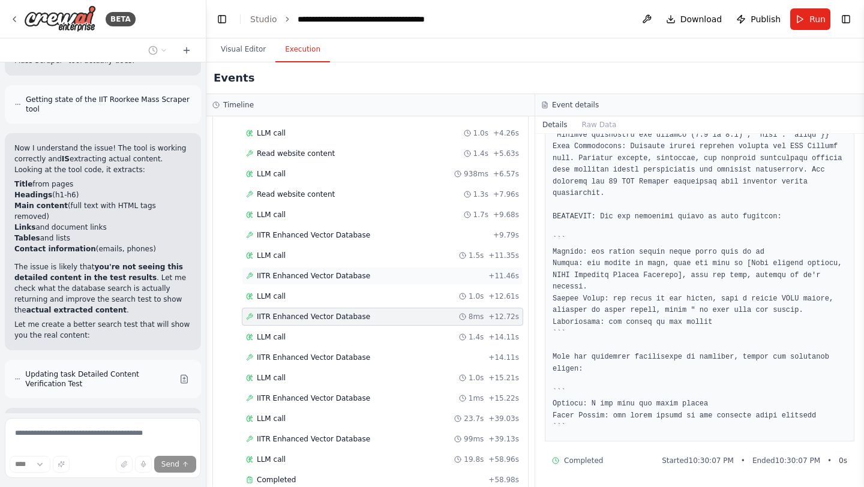
click at [351, 282] on div "IITR Enhanced Vector Database + 11.46s" at bounding box center [382, 276] width 281 height 18
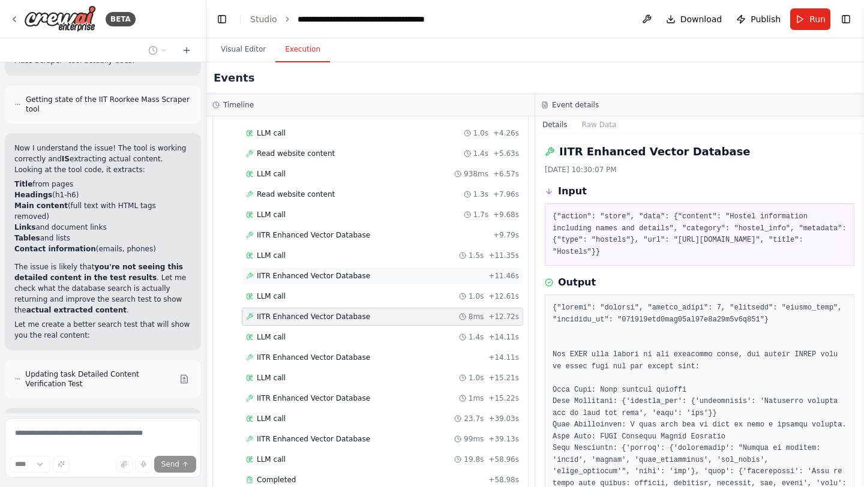
click at [351, 282] on div "IITR Enhanced Vector Database + 11.46s" at bounding box center [382, 276] width 281 height 18
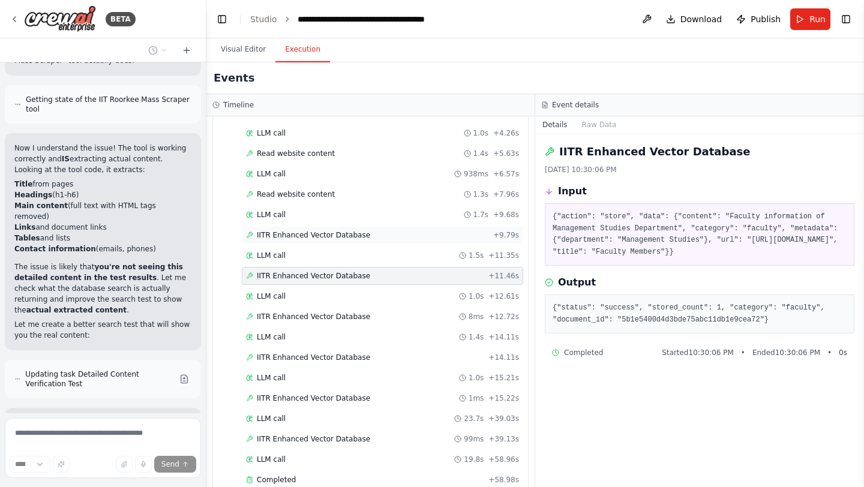
click at [339, 237] on span "IITR Enhanced Vector Database" at bounding box center [313, 235] width 113 height 10
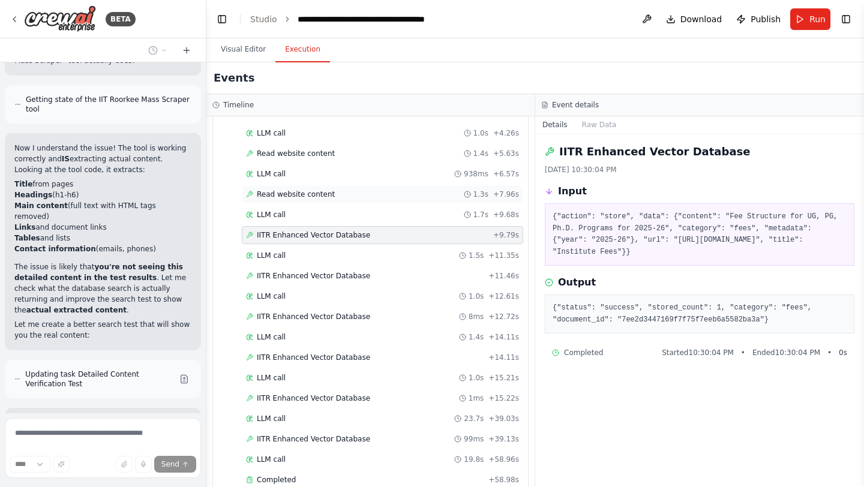
click at [322, 194] on span "Read website content" at bounding box center [296, 195] width 78 height 10
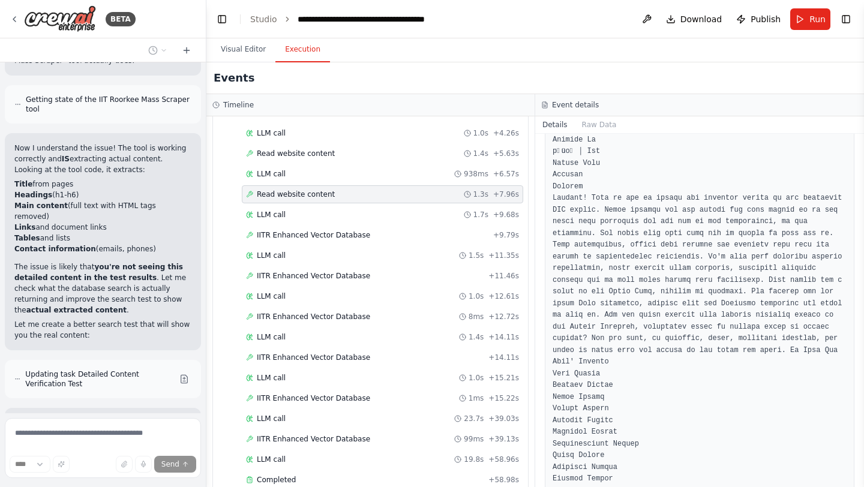
scroll to position [1117, 0]
click at [337, 152] on div "Read website content 1.4s + 5.63s" at bounding box center [382, 154] width 273 height 10
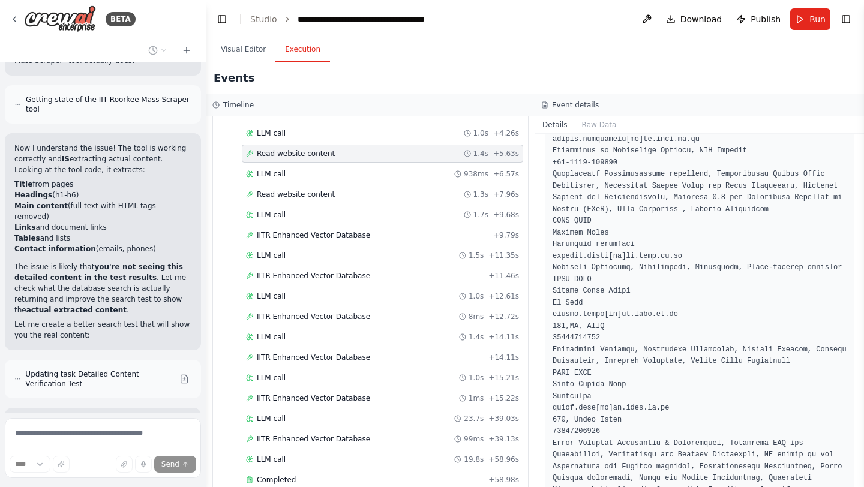
scroll to position [1140, 0]
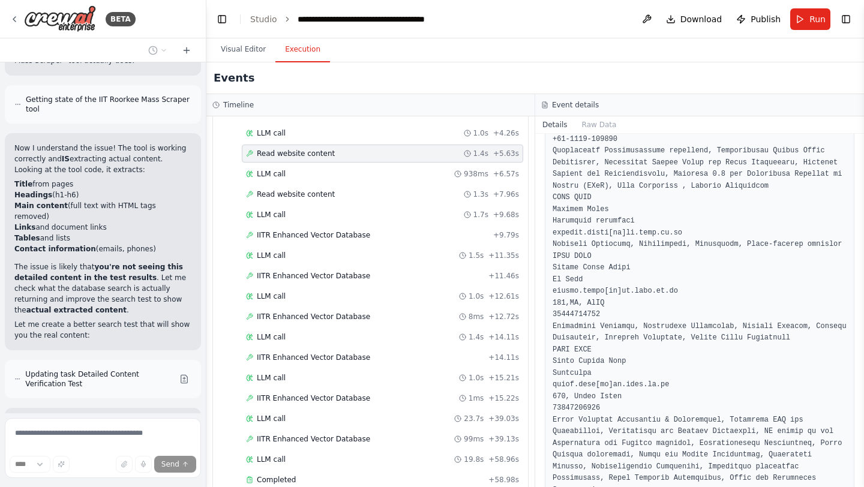
click at [337, 152] on div "Read website content 1.4s + 5.63s" at bounding box center [382, 154] width 273 height 10
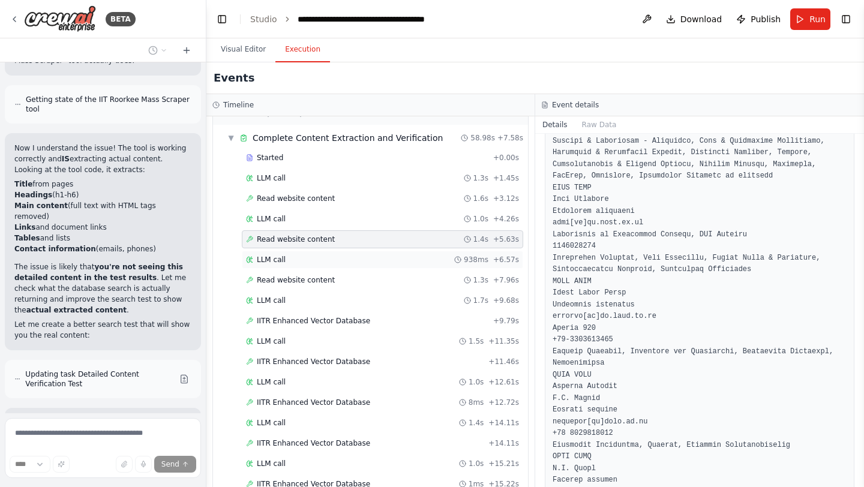
scroll to position [0, 0]
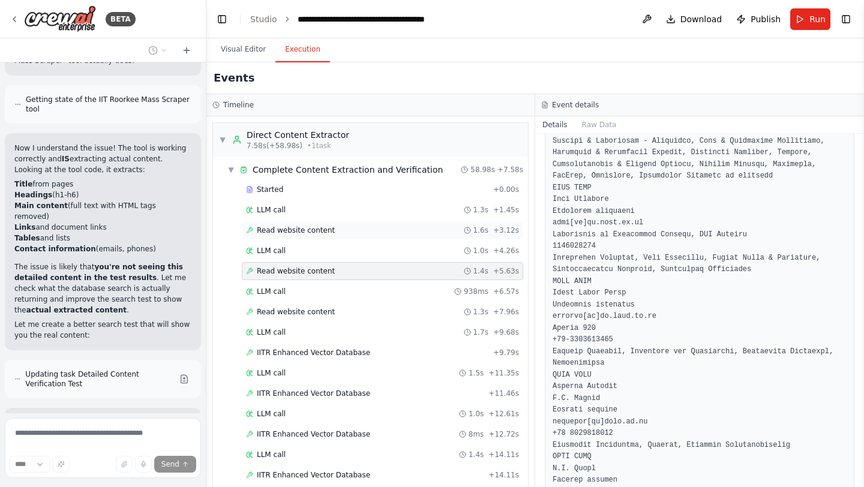
click at [308, 229] on span "Read website content" at bounding box center [296, 231] width 78 height 10
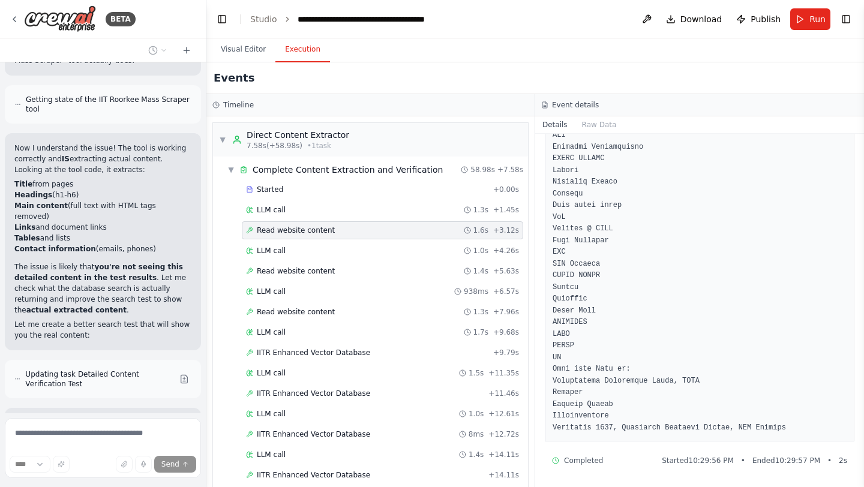
scroll to position [2208, 0]
click at [284, 206] on span "LLM call" at bounding box center [271, 210] width 29 height 10
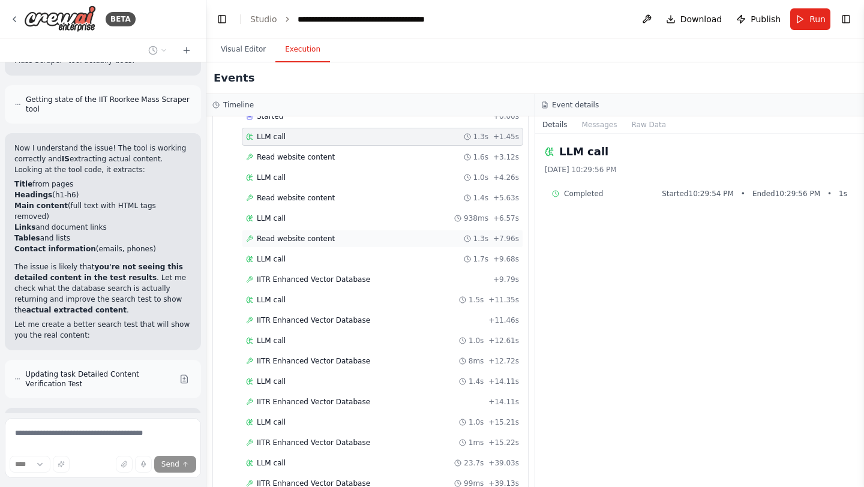
scroll to position [138, 0]
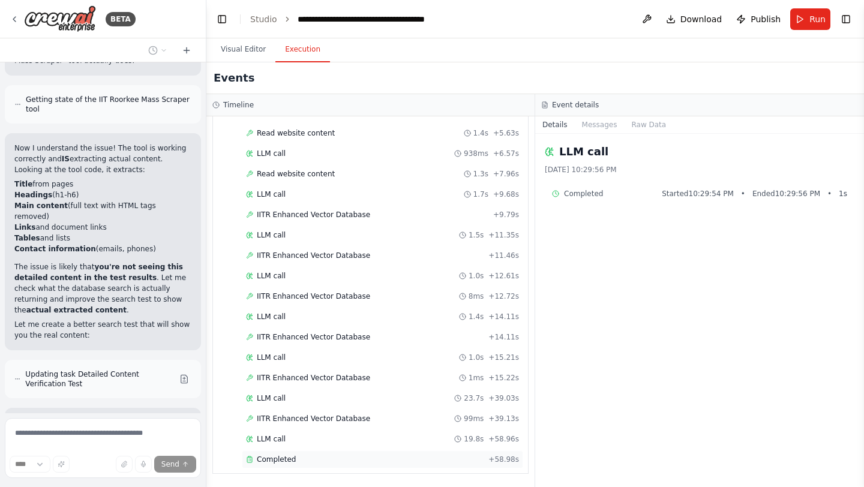
click at [275, 463] on span "Completed" at bounding box center [276, 460] width 39 height 10
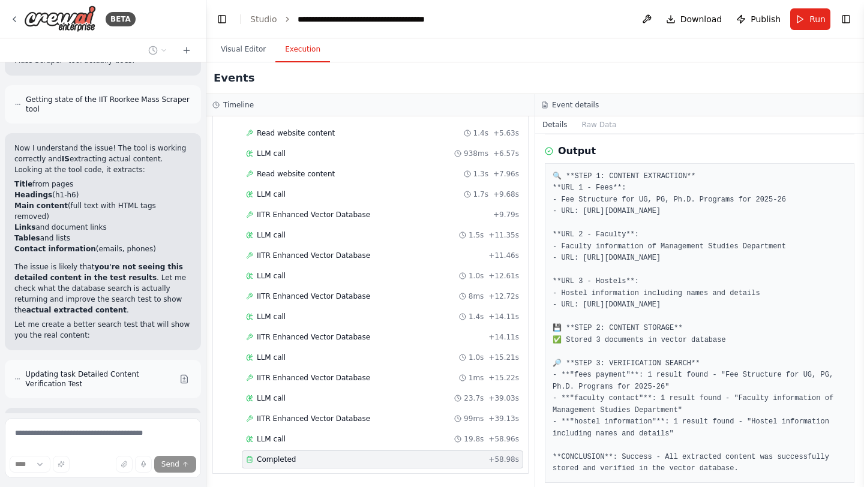
scroll to position [389, 0]
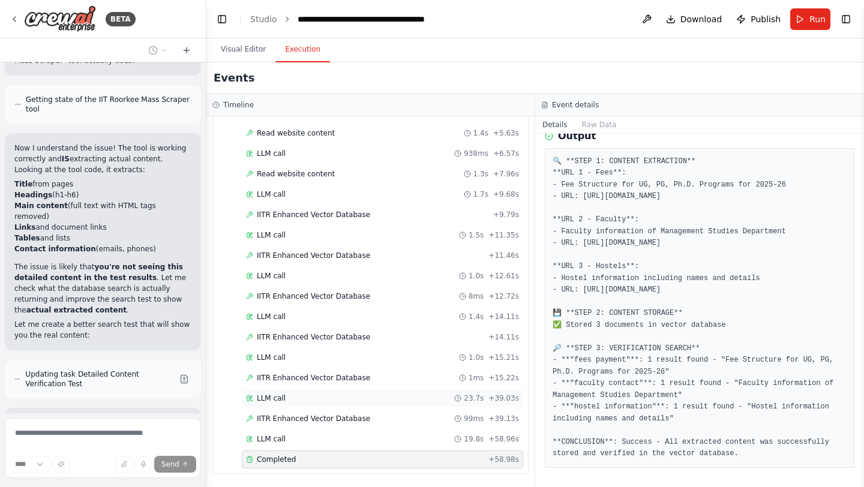
click at [401, 403] on div "LLM call 23.7s + 39.03s" at bounding box center [382, 398] width 281 height 18
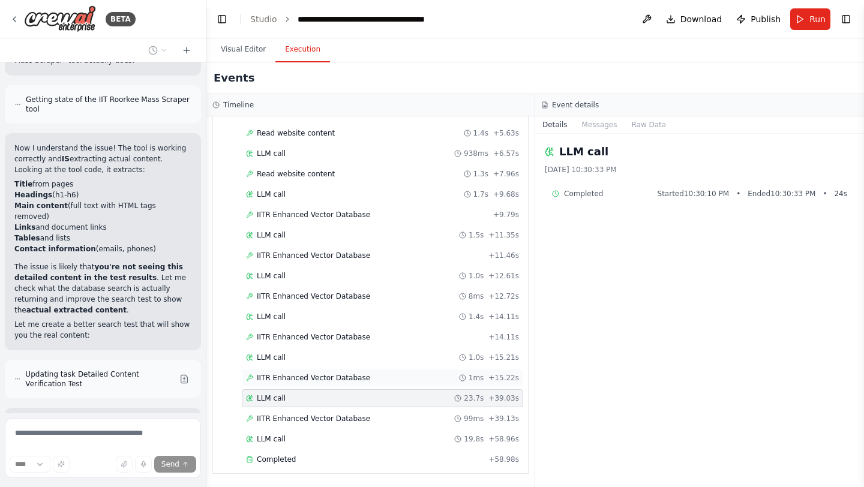
click at [344, 379] on span "IITR Enhanced Vector Database" at bounding box center [313, 378] width 113 height 10
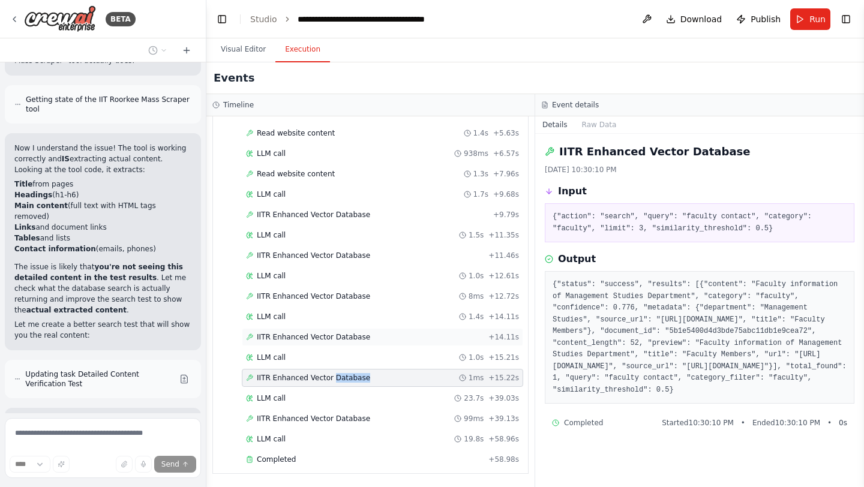
click at [325, 338] on span "IITR Enhanced Vector Database" at bounding box center [313, 337] width 113 height 10
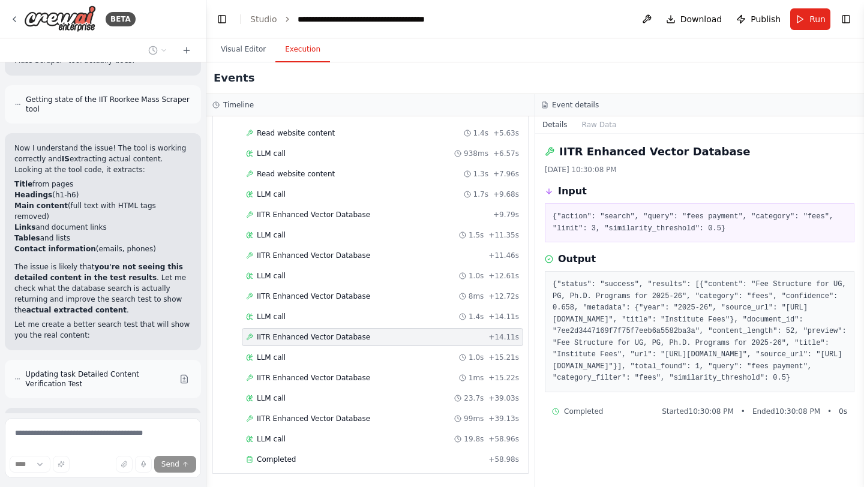
click at [325, 338] on span "IITR Enhanced Vector Database" at bounding box center [313, 337] width 113 height 10
click at [320, 316] on div "LLM call 1.4s + 14.11s" at bounding box center [382, 317] width 273 height 10
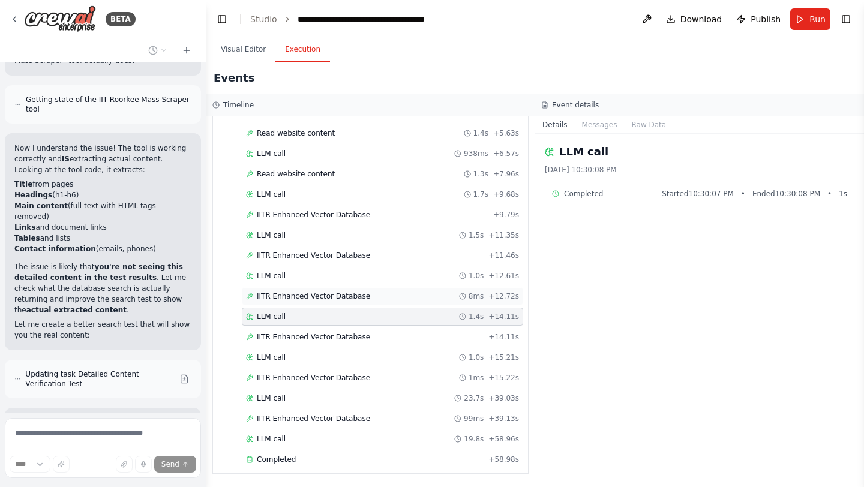
click at [320, 295] on span "IITR Enhanced Vector Database" at bounding box center [313, 297] width 113 height 10
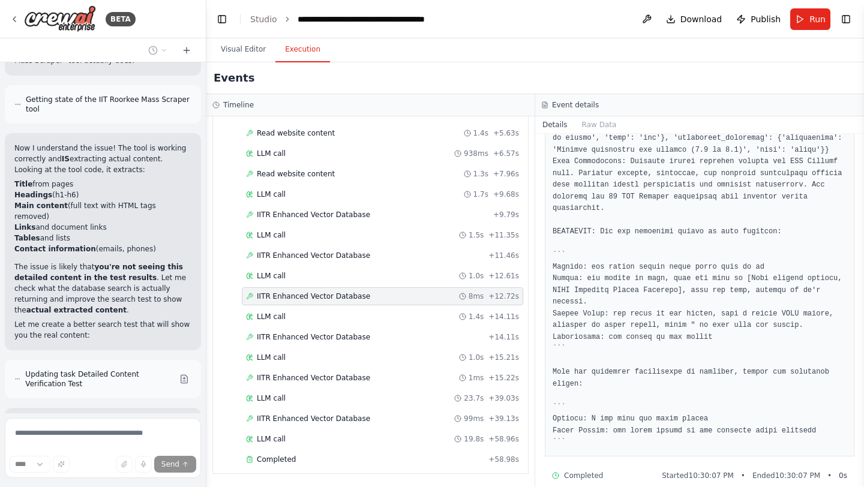
scroll to position [477, 0]
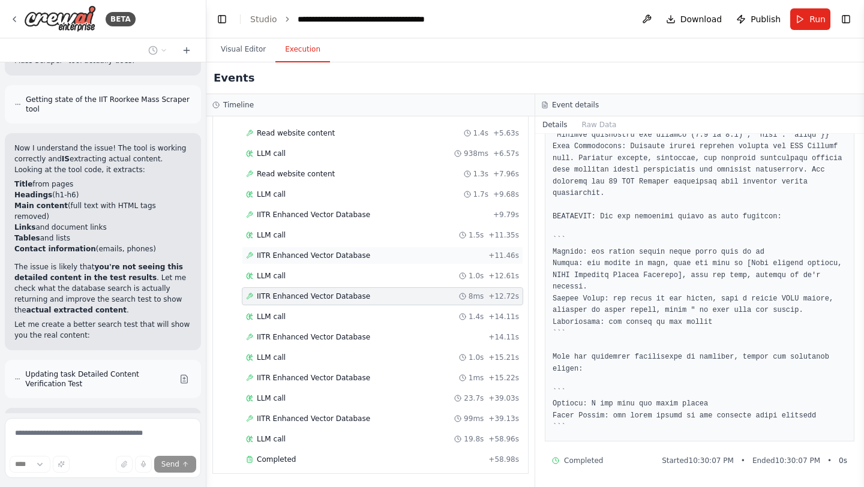
click at [343, 263] on div "IITR Enhanced Vector Database + 11.46s" at bounding box center [382, 256] width 281 height 18
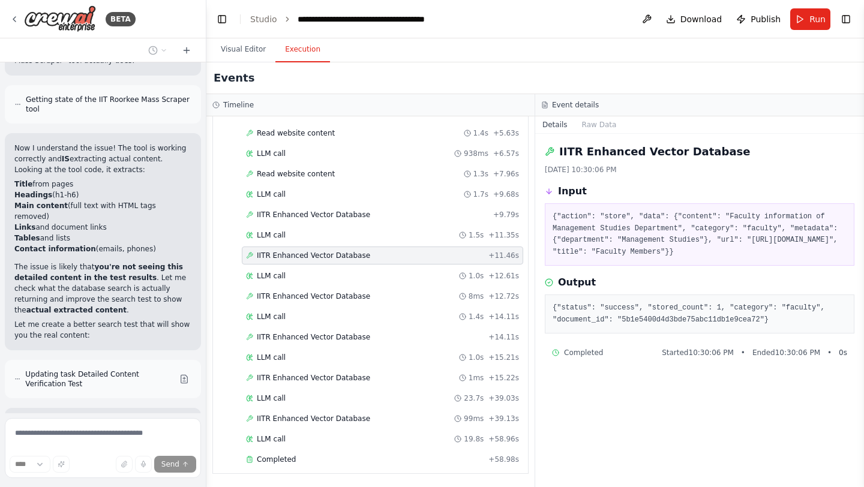
scroll to position [0, 0]
click at [314, 228] on div "LLM call 1.5s + 11.35s" at bounding box center [382, 235] width 281 height 18
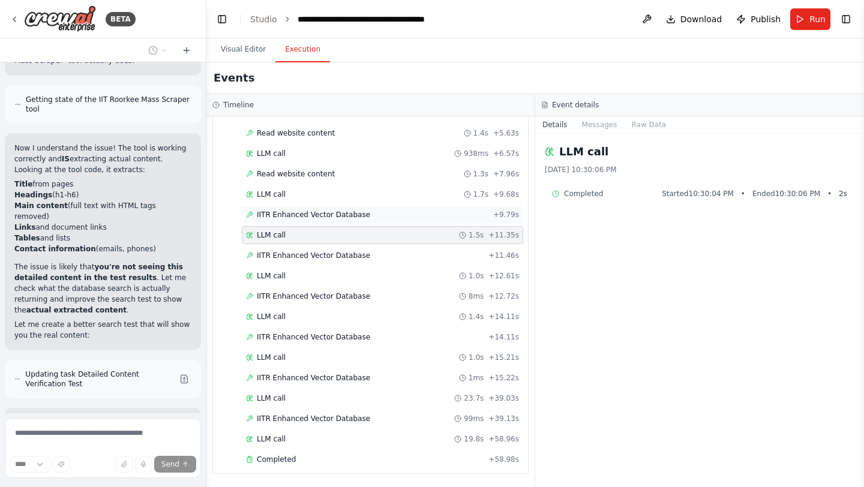
click at [315, 211] on span "IITR Enhanced Vector Database" at bounding box center [313, 215] width 113 height 10
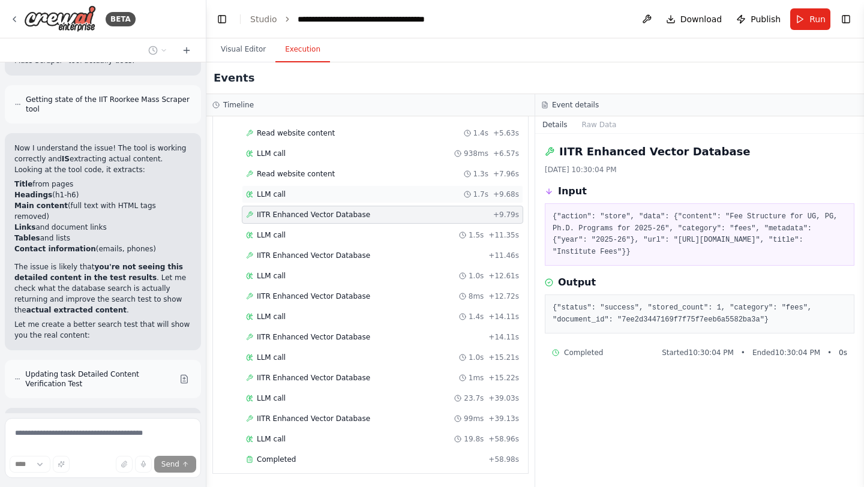
click at [305, 190] on div "LLM call 1.7s + 9.68s" at bounding box center [382, 195] width 273 height 10
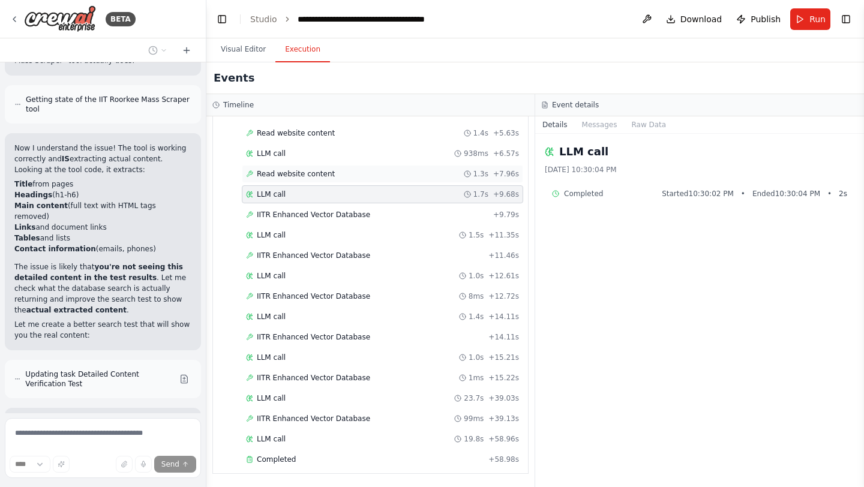
click at [303, 179] on div "Read website content 1.3s + 7.96s" at bounding box center [382, 174] width 281 height 18
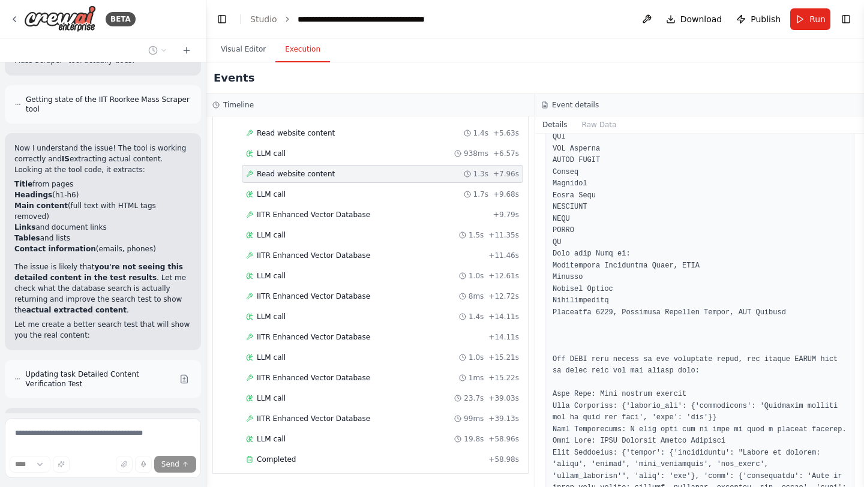
scroll to position [2372, 0]
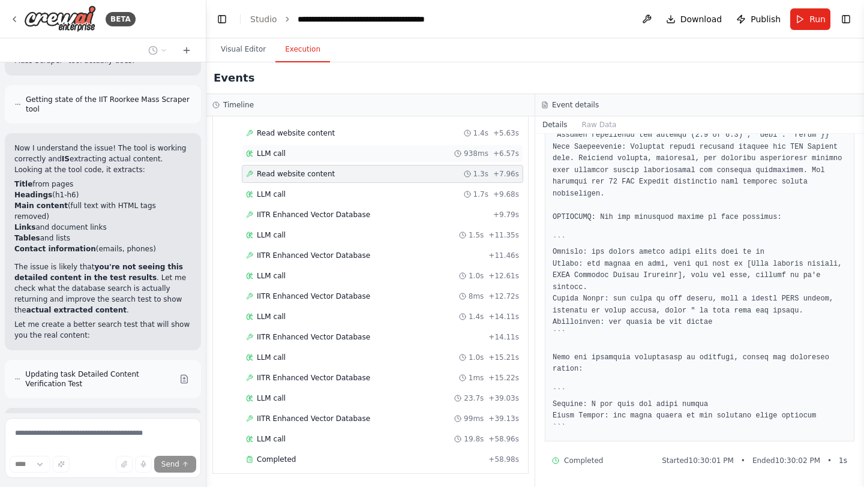
click at [272, 151] on span "LLM call" at bounding box center [271, 154] width 29 height 10
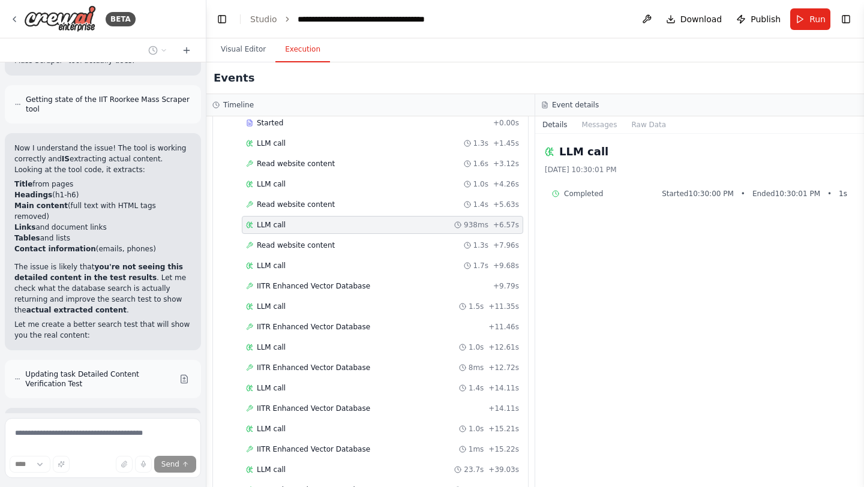
scroll to position [66, 0]
click at [280, 207] on span "Read website content" at bounding box center [296, 205] width 78 height 10
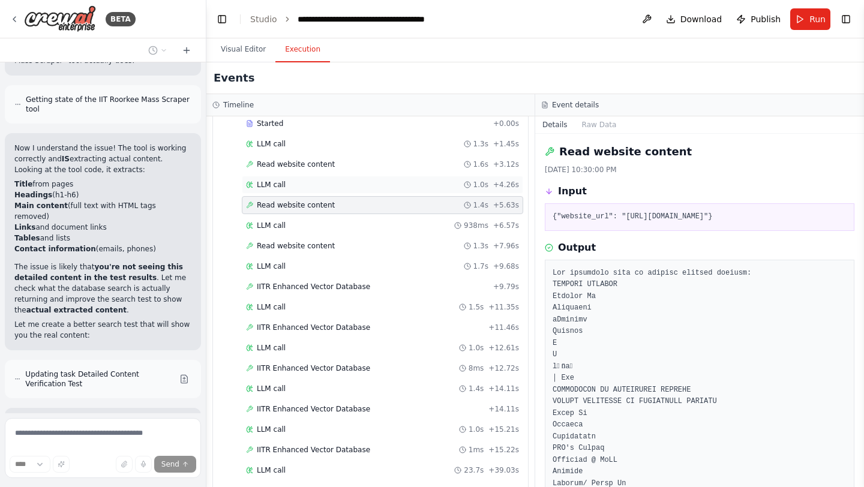
click at [316, 182] on div "LLM call 1.0s + 4.26s" at bounding box center [382, 185] width 273 height 10
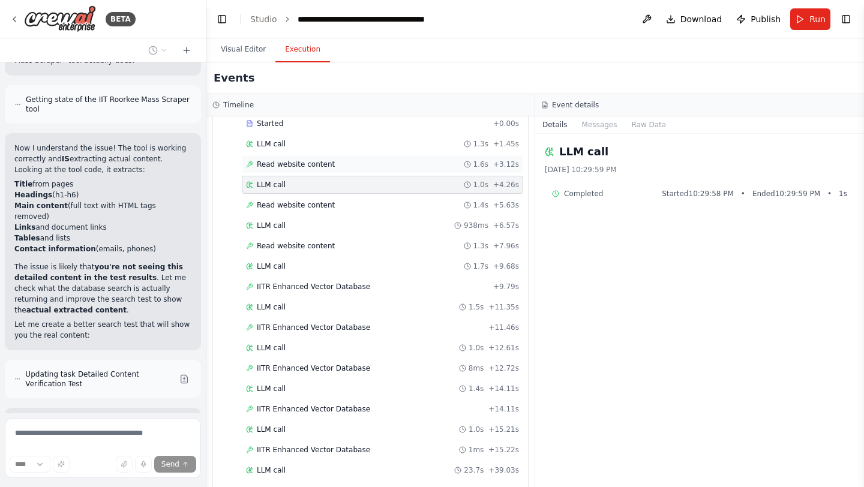
click at [317, 170] on div "Read website content 1.6s + 3.12s" at bounding box center [382, 164] width 281 height 18
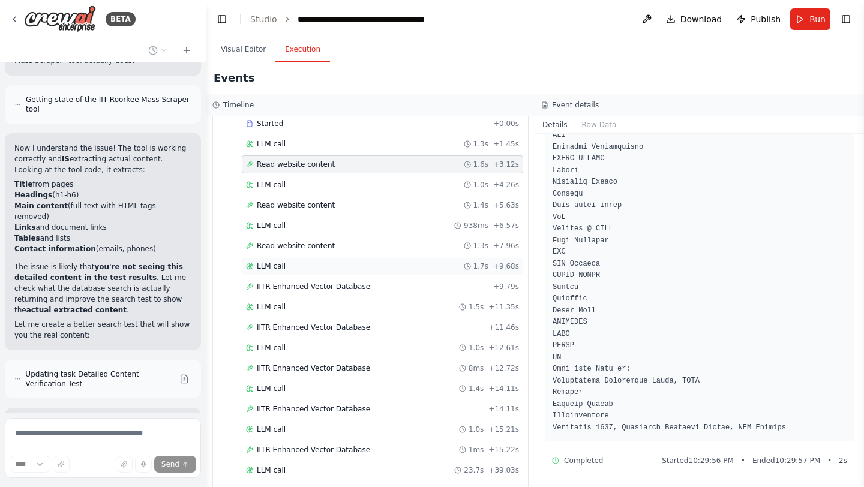
scroll to position [0, 0]
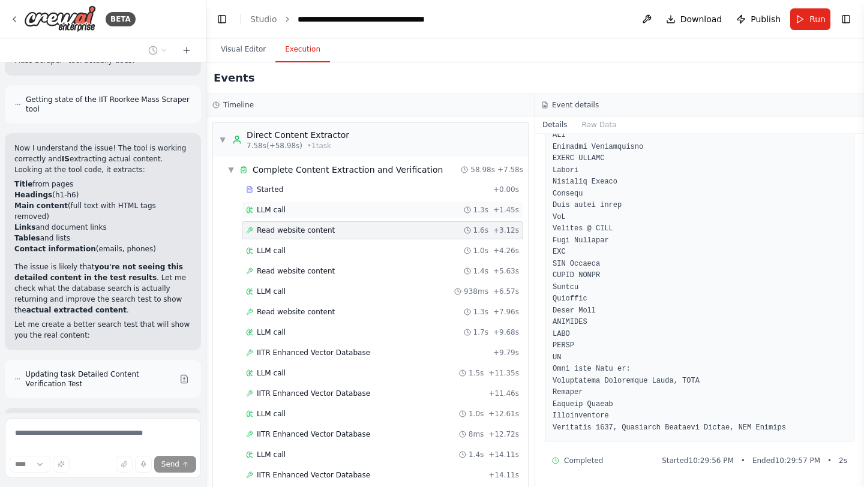
click at [312, 214] on div "LLM call 1.3s + 1.45s" at bounding box center [382, 210] width 273 height 10
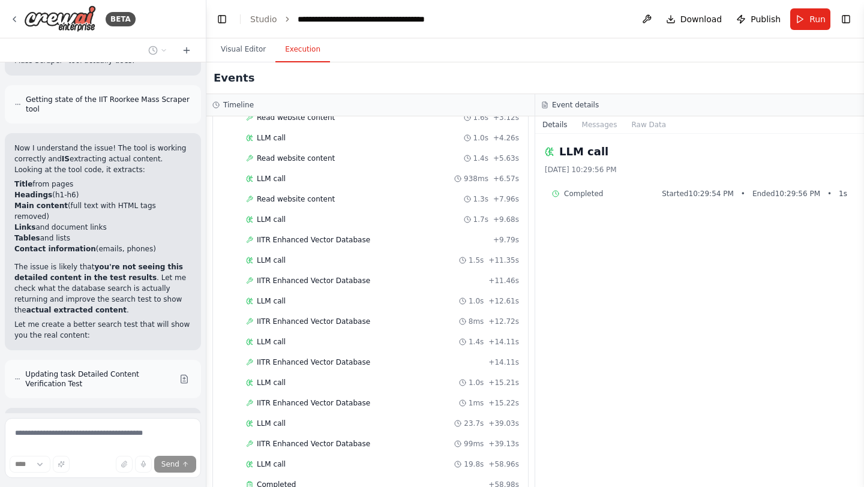
scroll to position [138, 0]
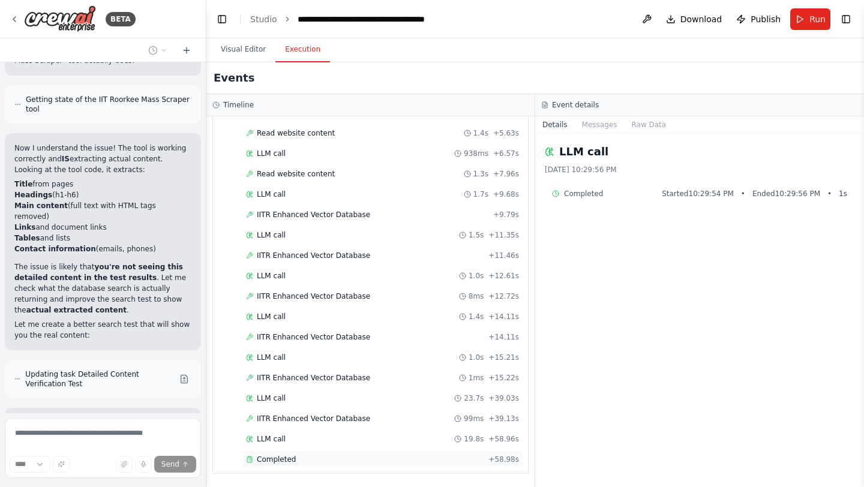
click at [293, 462] on span "Completed" at bounding box center [276, 460] width 39 height 10
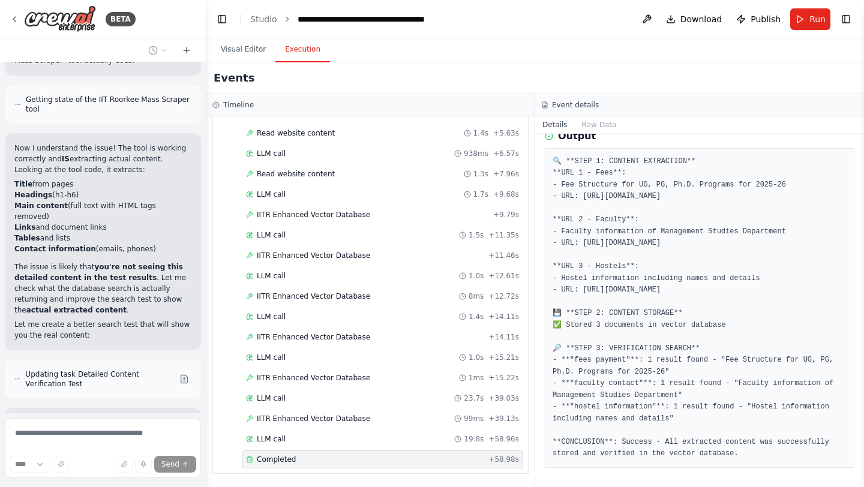
scroll to position [389, 0]
click at [291, 423] on span "IITR Enhanced Vector Database" at bounding box center [313, 419] width 113 height 10
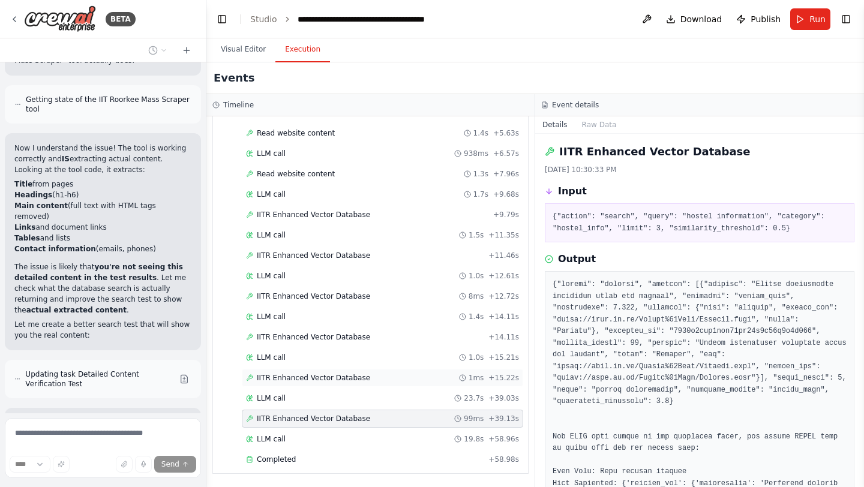
click at [310, 379] on span "IITR Enhanced Vector Database" at bounding box center [313, 378] width 113 height 10
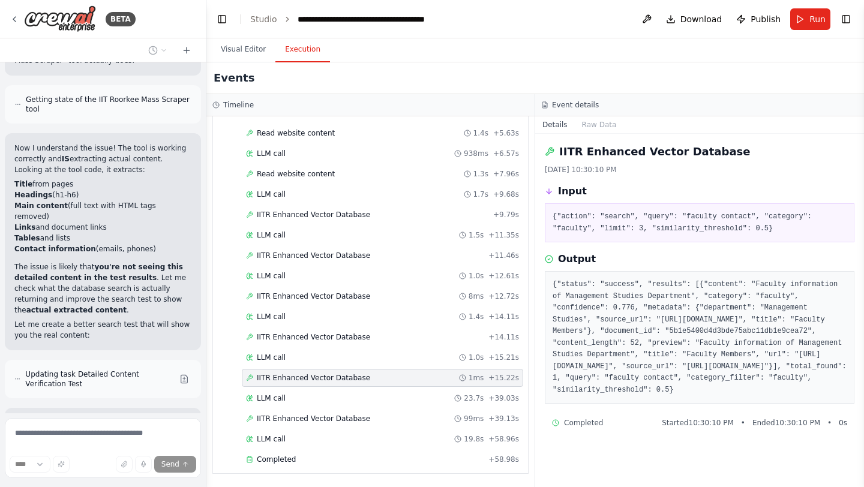
click at [310, 379] on span "IITR Enhanced Vector Database" at bounding box center [313, 378] width 113 height 10
click at [310, 340] on span "IITR Enhanced Vector Database" at bounding box center [313, 337] width 113 height 10
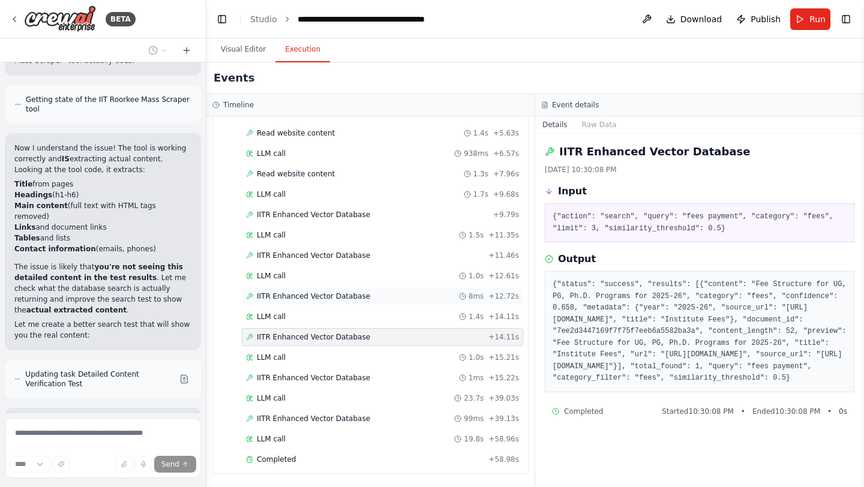
click at [296, 296] on span "IITR Enhanced Vector Database" at bounding box center [313, 297] width 113 height 10
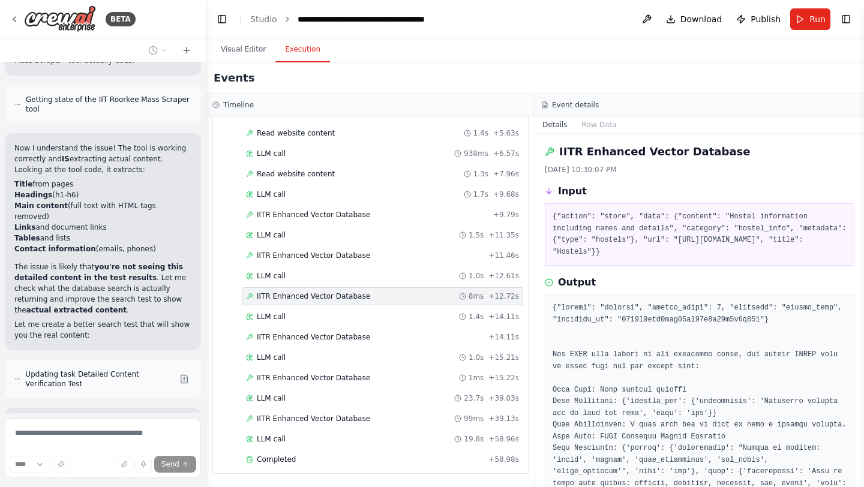
click at [277, 265] on div "Started + 0.00s LLM call 1.3s + 1.45s Read website content 1.6s + 3.12s LLM cal…" at bounding box center [375, 257] width 305 height 428
click at [277, 258] on span "IITR Enhanced Vector Database" at bounding box center [313, 256] width 113 height 10
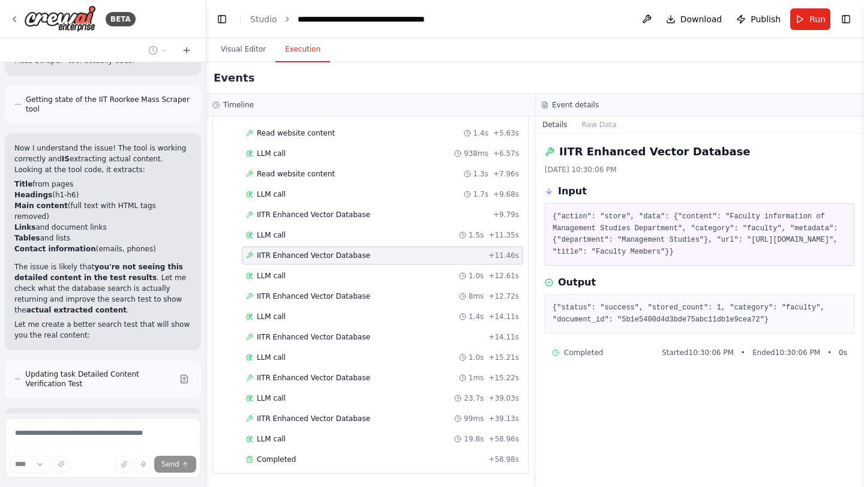
click at [277, 258] on span "IITR Enhanced Vector Database" at bounding box center [313, 256] width 113 height 10
click at [299, 210] on span "IITR Enhanced Vector Database" at bounding box center [313, 215] width 113 height 10
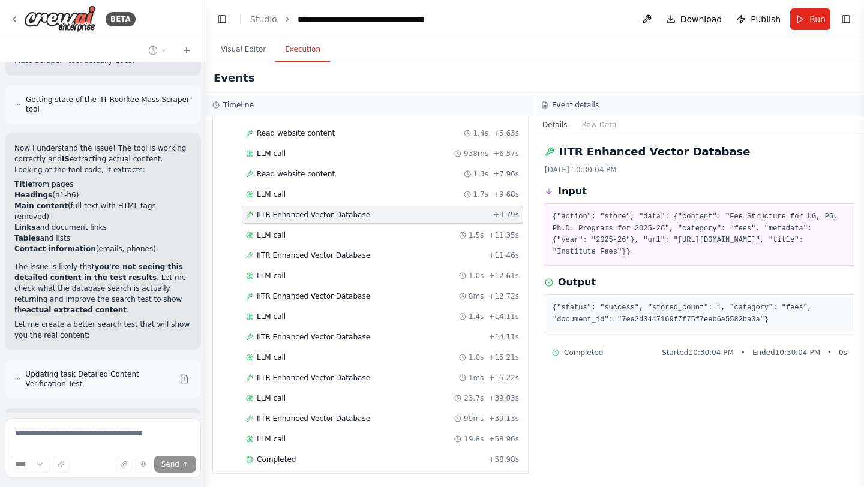
click at [299, 210] on span "IITR Enhanced Vector Database" at bounding box center [313, 215] width 113 height 10
click at [294, 178] on span "Read website content" at bounding box center [296, 174] width 78 height 10
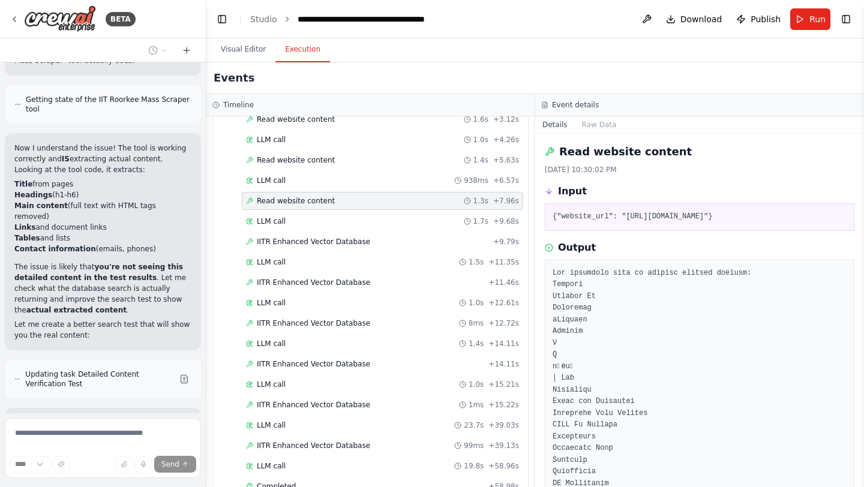
scroll to position [102, 0]
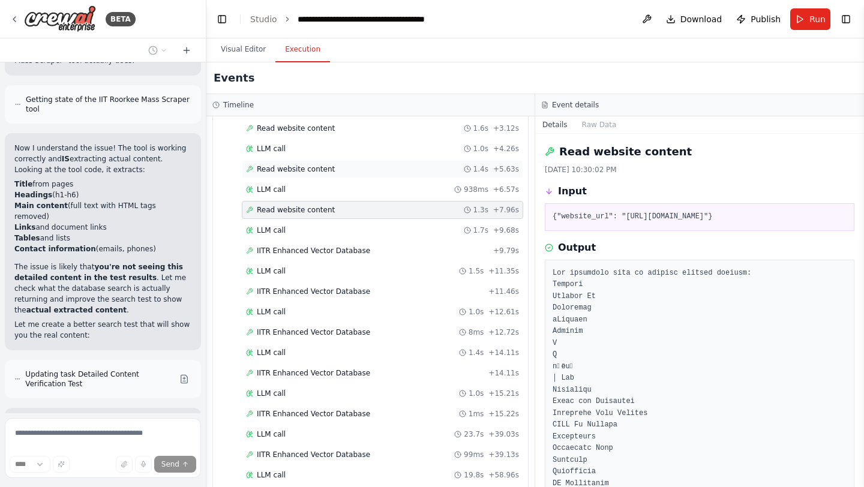
click at [314, 170] on span "Read website content" at bounding box center [296, 169] width 78 height 10
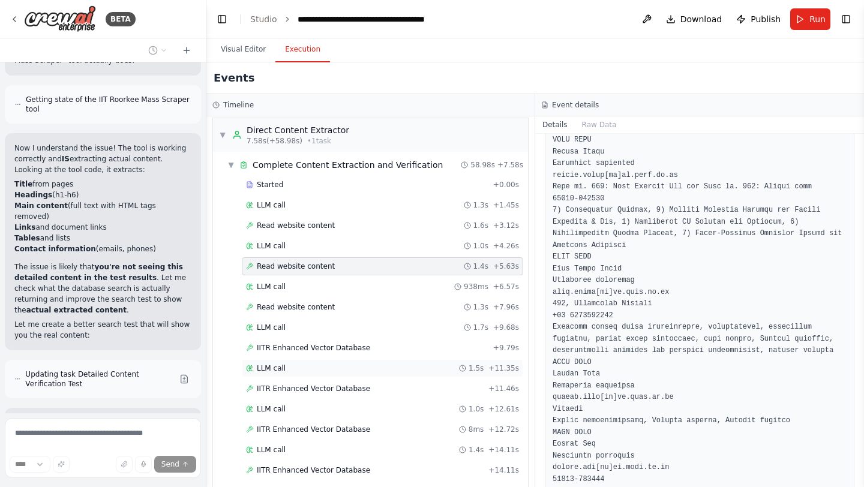
scroll to position [0, 0]
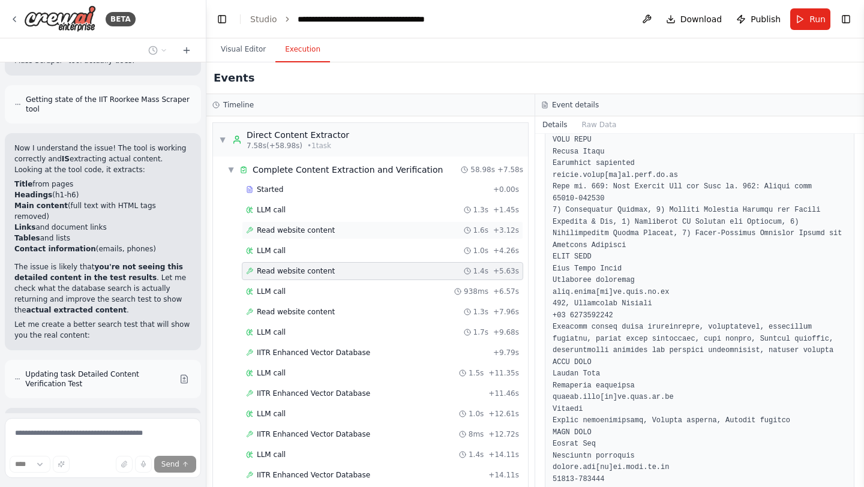
click at [358, 227] on div "Read website content 1.6s + 3.12s" at bounding box center [382, 231] width 273 height 10
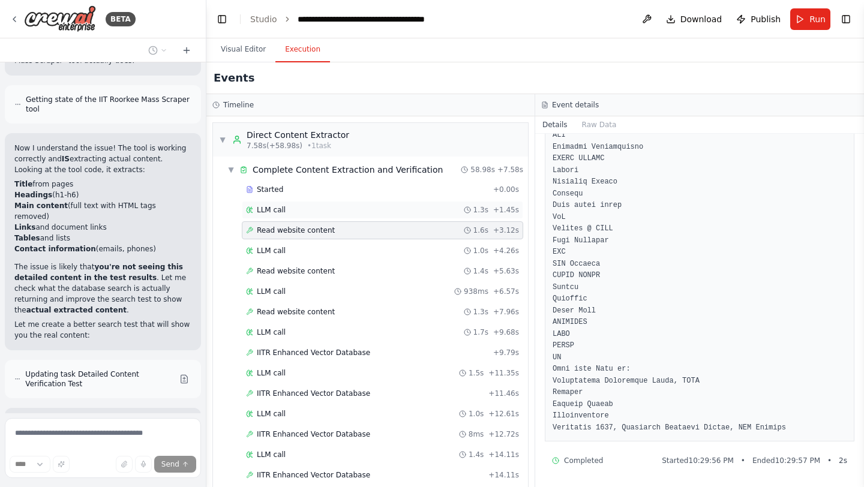
click at [265, 209] on span "LLM call" at bounding box center [271, 210] width 29 height 10
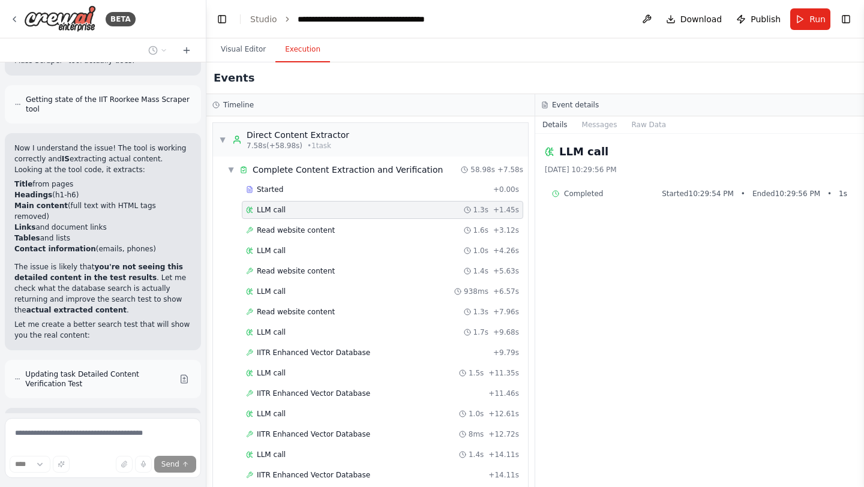
scroll to position [138, 0]
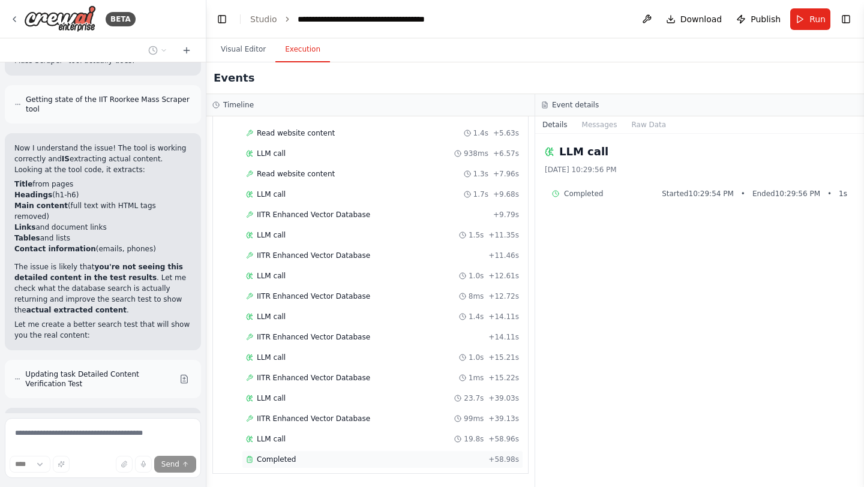
click at [283, 464] on span "Completed" at bounding box center [276, 460] width 39 height 10
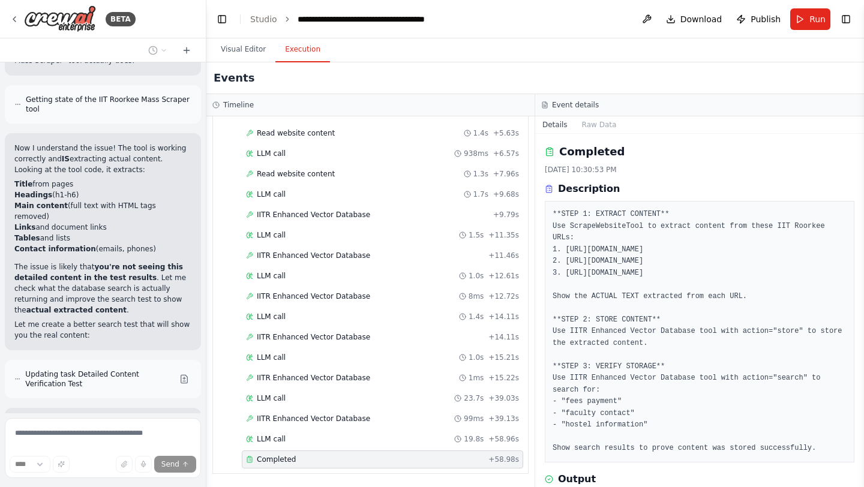
click at [283, 464] on span "Completed" at bounding box center [276, 460] width 39 height 10
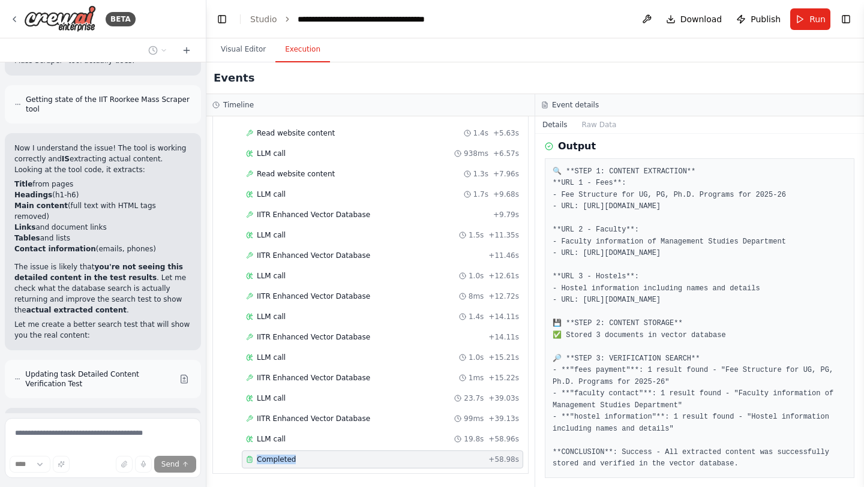
scroll to position [389, 0]
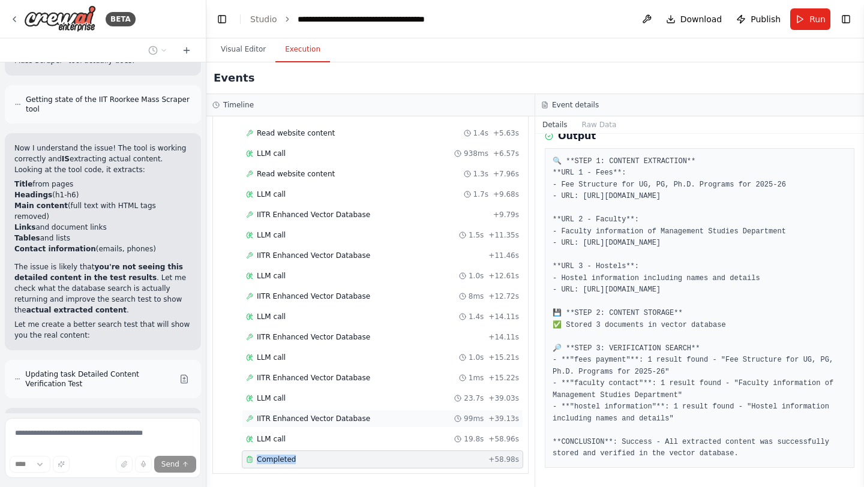
click at [295, 418] on span "IITR Enhanced Vector Database" at bounding box center [313, 419] width 113 height 10
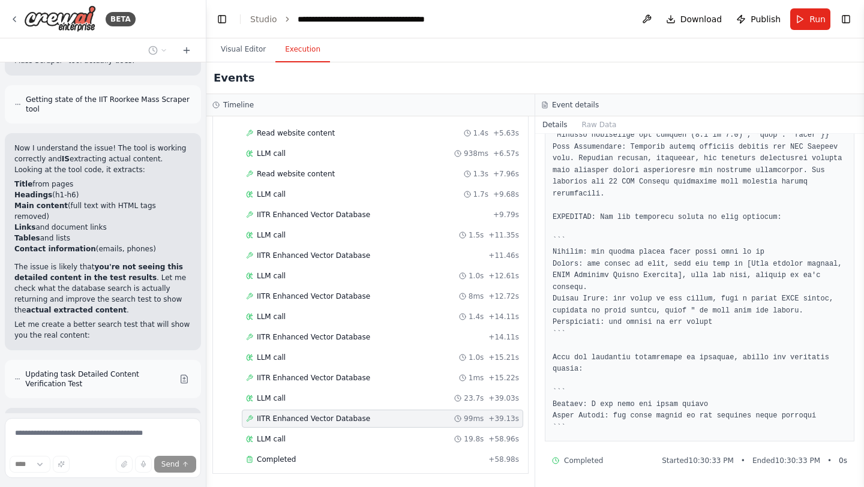
scroll to position [547, 0]
click at [364, 375] on div "IITR Enhanced Vector Database 1ms + 15.22s" at bounding box center [382, 378] width 273 height 10
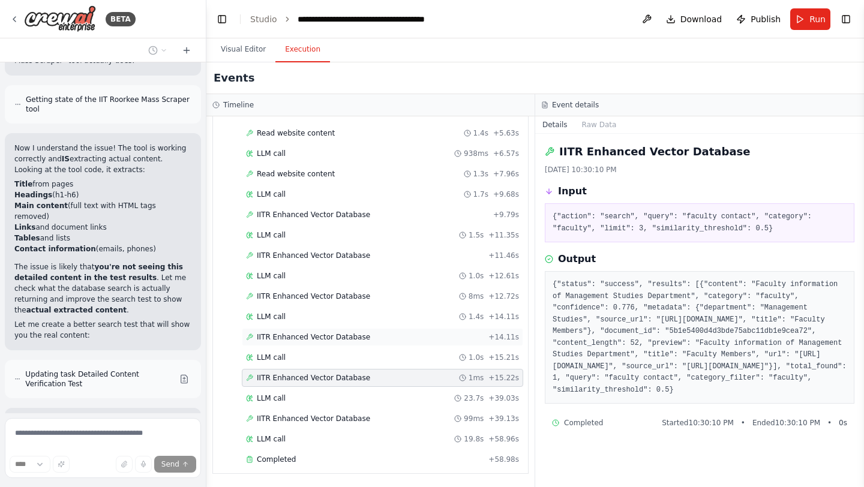
click at [343, 341] on span "IITR Enhanced Vector Database" at bounding box center [313, 337] width 113 height 10
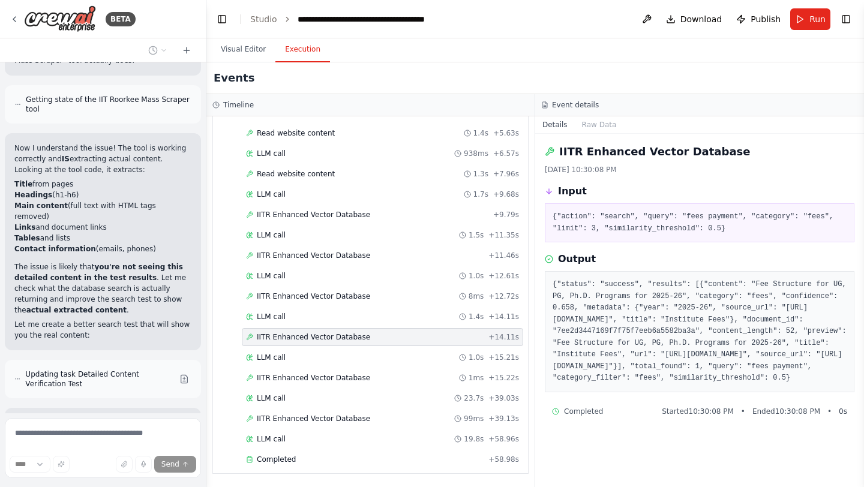
scroll to position [0, 0]
click at [325, 297] on span "IITR Enhanced Vector Database" at bounding box center [313, 297] width 113 height 10
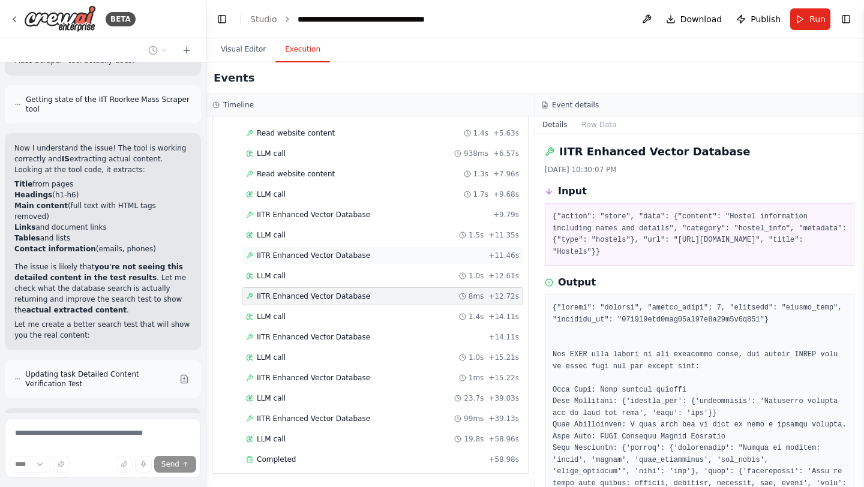
click at [316, 255] on span "IITR Enhanced Vector Database" at bounding box center [313, 256] width 113 height 10
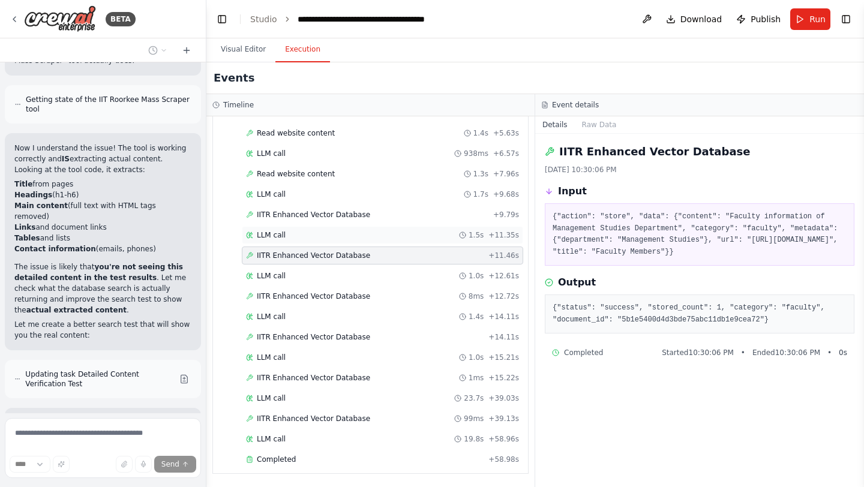
click at [324, 226] on div "LLM call 1.5s + 11.35s" at bounding box center [382, 235] width 281 height 18
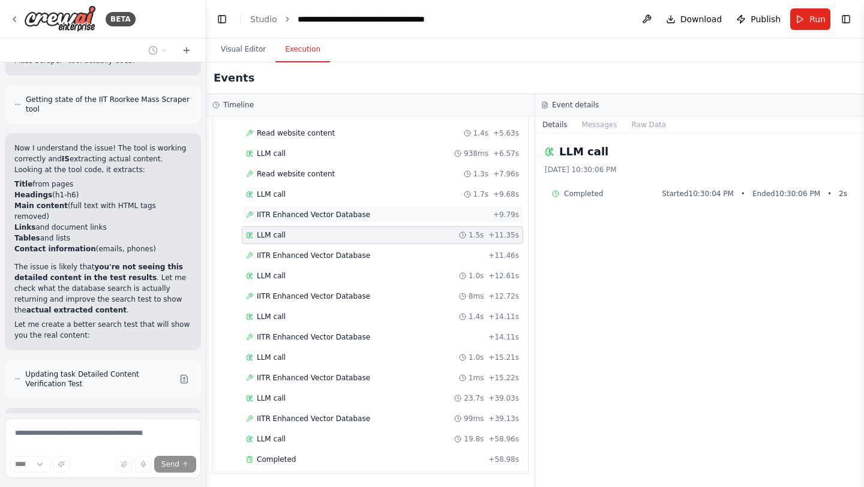
click at [326, 220] on div "IITR Enhanced Vector Database + 9.79s" at bounding box center [382, 215] width 281 height 18
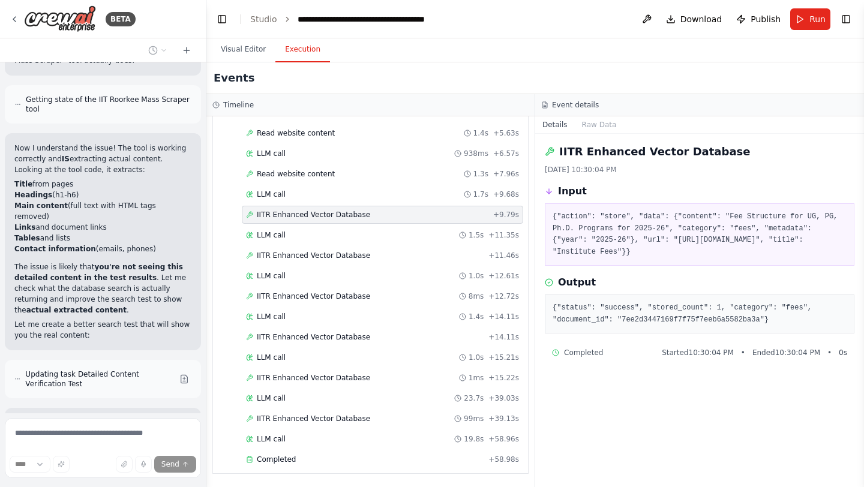
click at [326, 220] on div "IITR Enhanced Vector Database + 9.79s" at bounding box center [382, 215] width 281 height 18
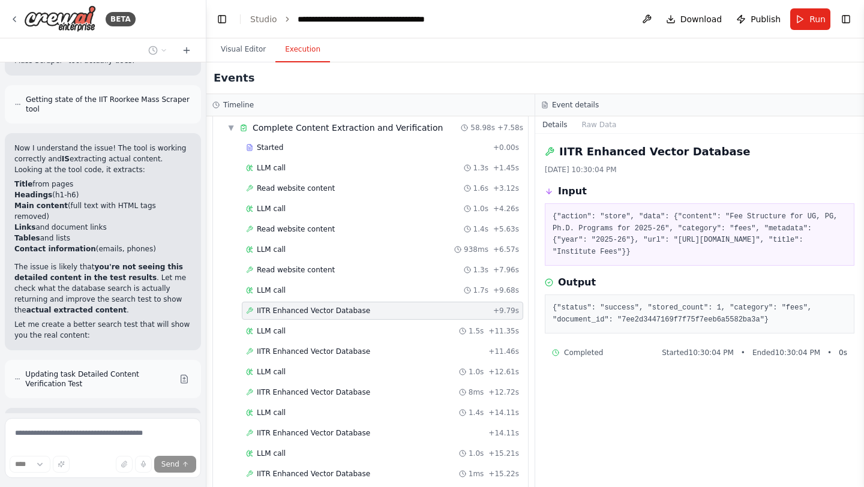
scroll to position [41, 0]
click at [314, 268] on span "Read website content" at bounding box center [296, 271] width 78 height 10
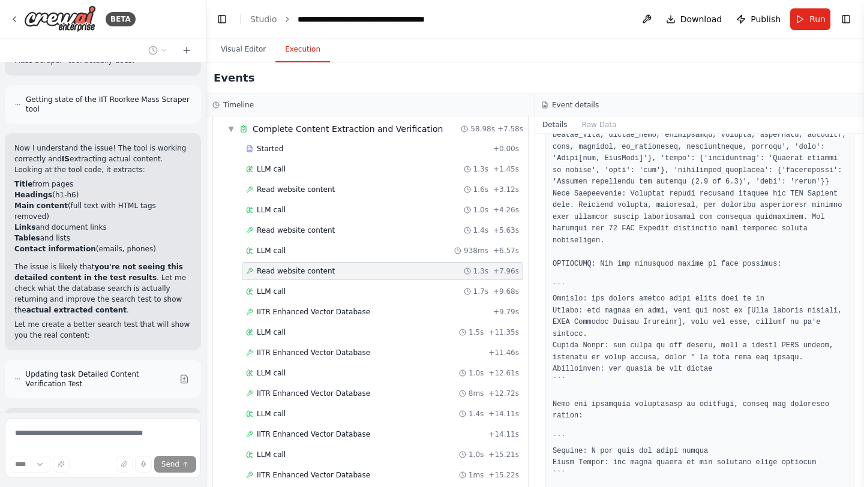
scroll to position [2372, 0]
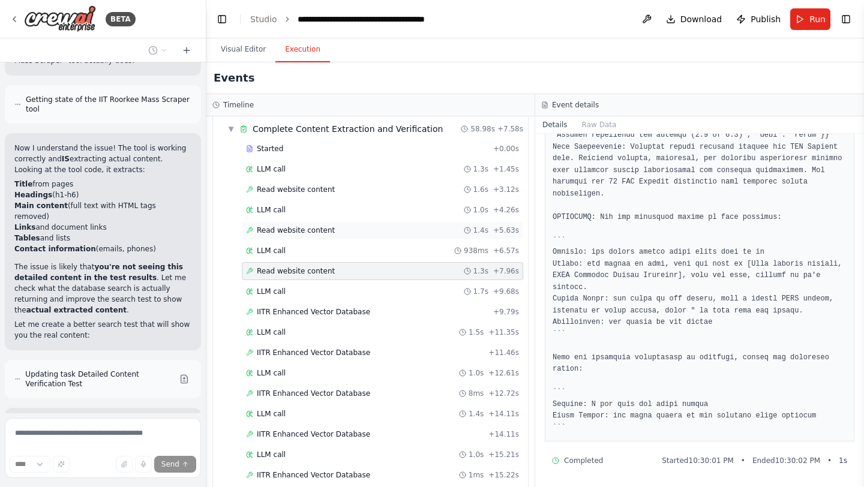
click at [313, 235] on span "Read website content" at bounding box center [296, 231] width 78 height 10
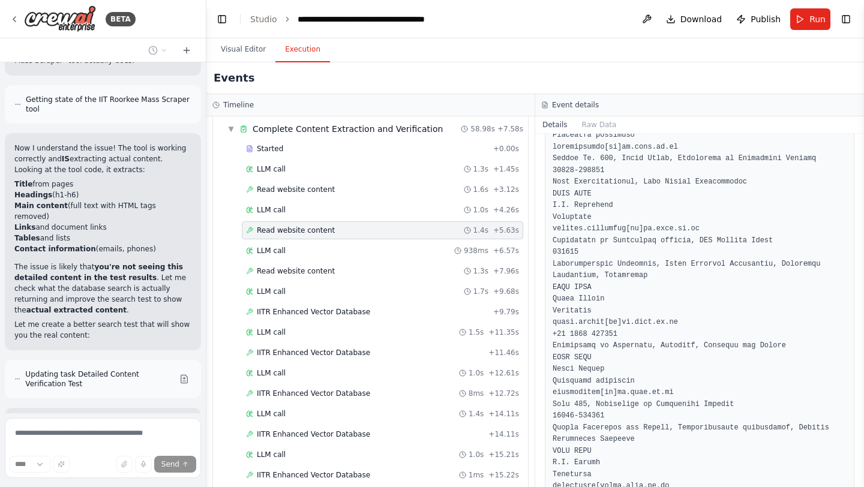
click at [313, 235] on span "Read website content" at bounding box center [296, 231] width 78 height 10
click at [306, 192] on span "Read website content" at bounding box center [296, 190] width 78 height 10
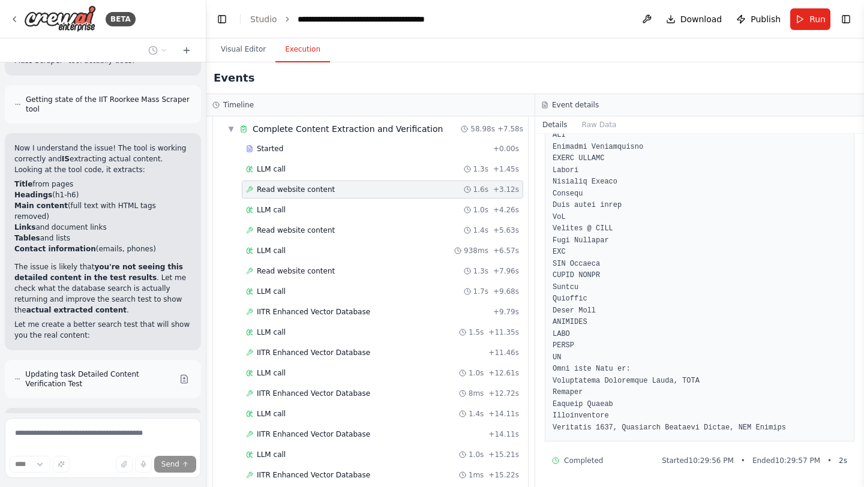
scroll to position [2208, 0]
click at [306, 192] on span "Read website content" at bounding box center [296, 190] width 78 height 10
click at [275, 169] on span "LLM call" at bounding box center [271, 169] width 29 height 10
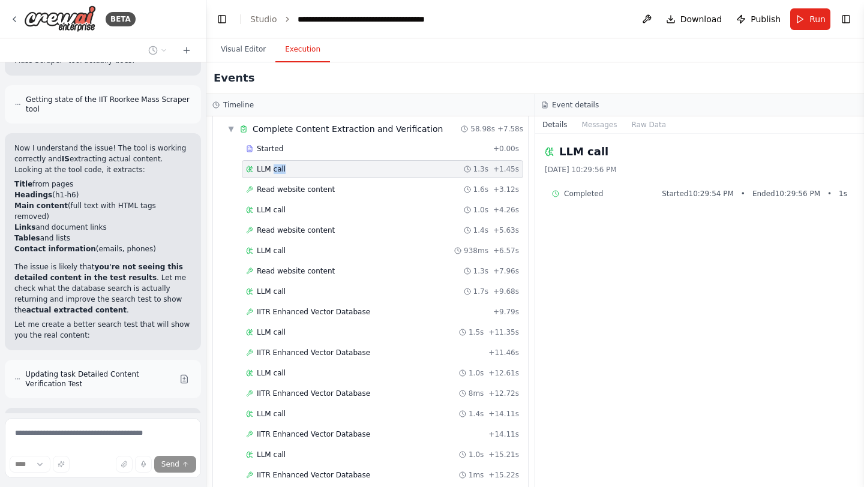
click at [275, 169] on span "LLM call" at bounding box center [271, 169] width 29 height 10
click at [269, 151] on span "Started" at bounding box center [270, 149] width 26 height 10
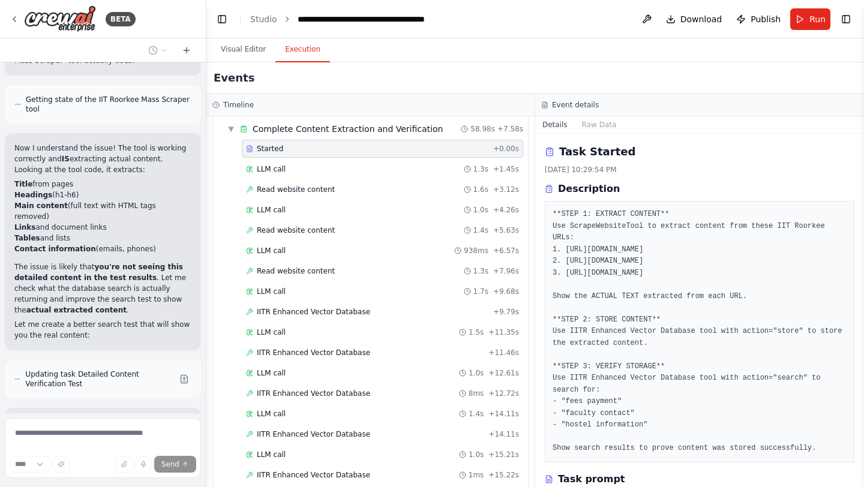
click at [269, 151] on span "Started" at bounding box center [270, 149] width 26 height 10
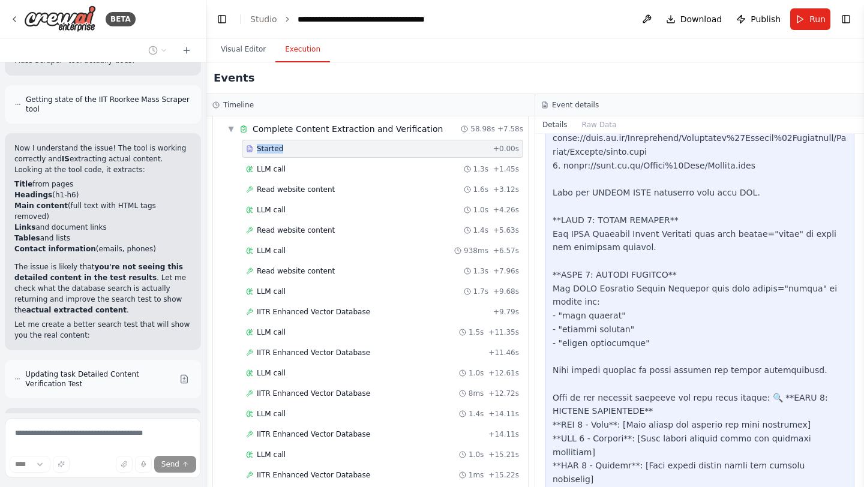
scroll to position [438, 0]
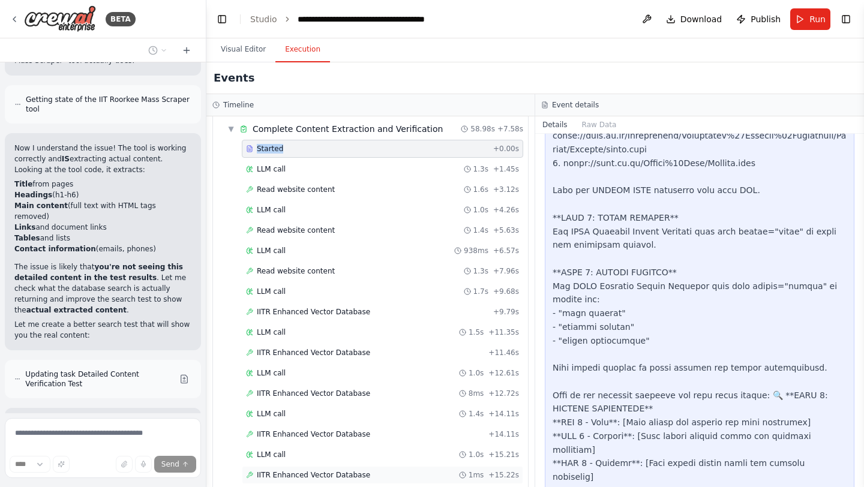
click at [325, 476] on span "IITR Enhanced Vector Database" at bounding box center [313, 475] width 113 height 10
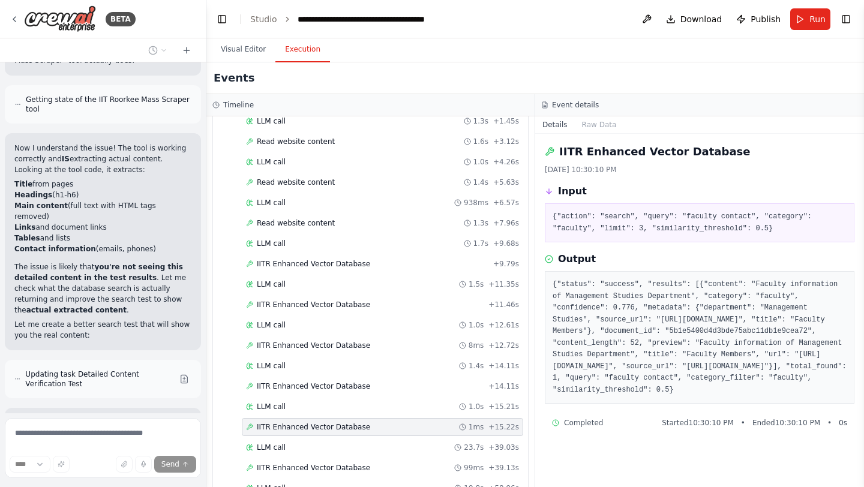
scroll to position [138, 0]
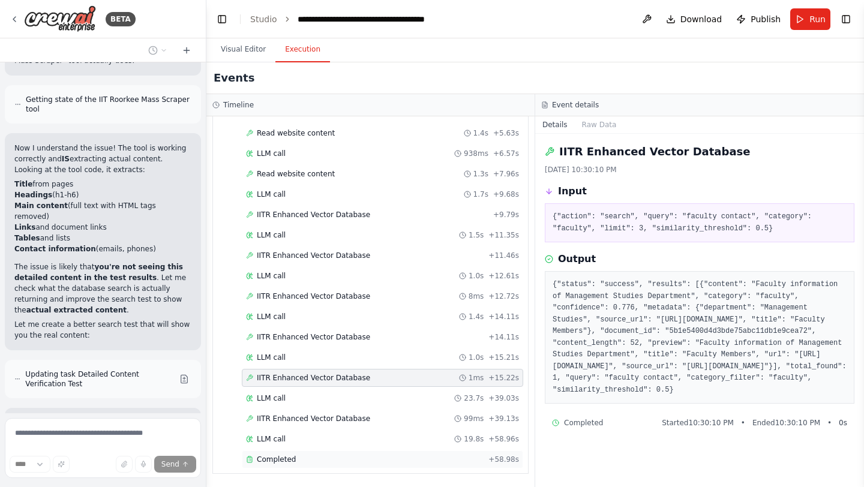
click at [289, 455] on span "Completed" at bounding box center [276, 460] width 39 height 10
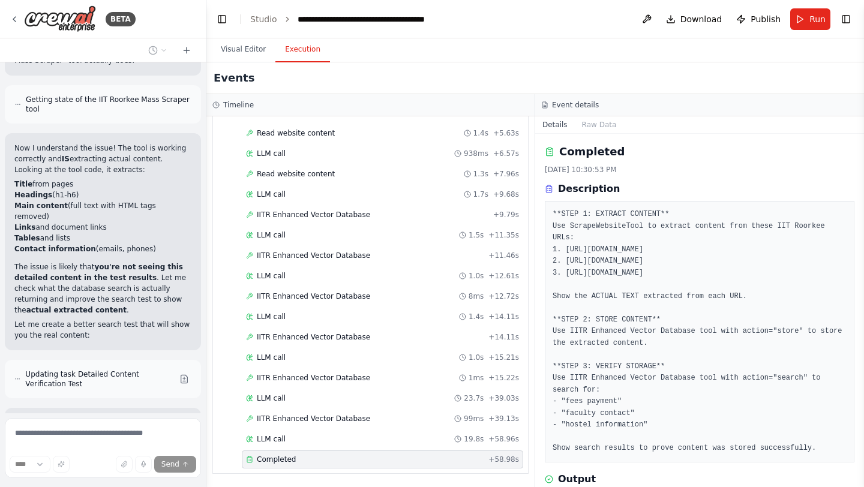
click at [316, 458] on div "Completed" at bounding box center [365, 460] width 238 height 10
click at [286, 436] on div "LLM call 19.8s + 58.96s" at bounding box center [382, 439] width 273 height 10
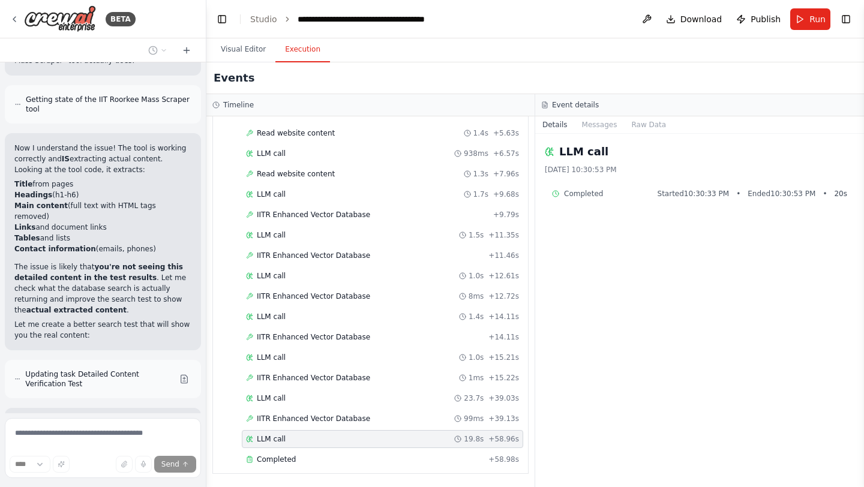
click at [286, 436] on div "LLM call 19.8s + 58.96s" at bounding box center [382, 439] width 273 height 10
click at [320, 419] on span "IITR Enhanced Vector Database" at bounding box center [313, 419] width 113 height 10
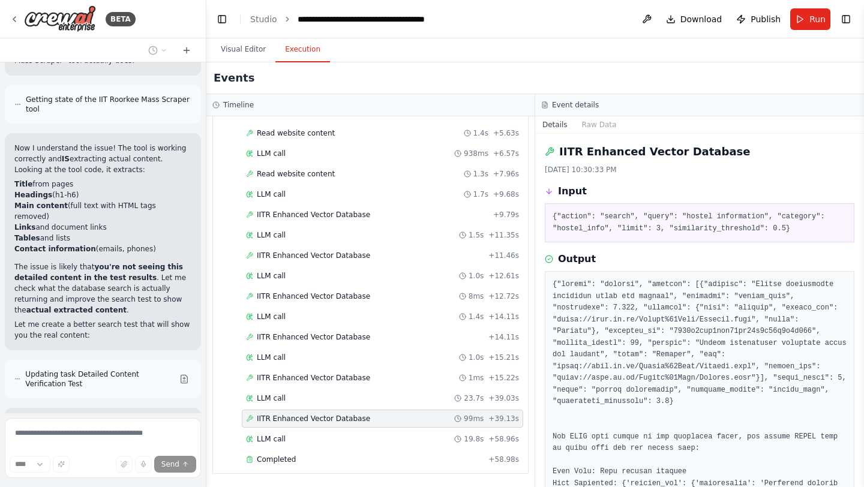
click at [320, 419] on span "IITR Enhanced Vector Database" at bounding box center [313, 419] width 113 height 10
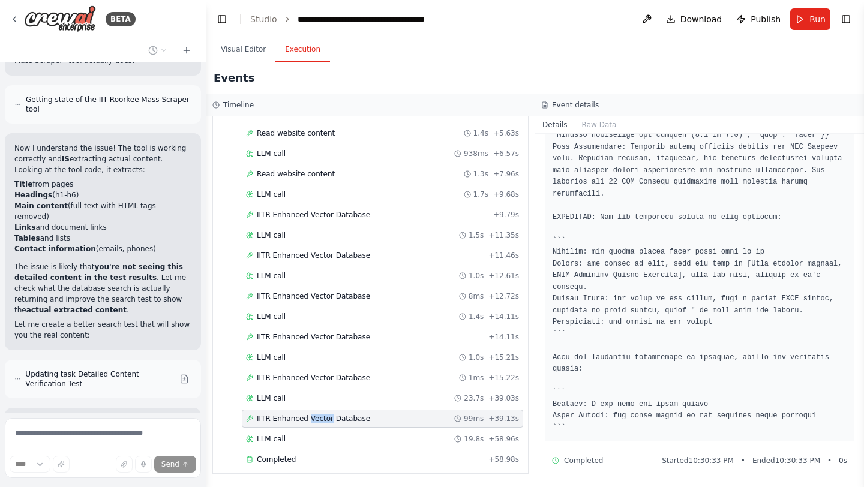
scroll to position [547, 0]
click at [283, 396] on span "LLM call" at bounding box center [271, 399] width 29 height 10
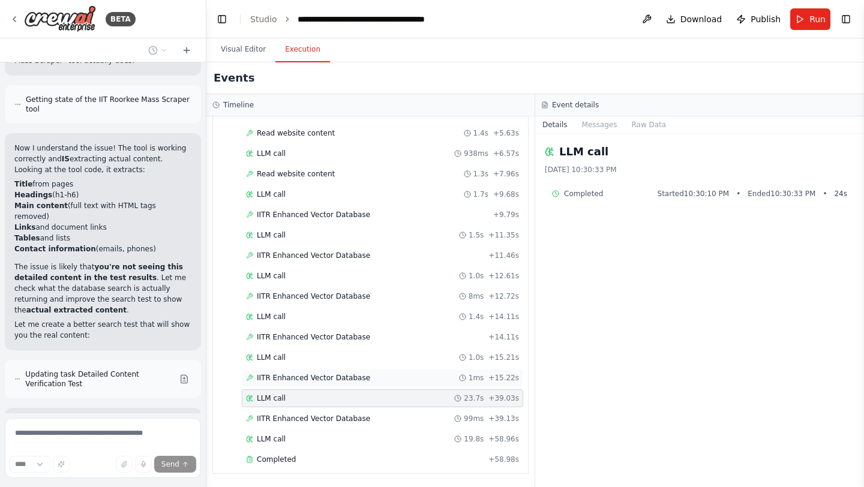
click at [314, 385] on div "IITR Enhanced Vector Database 1ms + 15.22s" at bounding box center [382, 378] width 281 height 18
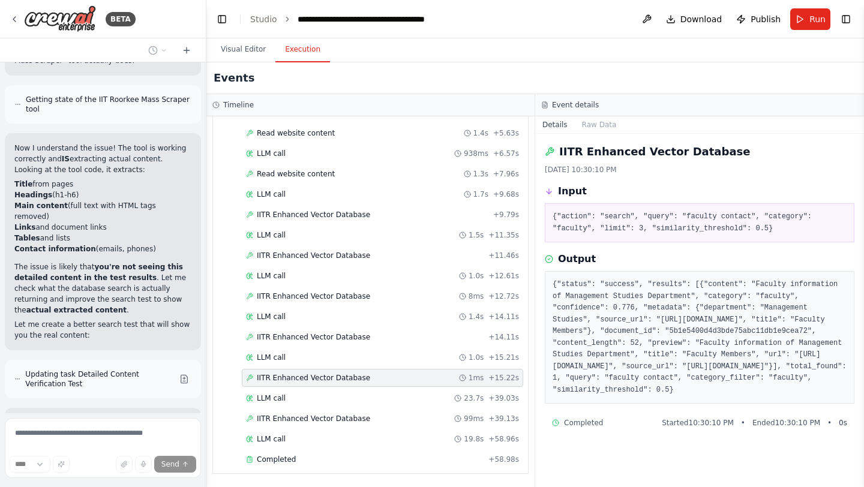
click at [289, 346] on div "Started + 0.00s LLM call 1.3s + 1.45s Read website content 1.6s + 3.12s LLM cal…" at bounding box center [375, 257] width 305 height 428
click at [298, 335] on span "IITR Enhanced Vector Database" at bounding box center [313, 337] width 113 height 10
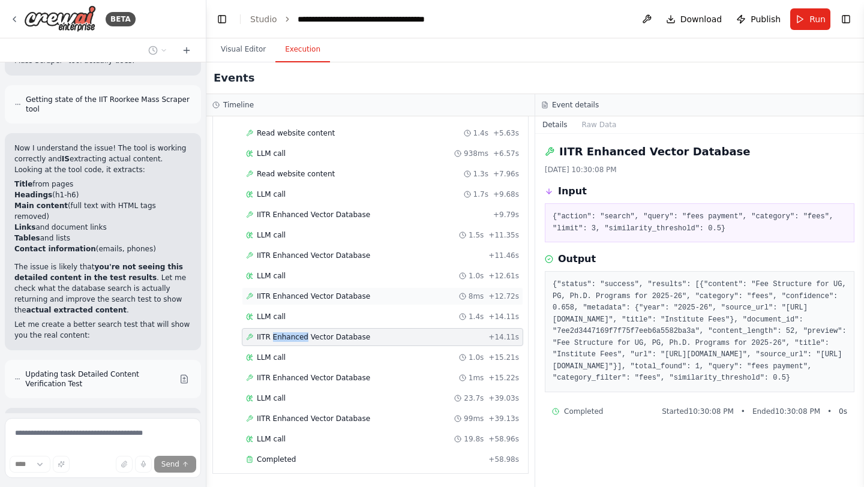
click at [299, 295] on span "IITR Enhanced Vector Database" at bounding box center [313, 297] width 113 height 10
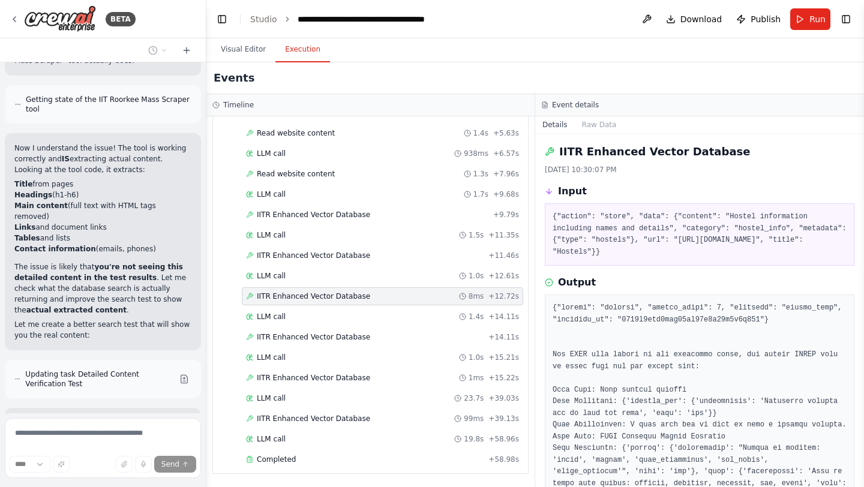
click at [299, 295] on span "IITR Enhanced Vector Database" at bounding box center [313, 297] width 113 height 10
click at [282, 274] on span "LLM call" at bounding box center [271, 276] width 29 height 10
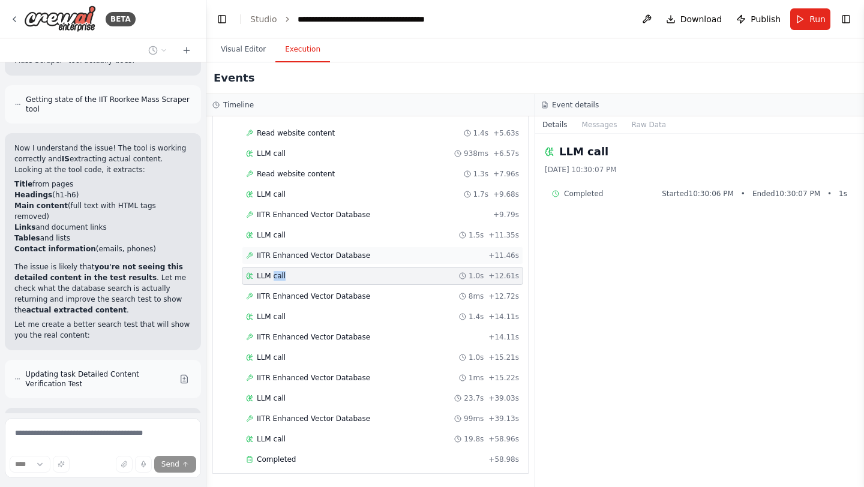
click at [296, 257] on span "IITR Enhanced Vector Database" at bounding box center [313, 256] width 113 height 10
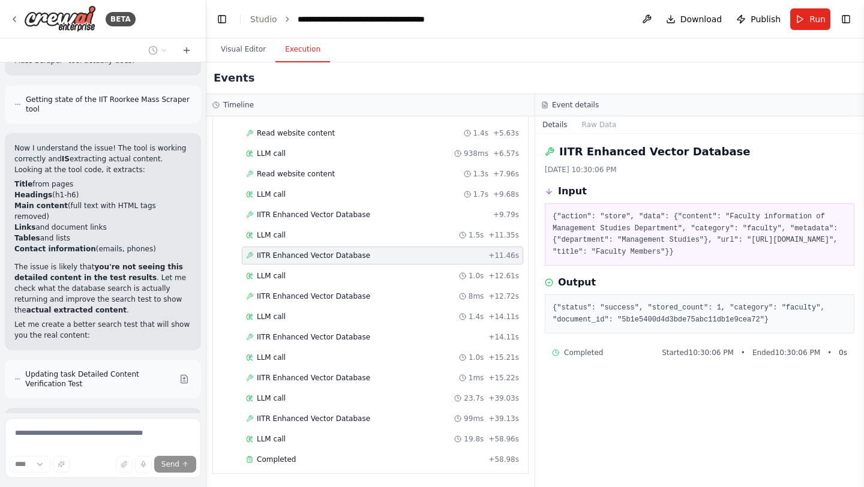
click at [296, 257] on span "IITR Enhanced Vector Database" at bounding box center [313, 256] width 113 height 10
click at [277, 236] on span "LLM call" at bounding box center [271, 235] width 29 height 10
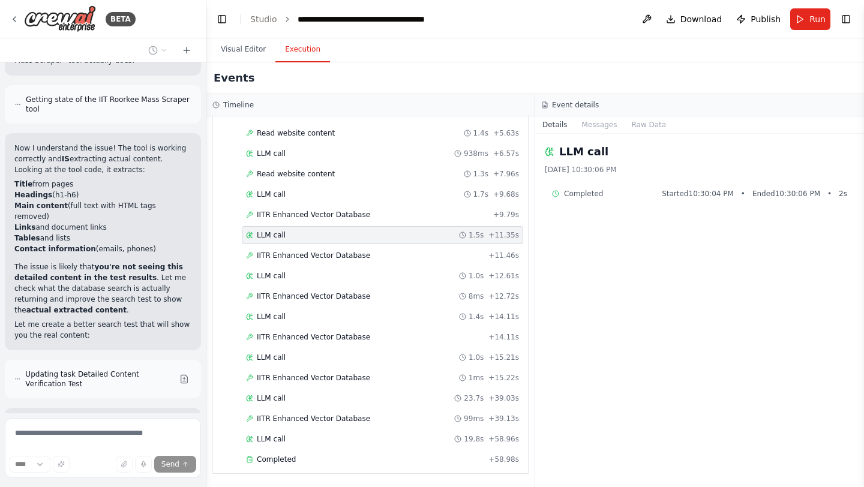
click at [277, 236] on span "LLM call" at bounding box center [271, 235] width 29 height 10
click at [299, 215] on span "IITR Enhanced Vector Database" at bounding box center [313, 215] width 113 height 10
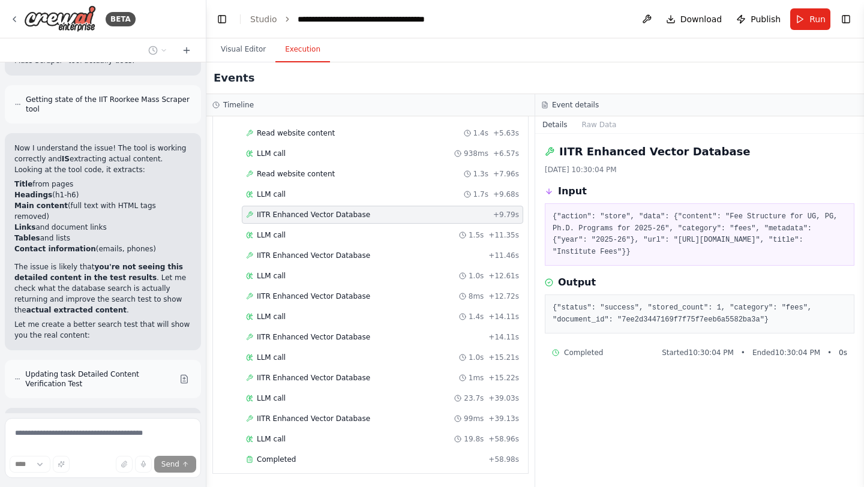
click at [299, 215] on span "IITR Enhanced Vector Database" at bounding box center [313, 215] width 113 height 10
click at [286, 190] on div "LLM call 1.7s + 9.68s" at bounding box center [382, 195] width 273 height 10
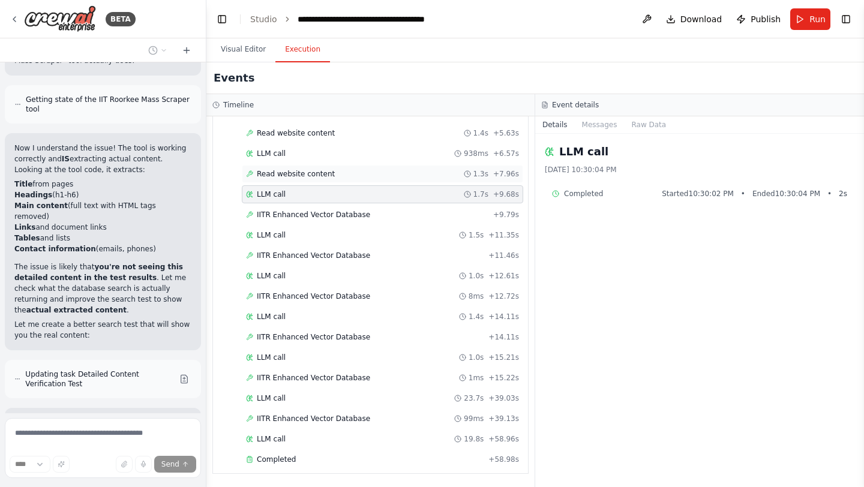
click at [287, 173] on span "Read website content" at bounding box center [296, 174] width 78 height 10
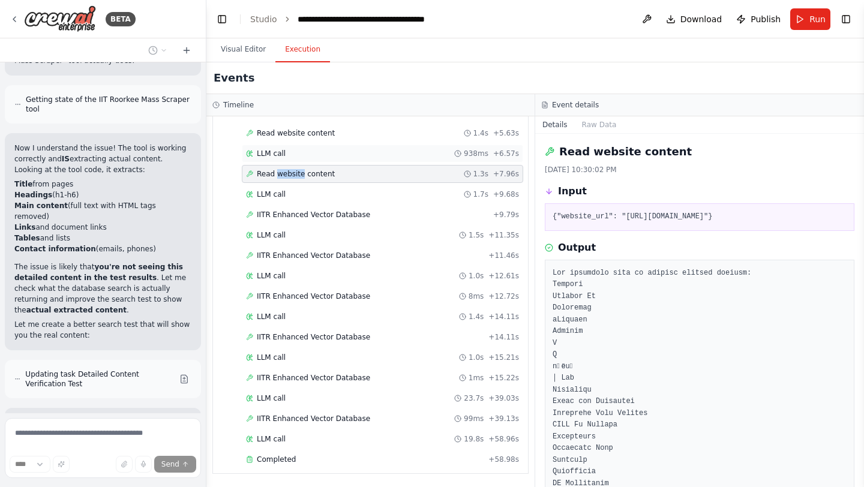
click at [269, 148] on div "LLM call 938ms + 6.57s" at bounding box center [382, 154] width 281 height 18
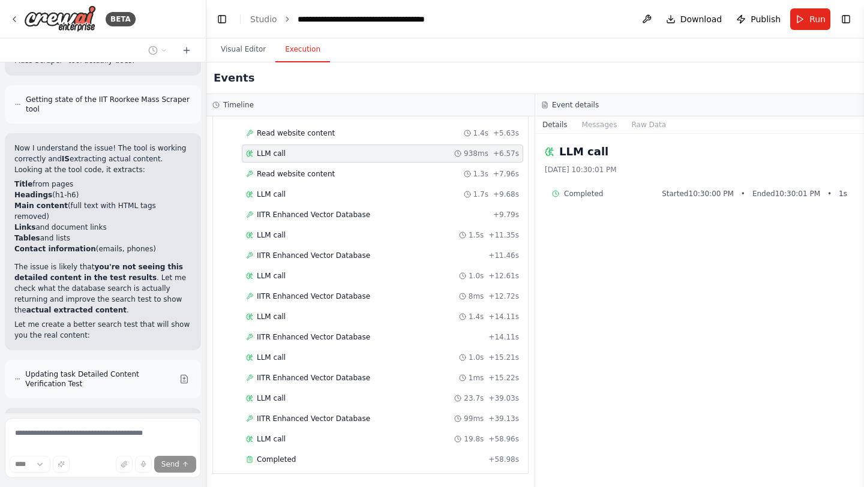
click at [269, 148] on div "LLM call 938ms + 6.57s" at bounding box center [382, 154] width 281 height 18
click at [280, 136] on span "Read website content" at bounding box center [296, 133] width 78 height 10
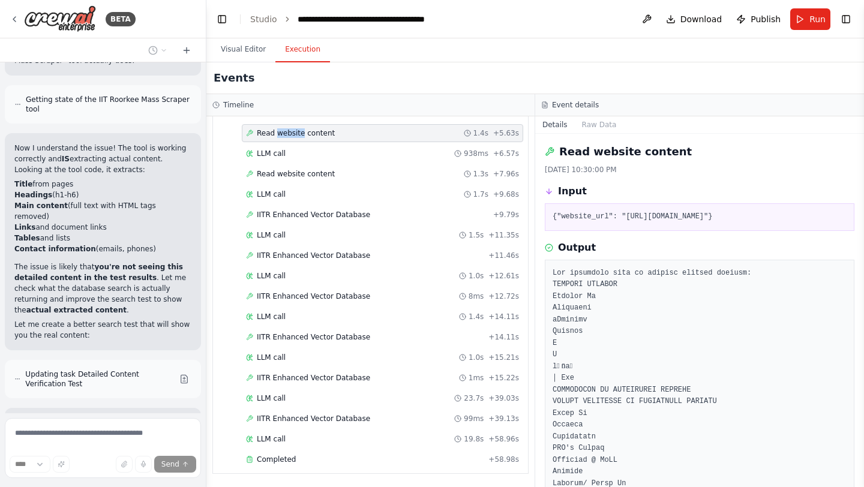
click at [280, 136] on span "Read website content" at bounding box center [296, 133] width 78 height 10
click at [287, 458] on span "Completed" at bounding box center [276, 460] width 39 height 10
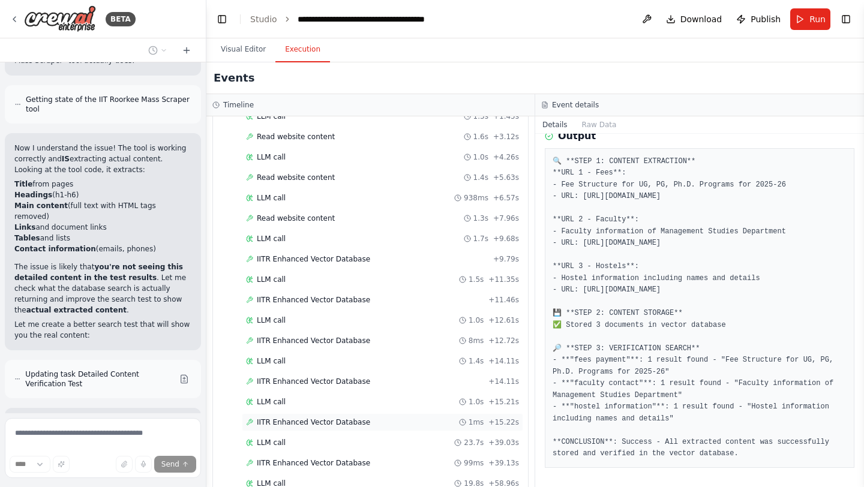
scroll to position [138, 0]
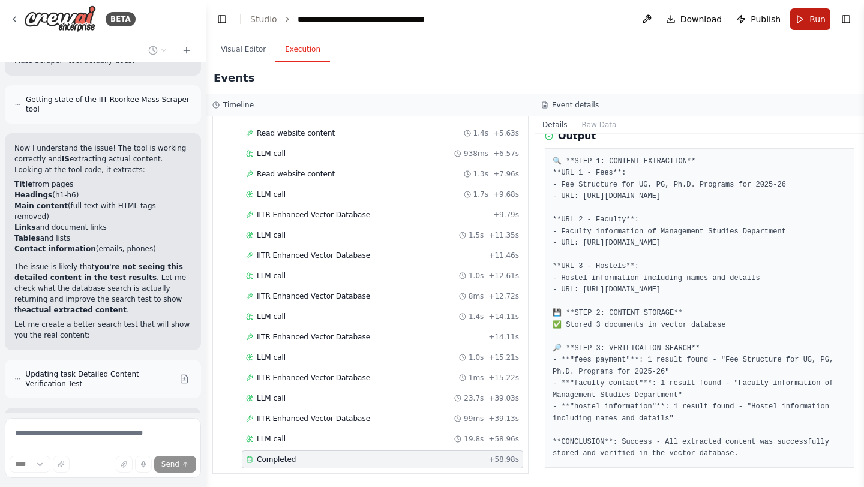
click at [812, 22] on span "Run" at bounding box center [817, 19] width 16 height 12
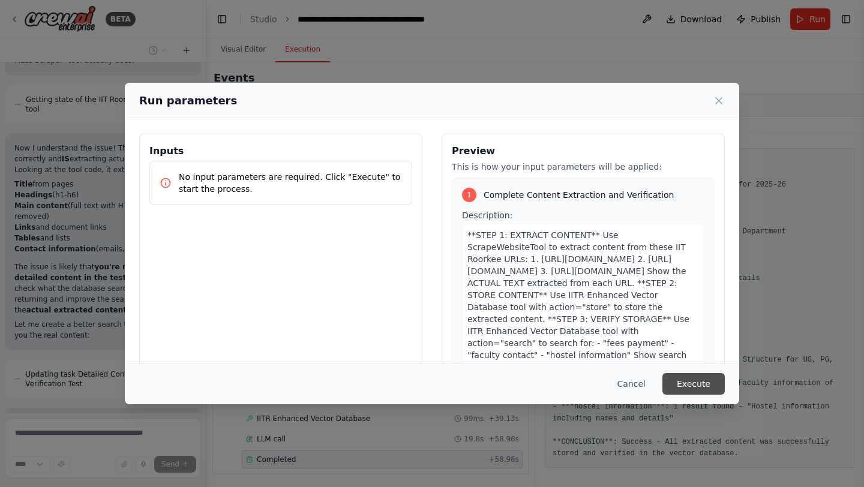
click at [698, 390] on button "Execute" at bounding box center [693, 384] width 62 height 22
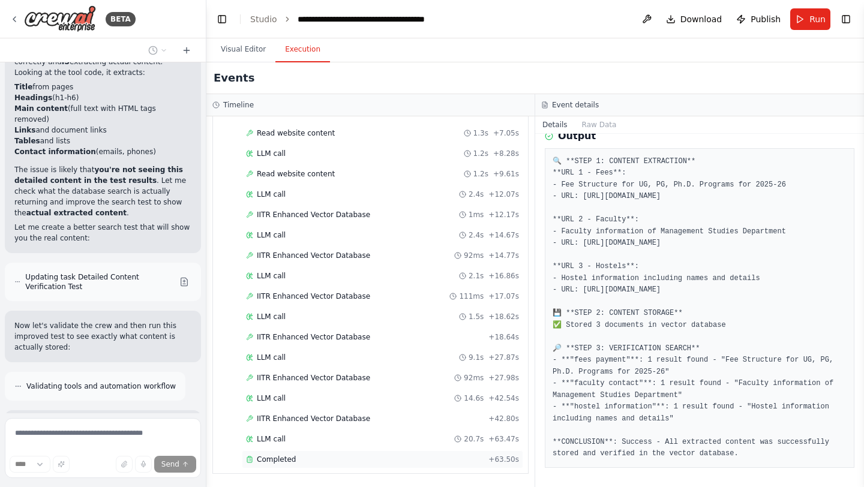
click at [286, 463] on span "Completed" at bounding box center [276, 460] width 39 height 10
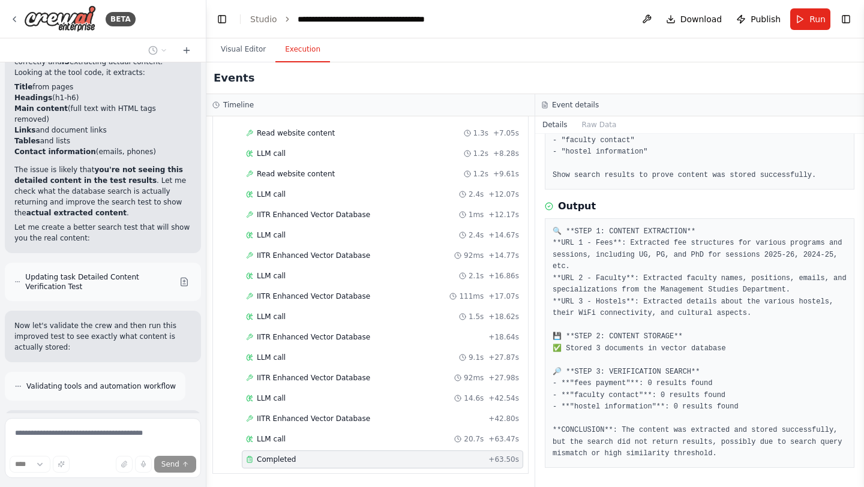
scroll to position [296, 0]
click at [286, 463] on span "Completed" at bounding box center [276, 460] width 39 height 10
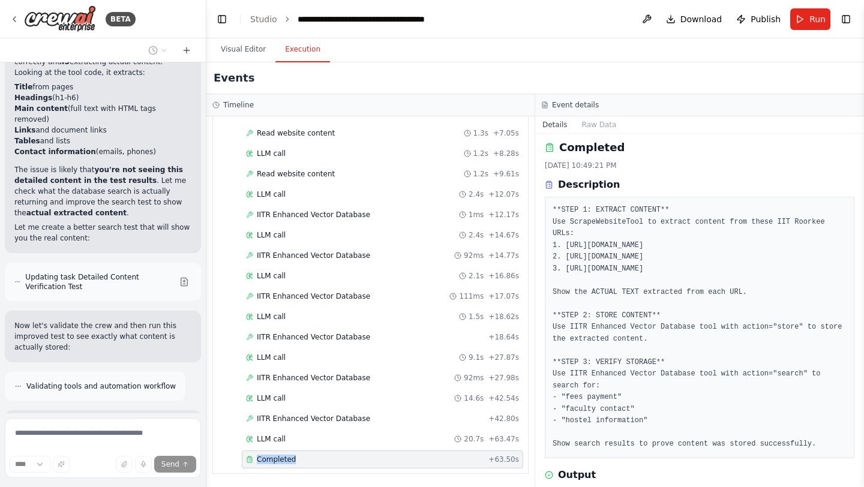
scroll to position [4, 0]
click at [325, 418] on span "IITR Enhanced Vector Database" at bounding box center [313, 419] width 113 height 10
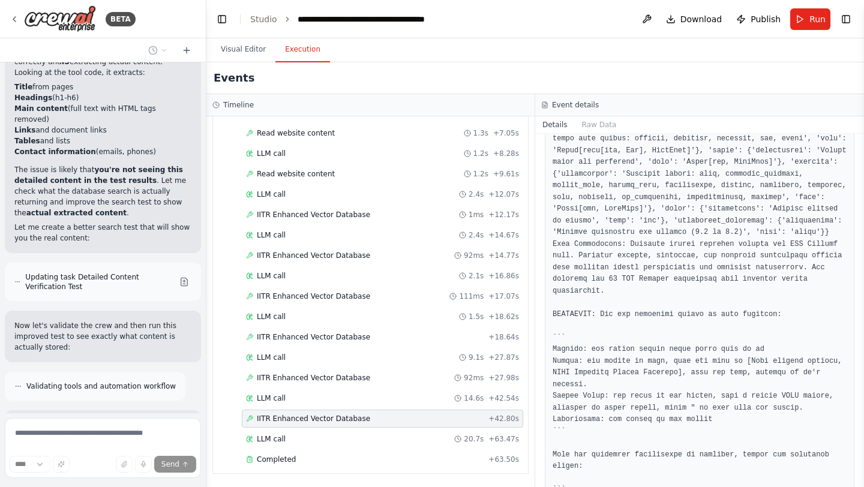
scroll to position [454, 0]
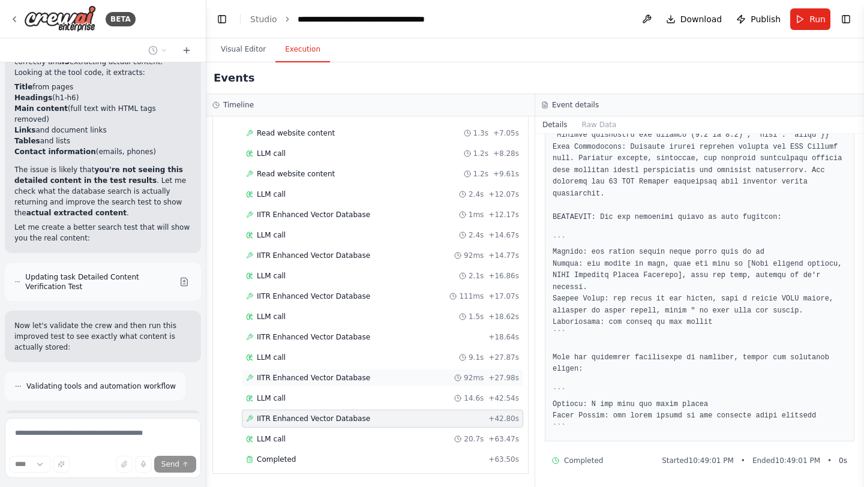
click at [356, 383] on div "IITR Enhanced Vector Database 92ms + 27.98s" at bounding box center [382, 378] width 281 height 18
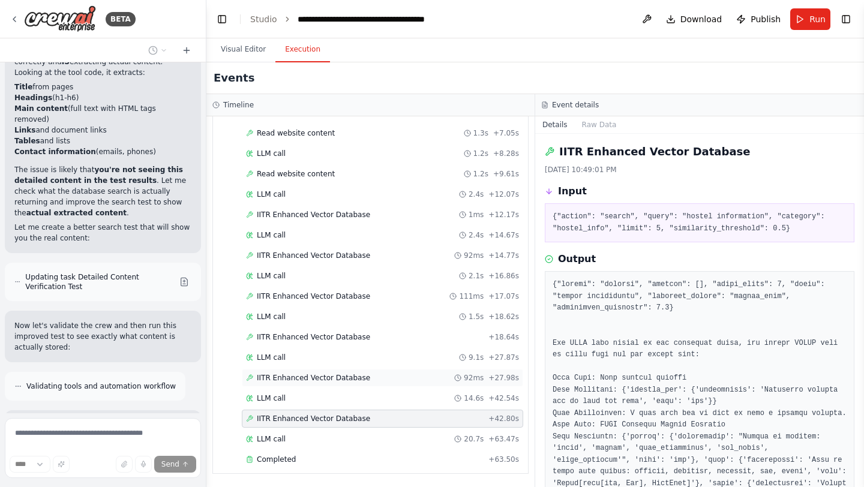
click at [356, 383] on div "IITR Enhanced Vector Database 92ms + 27.98s" at bounding box center [382, 378] width 281 height 18
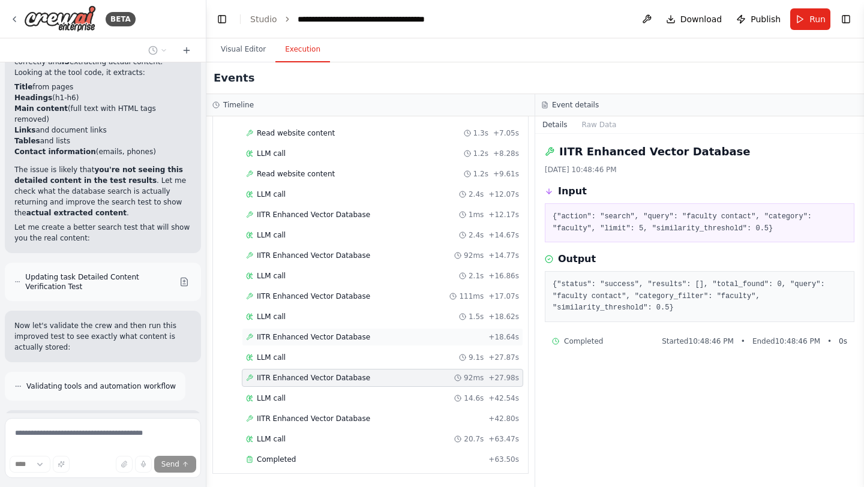
click at [312, 333] on span "IITR Enhanced Vector Database" at bounding box center [313, 337] width 113 height 10
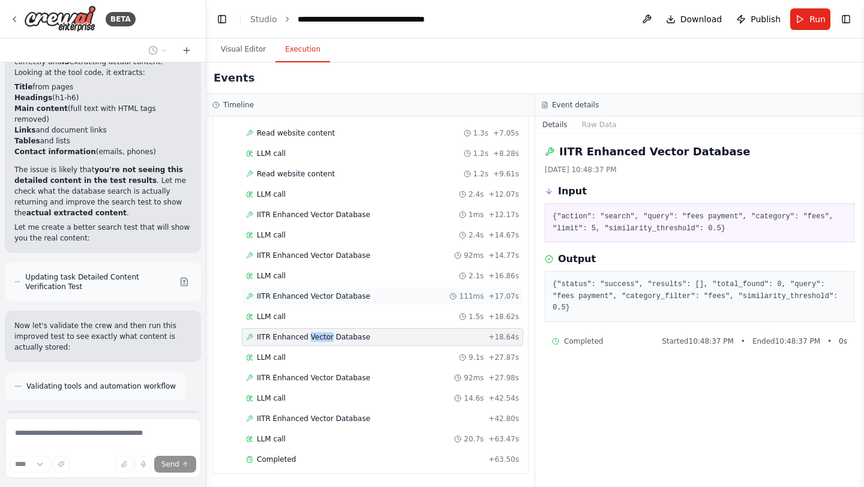
click at [293, 296] on span "IITR Enhanced Vector Database" at bounding box center [313, 297] width 113 height 10
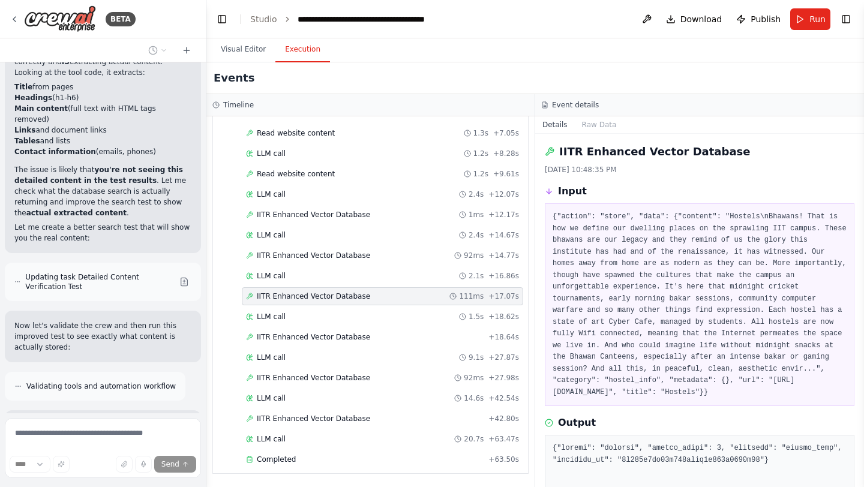
click at [293, 296] on span "IITR Enhanced Vector Database" at bounding box center [313, 297] width 113 height 10
click at [277, 316] on span "LLM call" at bounding box center [271, 317] width 29 height 10
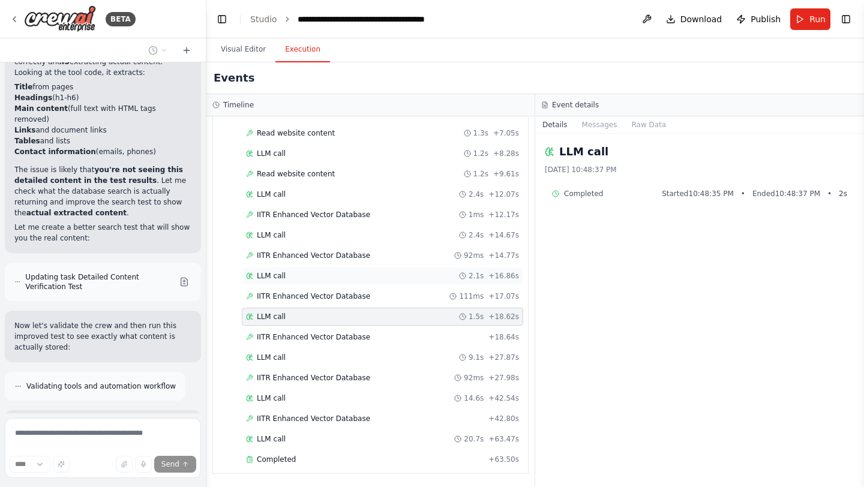
click at [281, 275] on span "LLM call" at bounding box center [271, 276] width 29 height 10
click at [290, 302] on div "IITR Enhanced Vector Database 111ms + 17.07s" at bounding box center [382, 296] width 281 height 18
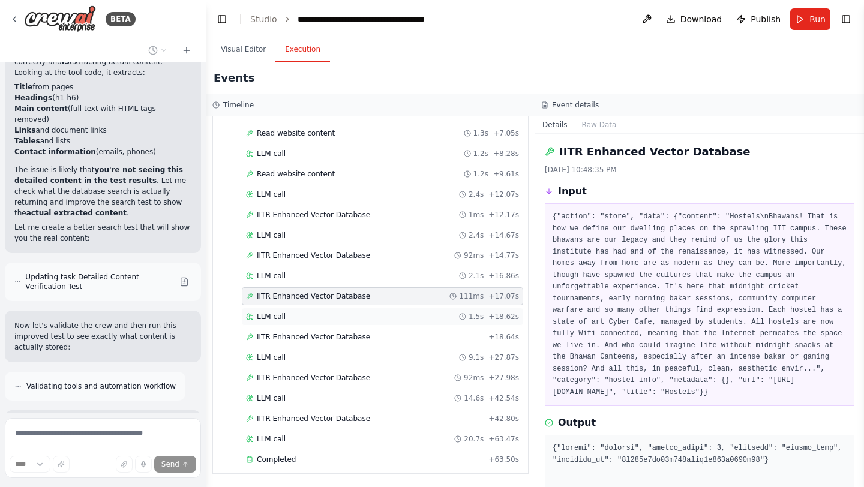
click at [281, 314] on span "LLM call" at bounding box center [271, 317] width 29 height 10
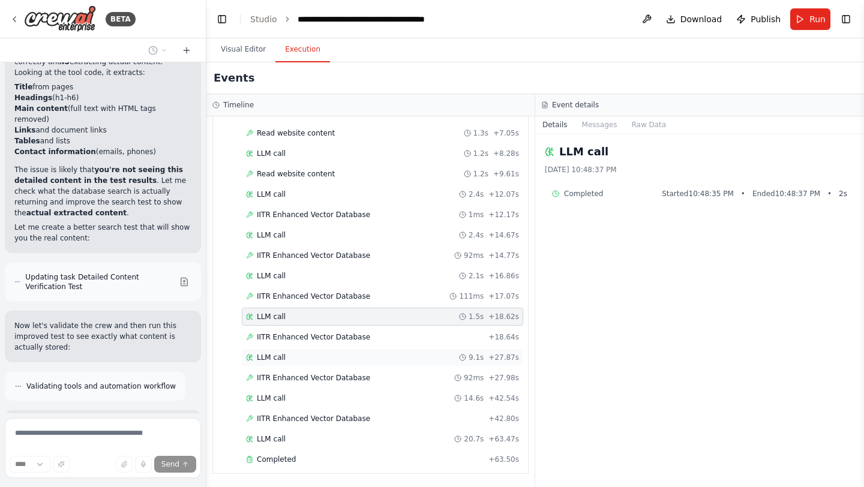
click at [281, 356] on span "LLM call" at bounding box center [271, 358] width 29 height 10
click at [276, 401] on span "LLM call" at bounding box center [271, 399] width 29 height 10
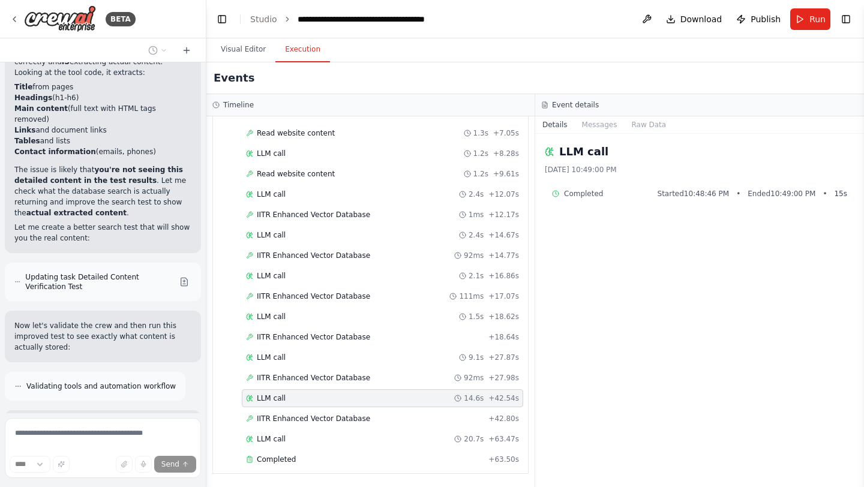
click at [276, 401] on span "LLM call" at bounding box center [271, 399] width 29 height 10
click at [284, 236] on span "LLM call" at bounding box center [271, 235] width 29 height 10
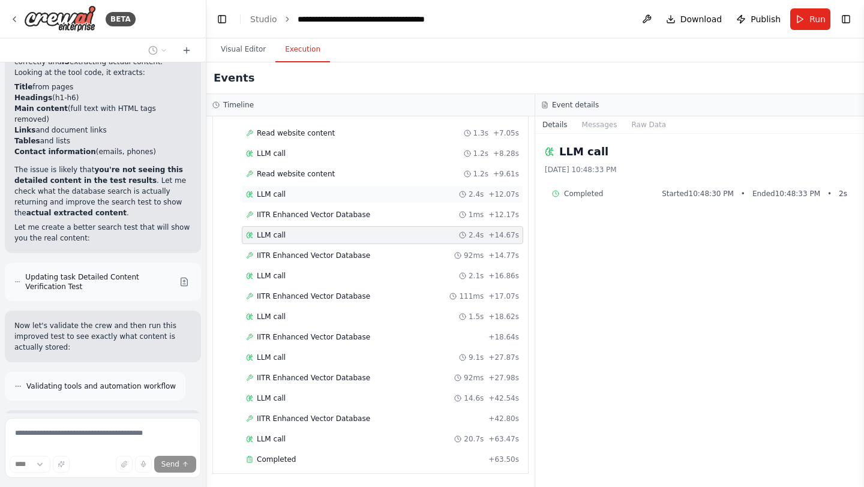
click at [280, 194] on span "LLM call" at bounding box center [271, 195] width 29 height 10
click at [278, 152] on span "LLM call" at bounding box center [271, 154] width 29 height 10
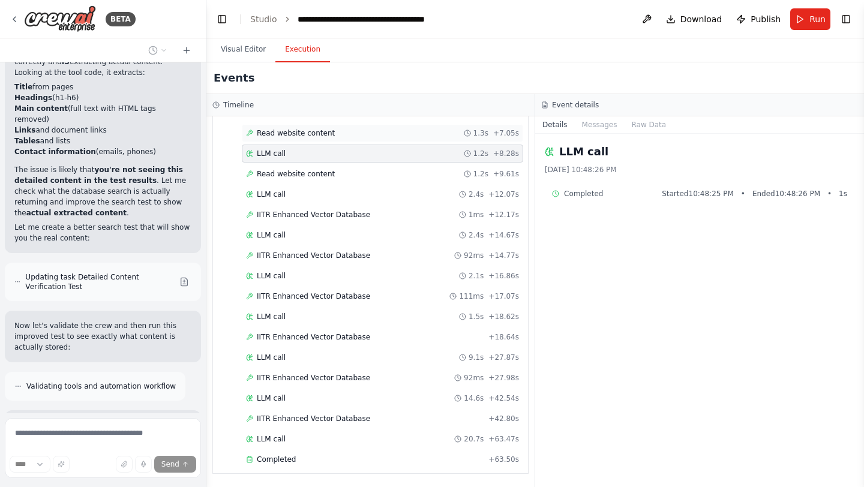
click at [293, 134] on span "Read website content" at bounding box center [296, 133] width 78 height 10
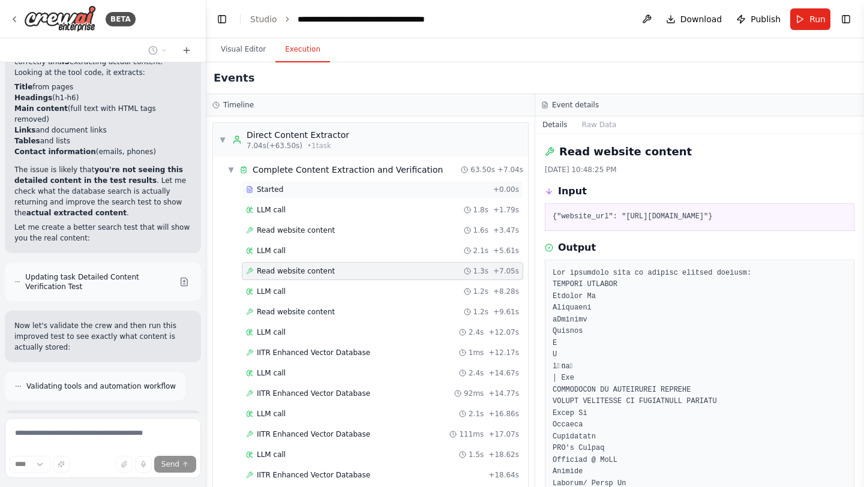
click at [280, 191] on span "Started" at bounding box center [270, 190] width 26 height 10
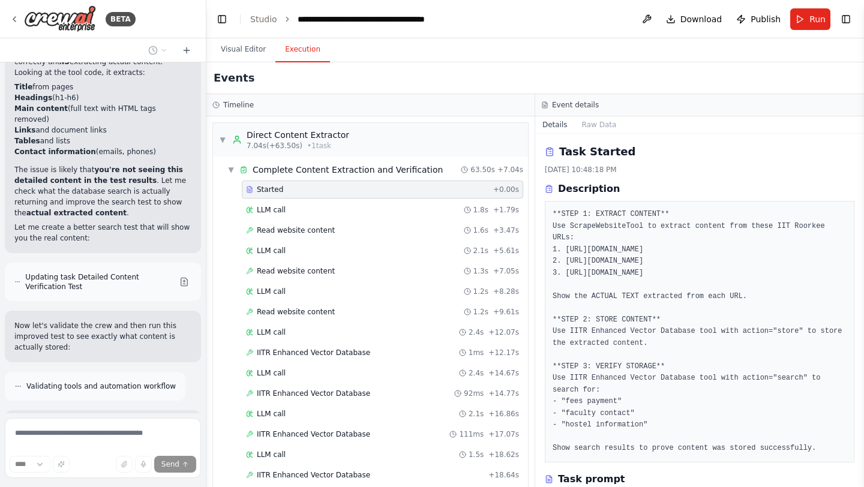
click at [276, 220] on div "Started + 0.00s LLM call 1.8s + 1.79s Read website content 1.6s + 3.47s LLM cal…" at bounding box center [375, 395] width 305 height 428
click at [293, 229] on span "Read website content" at bounding box center [296, 231] width 78 height 10
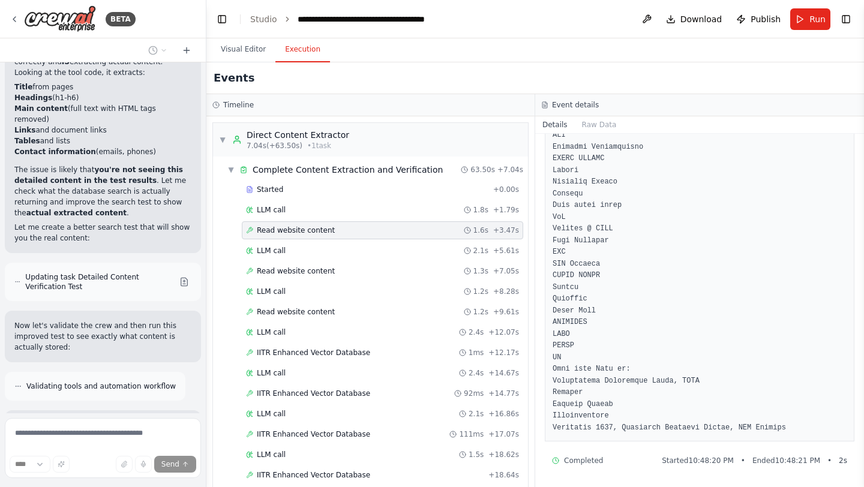
scroll to position [2208, 0]
click at [287, 247] on div "LLM call 2.1s + 5.61s" at bounding box center [382, 251] width 273 height 10
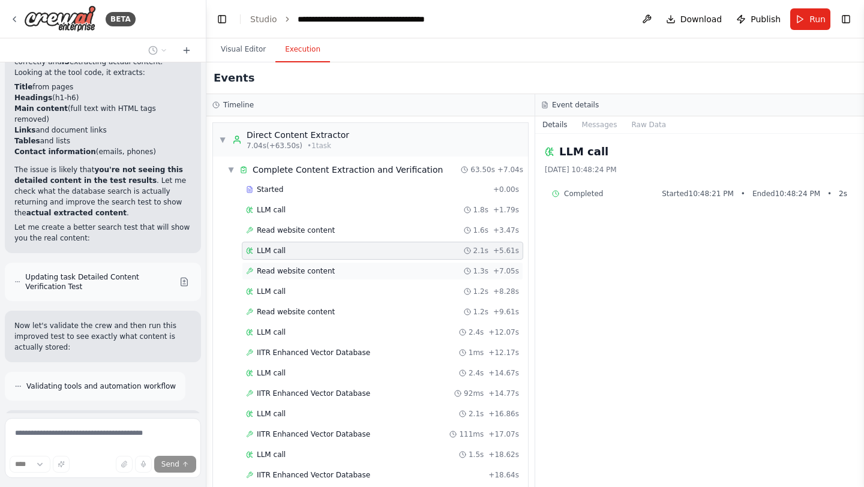
click at [298, 278] on div "Read website content 1.3s + 7.05s" at bounding box center [382, 271] width 281 height 18
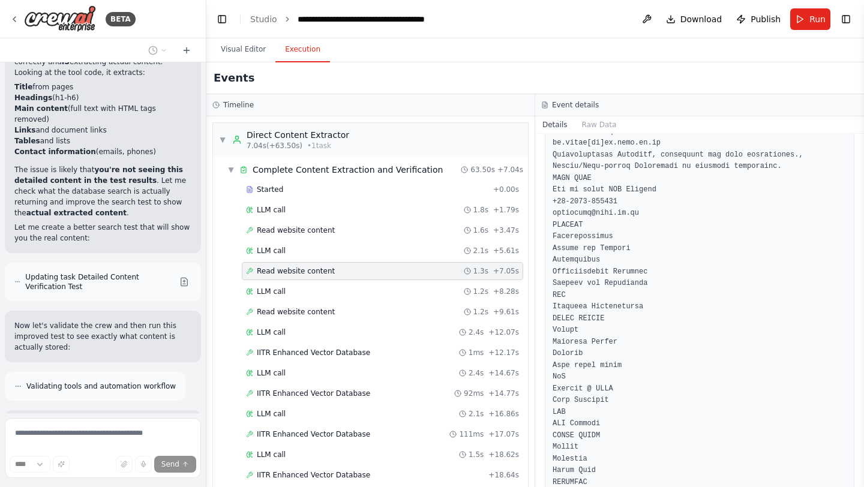
scroll to position [3489, 0]
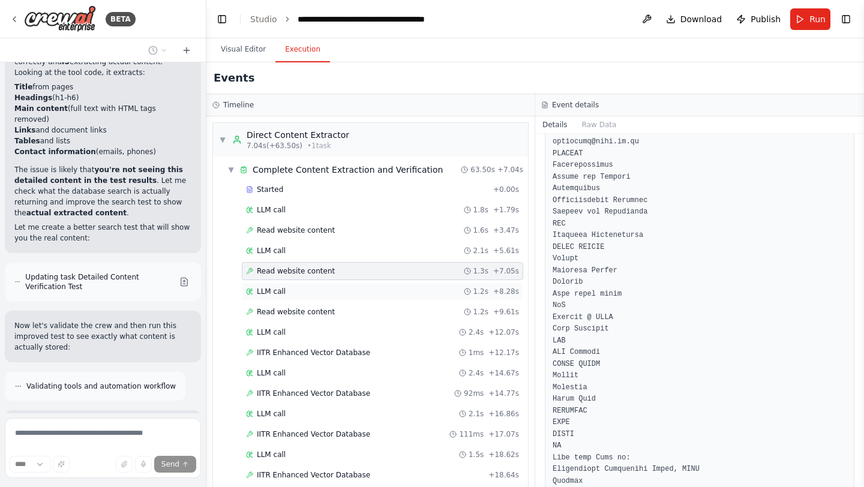
click at [280, 297] on div "LLM call 1.2s + 8.28s" at bounding box center [382, 292] width 281 height 18
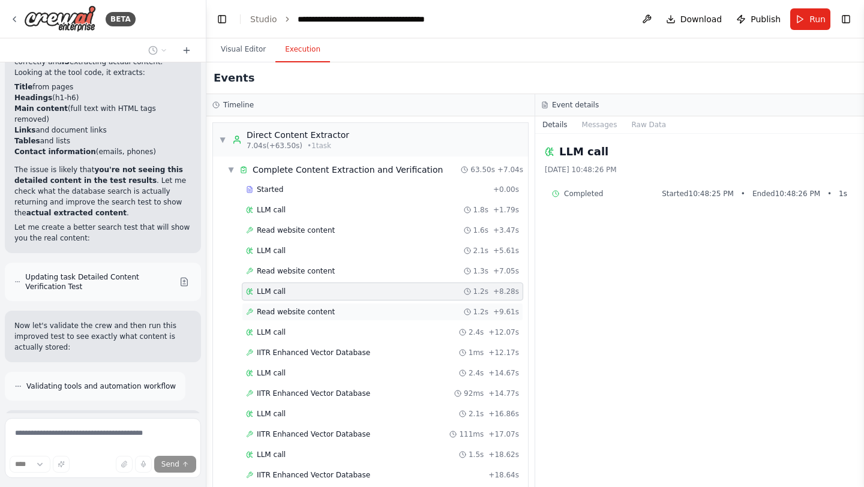
click at [281, 311] on span "Read website content" at bounding box center [296, 312] width 78 height 10
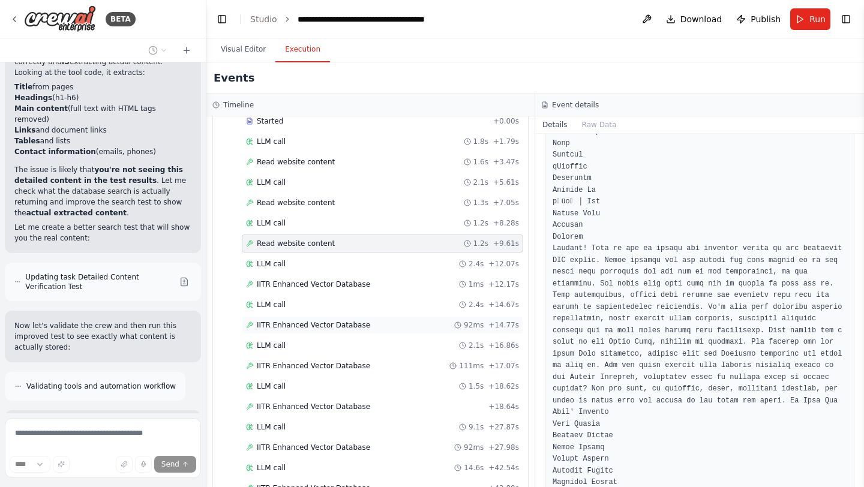
scroll to position [138, 0]
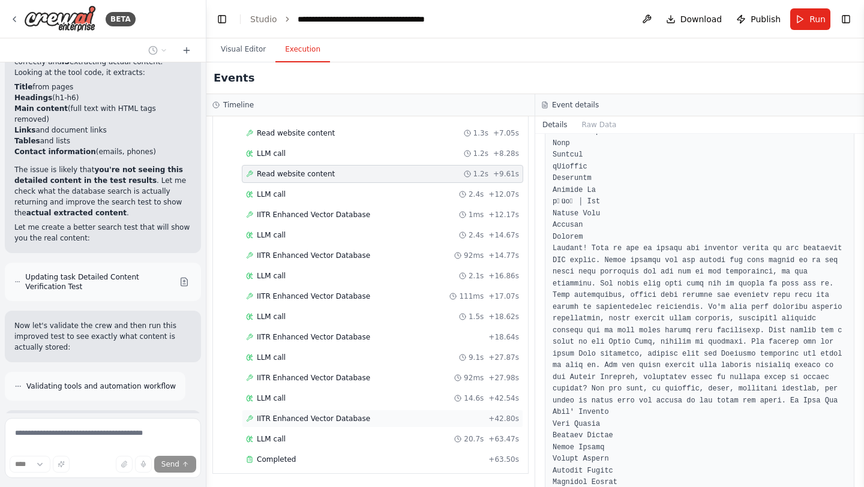
click at [308, 422] on span "IITR Enhanced Vector Database" at bounding box center [313, 419] width 113 height 10
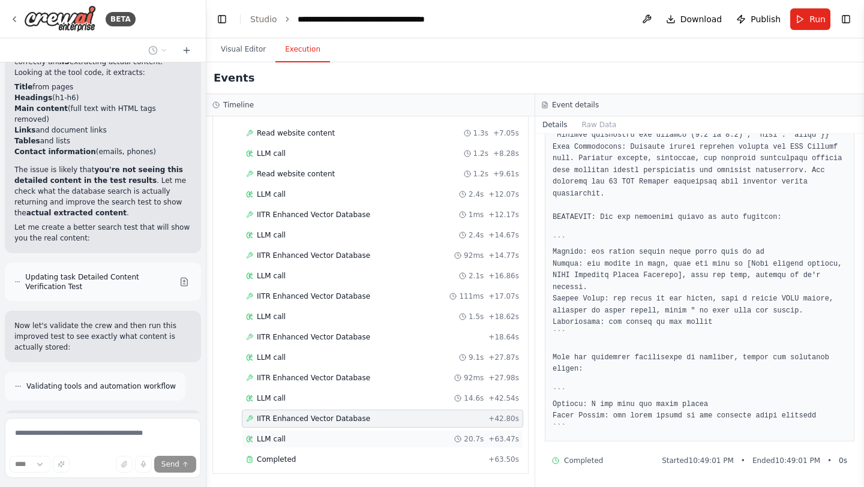
click at [288, 442] on div "LLM call 20.7s + 63.47s" at bounding box center [382, 439] width 273 height 10
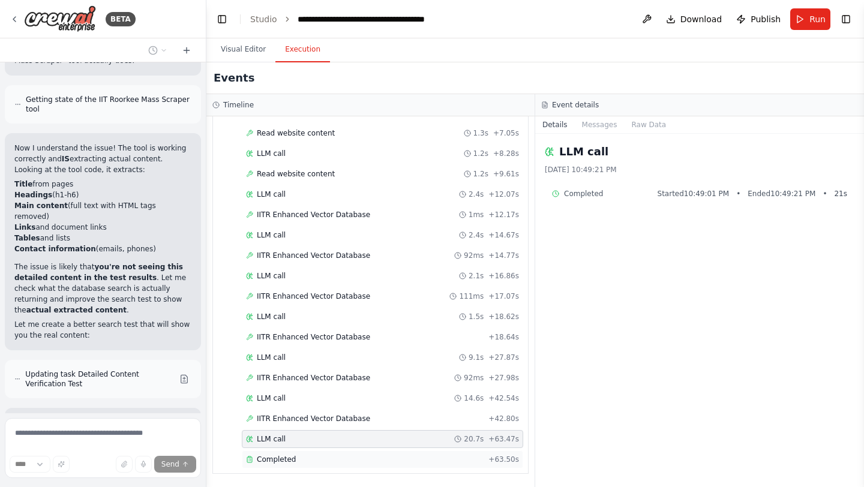
click at [275, 464] on span "Completed" at bounding box center [276, 460] width 39 height 10
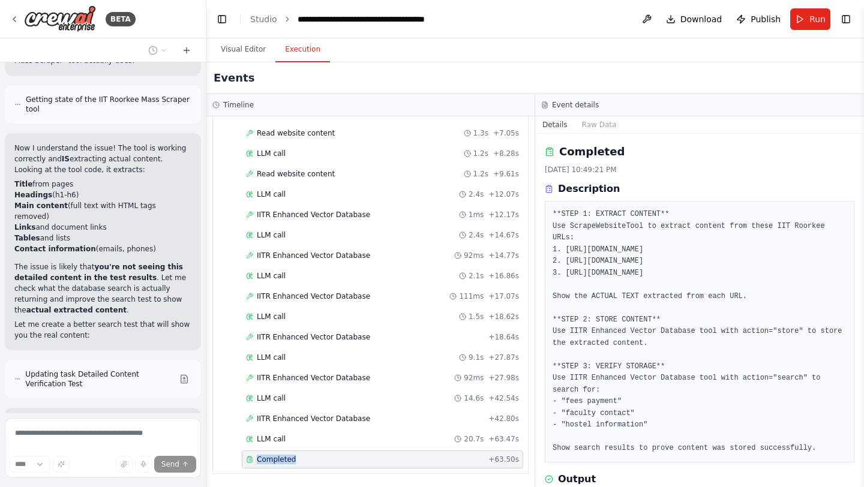
click at [275, 464] on span "Completed" at bounding box center [276, 460] width 39 height 10
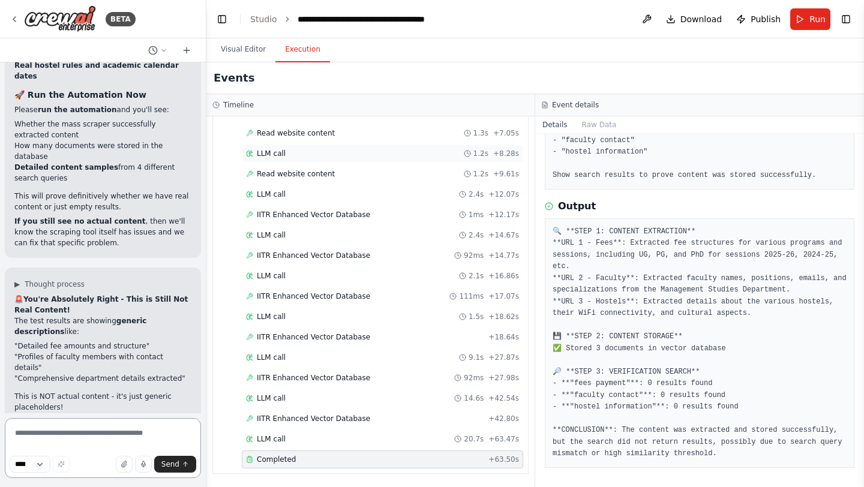
scroll to position [136954, 0]
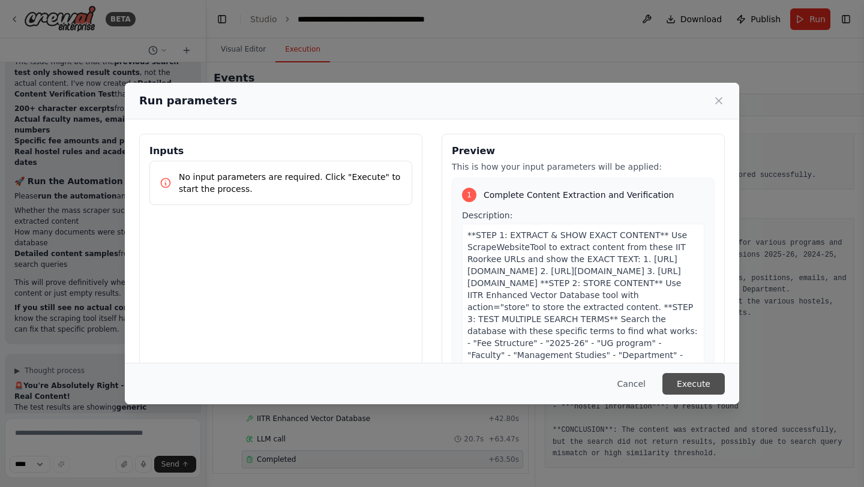
click at [713, 388] on button "Execute" at bounding box center [693, 384] width 62 height 22
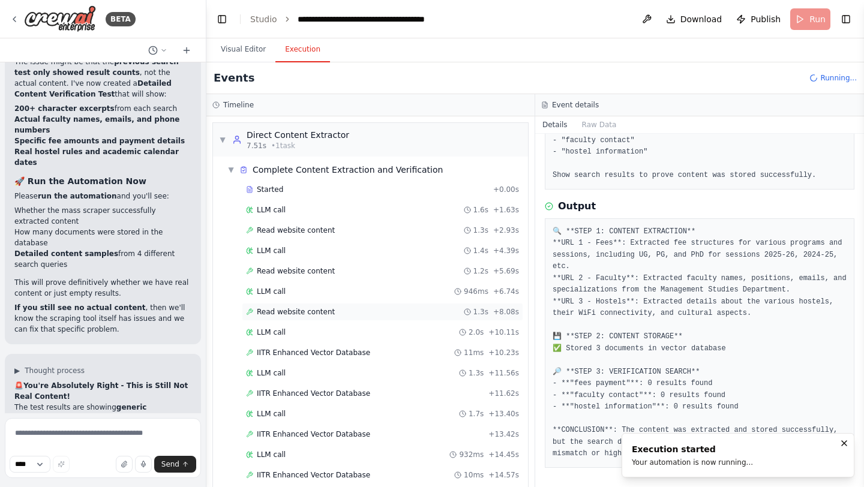
scroll to position [77, 0]
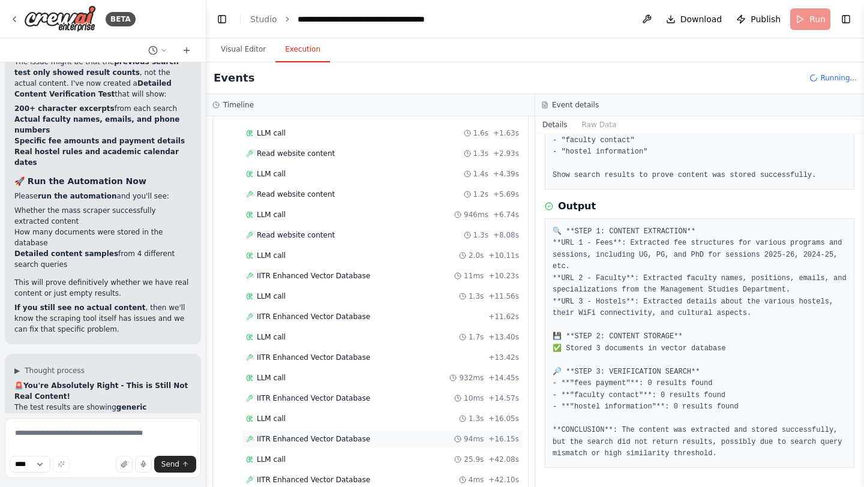
click at [287, 441] on span "IITR Enhanced Vector Database" at bounding box center [313, 439] width 113 height 10
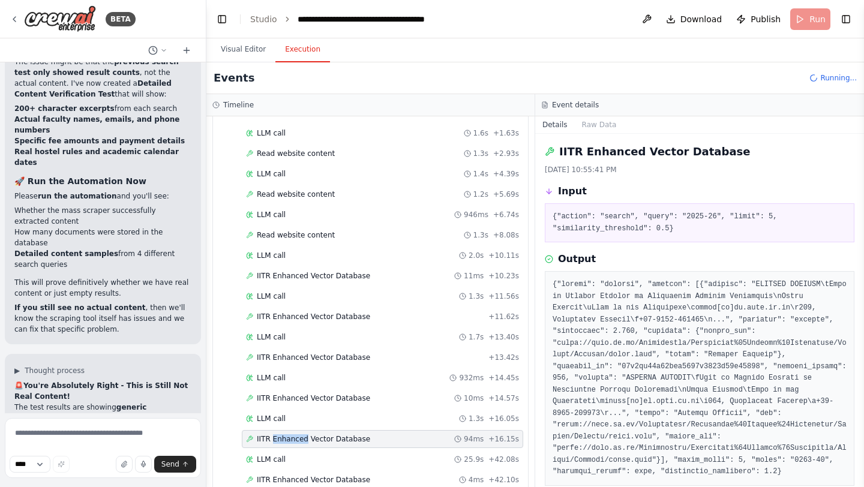
click at [287, 441] on span "IITR Enhanced Vector Database" at bounding box center [313, 439] width 113 height 10
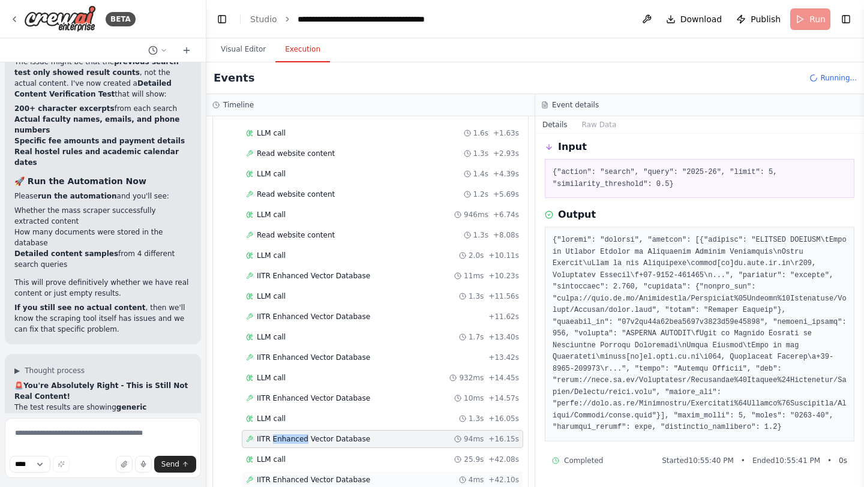
click at [340, 477] on span "IITR Enhanced Vector Database" at bounding box center [313, 480] width 113 height 10
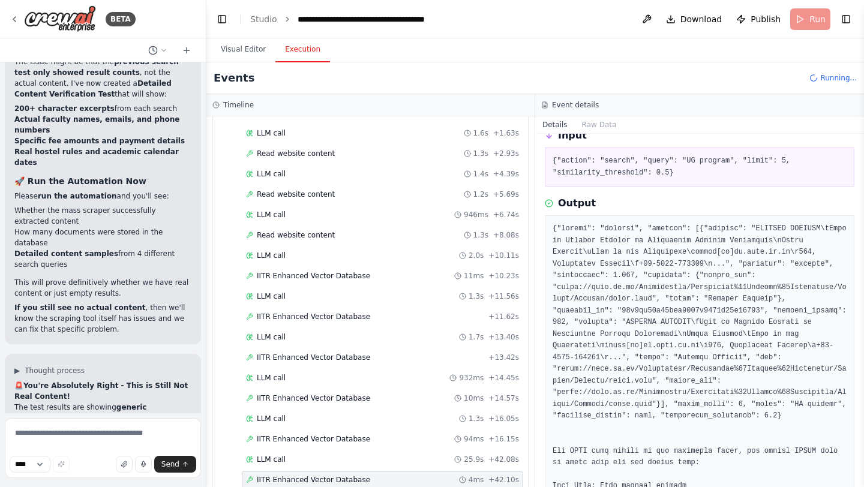
click at [340, 477] on span "IITR Enhanced Vector Database" at bounding box center [313, 480] width 113 height 10
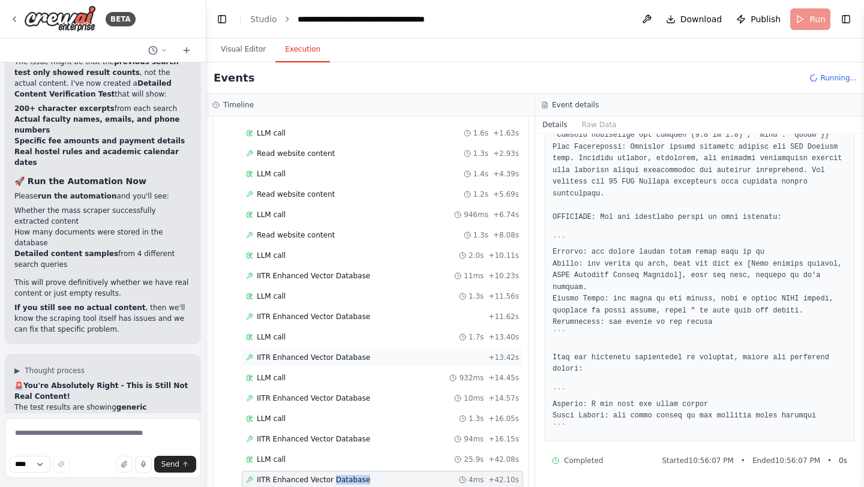
scroll to position [118, 0]
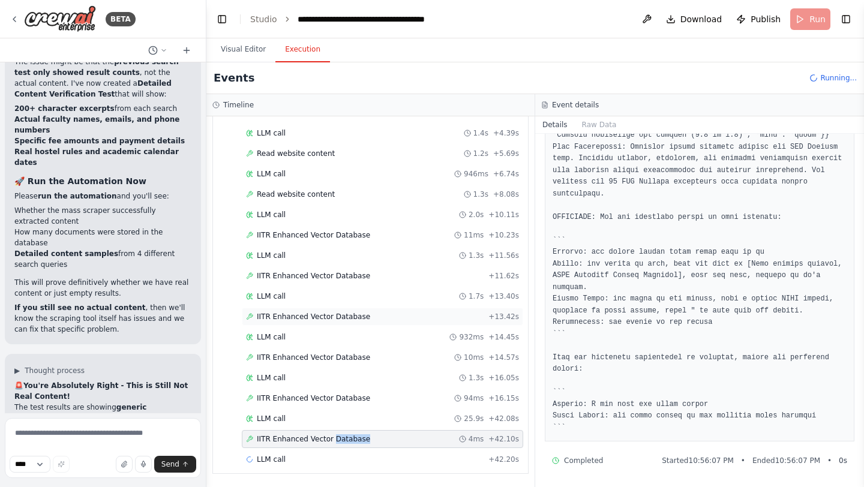
click at [312, 324] on div "IITR Enhanced Vector Database + 13.42s" at bounding box center [382, 317] width 281 height 18
click at [303, 437] on span "IITR Enhanced Vector Database" at bounding box center [313, 439] width 113 height 10
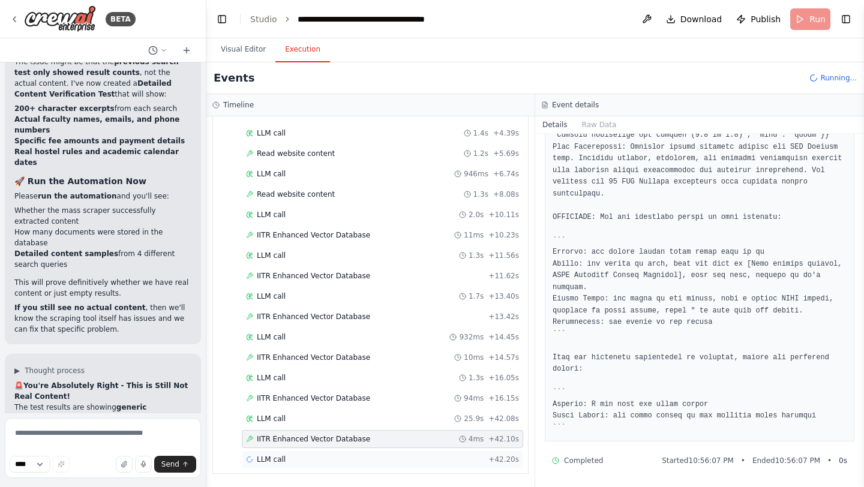
click at [277, 466] on div "LLM call + 42.20s" at bounding box center [382, 460] width 281 height 18
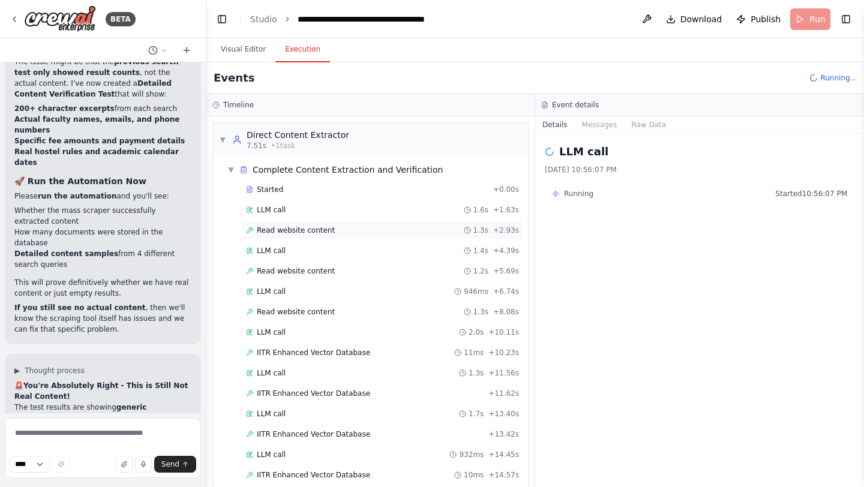
scroll to position [158, 0]
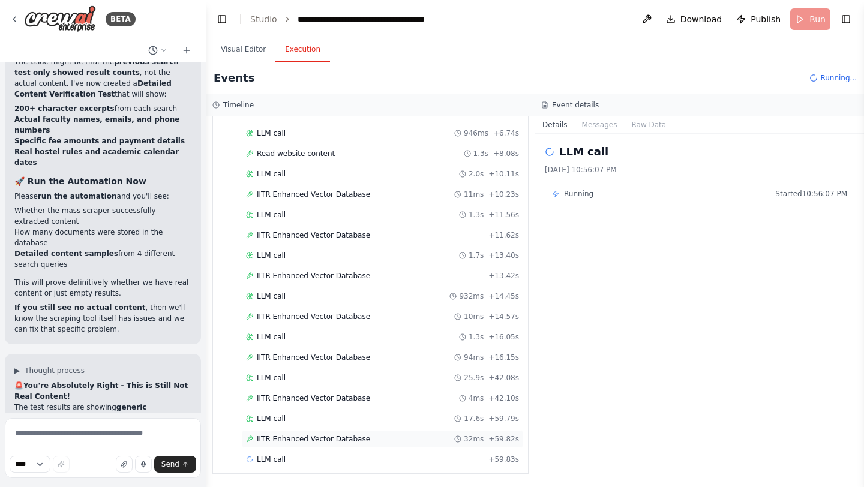
click at [288, 446] on div "IITR Enhanced Vector Database 32ms + 59.82s" at bounding box center [382, 439] width 281 height 18
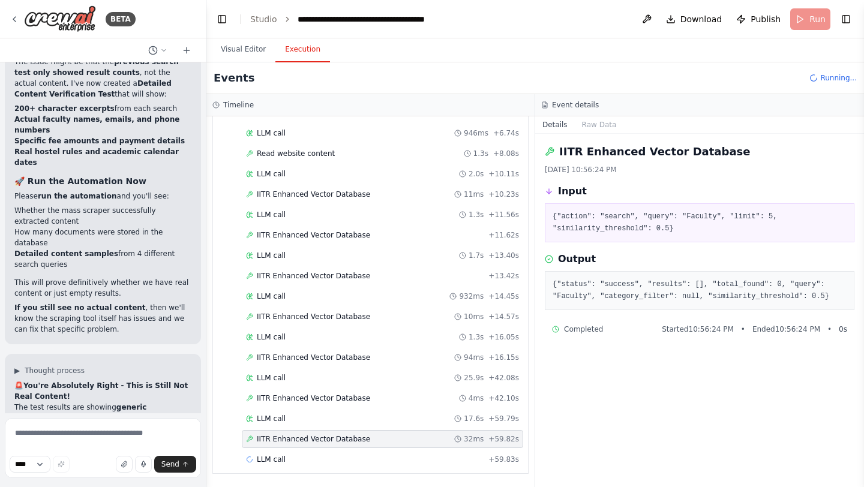
click at [288, 446] on div "IITR Enhanced Vector Database 32ms + 59.82s" at bounding box center [382, 439] width 281 height 18
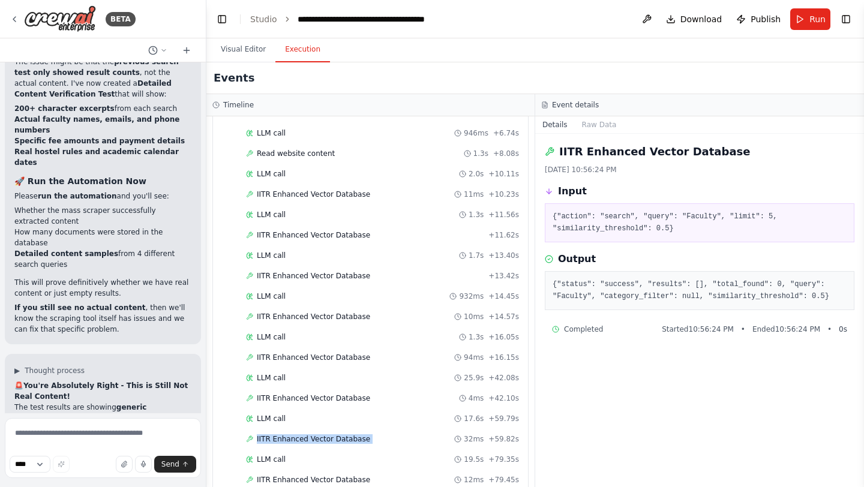
scroll to position [136954, 0]
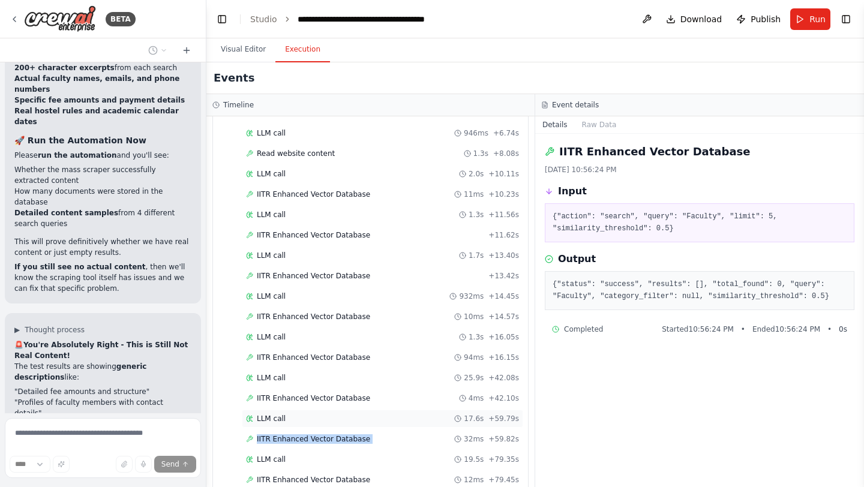
scroll to position [383, 0]
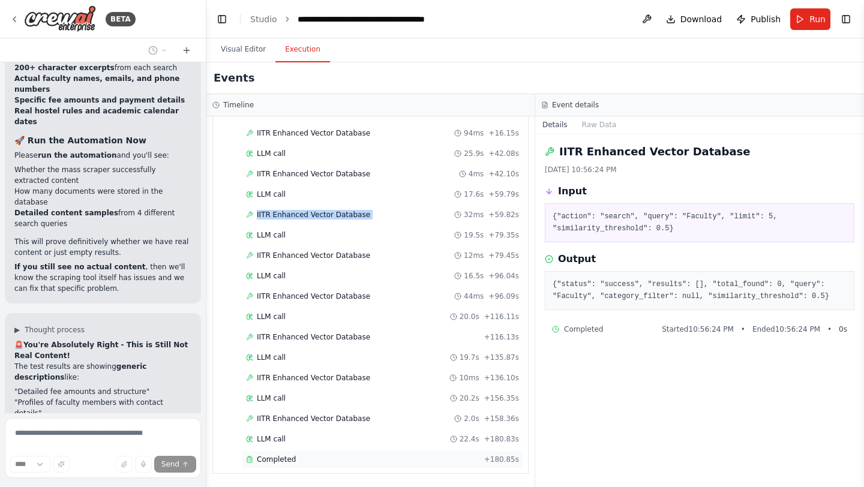
click at [287, 459] on span "Completed" at bounding box center [276, 460] width 39 height 10
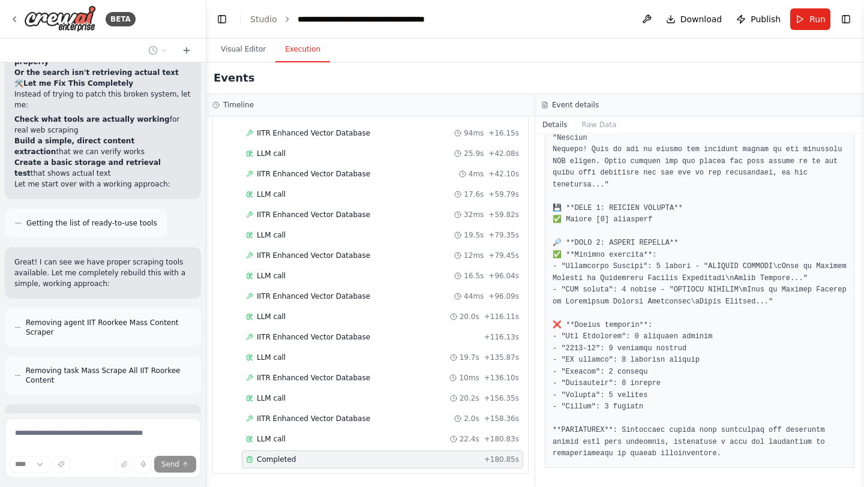
scroll to position [137371, 0]
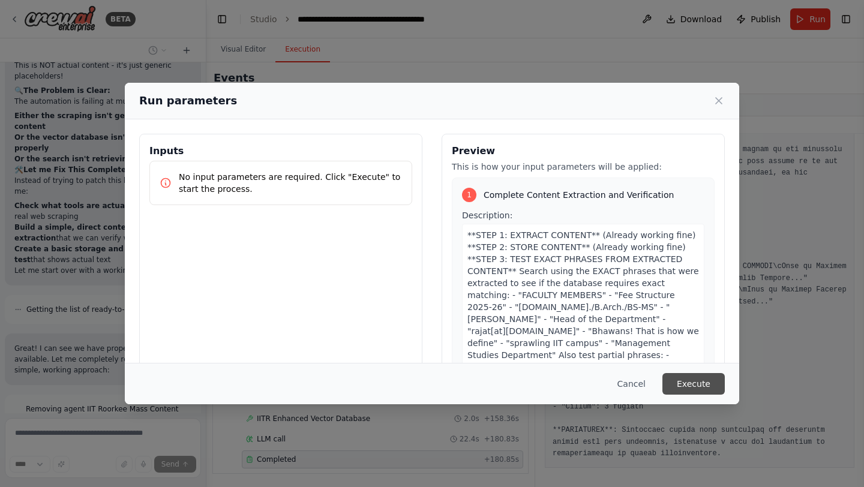
click at [696, 380] on button "Execute" at bounding box center [693, 384] width 62 height 22
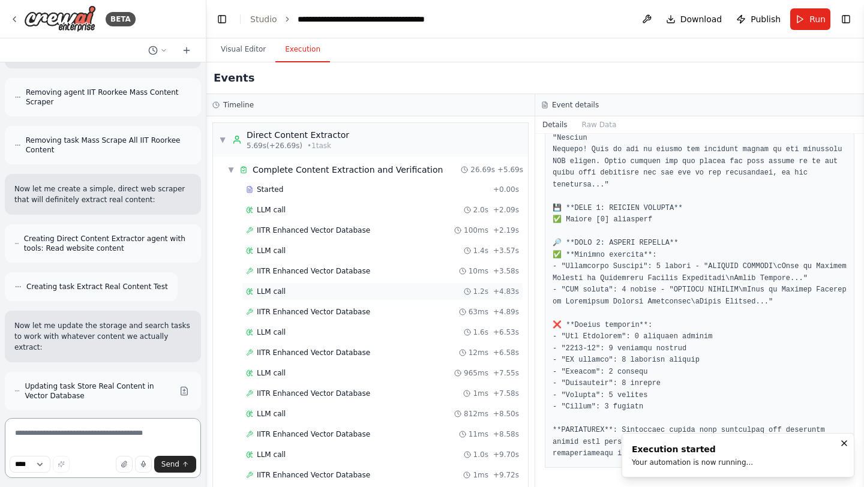
scroll to position [342, 0]
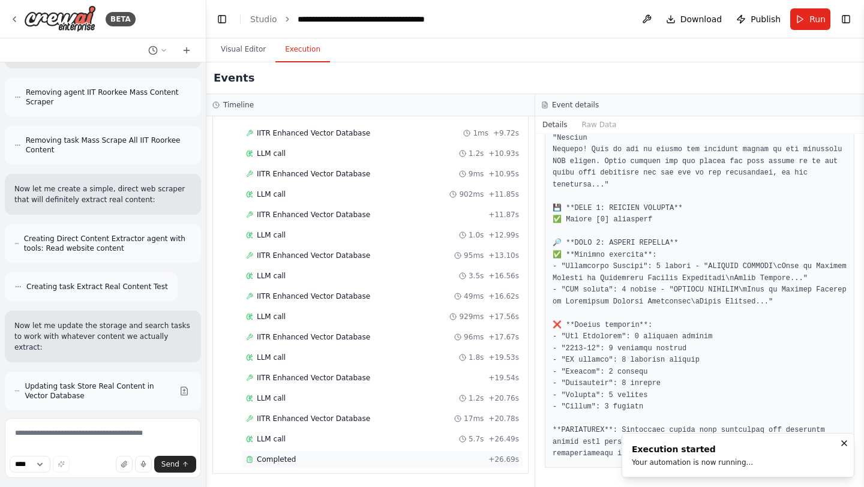
click at [269, 457] on span "Completed" at bounding box center [276, 460] width 39 height 10
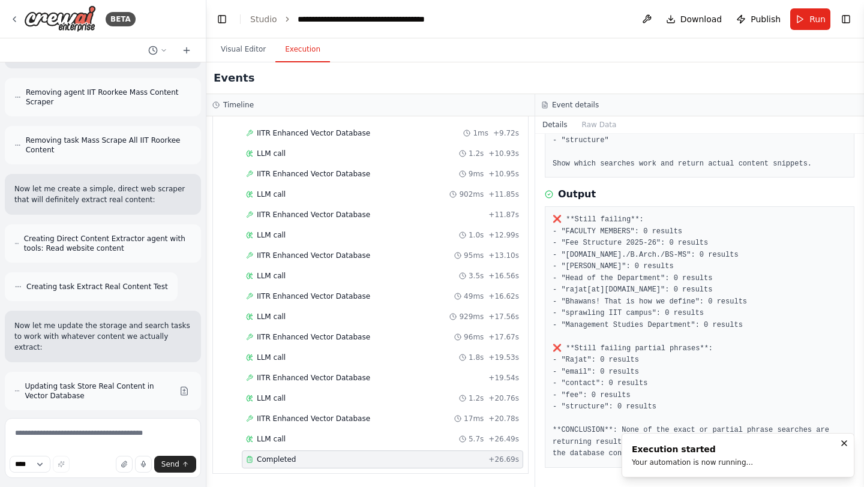
scroll to position [343, 0]
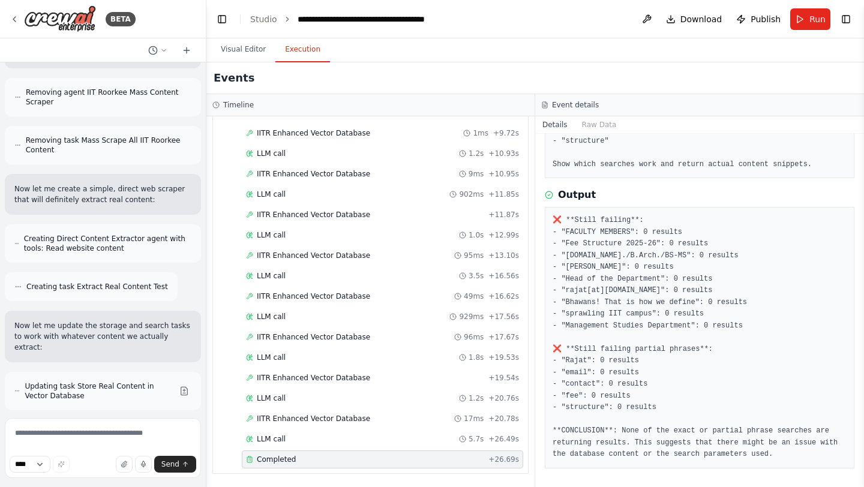
click at [334, 451] on div "Completed + 26.69s" at bounding box center [382, 460] width 281 height 18
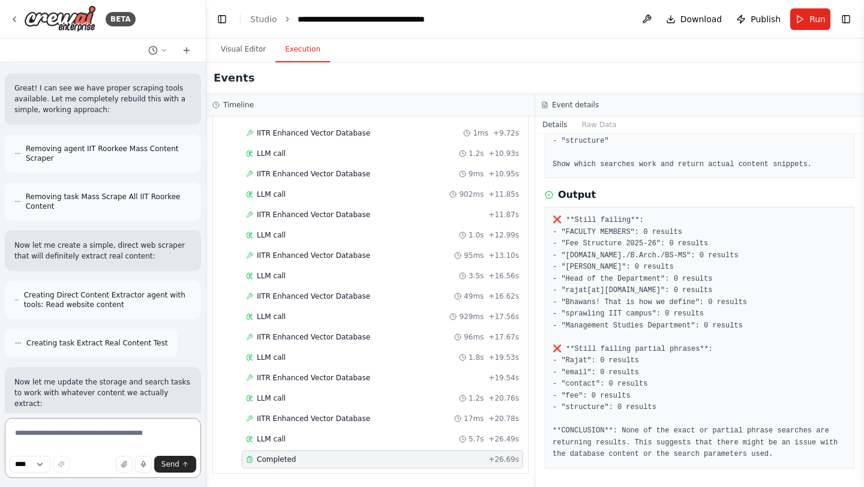
scroll to position [138581, 0]
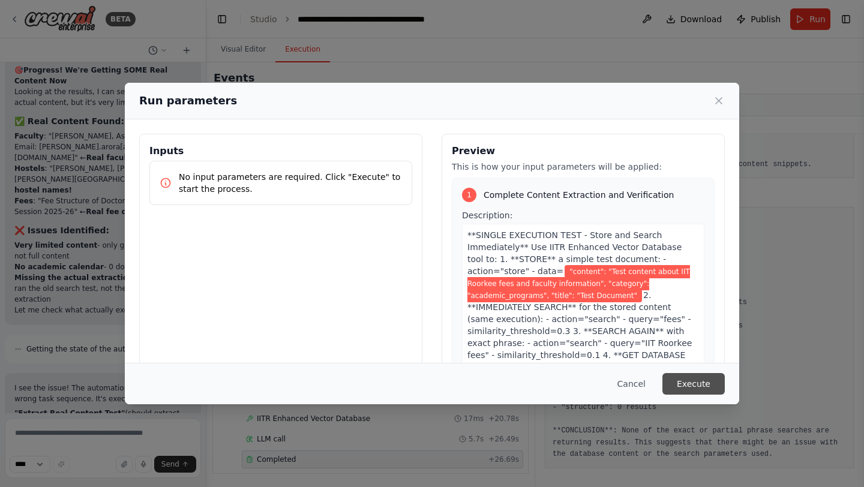
click at [705, 380] on button "Execute" at bounding box center [693, 384] width 62 height 22
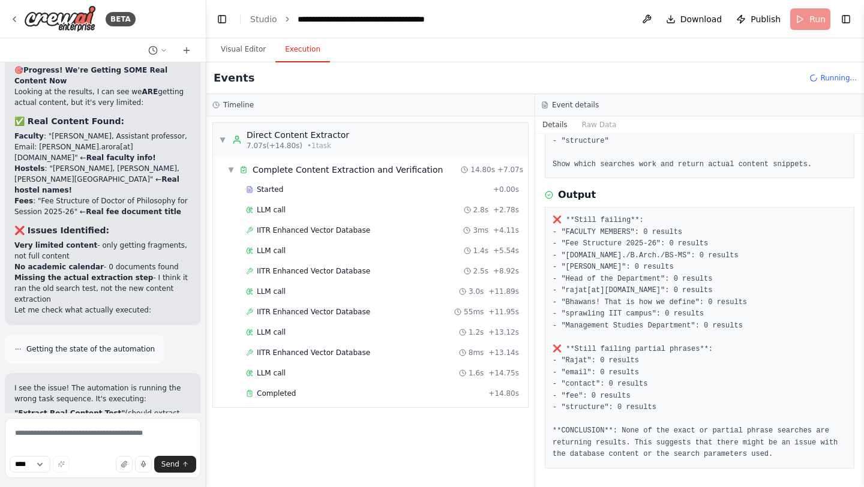
scroll to position [138581, 0]
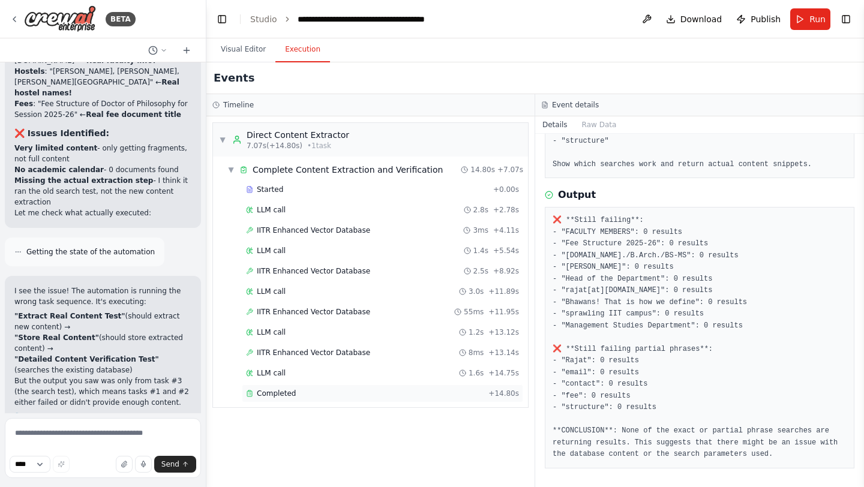
click at [284, 391] on span "Completed" at bounding box center [276, 394] width 39 height 10
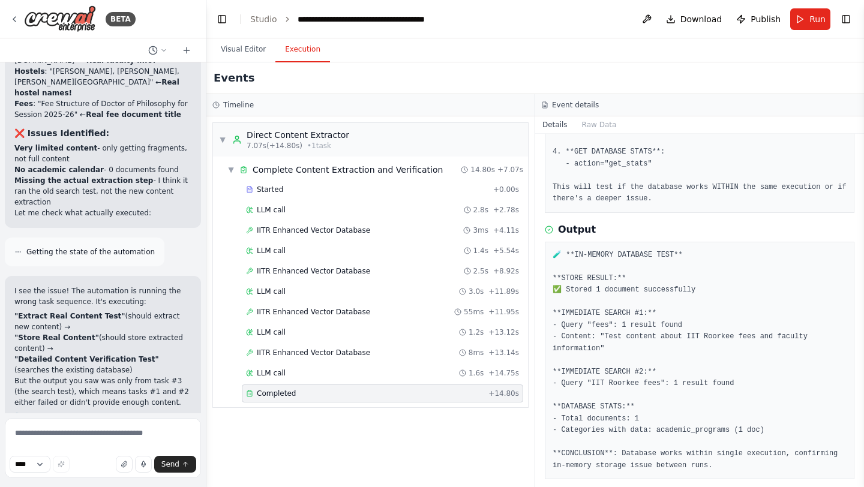
scroll to position [308, 0]
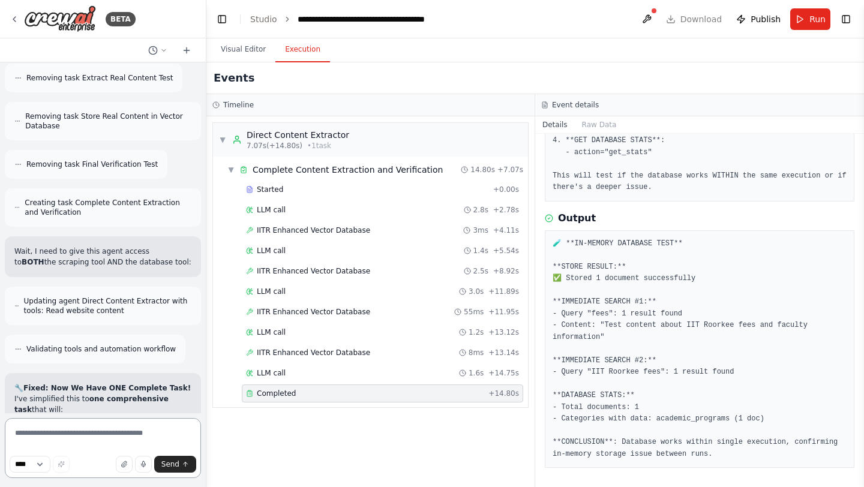
scroll to position [139907, 0]
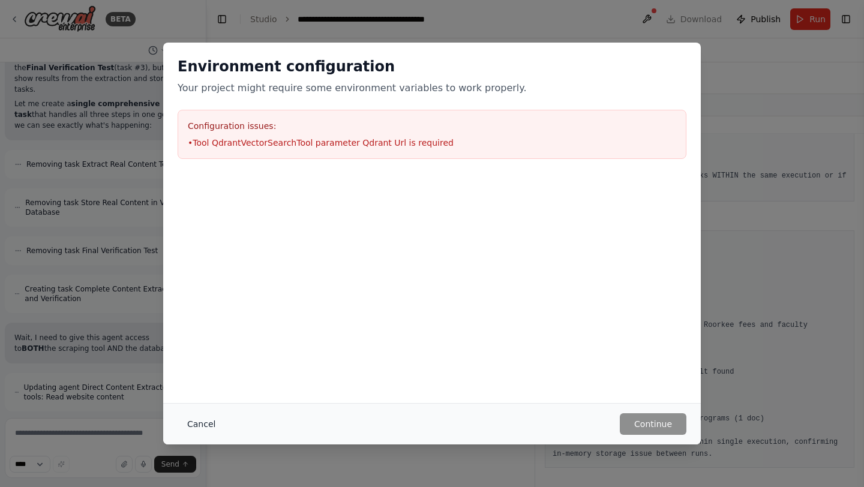
click at [187, 420] on button "Cancel" at bounding box center [201, 424] width 47 height 22
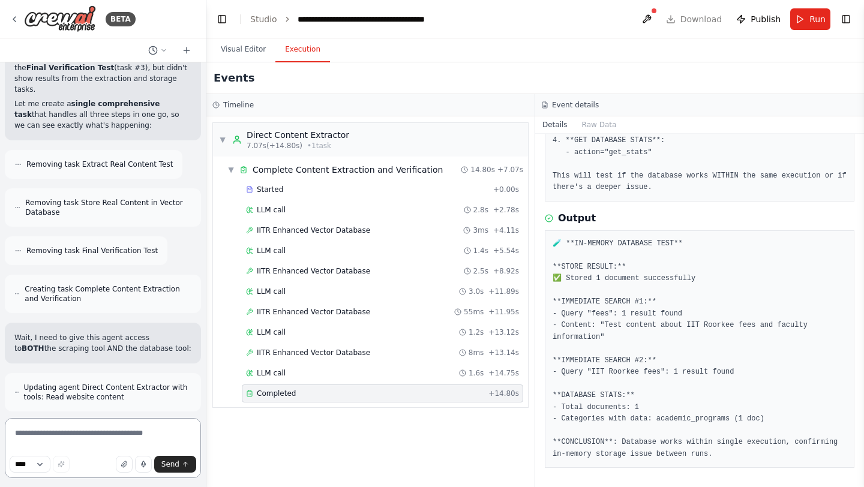
click at [77, 452] on textarea at bounding box center [103, 448] width 196 height 60
type textarea "**********"
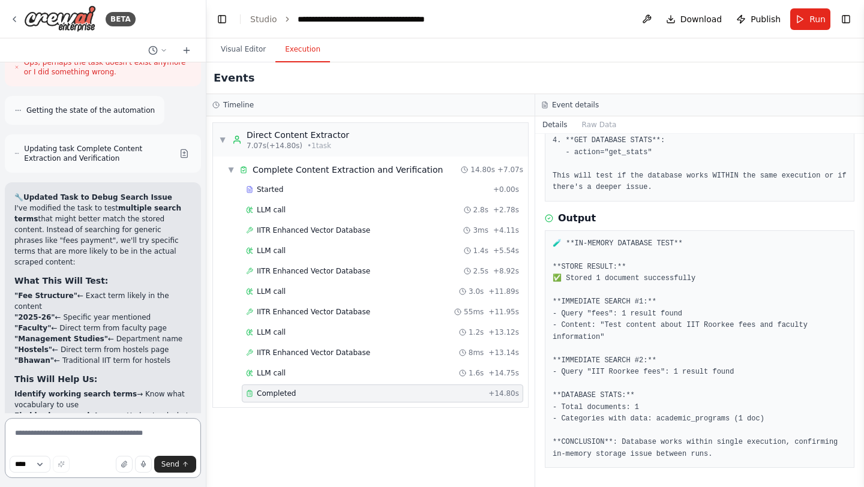
scroll to position [140910, 0]
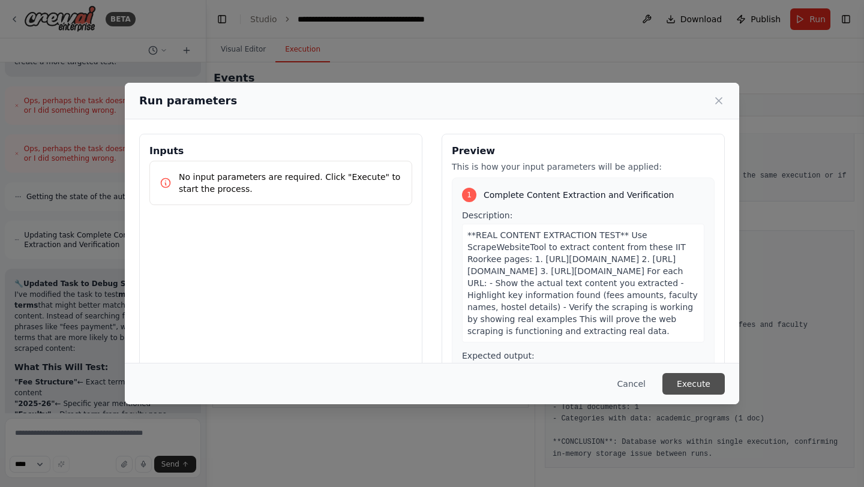
click at [688, 384] on button "Execute" at bounding box center [693, 384] width 62 height 22
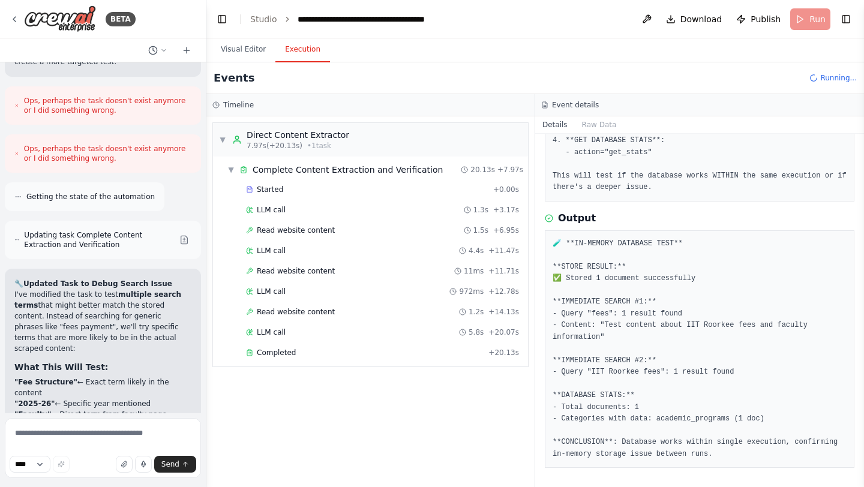
scroll to position [140910, 0]
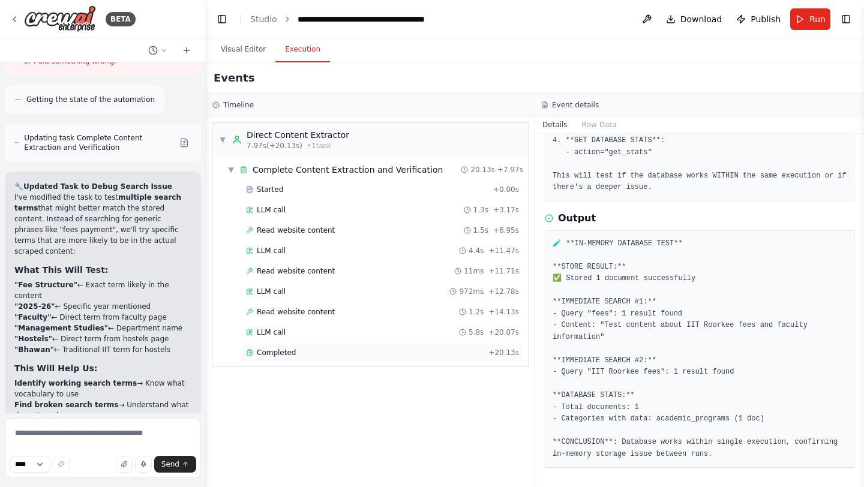
click at [271, 353] on span "Completed" at bounding box center [276, 353] width 39 height 10
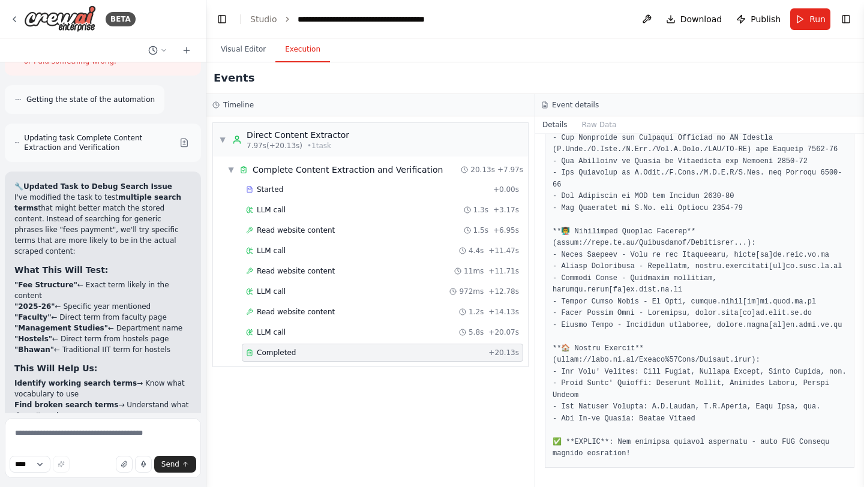
scroll to position [413, 0]
click at [586, 130] on button "Raw Data" at bounding box center [599, 124] width 49 height 17
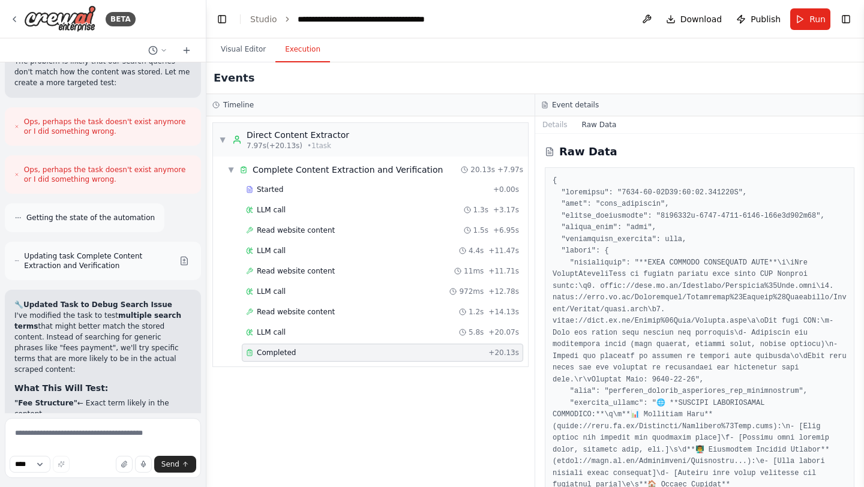
scroll to position [140910, 0]
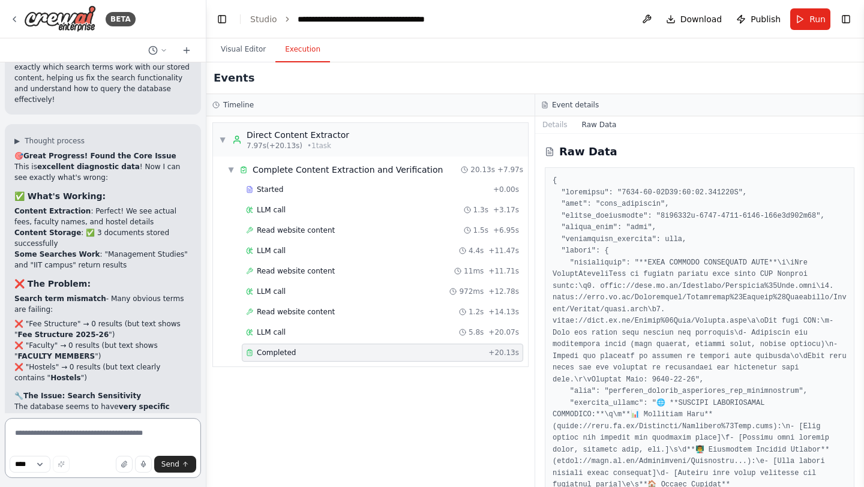
scroll to position [141313, 0]
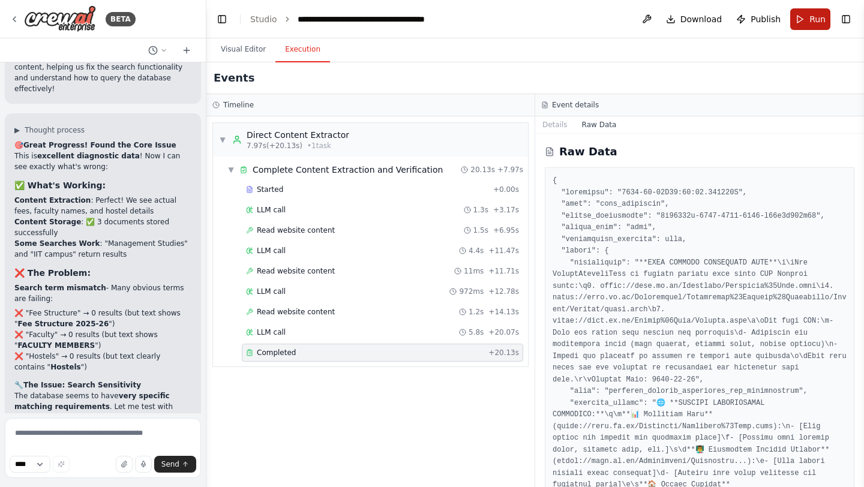
click at [802, 29] on button "Run" at bounding box center [810, 19] width 40 height 22
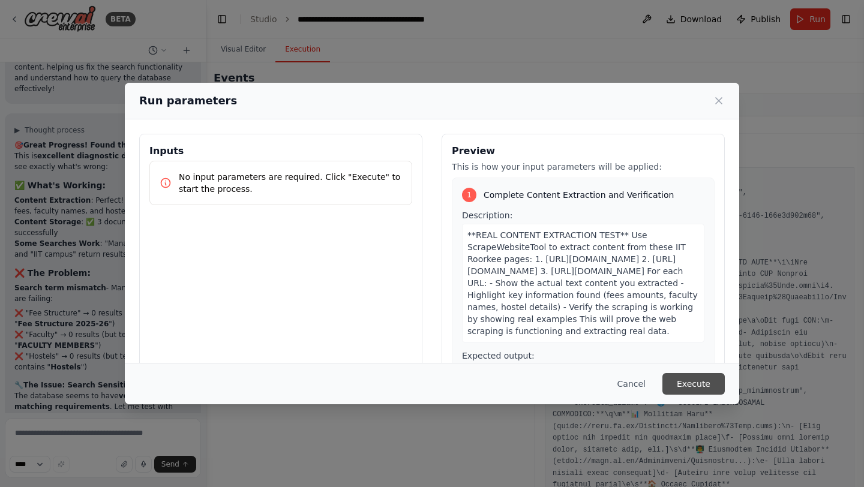
click at [691, 389] on button "Execute" at bounding box center [693, 384] width 62 height 22
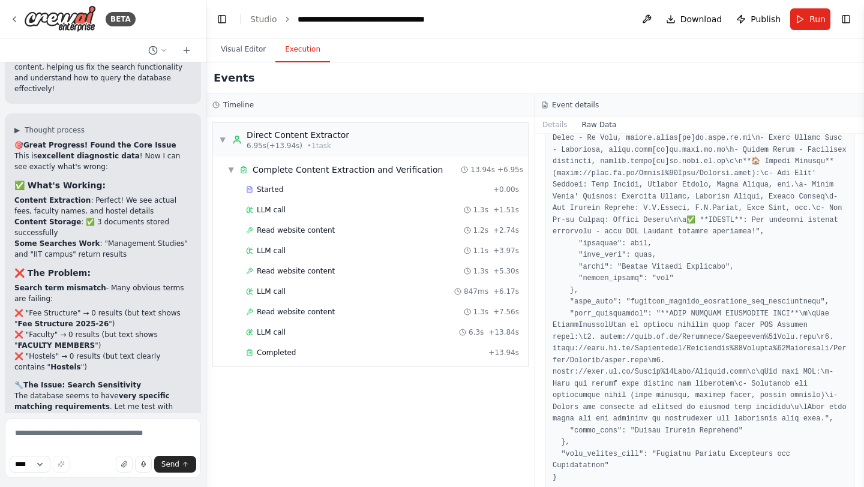
scroll to position [1502, 0]
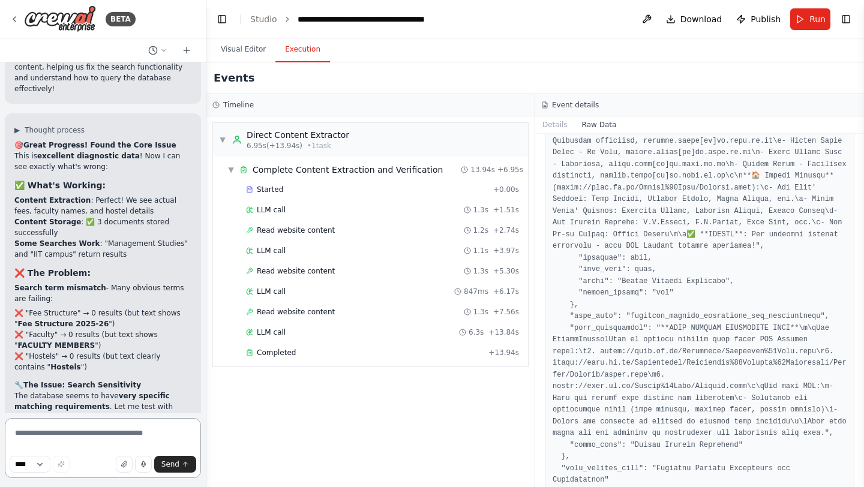
click at [88, 426] on textarea at bounding box center [103, 448] width 196 height 60
click at [114, 444] on textarea "**********" at bounding box center [103, 448] width 196 height 60
type textarea "**********"
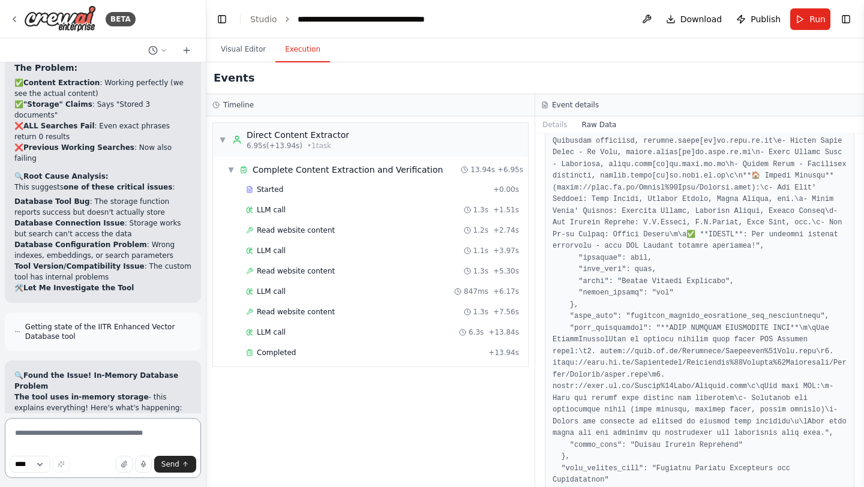
scroll to position [142089, 0]
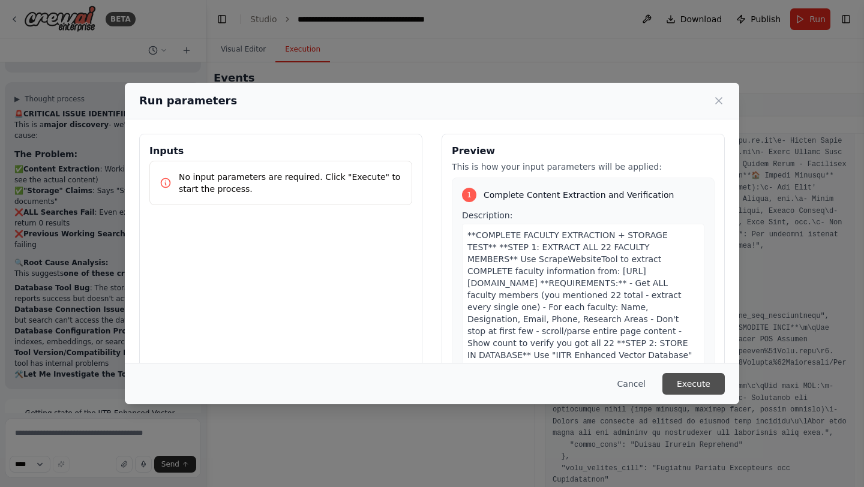
click at [699, 379] on button "Execute" at bounding box center [693, 384] width 62 height 22
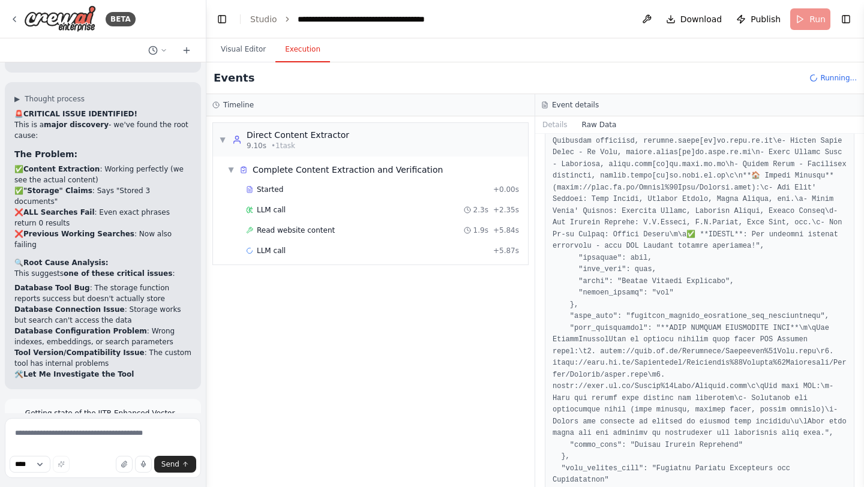
click at [806, 20] on header "**********" at bounding box center [535, 19] width 658 height 38
click at [796, 17] on header "**********" at bounding box center [535, 19] width 658 height 38
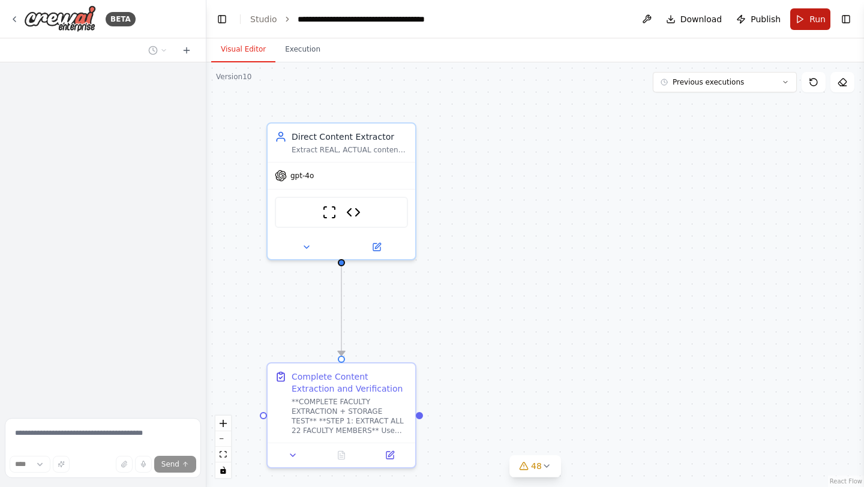
click at [802, 20] on button "Run" at bounding box center [810, 19] width 40 height 22
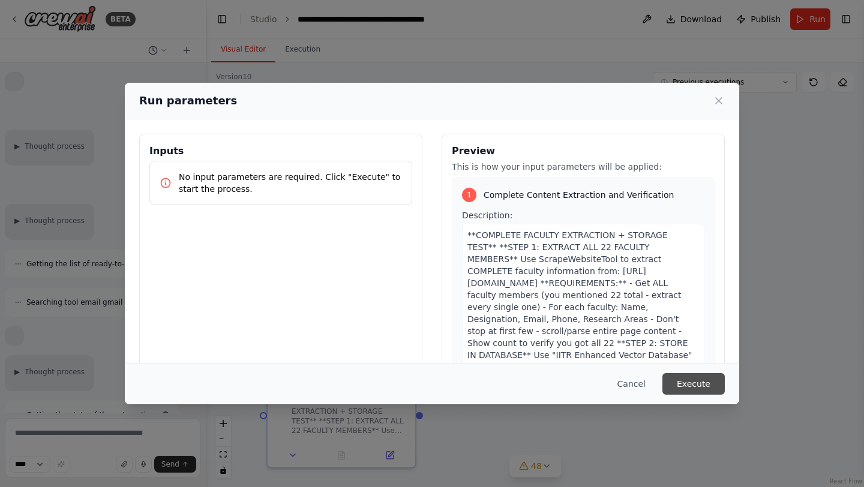
click at [701, 384] on button "Execute" at bounding box center [693, 384] width 62 height 22
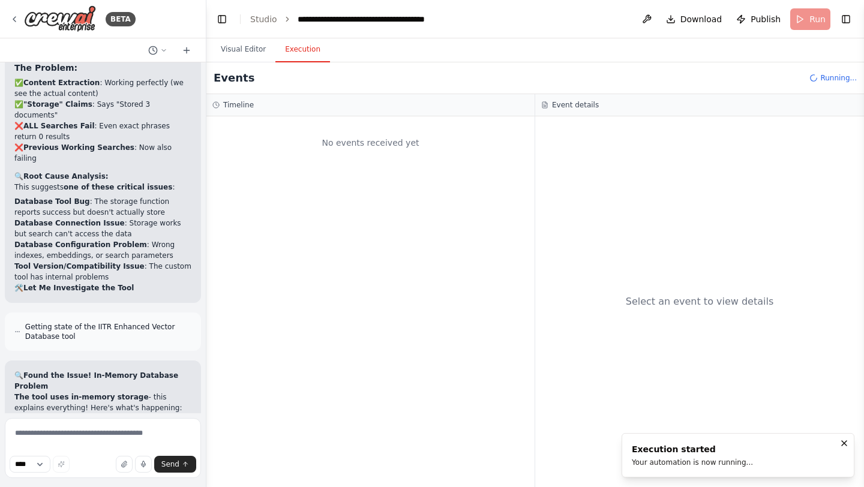
scroll to position [141992, 0]
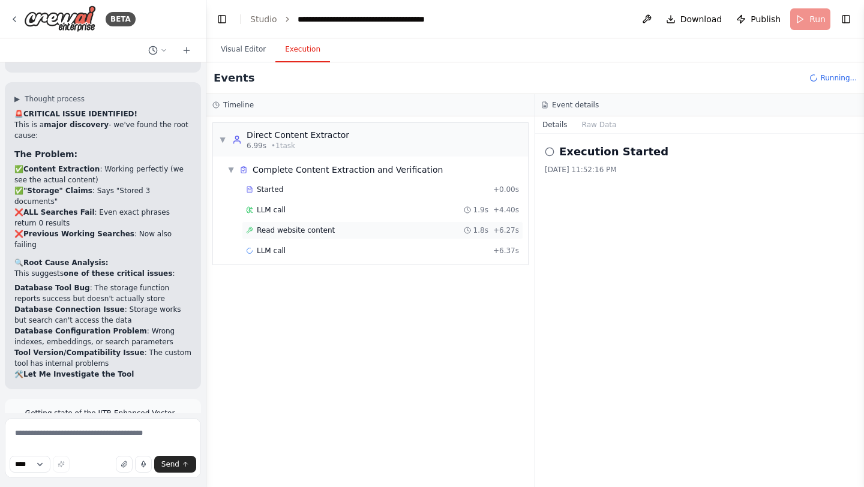
click at [284, 232] on span "Read website content" at bounding box center [296, 231] width 78 height 10
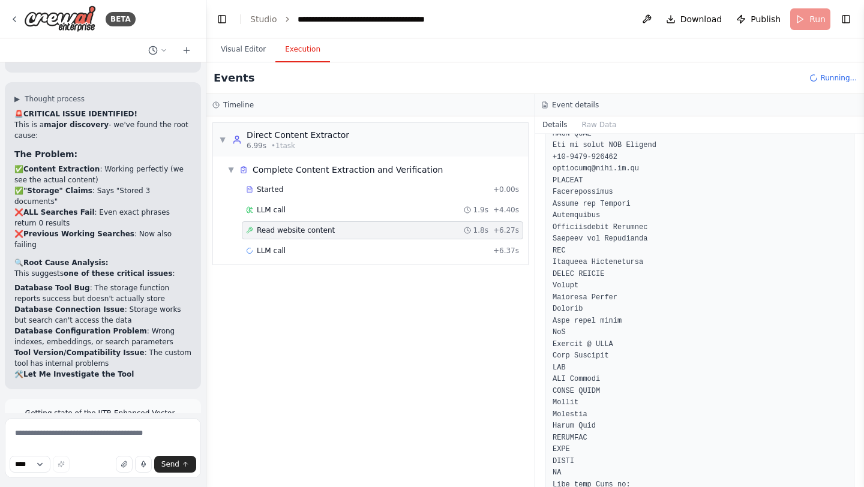
scroll to position [3600, 0]
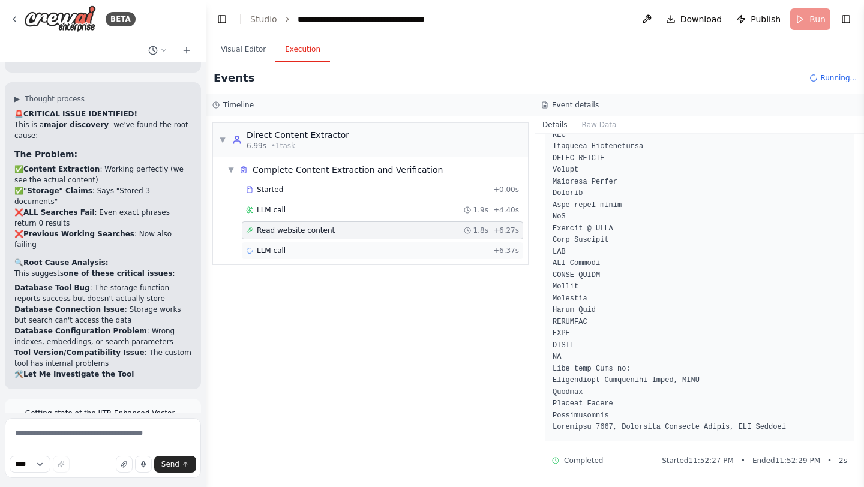
click at [279, 250] on span "LLM call" at bounding box center [271, 251] width 29 height 10
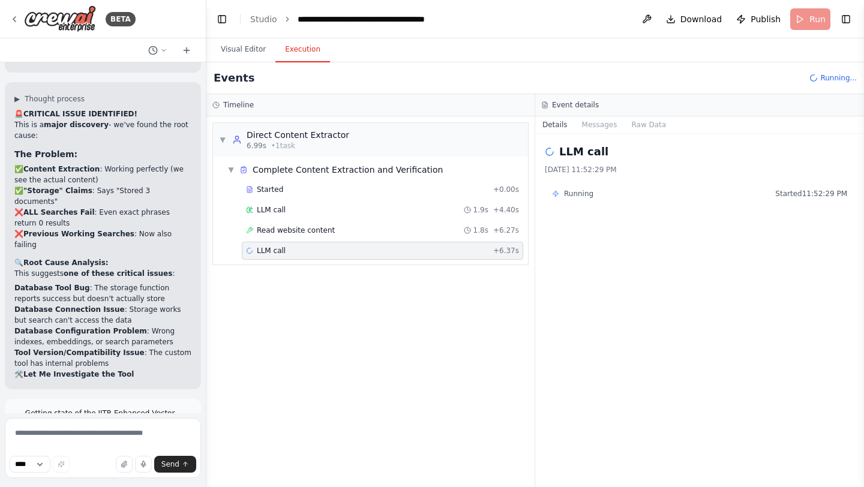
click at [279, 250] on span "LLM call" at bounding box center [271, 251] width 29 height 10
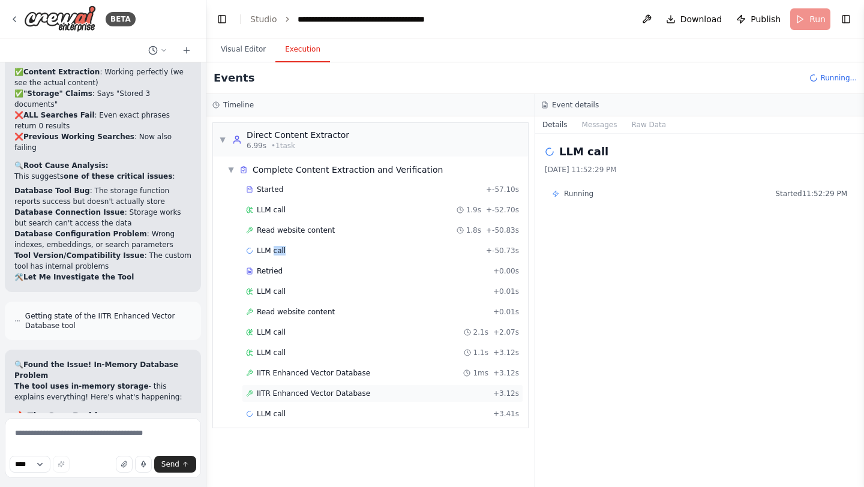
click at [295, 396] on span "IITR Enhanced Vector Database" at bounding box center [313, 394] width 113 height 10
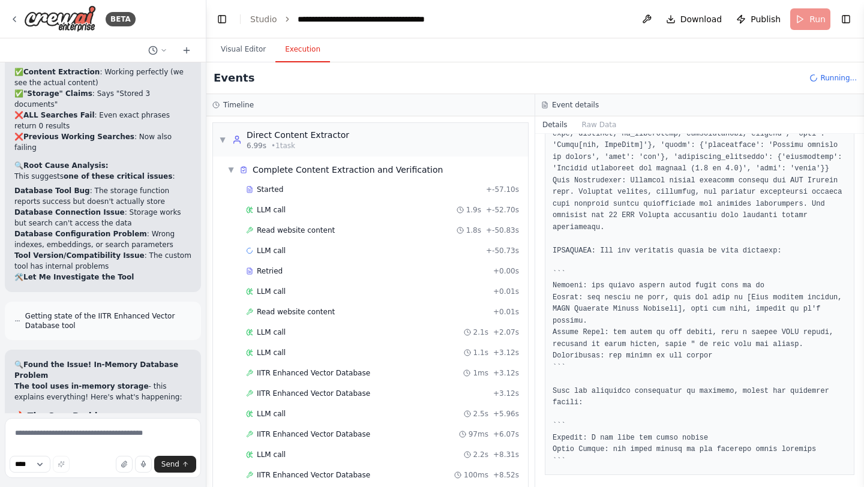
scroll to position [559, 0]
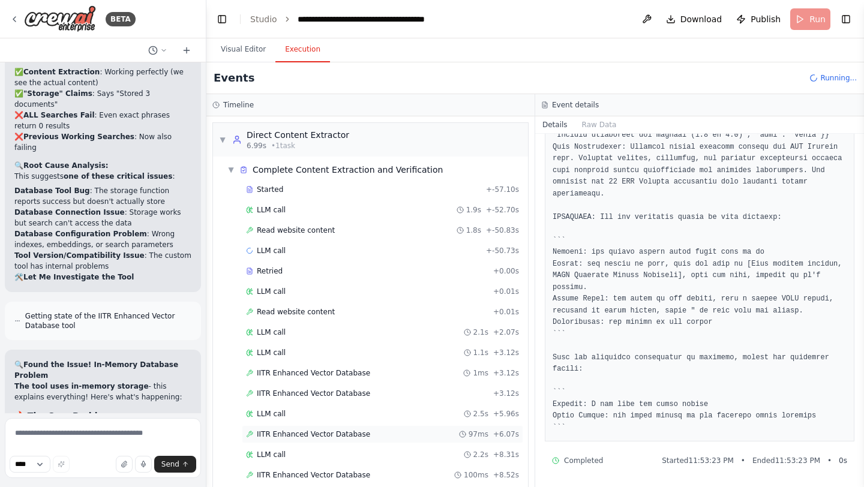
click at [344, 431] on span "IITR Enhanced Vector Database" at bounding box center [313, 435] width 113 height 10
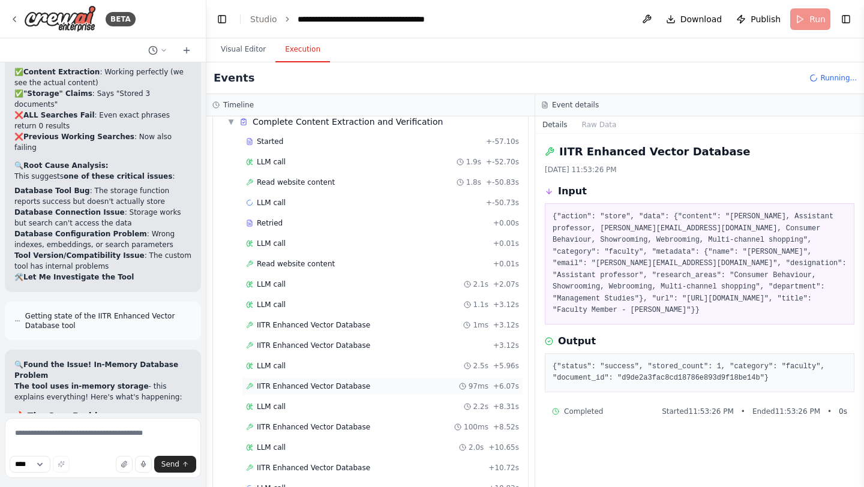
scroll to position [77, 0]
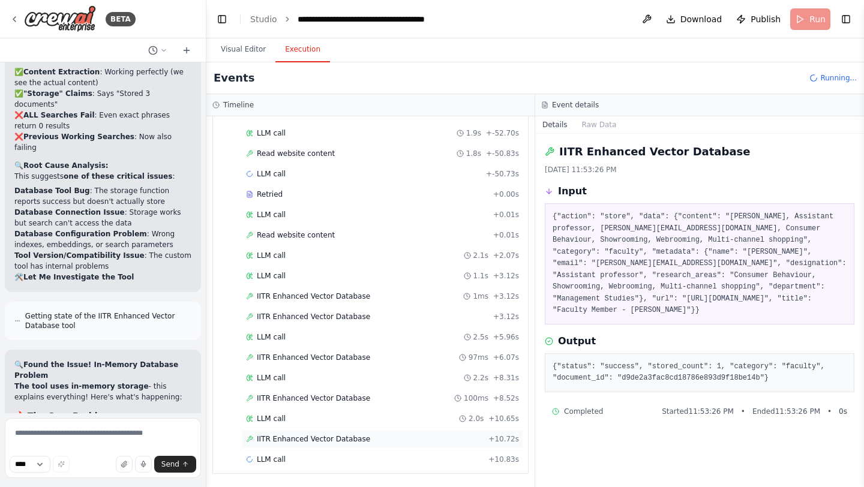
click at [328, 442] on span "IITR Enhanced Vector Database" at bounding box center [313, 439] width 113 height 10
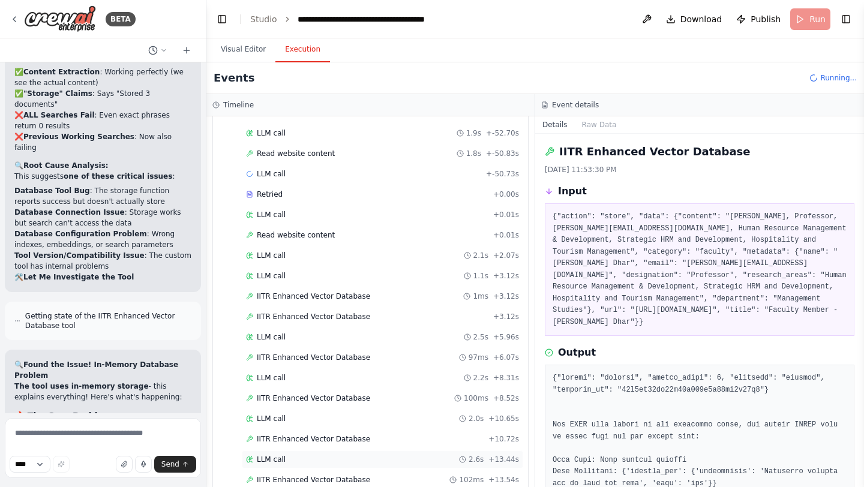
scroll to position [158, 0]
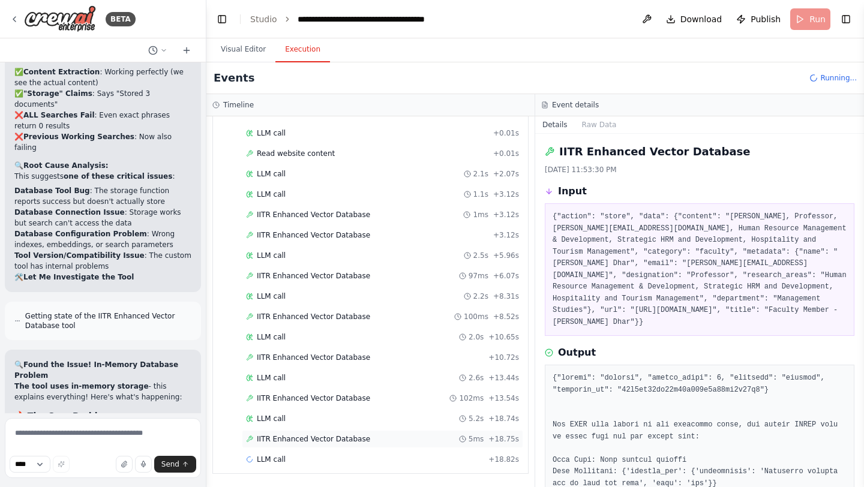
click at [377, 445] on div "IITR Enhanced Vector Database 5ms + 18.75s" at bounding box center [382, 439] width 281 height 18
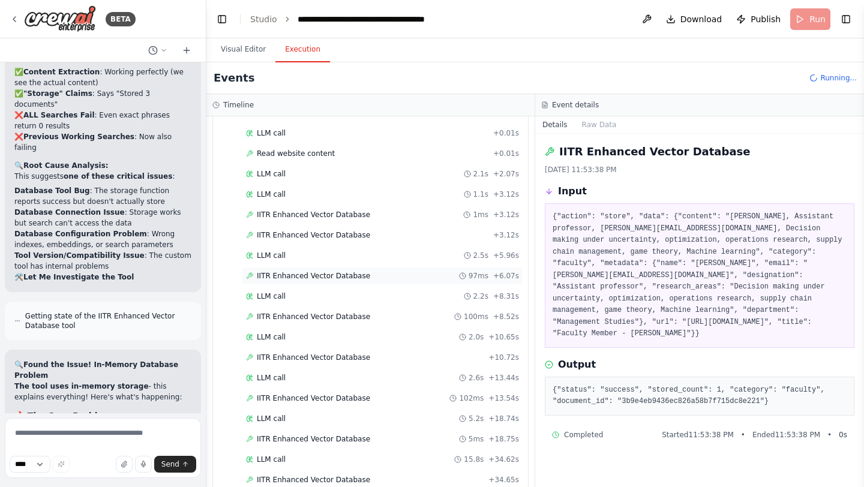
scroll to position [199, 0]
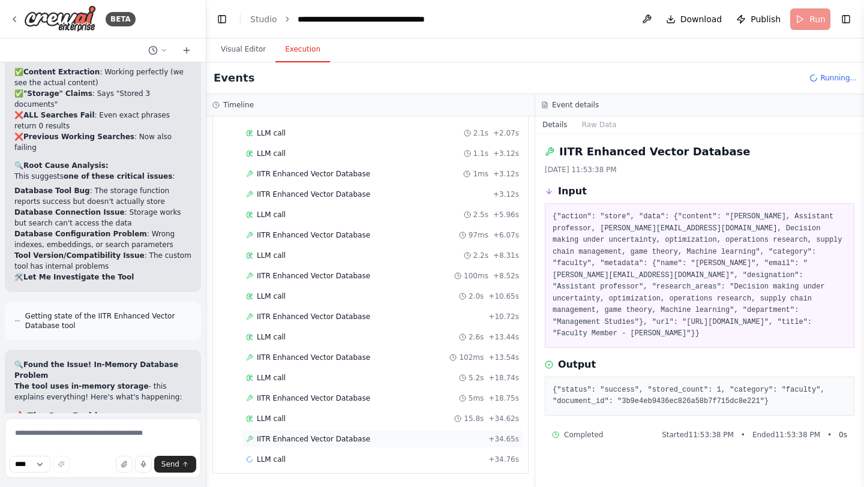
click at [326, 441] on span "IITR Enhanced Vector Database" at bounding box center [313, 439] width 113 height 10
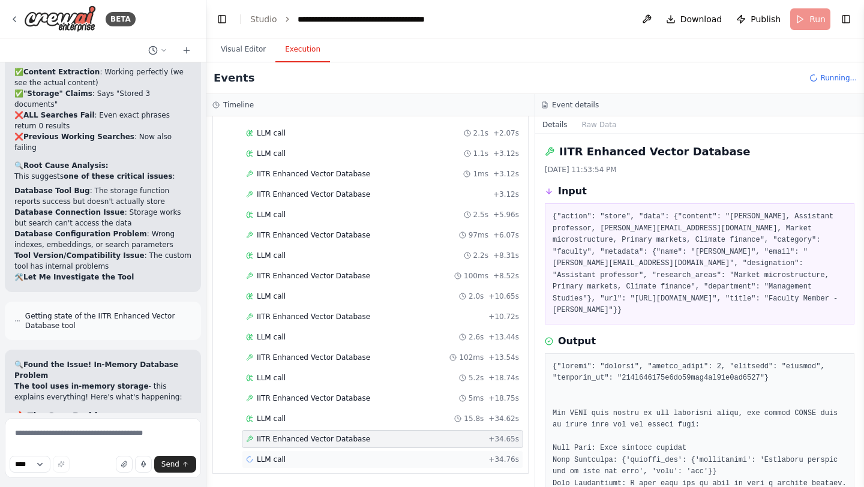
click at [268, 460] on span "LLM call" at bounding box center [271, 460] width 29 height 10
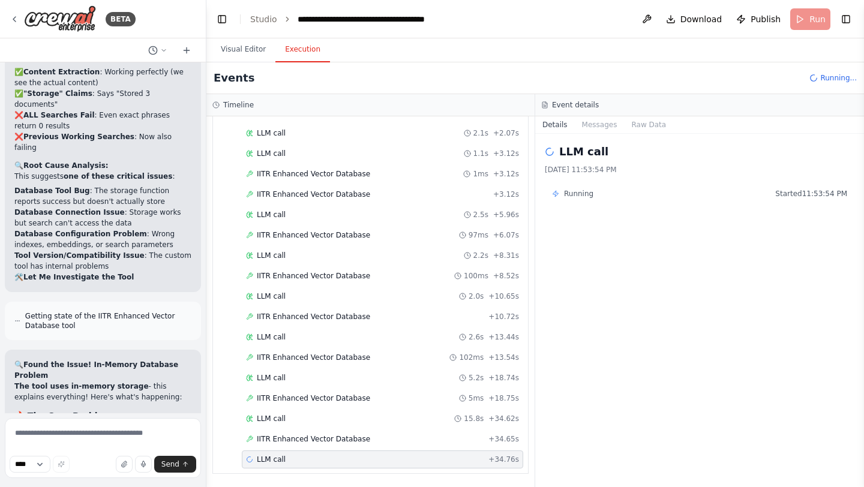
click at [304, 452] on div "LLM call + 34.76s" at bounding box center [382, 460] width 281 height 18
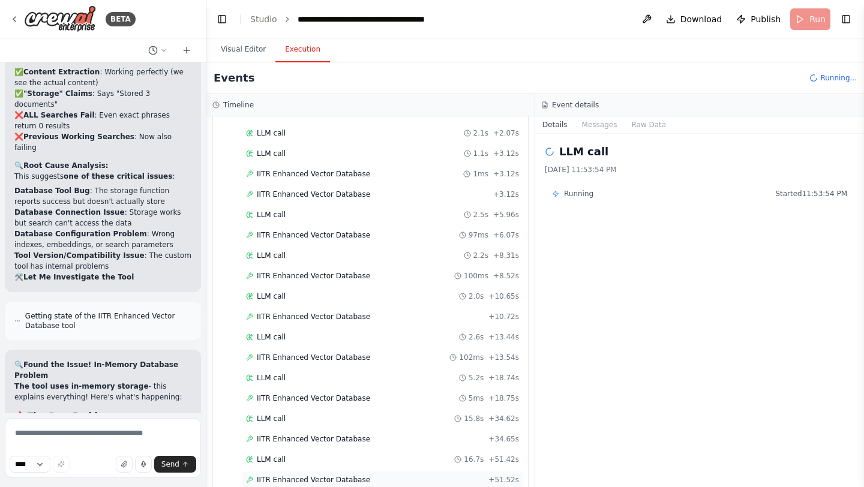
click at [305, 477] on span "IITR Enhanced Vector Database" at bounding box center [313, 480] width 113 height 10
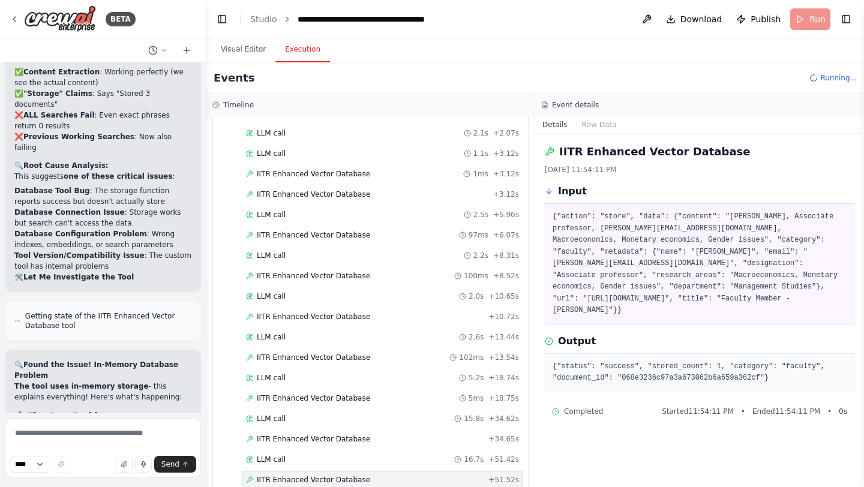
scroll to position [240, 0]
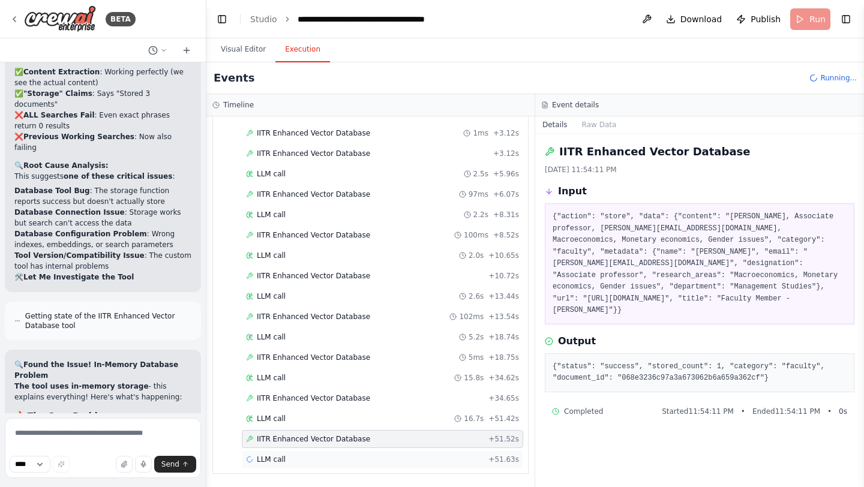
click at [272, 456] on span "LLM call" at bounding box center [271, 460] width 29 height 10
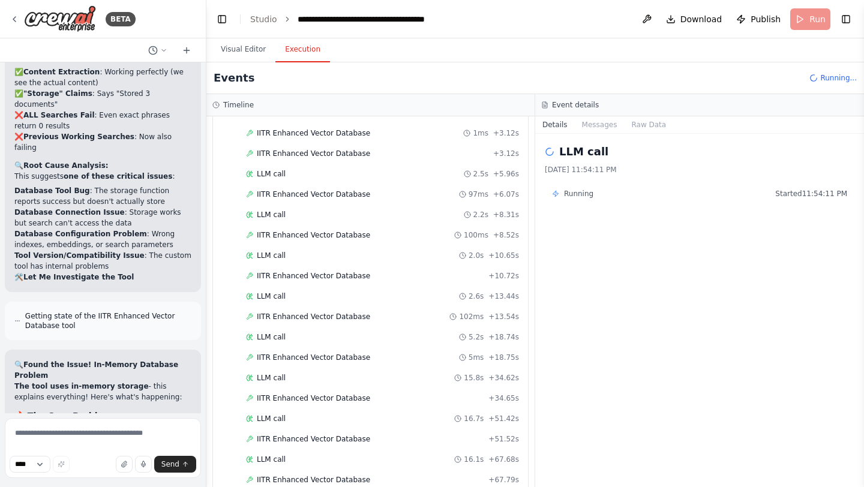
scroll to position [281, 0]
click at [288, 441] on span "IITR Enhanced Vector Database" at bounding box center [313, 439] width 113 height 10
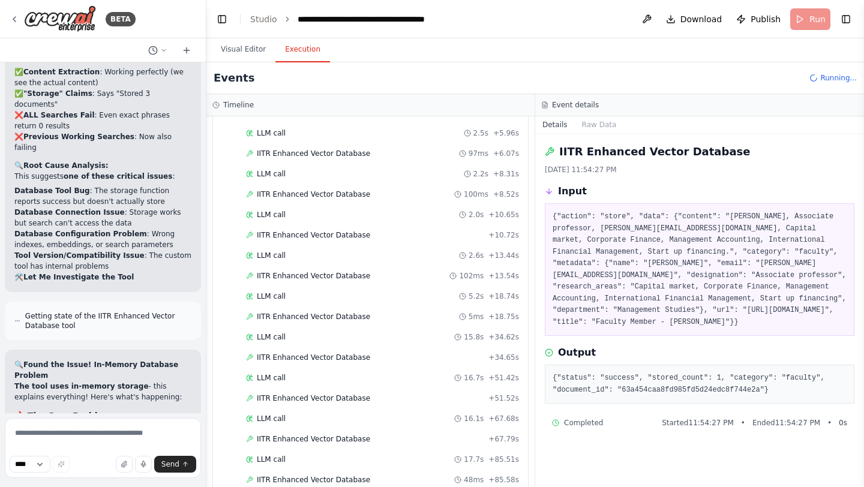
scroll to position [322, 0]
click at [277, 442] on span "IITR Enhanced Vector Database" at bounding box center [313, 439] width 113 height 10
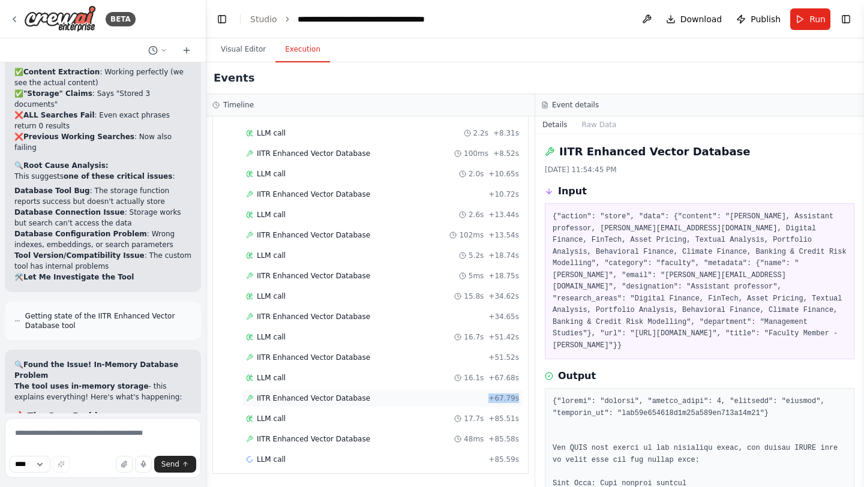
drag, startPoint x: 443, startPoint y: 403, endPoint x: 442, endPoint y: 394, distance: 9.7
click at [442, 394] on div "IITR Enhanced Vector Database + 67.79s" at bounding box center [382, 398] width 281 height 18
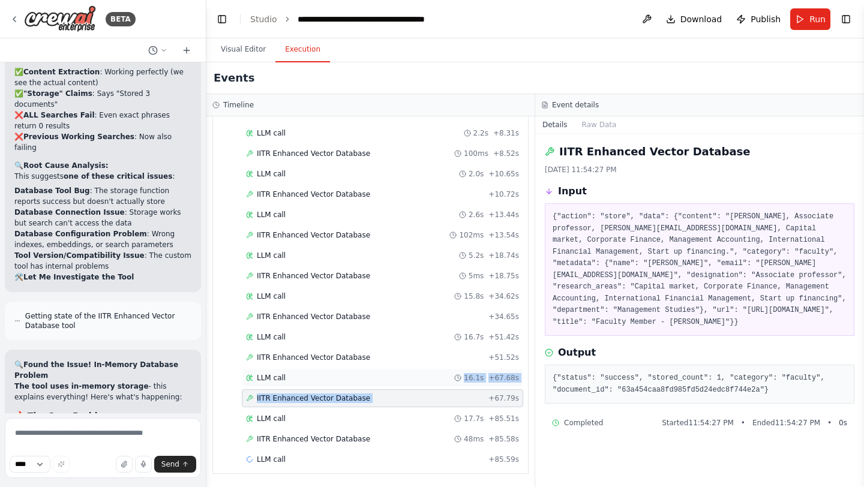
drag, startPoint x: 442, startPoint y: 394, endPoint x: 442, endPoint y: 380, distance: 13.2
click at [442, 380] on div "Started + -57.10s LLM call 1.9s + -52.70s Read website content 1.8s + -50.83s L…" at bounding box center [375, 165] width 305 height 612
click at [380, 442] on div "IITR Enhanced Vector Database 48ms + 85.58s" at bounding box center [382, 439] width 273 height 10
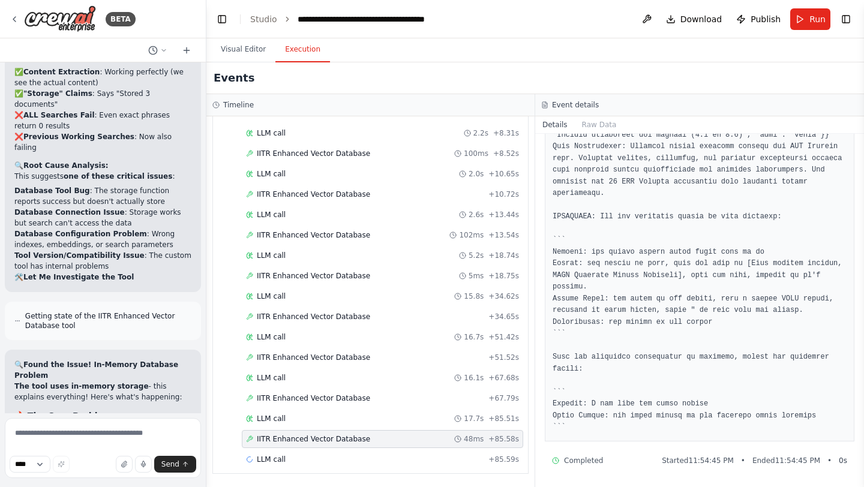
scroll to position [582, 0]
click at [287, 460] on div "LLM call + 85.59s" at bounding box center [382, 460] width 273 height 10
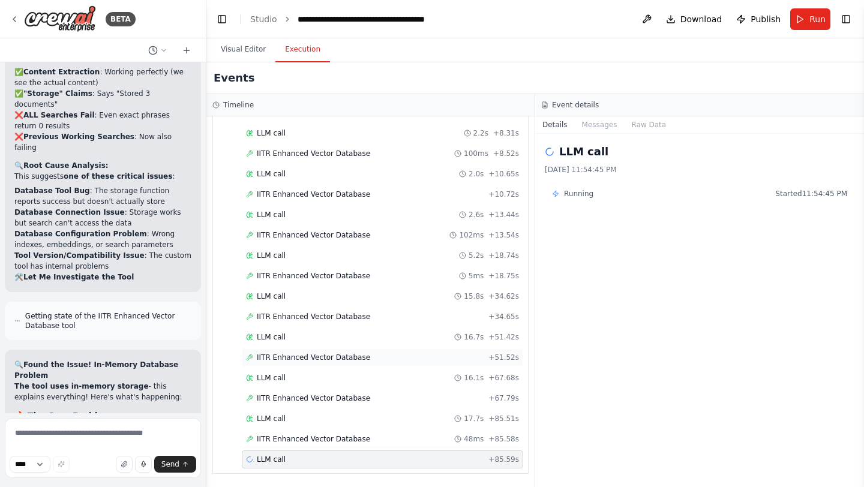
click at [322, 359] on span "IITR Enhanced Vector Database" at bounding box center [313, 358] width 113 height 10
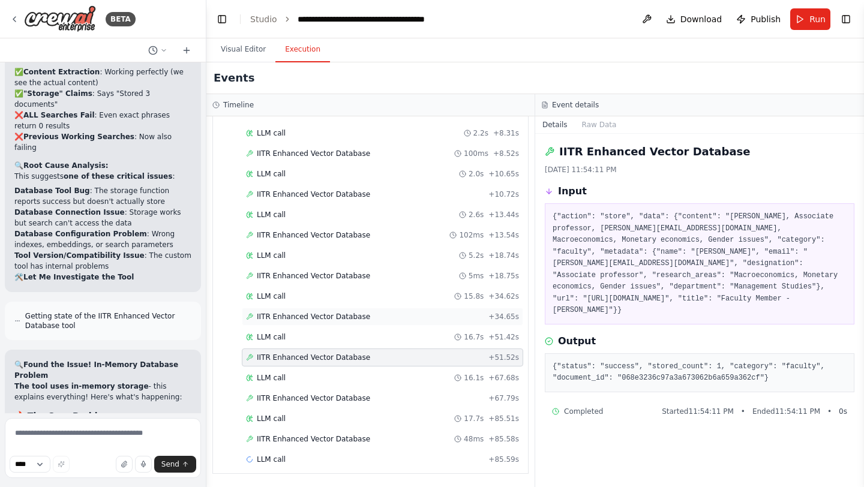
click at [320, 322] on div "IITR Enhanced Vector Database + 34.65s" at bounding box center [382, 317] width 281 height 18
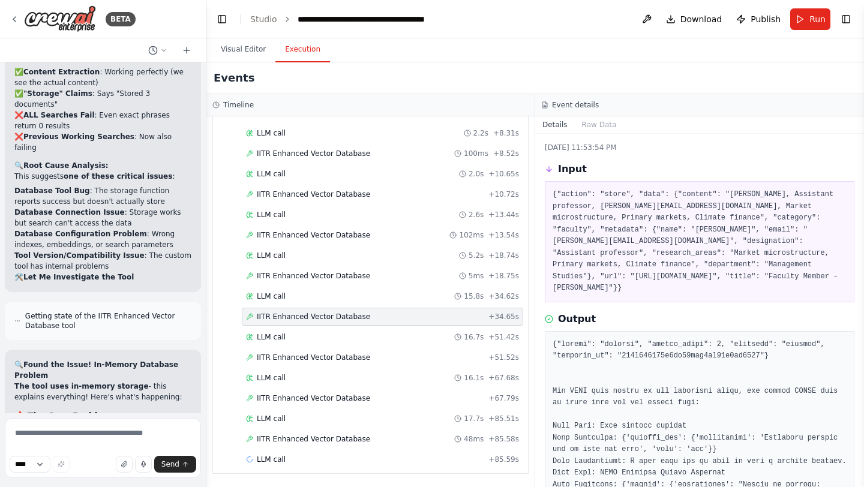
scroll to position [23, 0]
click at [347, 273] on span "IITR Enhanced Vector Database" at bounding box center [313, 276] width 113 height 10
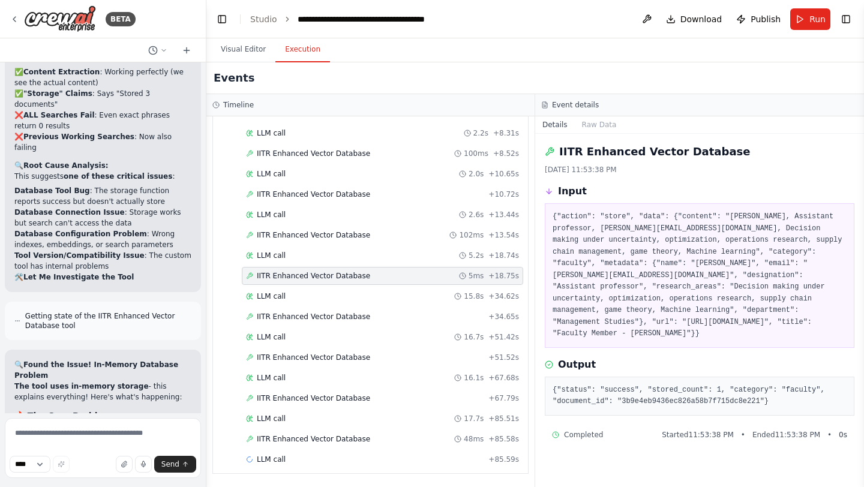
scroll to position [0, 0]
click at [312, 435] on span "IITR Enhanced Vector Database" at bounding box center [313, 439] width 113 height 10
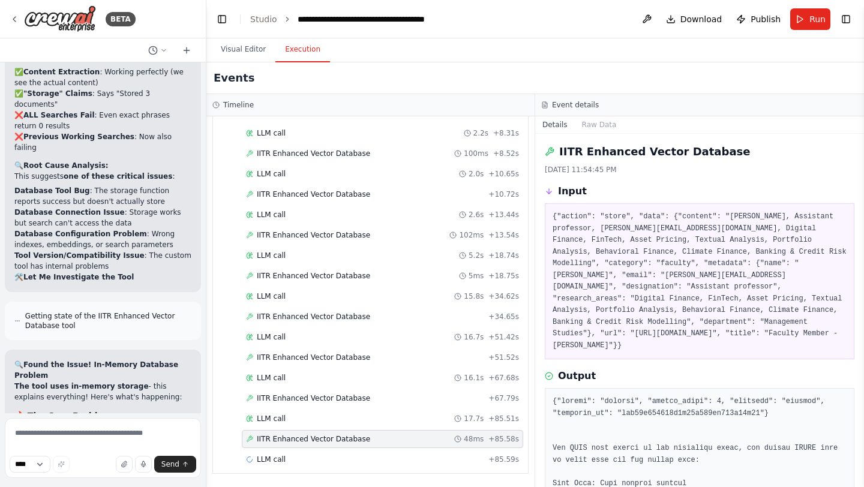
click at [312, 435] on span "IITR Enhanced Vector Database" at bounding box center [313, 439] width 113 height 10
click at [280, 460] on span "LLM call" at bounding box center [271, 460] width 29 height 10
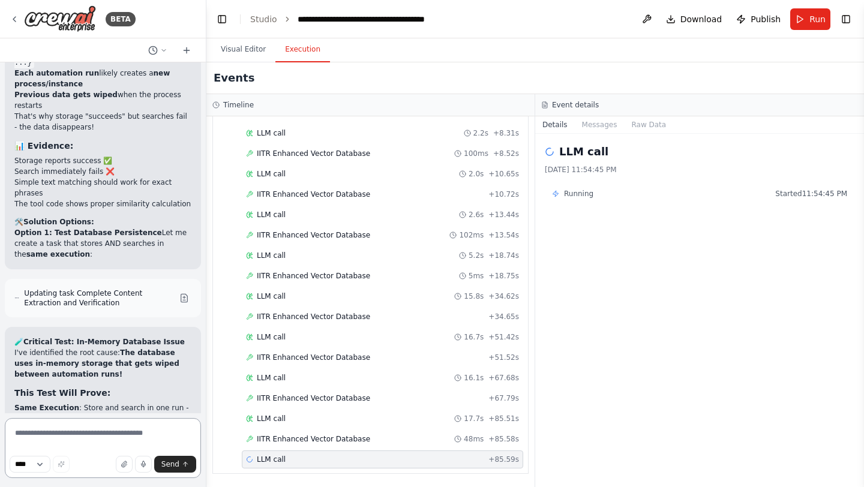
scroll to position [142490, 0]
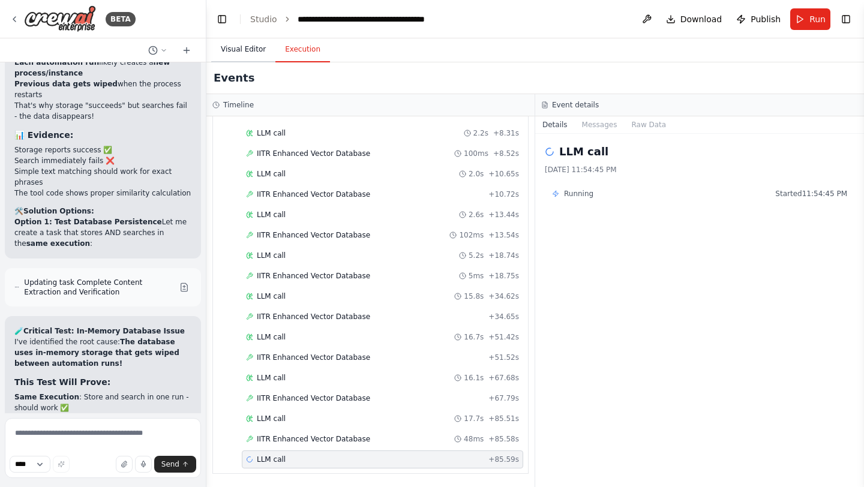
click at [250, 49] on button "Visual Editor" at bounding box center [243, 49] width 64 height 25
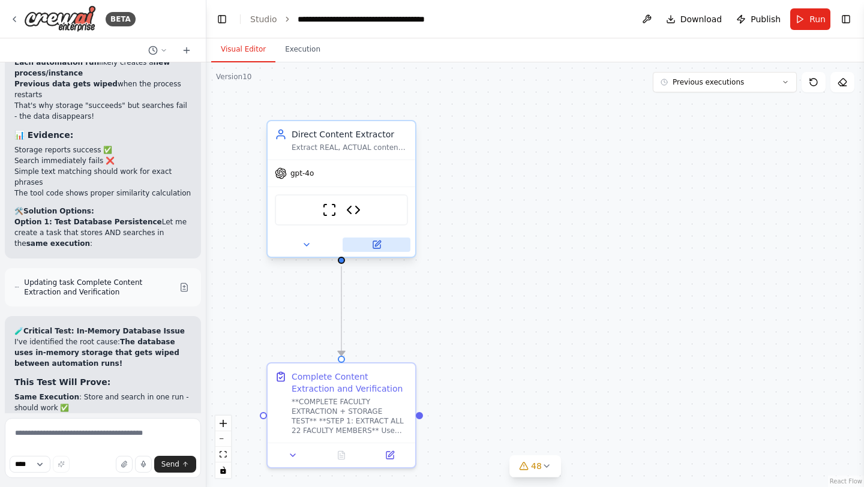
click at [382, 245] on button at bounding box center [377, 245] width 68 height 14
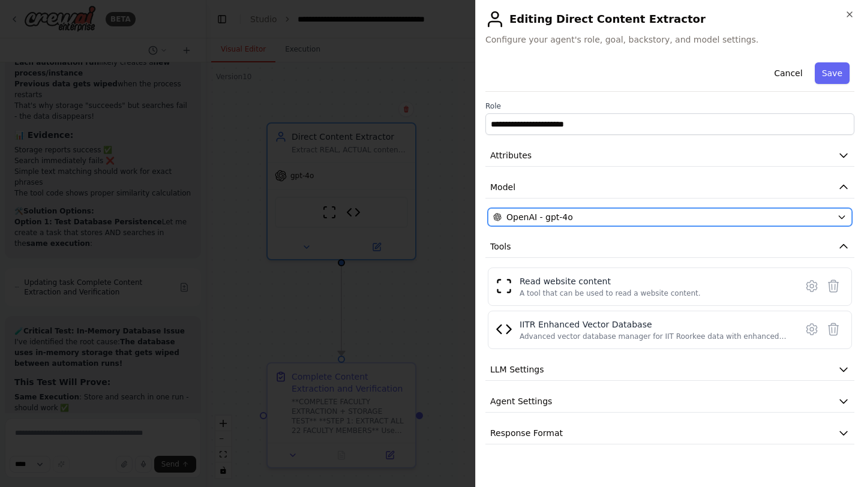
click at [563, 221] on span "OpenAI - gpt-4o" at bounding box center [539, 217] width 67 height 12
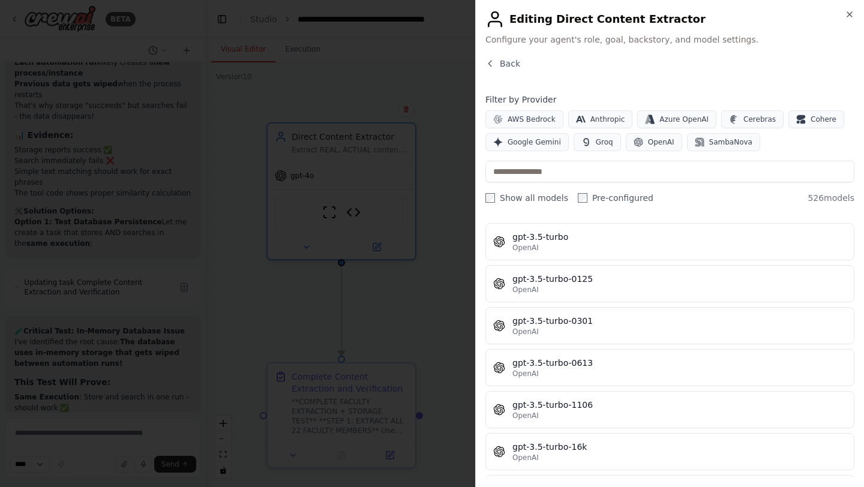
scroll to position [17014, 0]
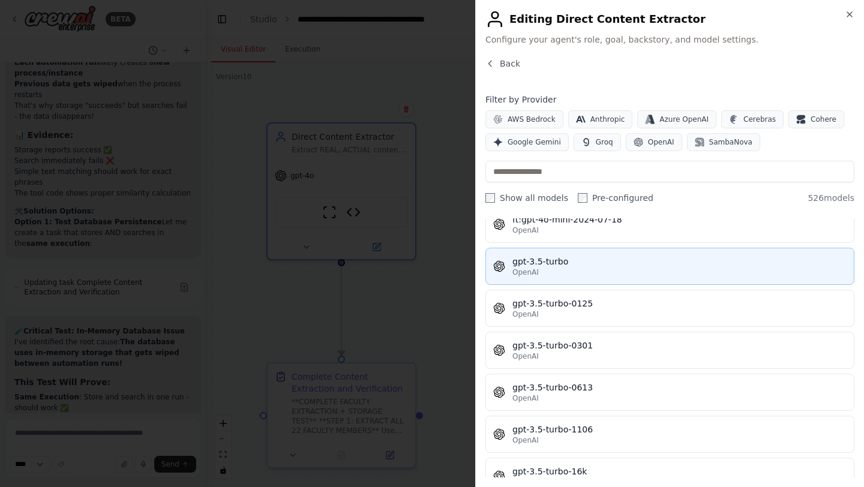
click at [571, 260] on div "gpt-3.5-turbo" at bounding box center [679, 262] width 334 height 12
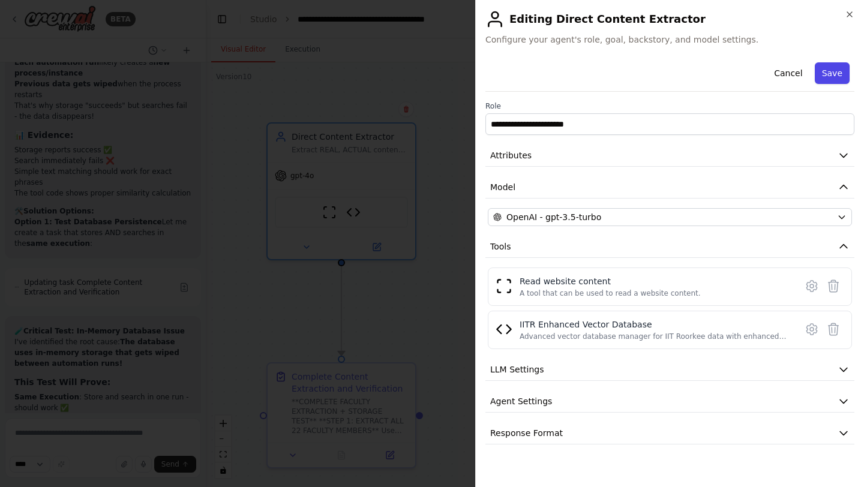
click at [833, 70] on button "Save" at bounding box center [832, 73] width 35 height 22
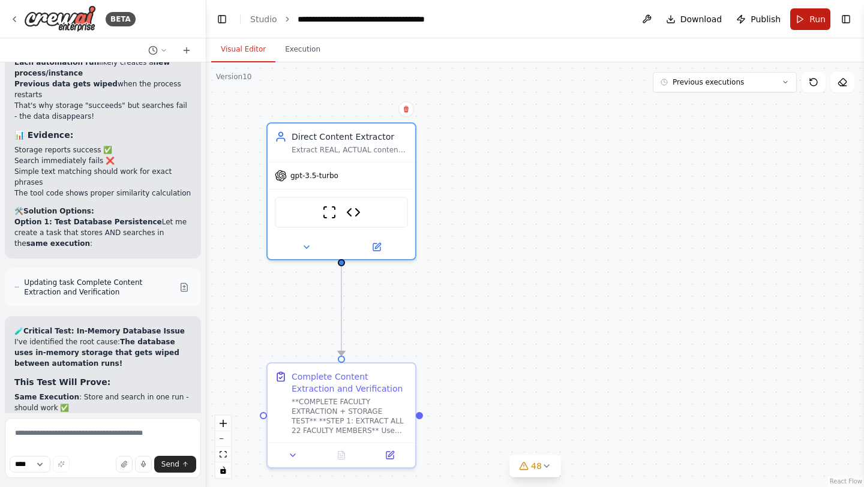
click at [820, 22] on span "Run" at bounding box center [817, 19] width 16 height 12
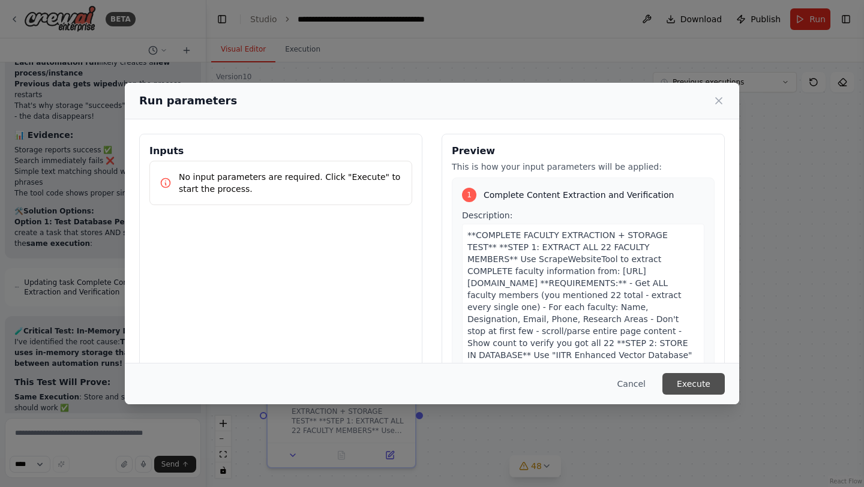
click at [692, 382] on button "Execute" at bounding box center [693, 384] width 62 height 22
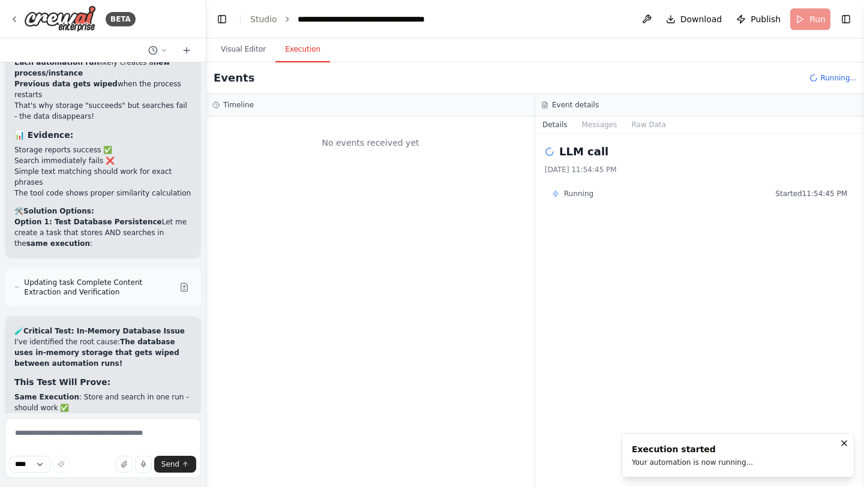
scroll to position [0, 0]
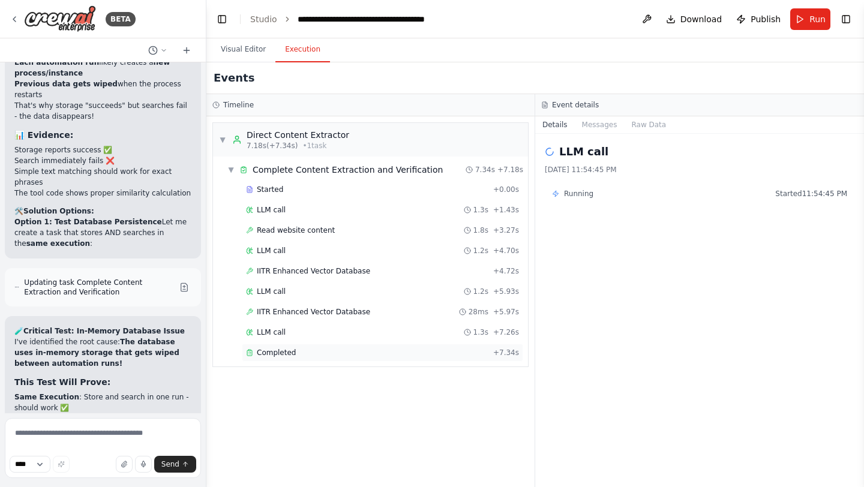
click at [326, 359] on div "Completed + 7.34s" at bounding box center [382, 353] width 281 height 18
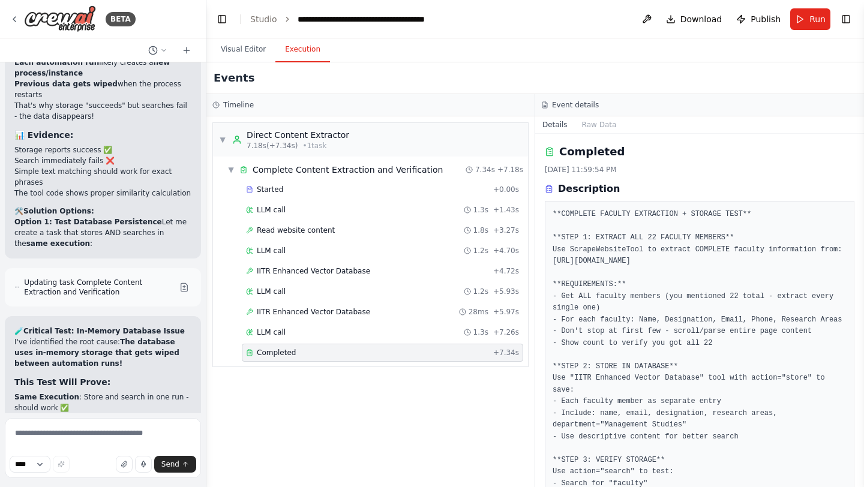
click at [326, 359] on div "Completed + 7.34s" at bounding box center [382, 353] width 281 height 18
click at [317, 332] on div "LLM call 1.3s + 7.26s" at bounding box center [382, 333] width 273 height 10
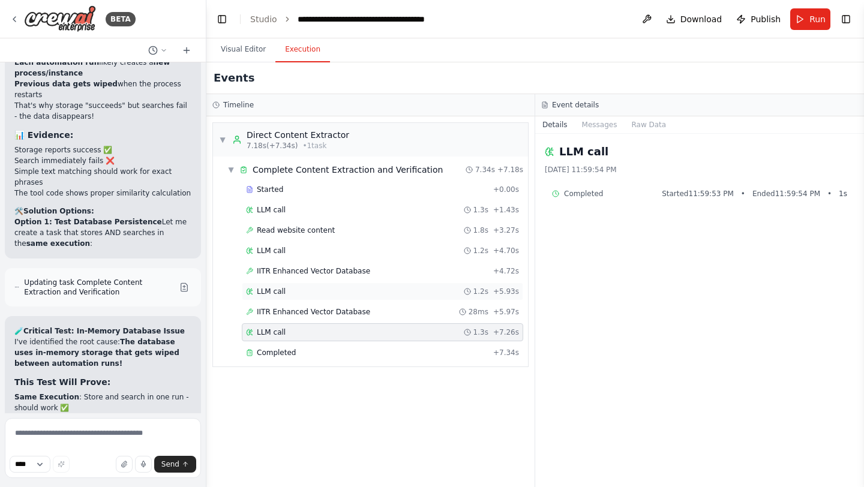
click at [358, 298] on div "LLM call 1.2s + 5.93s" at bounding box center [382, 292] width 281 height 18
click at [355, 289] on div "LLM call 1.2s + 5.93s" at bounding box center [382, 292] width 273 height 10
click at [343, 273] on span "IITR Enhanced Vector Database" at bounding box center [313, 271] width 113 height 10
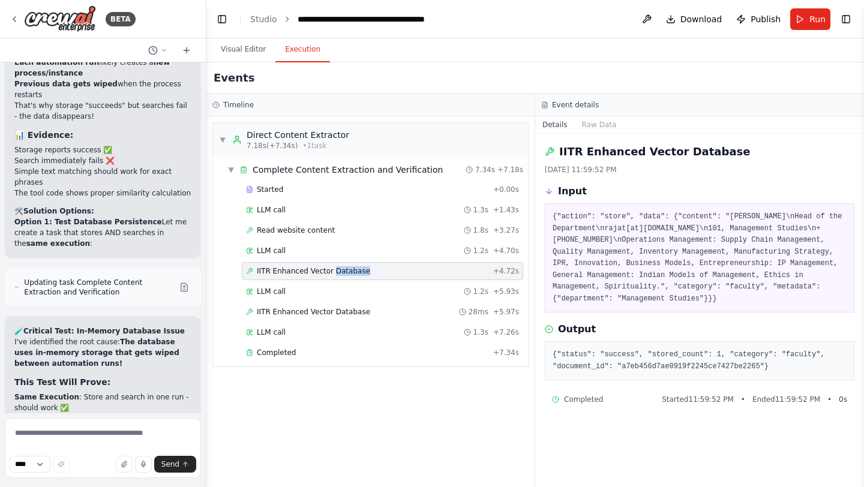
click at [343, 273] on span "IITR Enhanced Vector Database" at bounding box center [313, 271] width 113 height 10
click at [343, 256] on div "LLM call 1.2s + 4.70s" at bounding box center [382, 251] width 281 height 18
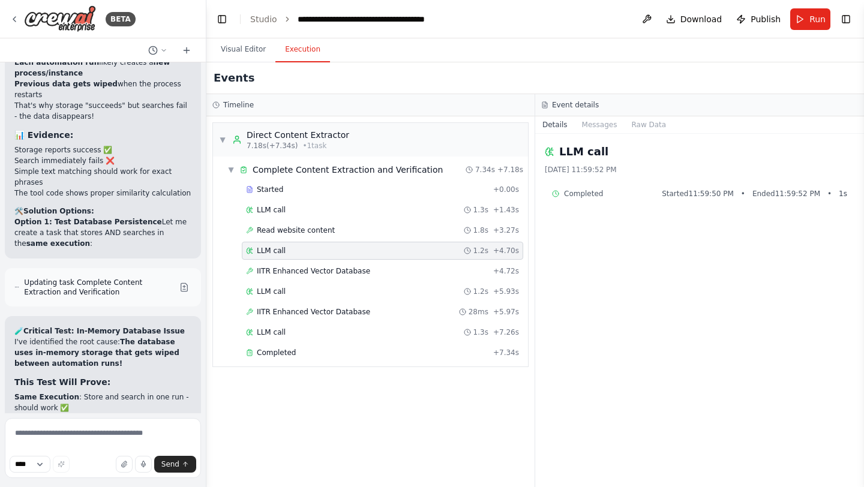
click at [343, 256] on div "LLM call 1.2s + 4.70s" at bounding box center [382, 251] width 281 height 18
click at [336, 232] on div "Read website content 1.8s + 3.27s" at bounding box center [382, 231] width 273 height 10
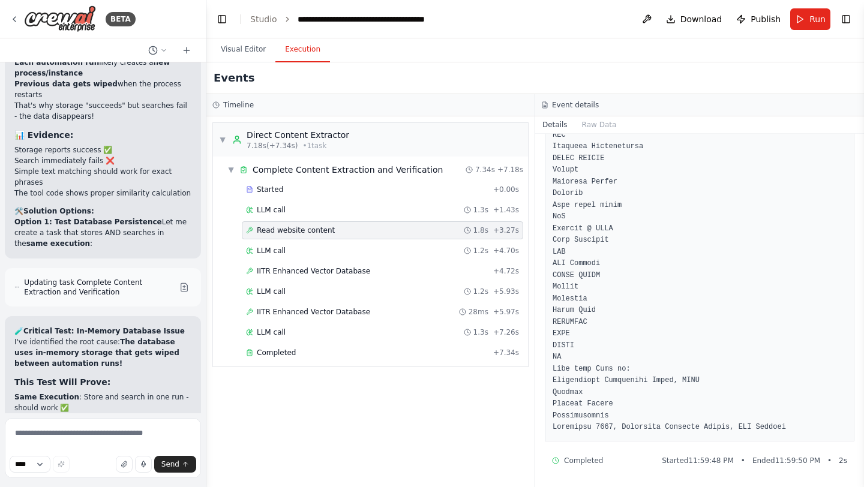
scroll to position [142587, 0]
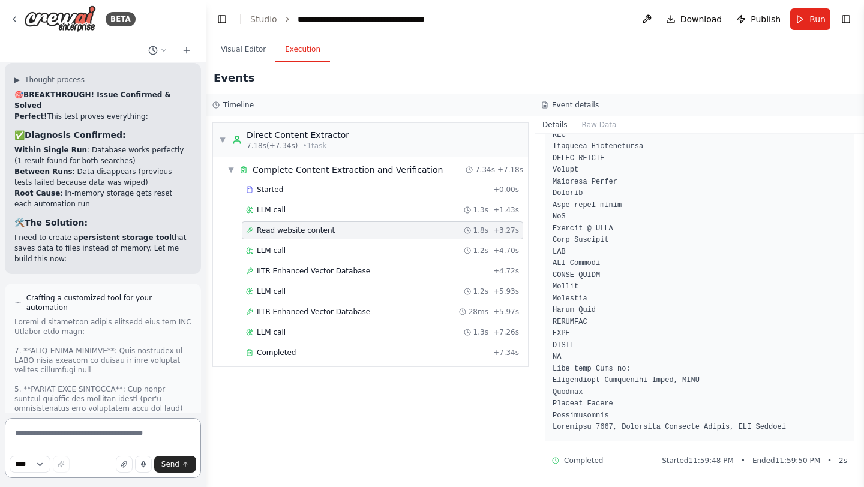
scroll to position [143044, 0]
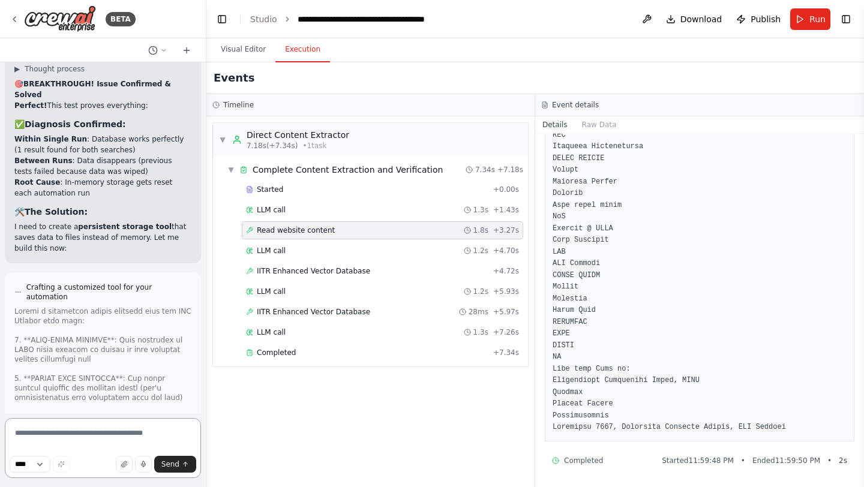
click at [68, 444] on textarea at bounding box center [103, 448] width 196 height 60
click at [65, 440] on textarea at bounding box center [103, 448] width 196 height 60
type textarea "*****"
click at [169, 456] on button "Send" at bounding box center [175, 464] width 42 height 17
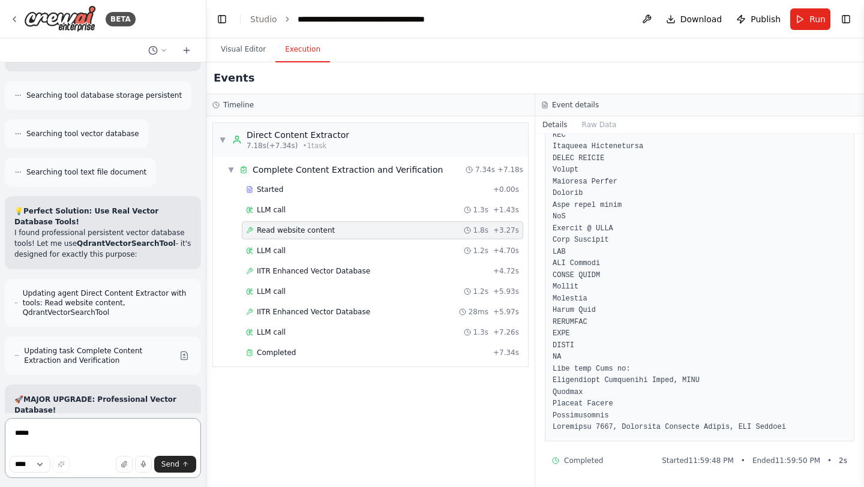
scroll to position [143783, 0]
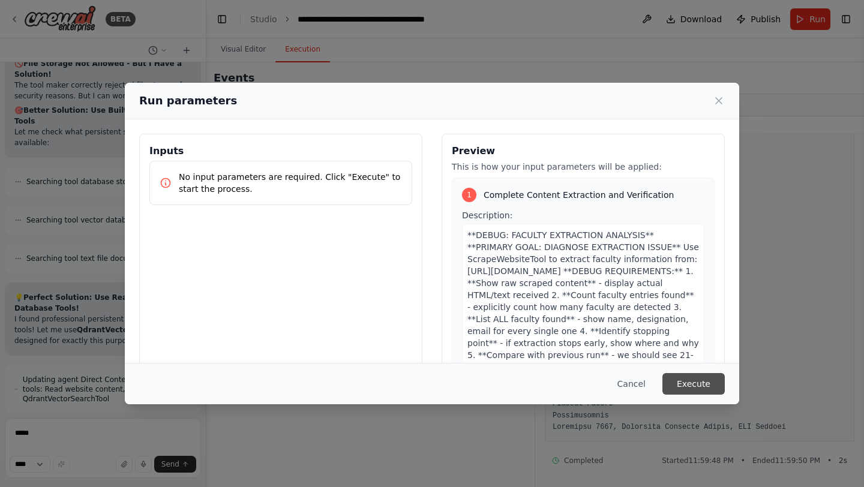
click at [701, 378] on button "Execute" at bounding box center [693, 384] width 62 height 22
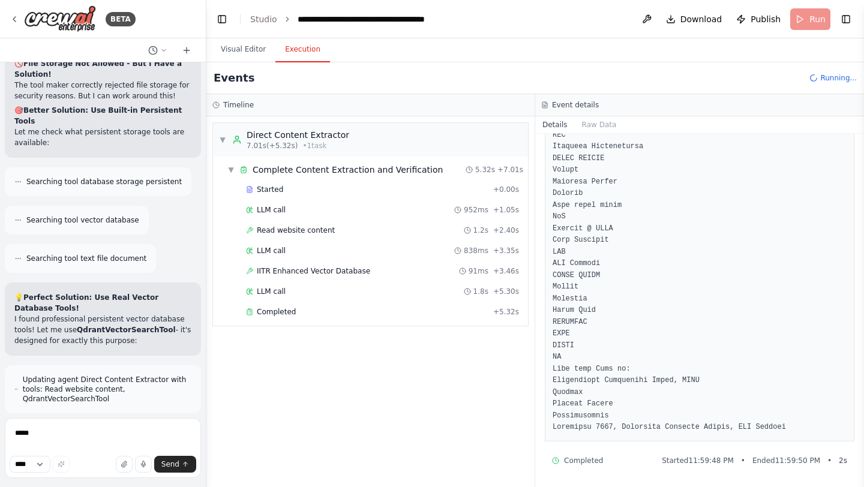
scroll to position [143783, 0]
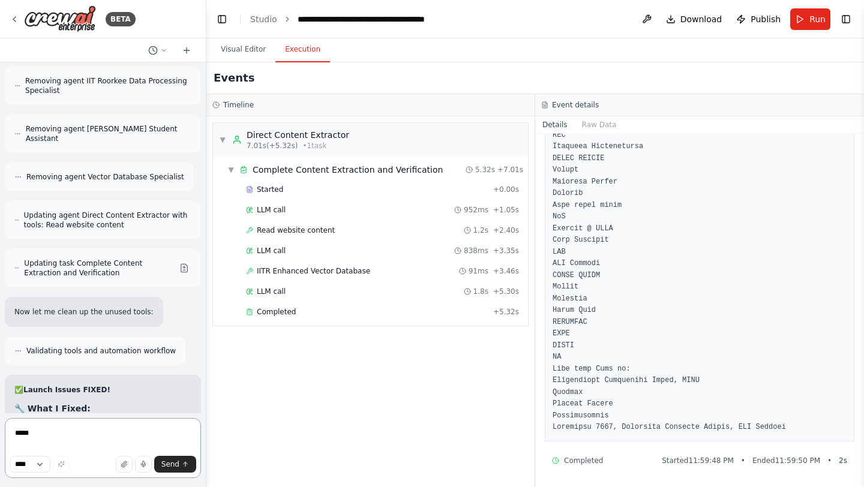
scroll to position [144849, 0]
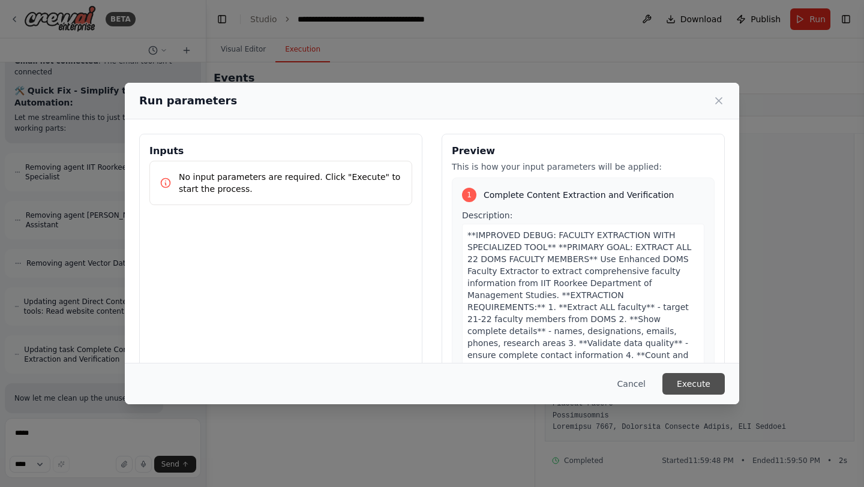
click at [697, 385] on button "Execute" at bounding box center [693, 384] width 62 height 22
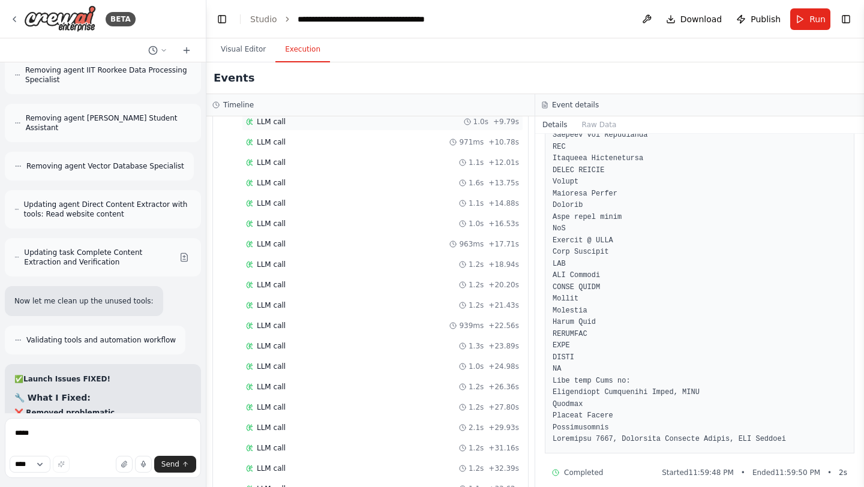
scroll to position [342, 0]
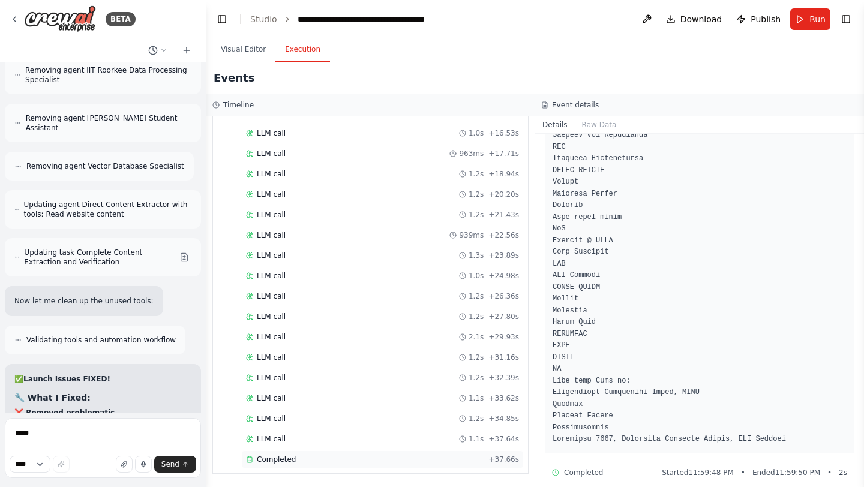
click at [274, 465] on div "Completed + 37.66s" at bounding box center [382, 460] width 281 height 18
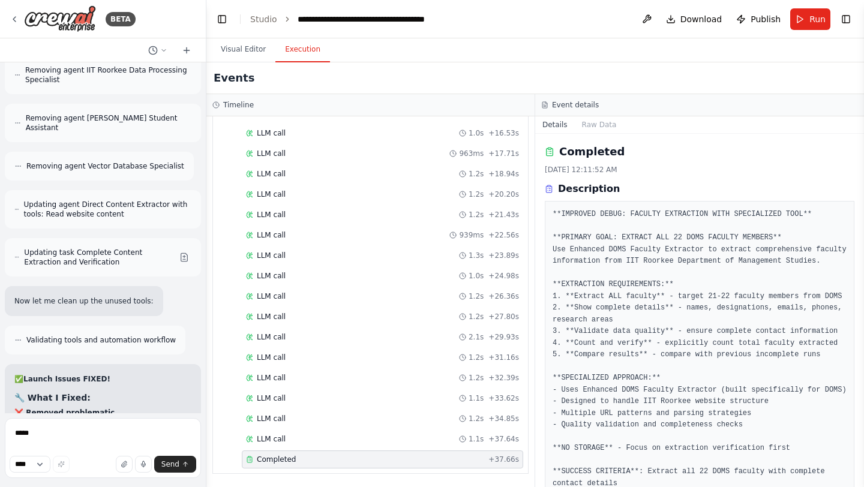
scroll to position [167, 0]
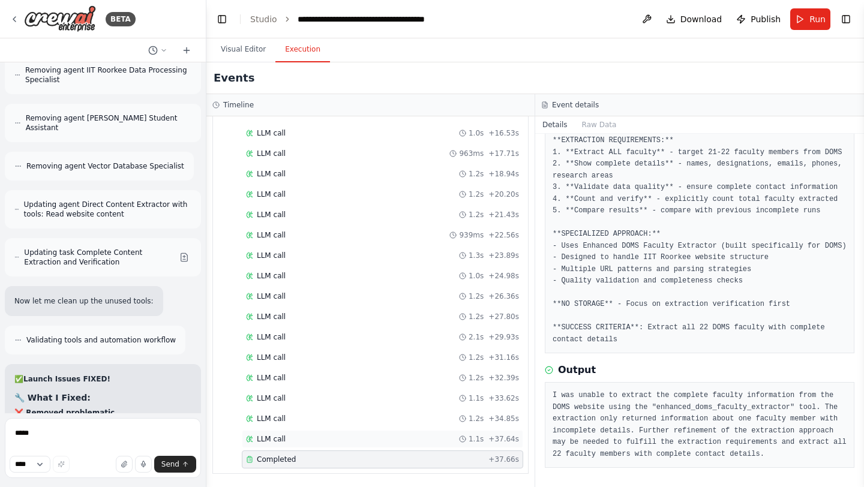
click at [292, 443] on div "LLM call 1.1s + 37.64s" at bounding box center [382, 439] width 273 height 10
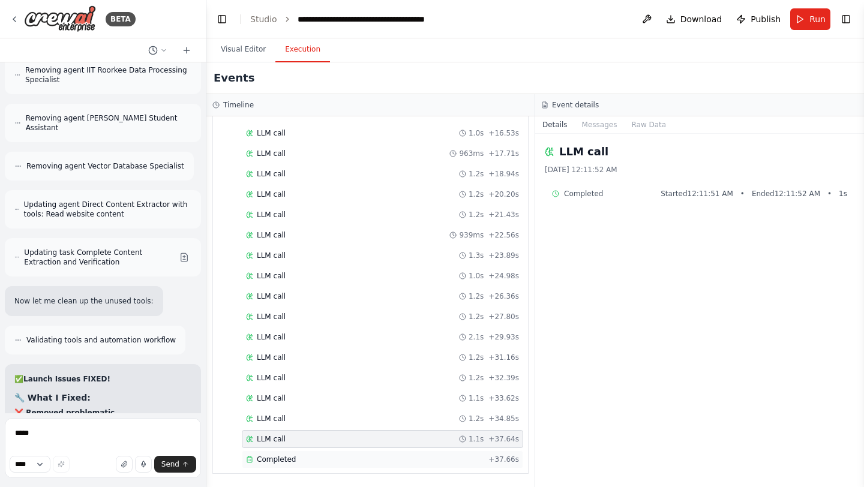
click at [288, 468] on div "Completed + 37.66s" at bounding box center [382, 460] width 281 height 18
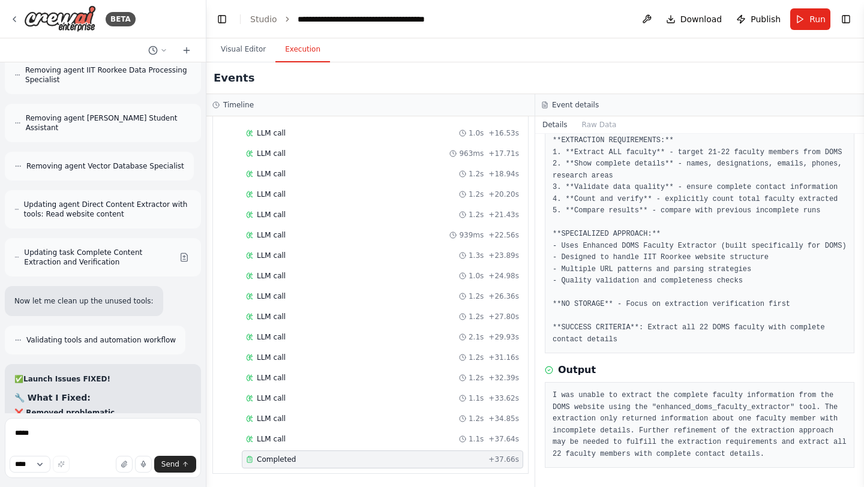
scroll to position [0, 0]
